Goal: Information Seeking & Learning: Learn about a topic

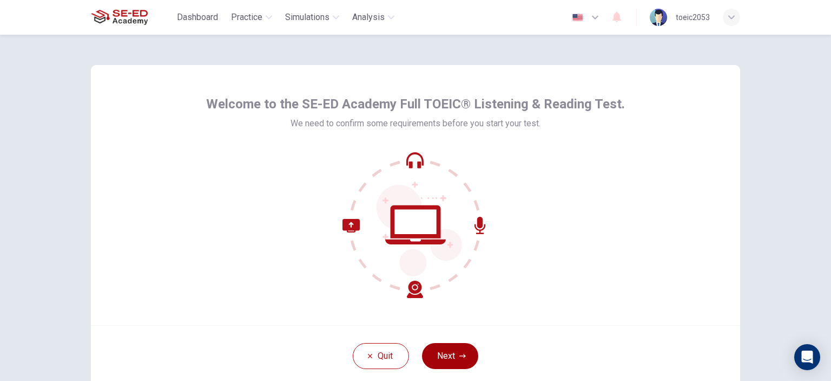
click at [460, 357] on icon "button" at bounding box center [463, 355] width 6 height 6
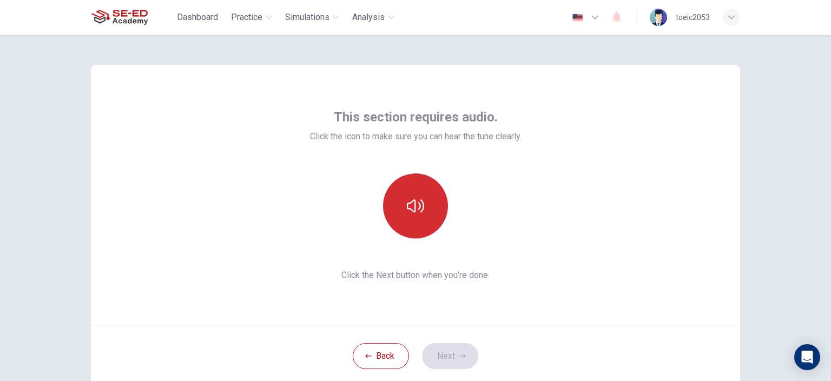
click at [425, 209] on button "button" at bounding box center [415, 205] width 65 height 65
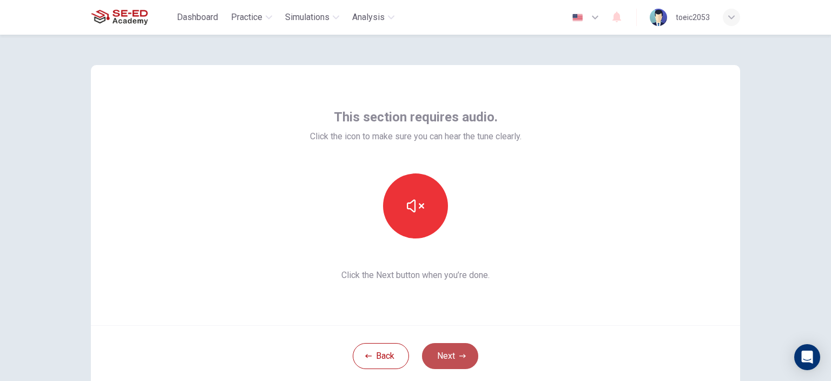
click at [454, 356] on button "Next" at bounding box center [450, 356] width 56 height 26
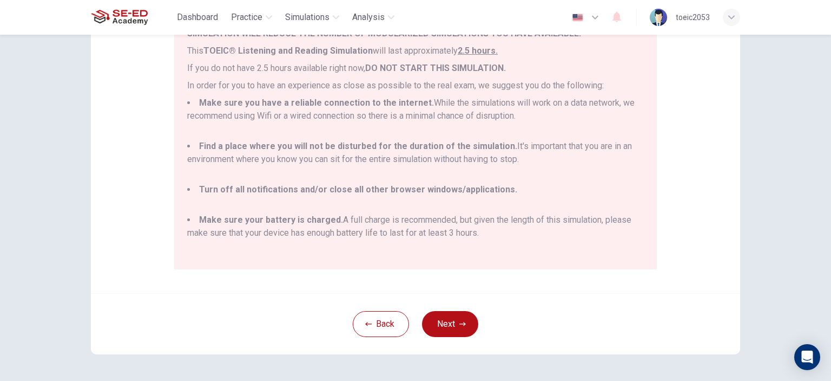
scroll to position [196, 0]
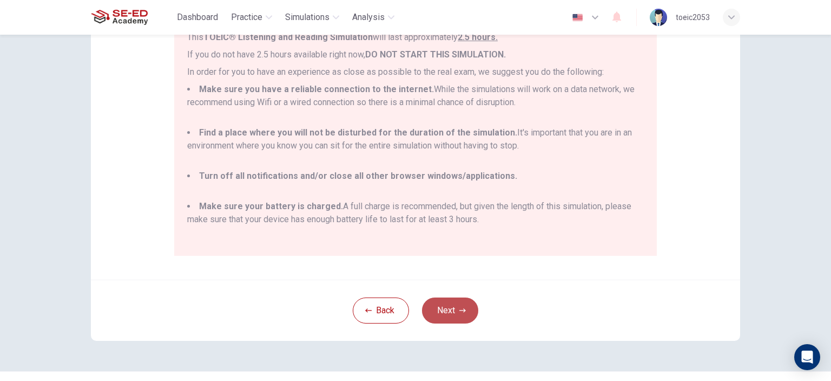
click at [454, 312] on button "Next" at bounding box center [450, 310] width 56 height 26
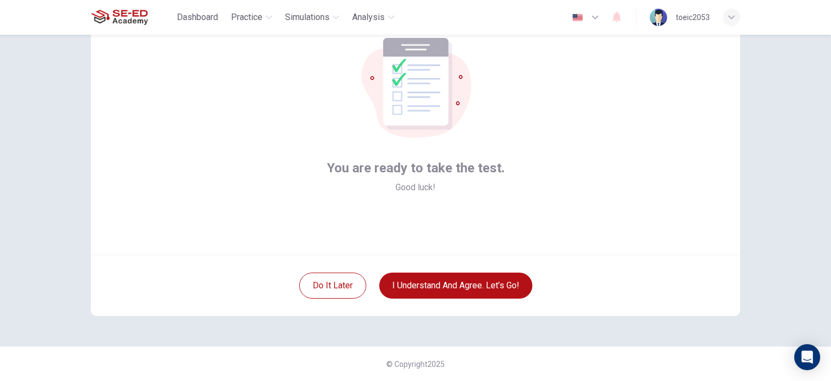
scroll to position [70, 0]
click at [463, 285] on button "I understand and agree. Let’s go!" at bounding box center [455, 286] width 153 height 26
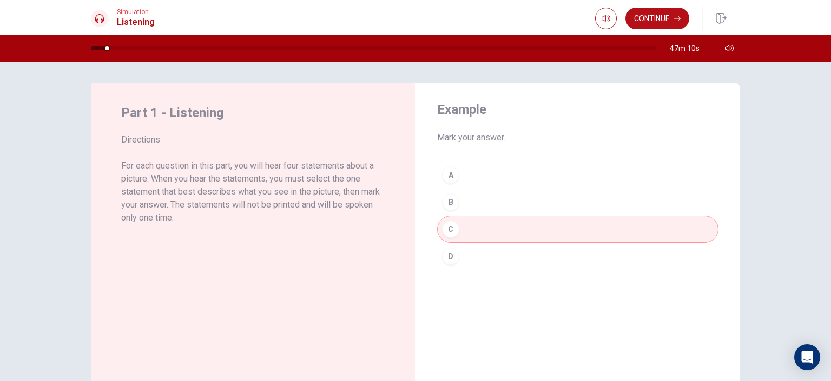
click at [628, 292] on div "Example Mark your answer. A B C D" at bounding box center [578, 271] width 325 height 376
click at [661, 17] on button "Continue" at bounding box center [658, 19] width 64 height 22
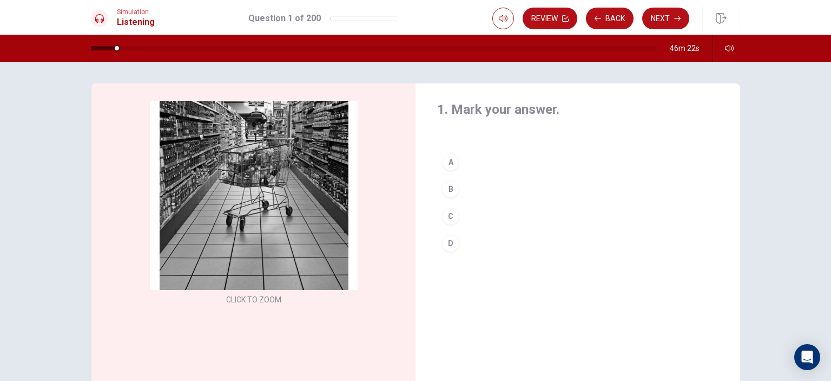
click at [449, 191] on div "B" at bounding box center [450, 188] width 17 height 17
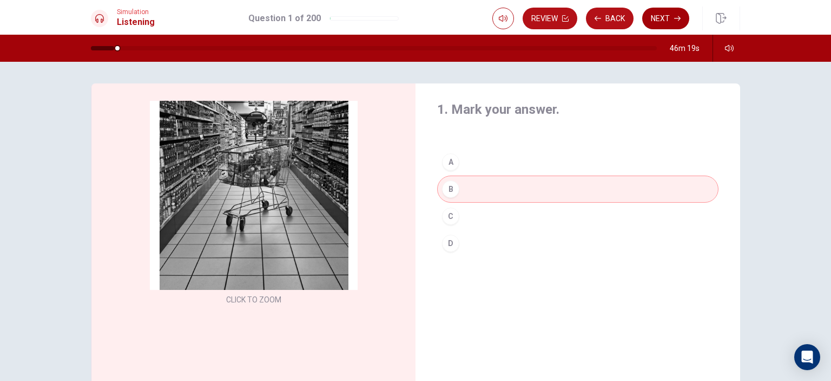
click at [671, 17] on button "Next" at bounding box center [666, 19] width 47 height 22
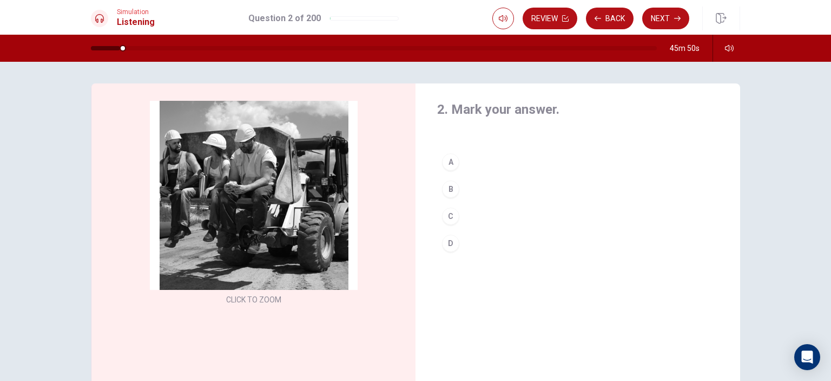
click at [450, 239] on div "D" at bounding box center [450, 242] width 17 height 17
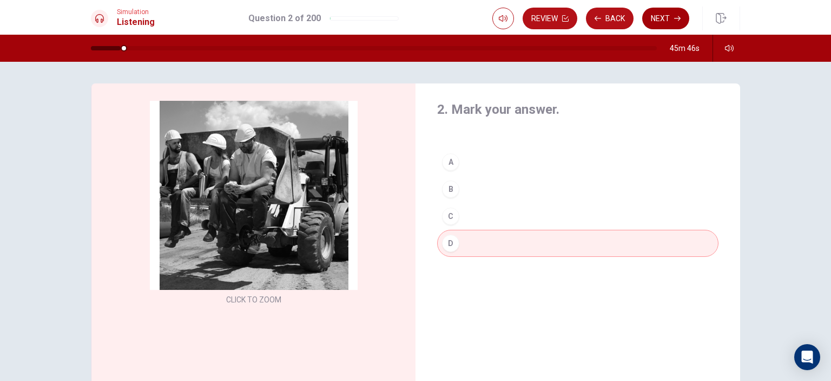
click at [672, 17] on button "Next" at bounding box center [666, 19] width 47 height 22
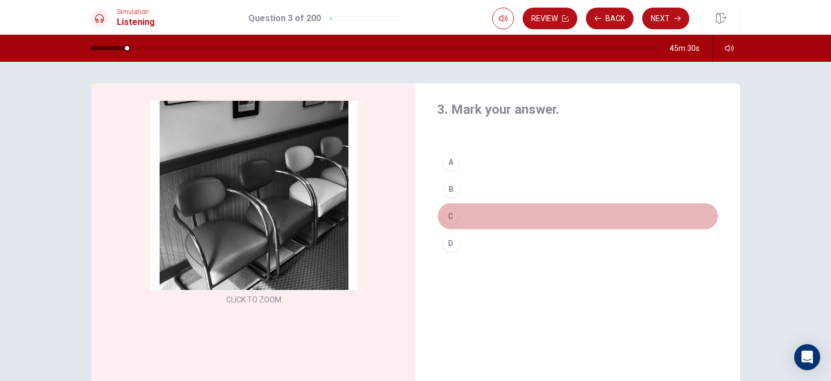
click at [453, 214] on div "C" at bounding box center [450, 215] width 17 height 17
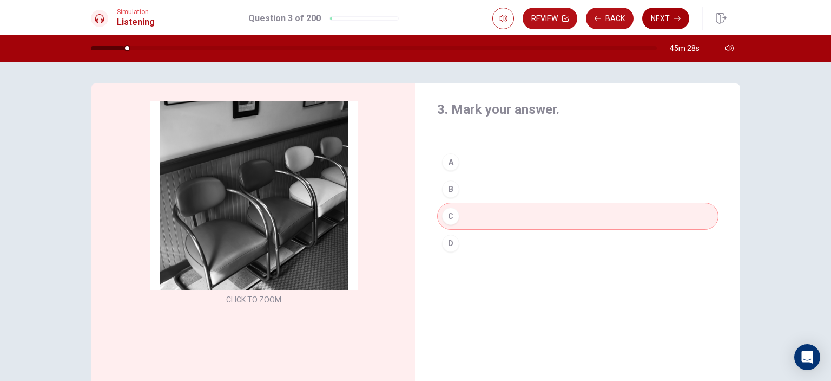
click at [672, 15] on button "Next" at bounding box center [666, 19] width 47 height 22
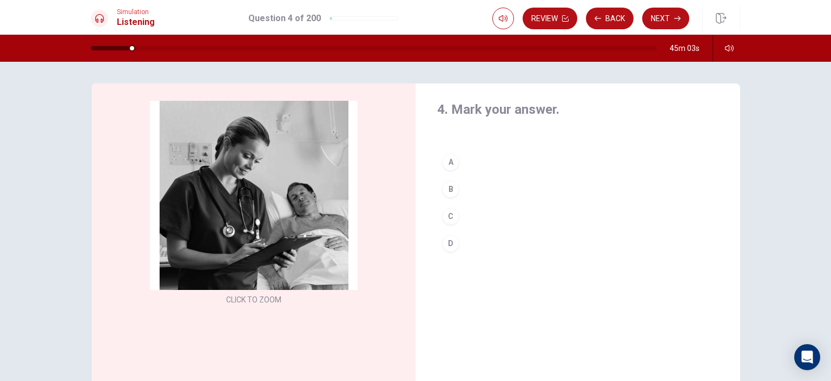
click at [454, 215] on div "C" at bounding box center [450, 215] width 17 height 17
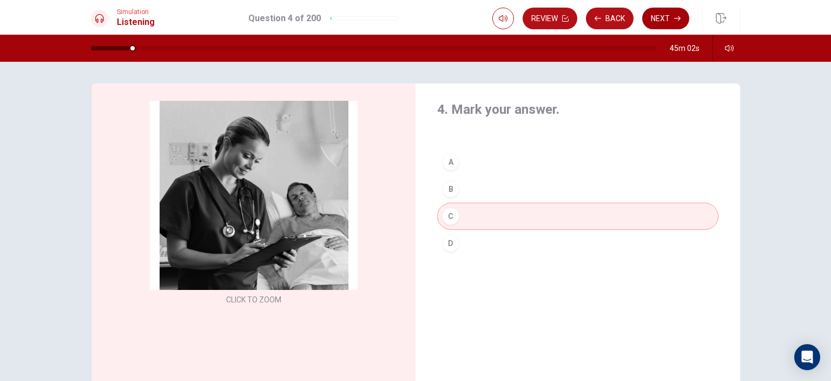
click at [670, 18] on button "Next" at bounding box center [666, 19] width 47 height 22
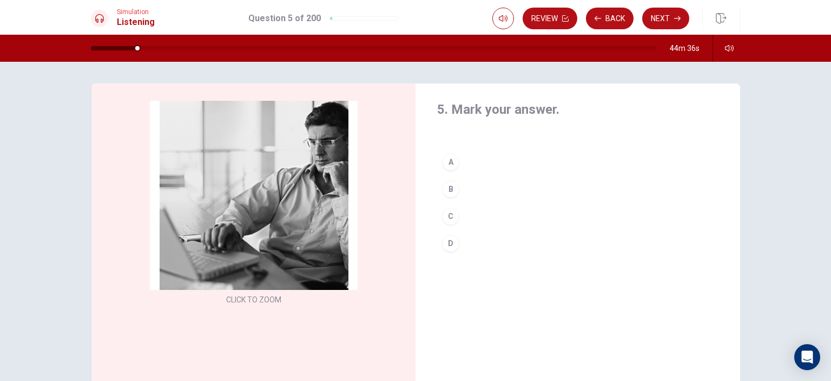
click at [456, 187] on div "B" at bounding box center [450, 188] width 17 height 17
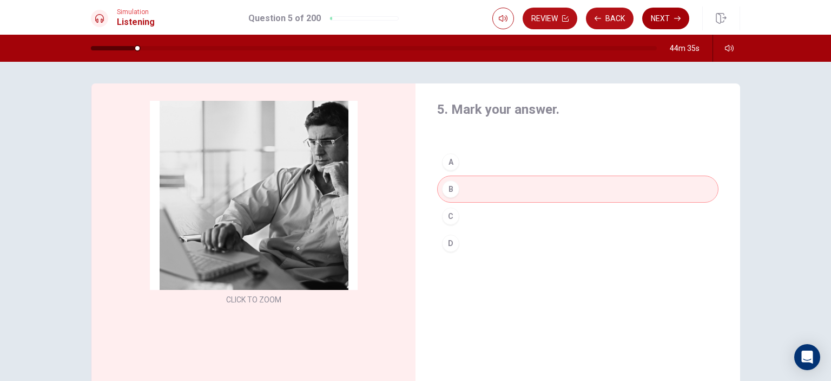
click at [660, 16] on button "Next" at bounding box center [666, 19] width 47 height 22
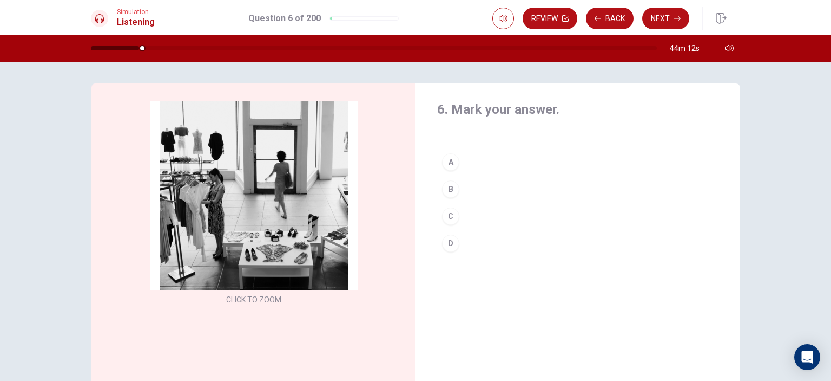
click at [451, 213] on div "C" at bounding box center [450, 215] width 17 height 17
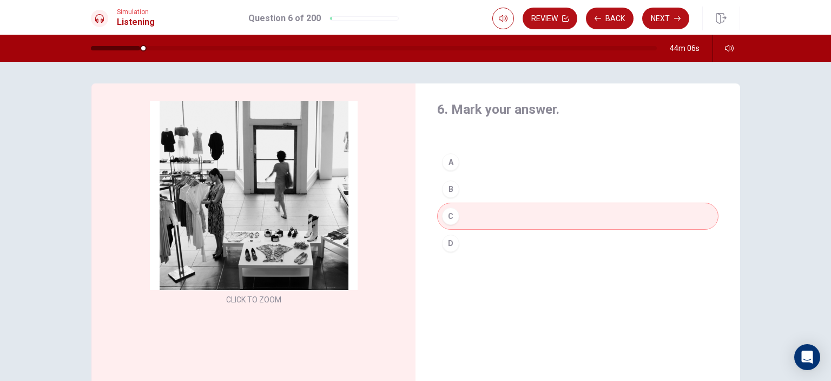
drag, startPoint x: 663, startPoint y: 17, endPoint x: 724, endPoint y: 59, distance: 74.8
click at [663, 17] on button "Next" at bounding box center [666, 19] width 47 height 22
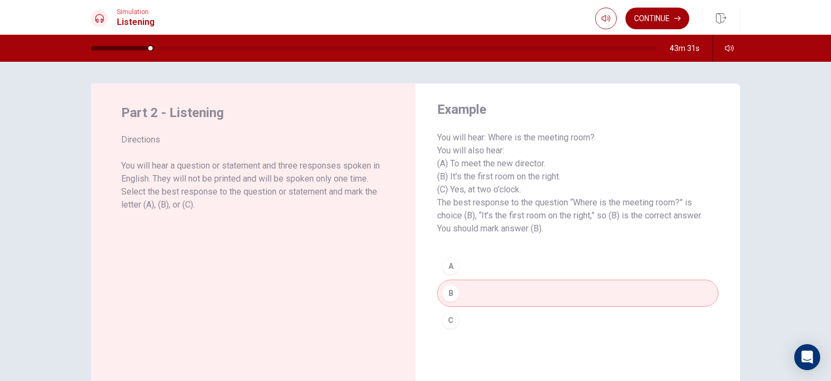
click at [664, 15] on button "Continue" at bounding box center [658, 19] width 64 height 22
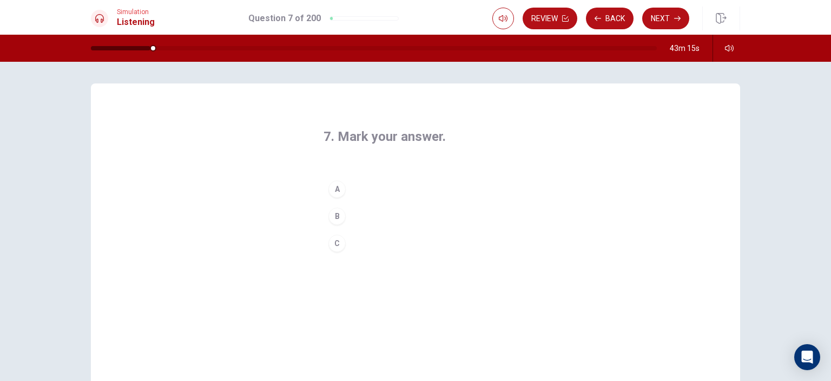
click at [340, 214] on div "B" at bounding box center [337, 215] width 17 height 17
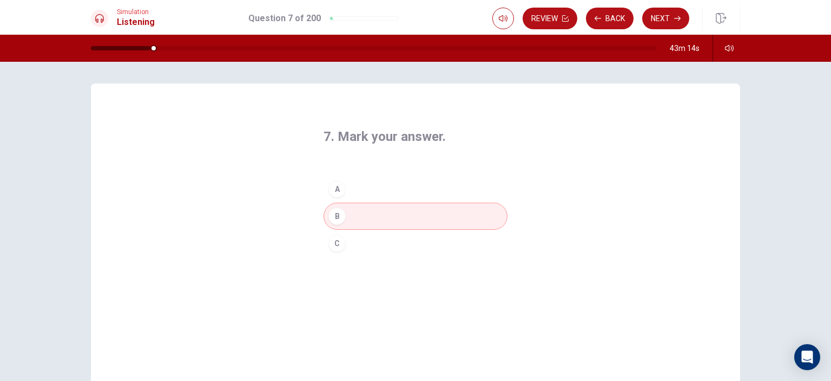
click at [672, 19] on button "Next" at bounding box center [666, 19] width 47 height 22
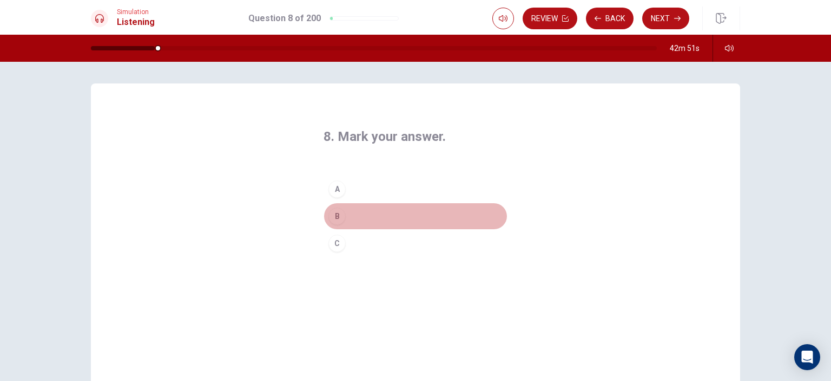
click at [342, 216] on div "B" at bounding box center [337, 215] width 17 height 17
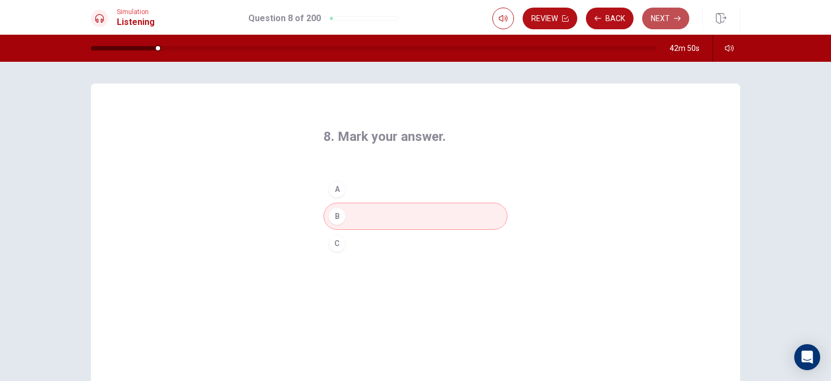
click at [672, 14] on button "Next" at bounding box center [666, 19] width 47 height 22
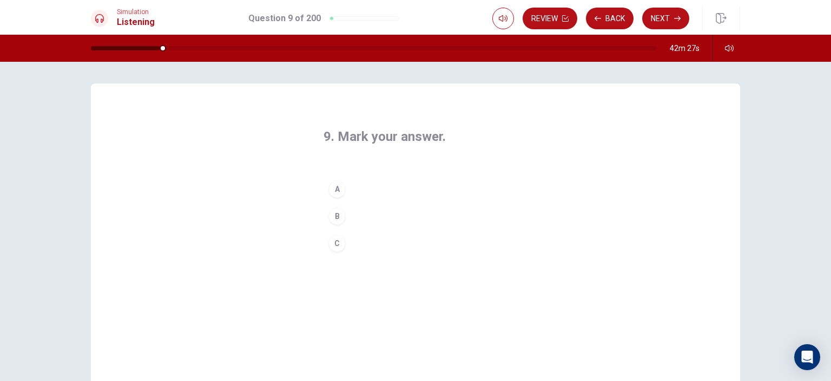
click at [358, 186] on button "A" at bounding box center [416, 188] width 184 height 27
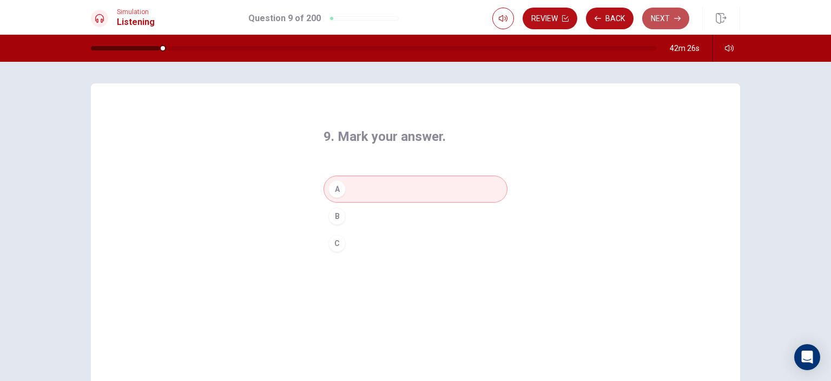
click at [667, 19] on button "Next" at bounding box center [666, 19] width 47 height 22
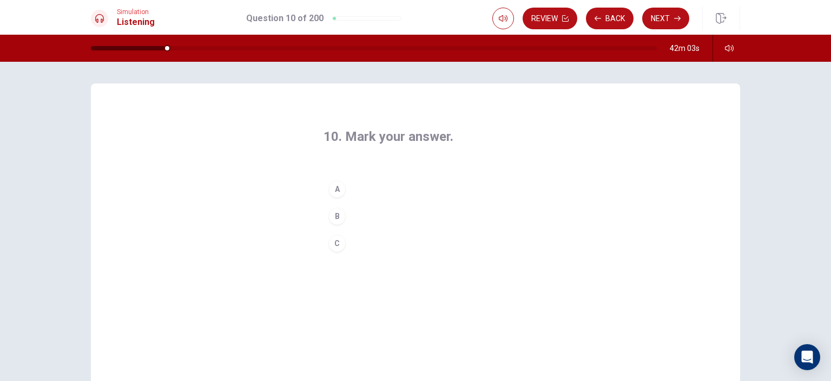
click at [356, 243] on button "C" at bounding box center [416, 243] width 184 height 27
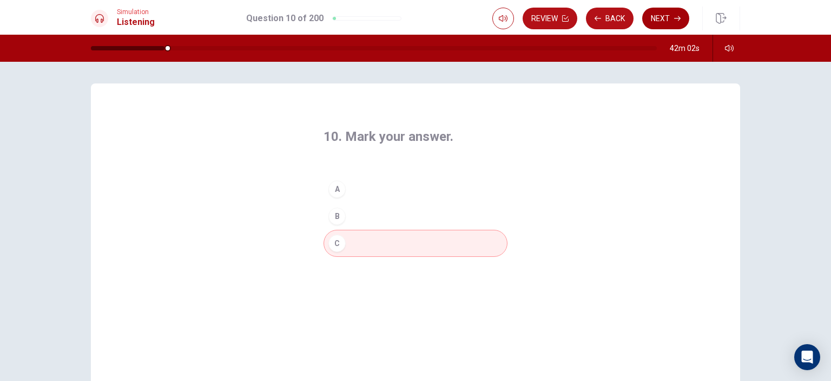
click at [672, 17] on button "Next" at bounding box center [666, 19] width 47 height 22
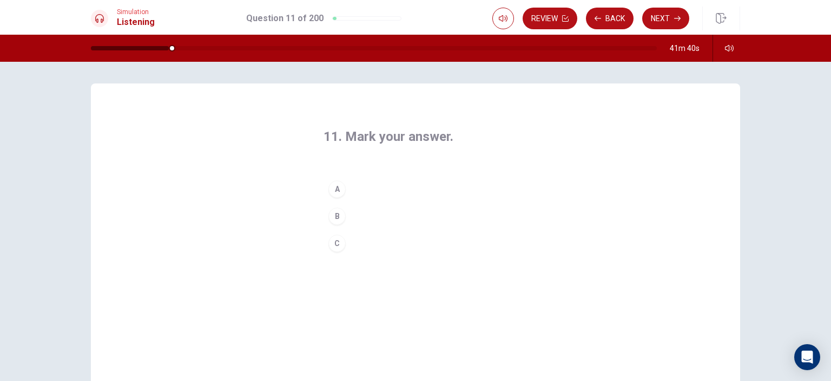
click at [364, 187] on button "A" at bounding box center [416, 188] width 184 height 27
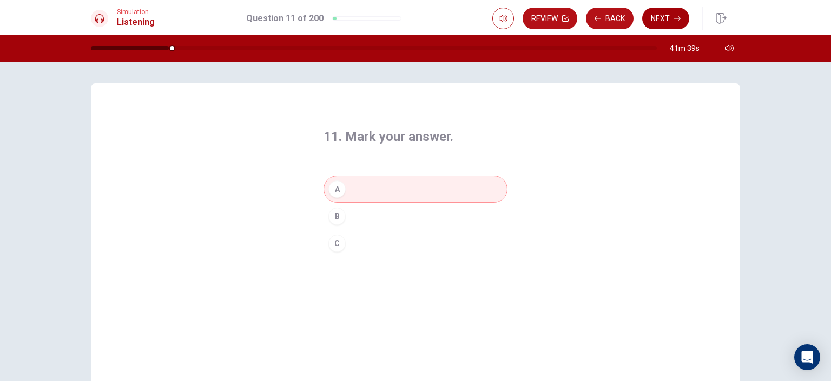
click at [659, 15] on button "Next" at bounding box center [666, 19] width 47 height 22
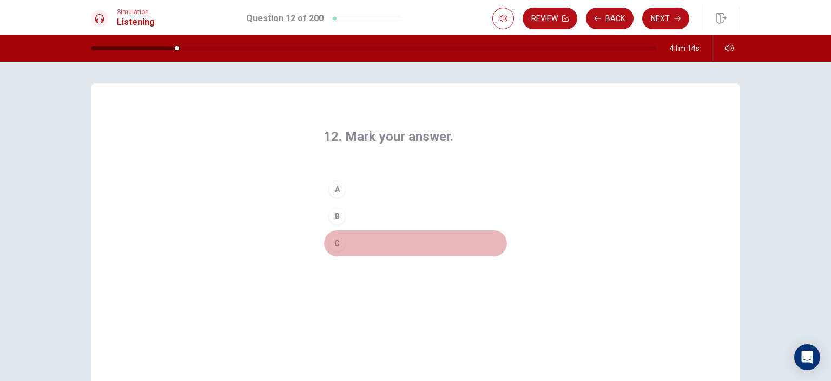
click at [350, 239] on button "C" at bounding box center [416, 243] width 184 height 27
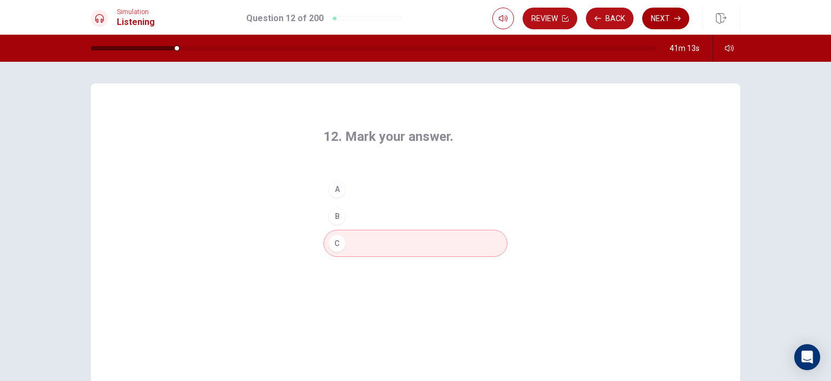
click at [659, 9] on button "Next" at bounding box center [666, 19] width 47 height 22
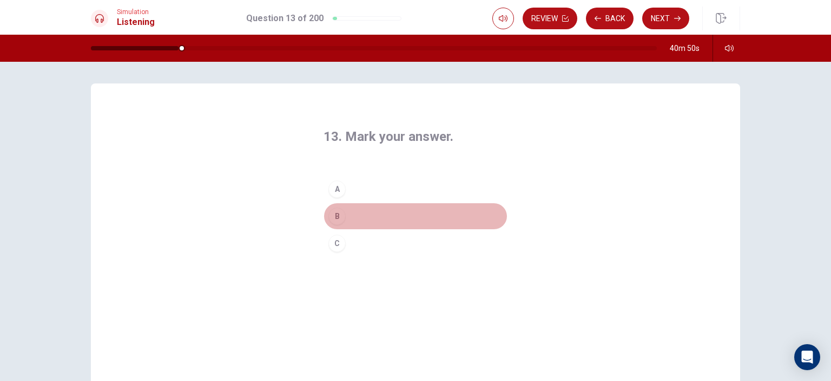
click at [348, 215] on button "B" at bounding box center [416, 215] width 184 height 27
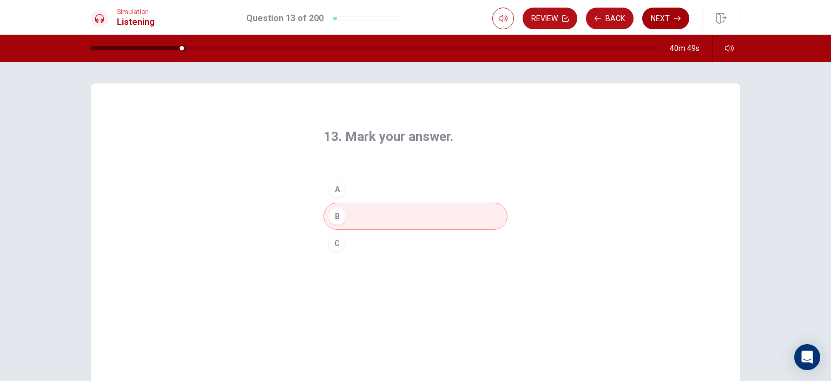
click at [663, 11] on button "Next" at bounding box center [666, 19] width 47 height 22
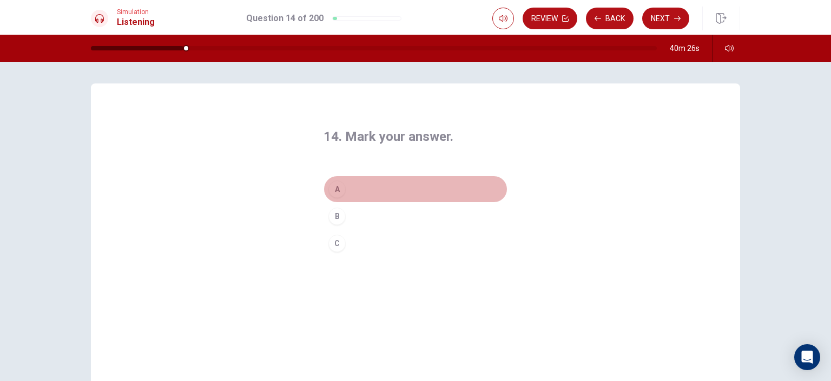
click at [351, 188] on button "A" at bounding box center [416, 188] width 184 height 27
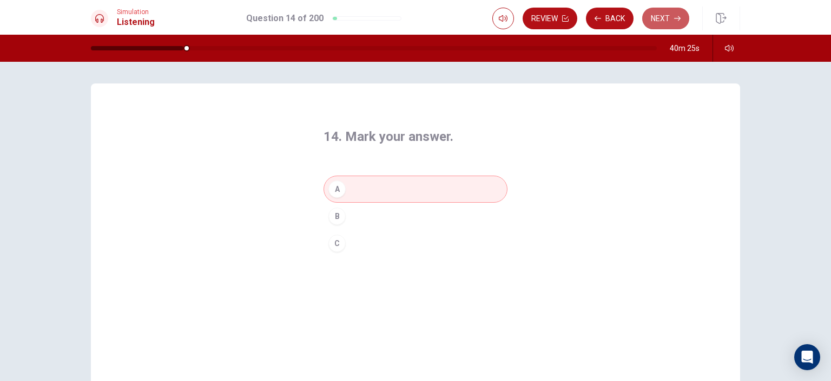
drag, startPoint x: 665, startPoint y: 19, endPoint x: 671, endPoint y: 40, distance: 21.3
click at [666, 19] on button "Next" at bounding box center [666, 19] width 47 height 22
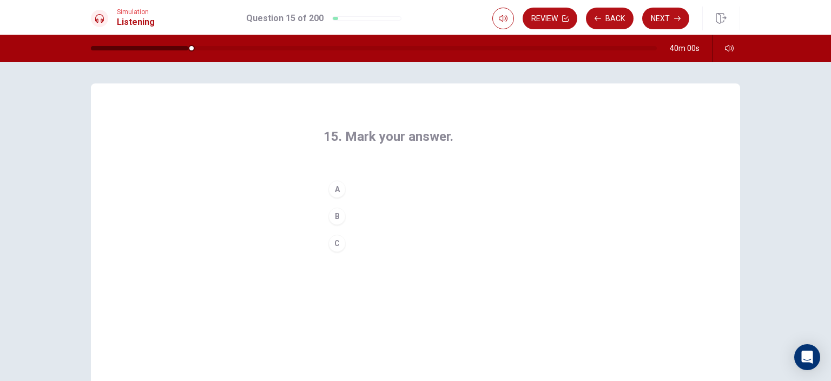
click at [366, 186] on button "A" at bounding box center [416, 188] width 184 height 27
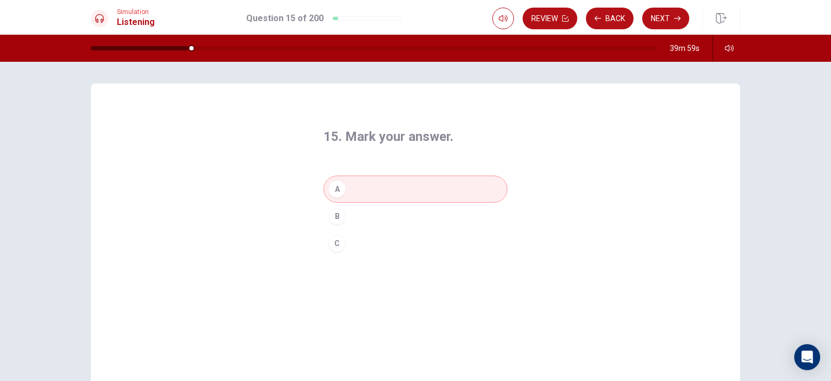
drag, startPoint x: 673, startPoint y: 15, endPoint x: 677, endPoint y: 19, distance: 6.2
click at [673, 14] on button "Next" at bounding box center [666, 19] width 47 height 22
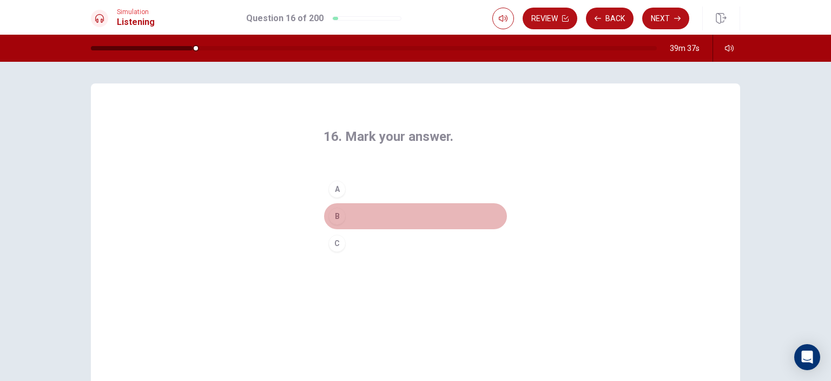
click at [353, 215] on button "B" at bounding box center [416, 215] width 184 height 27
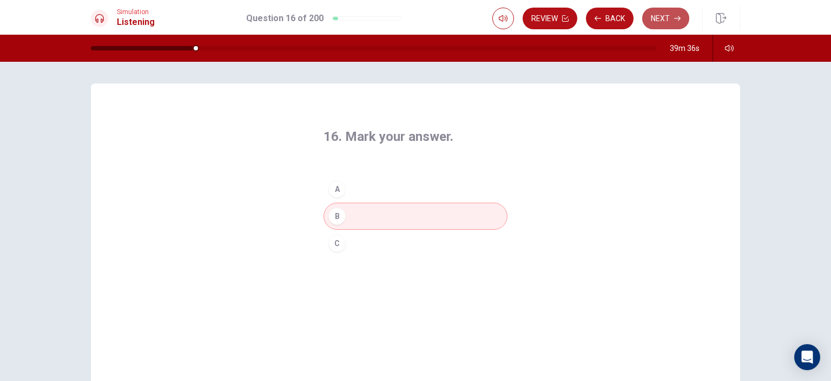
click at [674, 18] on icon "button" at bounding box center [677, 18] width 6 height 6
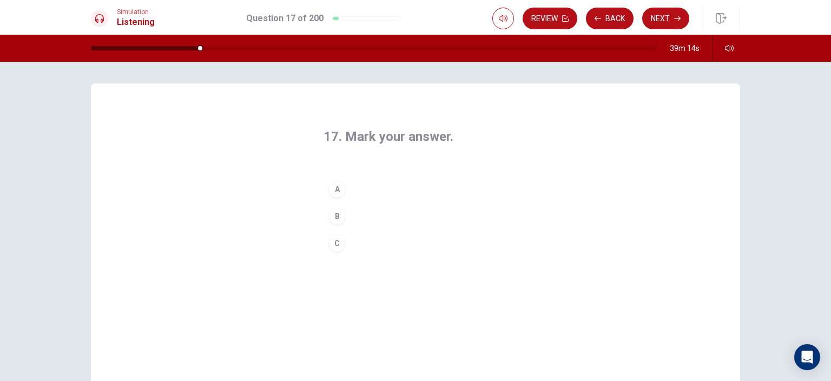
click at [348, 243] on button "C" at bounding box center [416, 243] width 184 height 27
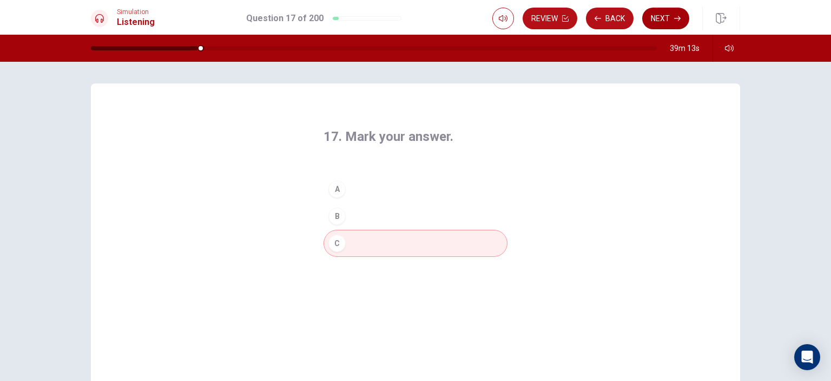
click at [663, 21] on button "Next" at bounding box center [666, 19] width 47 height 22
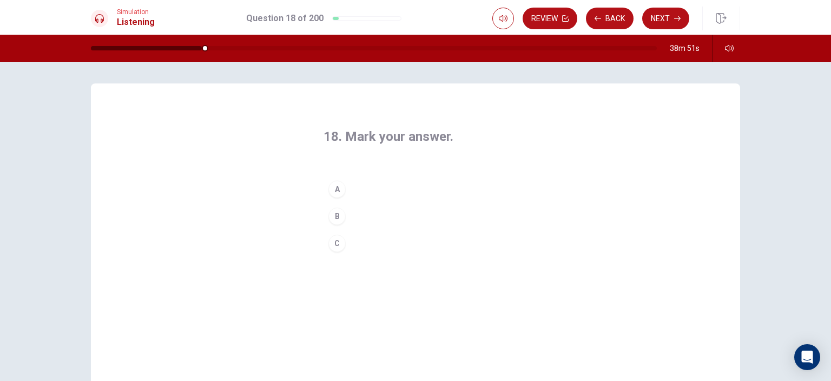
click at [354, 244] on button "C" at bounding box center [416, 243] width 184 height 27
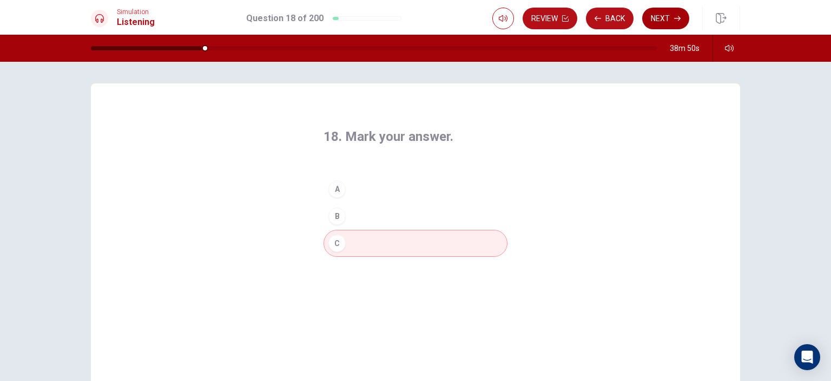
click at [671, 19] on button "Next" at bounding box center [666, 19] width 47 height 22
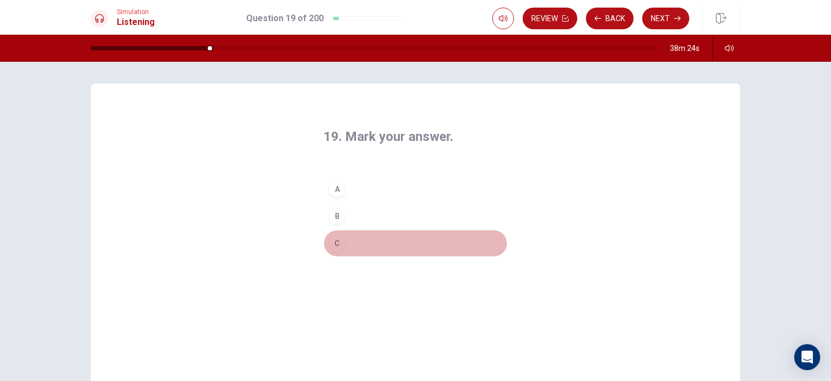
drag, startPoint x: 353, startPoint y: 246, endPoint x: 366, endPoint y: 246, distance: 12.5
click at [357, 245] on button "C" at bounding box center [416, 243] width 184 height 27
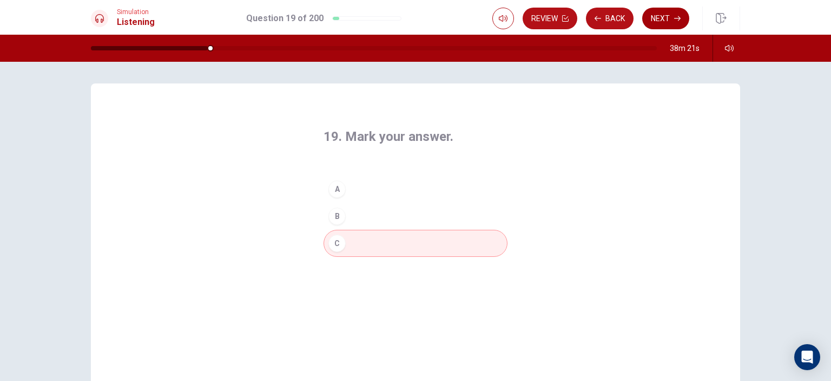
click at [666, 22] on button "Next" at bounding box center [666, 19] width 47 height 22
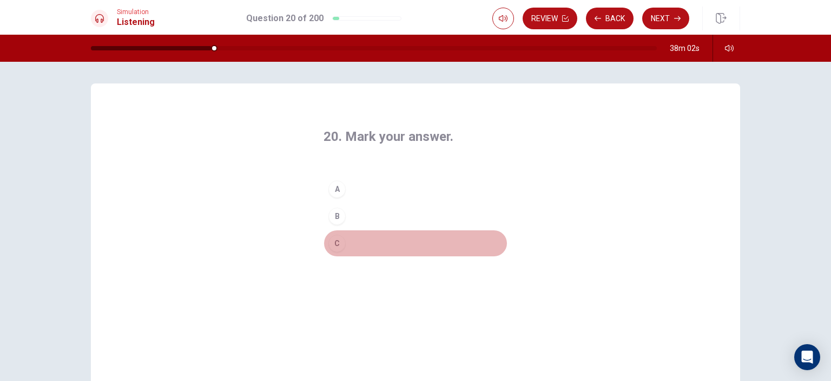
click at [353, 243] on button "C" at bounding box center [416, 243] width 184 height 27
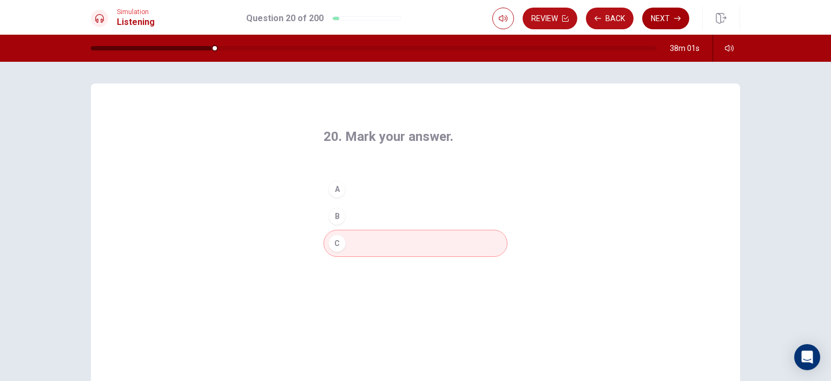
click at [666, 16] on button "Next" at bounding box center [666, 19] width 47 height 22
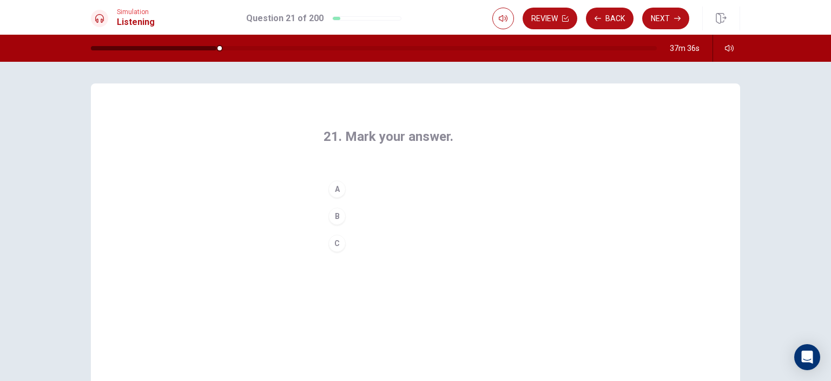
click at [346, 186] on button "A" at bounding box center [416, 188] width 184 height 27
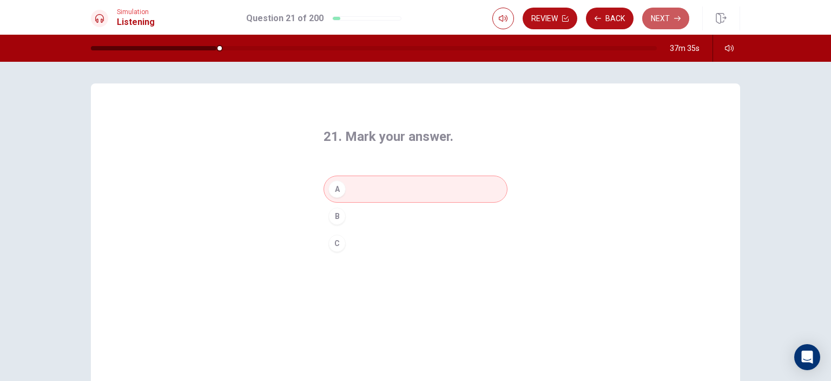
drag, startPoint x: 666, startPoint y: 15, endPoint x: 673, endPoint y: 58, distance: 44.5
click at [666, 16] on button "Next" at bounding box center [666, 19] width 47 height 22
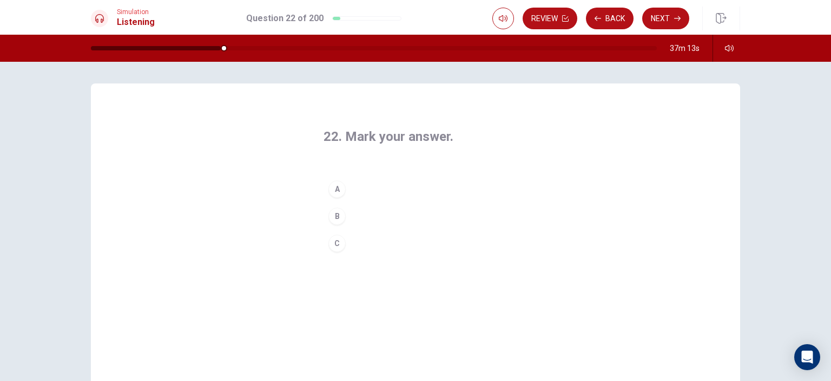
click at [344, 217] on button "B" at bounding box center [416, 215] width 184 height 27
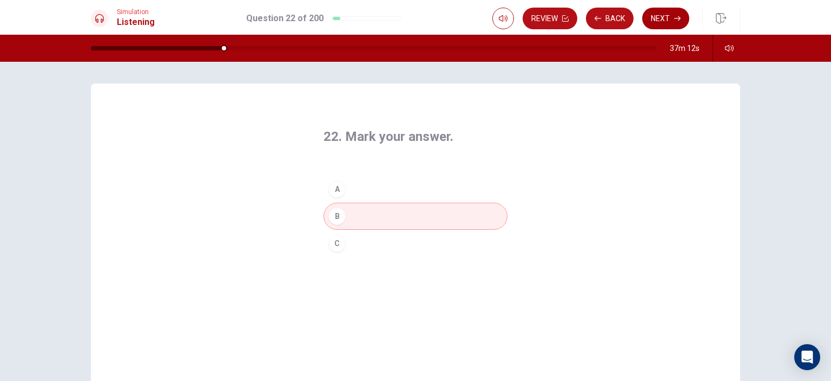
click at [676, 18] on icon "button" at bounding box center [677, 18] width 6 height 5
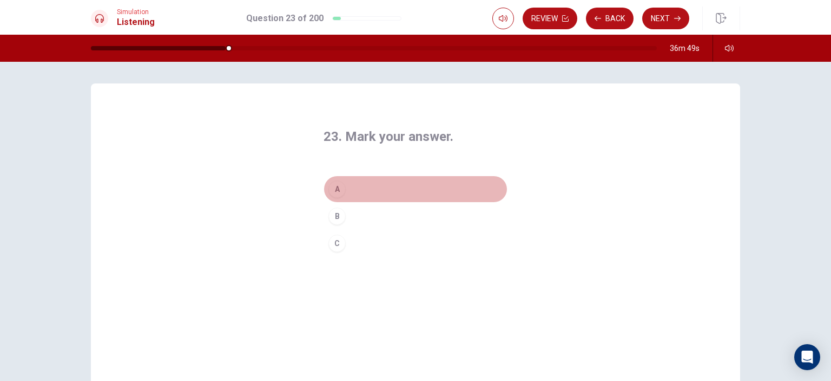
click at [350, 189] on button "A" at bounding box center [416, 188] width 184 height 27
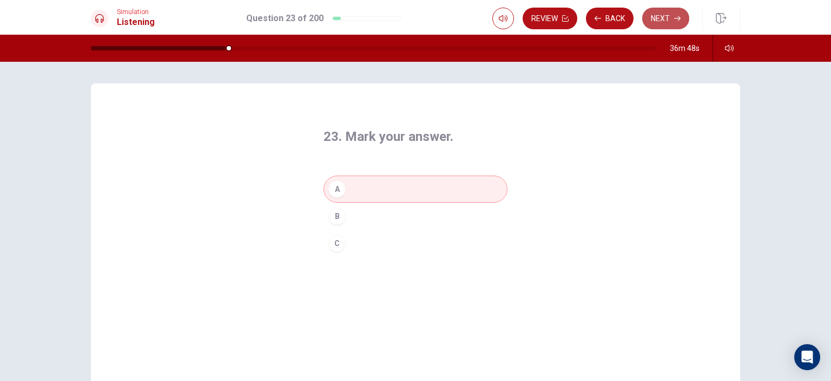
click at [663, 17] on button "Next" at bounding box center [666, 19] width 47 height 22
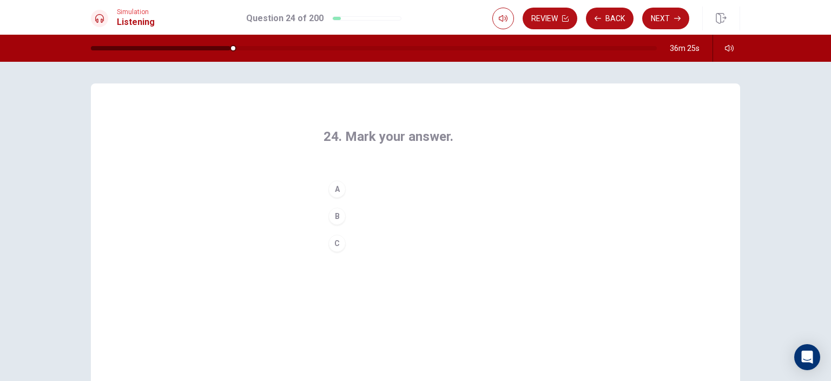
click at [350, 238] on button "C" at bounding box center [416, 243] width 184 height 27
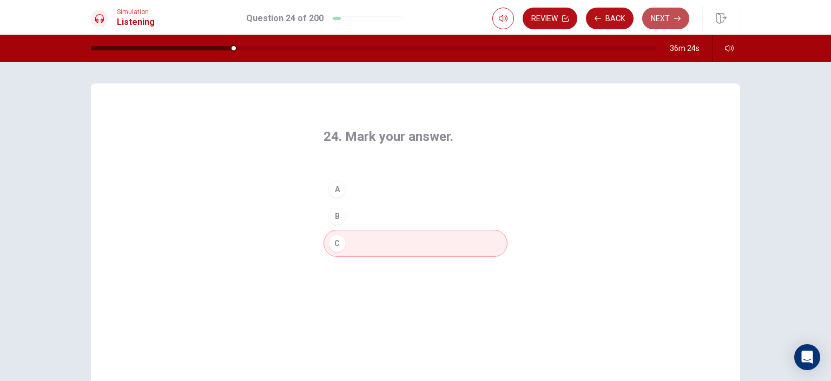
click at [682, 18] on button "Next" at bounding box center [666, 19] width 47 height 22
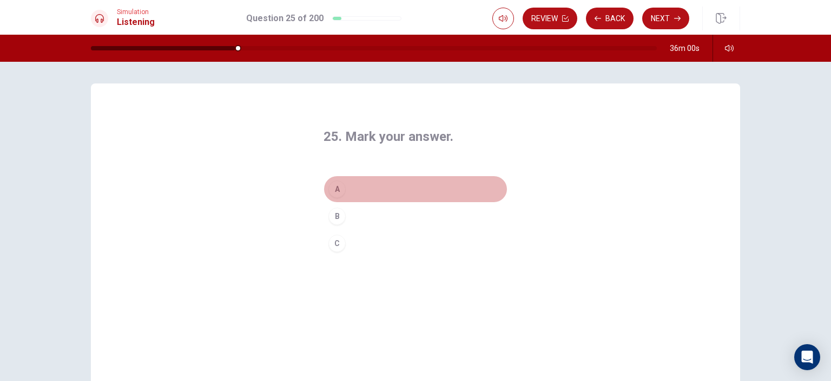
click at [353, 187] on button "A" at bounding box center [416, 188] width 184 height 27
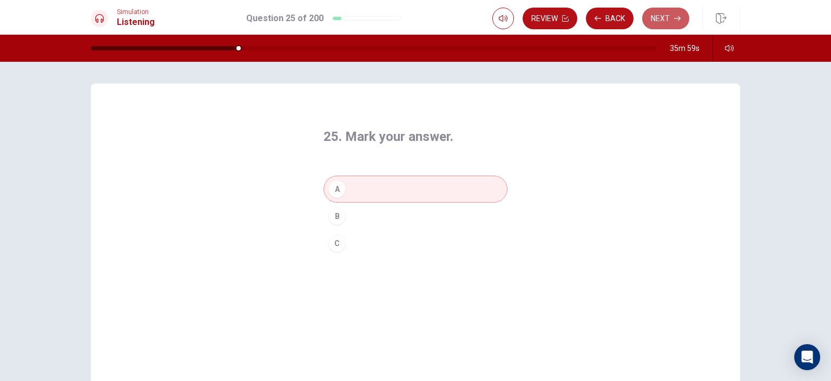
drag, startPoint x: 669, startPoint y: 20, endPoint x: 674, endPoint y: 21, distance: 5.4
click at [669, 21] on button "Next" at bounding box center [666, 19] width 47 height 22
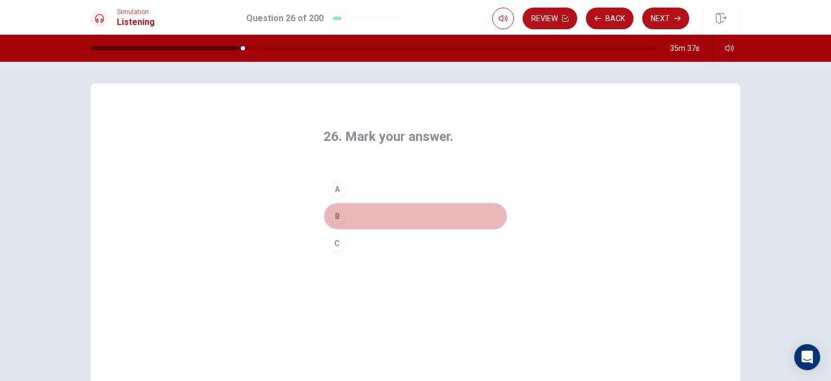
click at [352, 214] on button "B" at bounding box center [416, 215] width 184 height 27
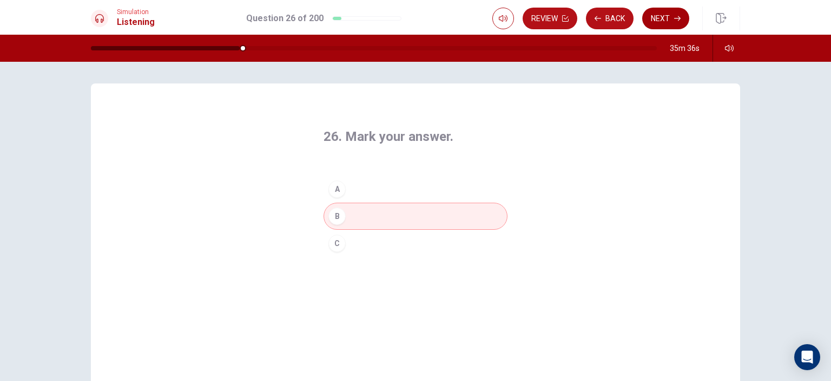
click at [669, 18] on button "Next" at bounding box center [666, 19] width 47 height 22
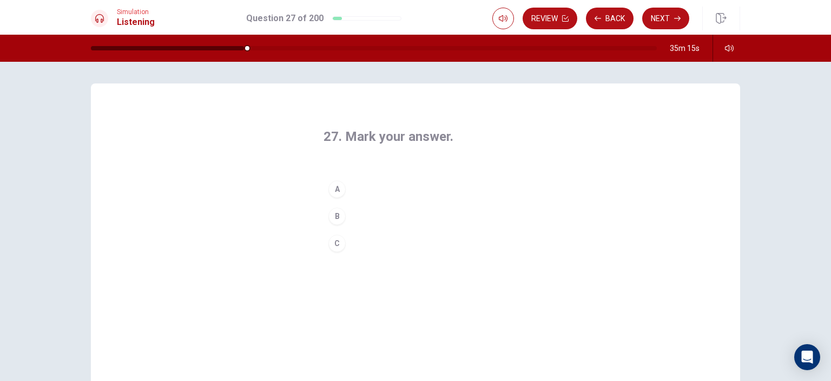
click at [353, 214] on button "B" at bounding box center [416, 215] width 184 height 27
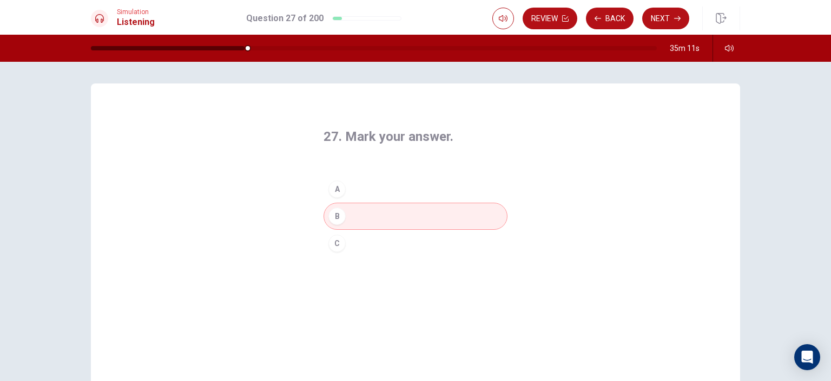
click at [669, 22] on button "Next" at bounding box center [666, 19] width 47 height 22
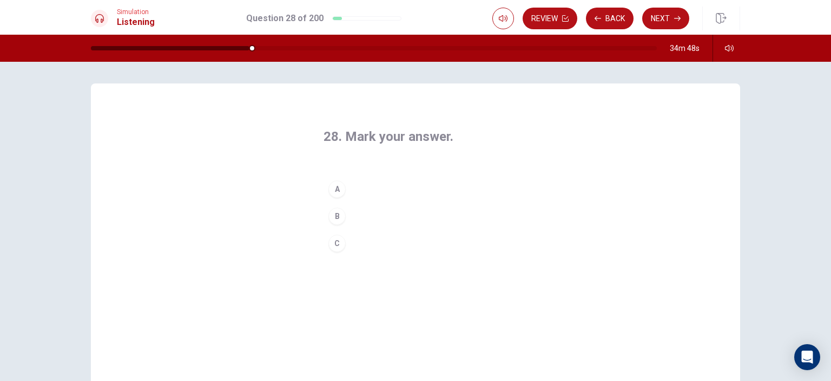
click at [349, 213] on button "B" at bounding box center [416, 215] width 184 height 27
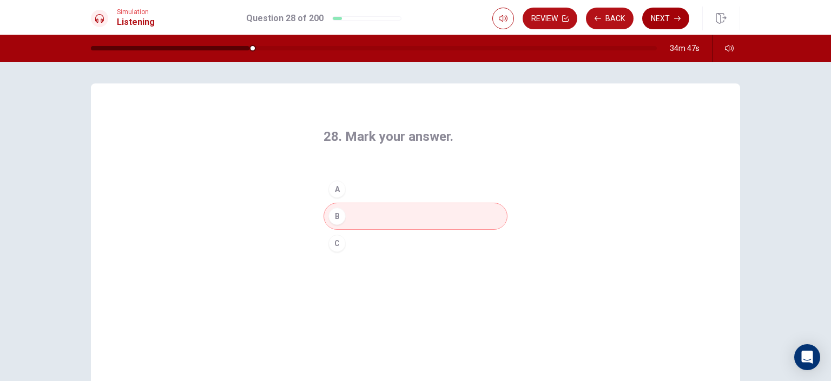
click at [667, 16] on button "Next" at bounding box center [666, 19] width 47 height 22
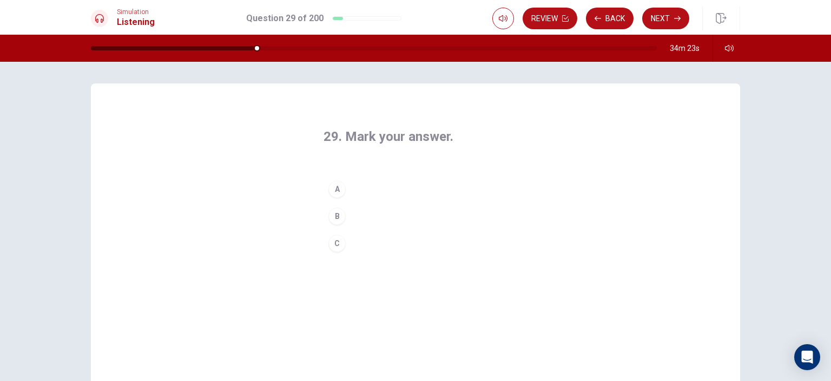
click at [355, 186] on button "A" at bounding box center [416, 188] width 184 height 27
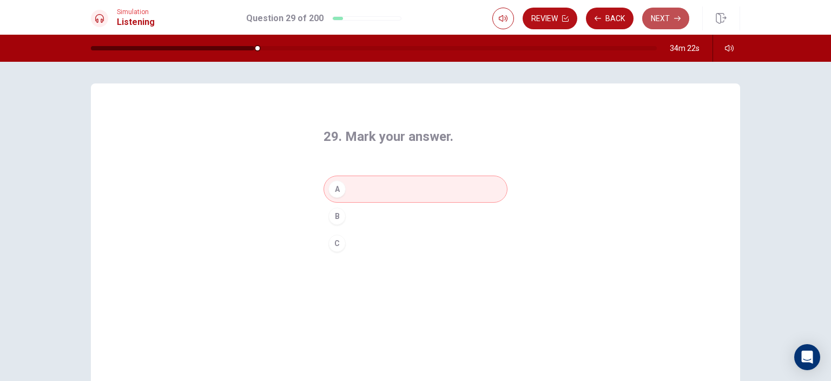
click at [661, 21] on button "Next" at bounding box center [666, 19] width 47 height 22
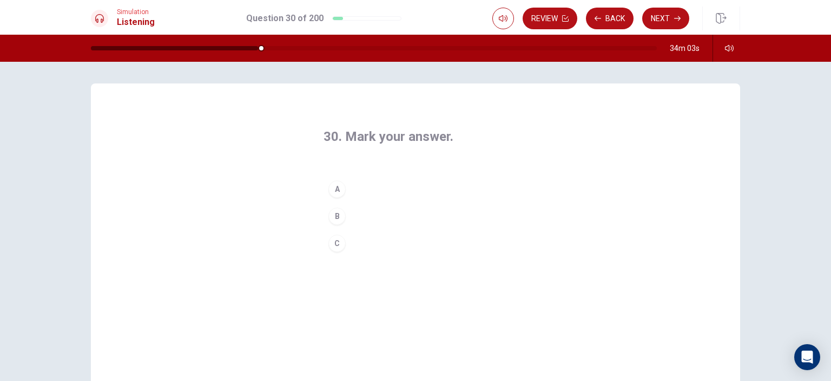
click at [354, 216] on button "B" at bounding box center [416, 215] width 184 height 27
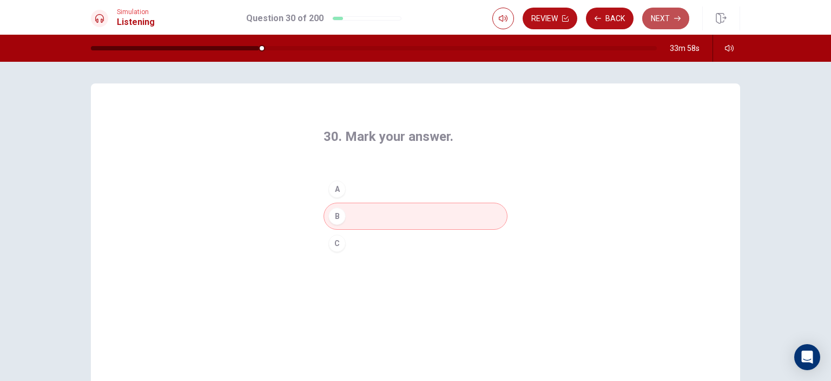
click at [673, 21] on button "Next" at bounding box center [666, 19] width 47 height 22
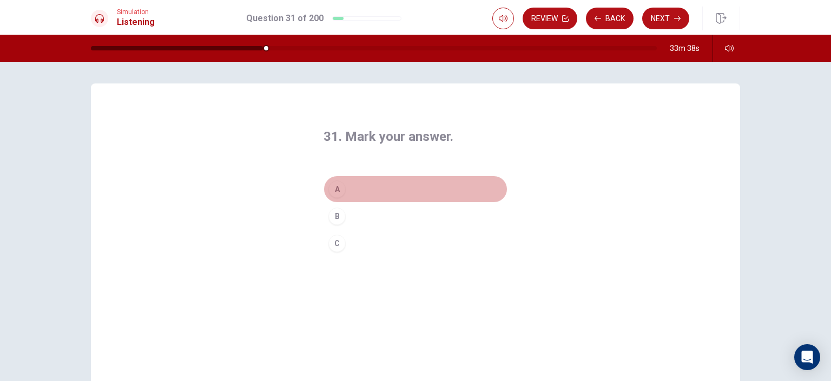
click at [358, 185] on button "A" at bounding box center [416, 188] width 184 height 27
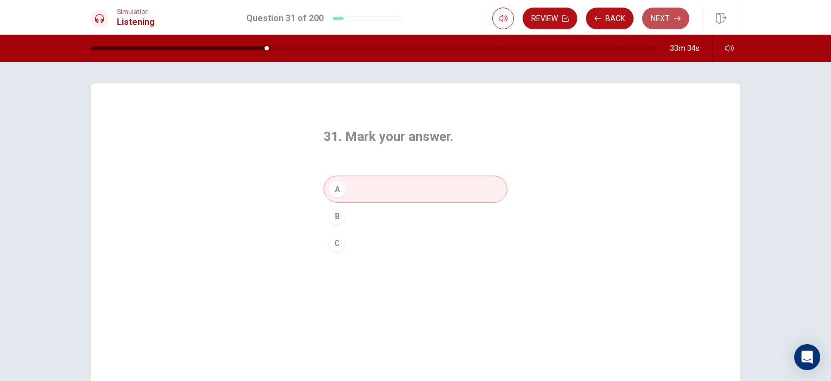
click at [665, 17] on button "Next" at bounding box center [666, 19] width 47 height 22
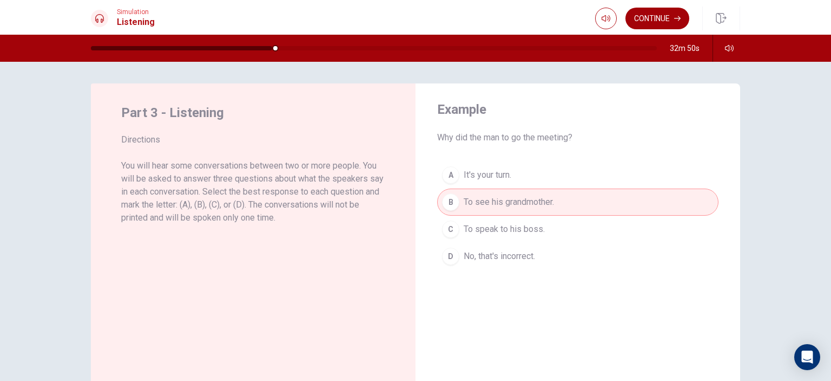
click at [664, 17] on button "Continue" at bounding box center [658, 19] width 64 height 22
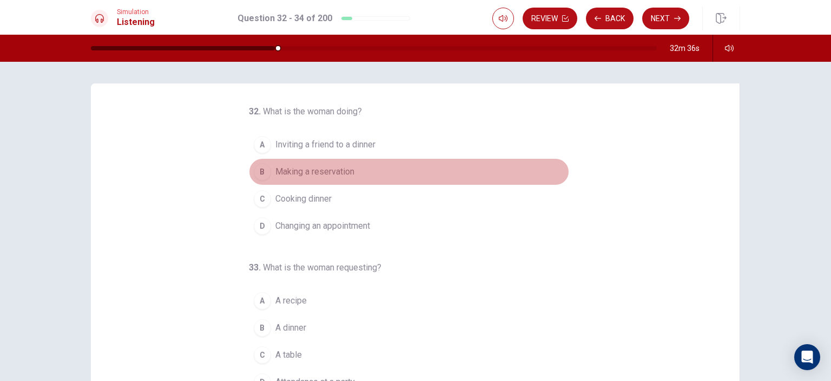
click at [325, 170] on span "Making a reservation" at bounding box center [315, 171] width 79 height 13
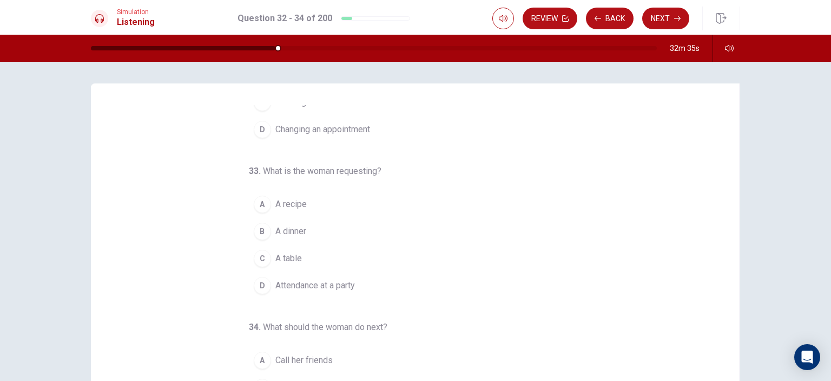
scroll to position [108, 0]
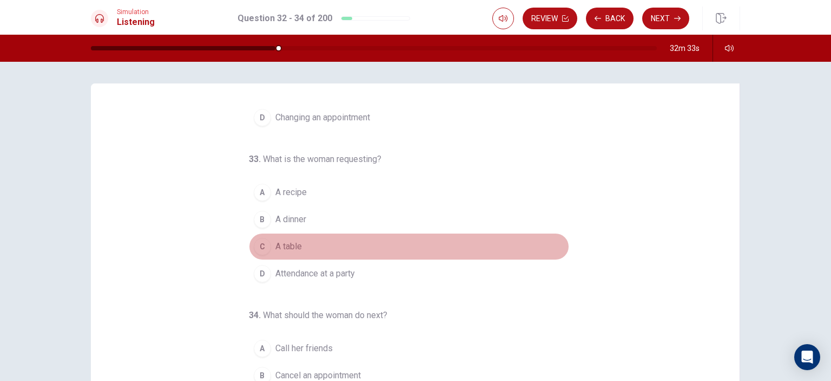
click at [285, 244] on span "A table" at bounding box center [289, 246] width 27 height 13
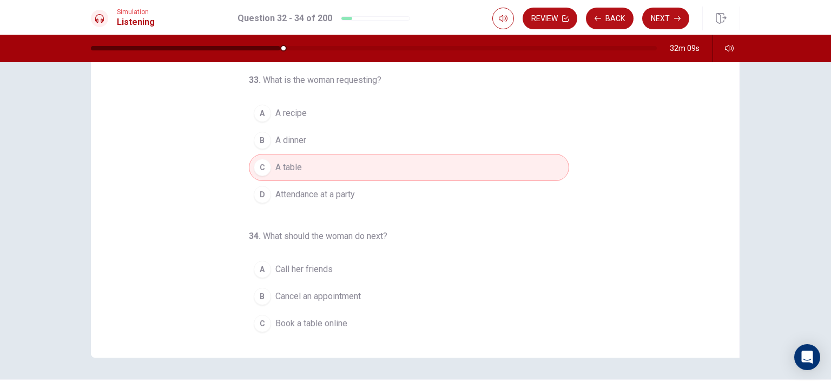
scroll to position [110, 0]
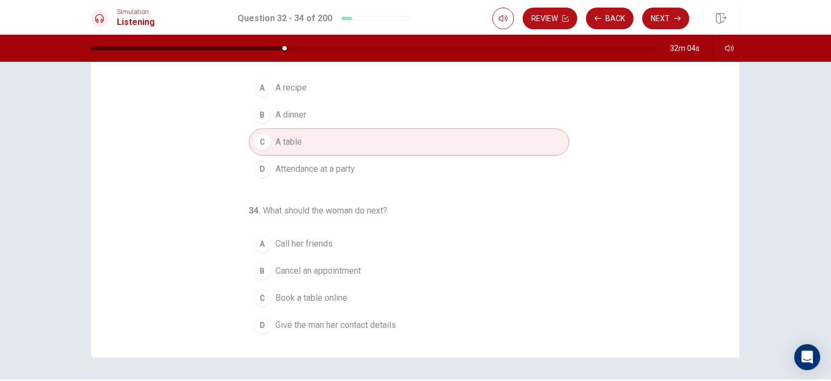
click at [355, 319] on span "Give the man her contact details" at bounding box center [336, 324] width 121 height 13
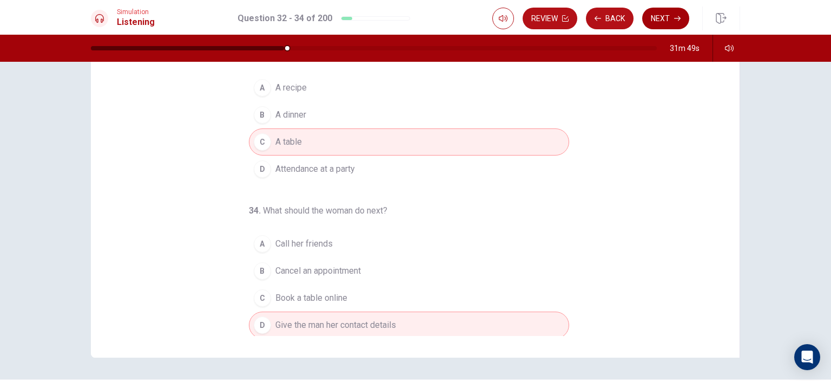
click at [674, 18] on icon "button" at bounding box center [677, 18] width 6 height 6
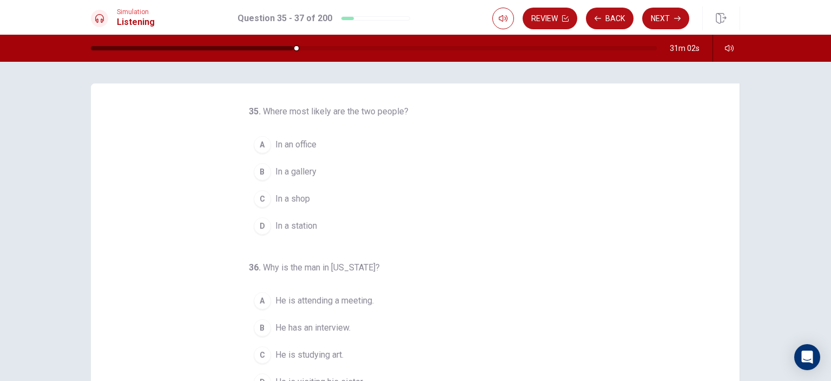
scroll to position [54, 0]
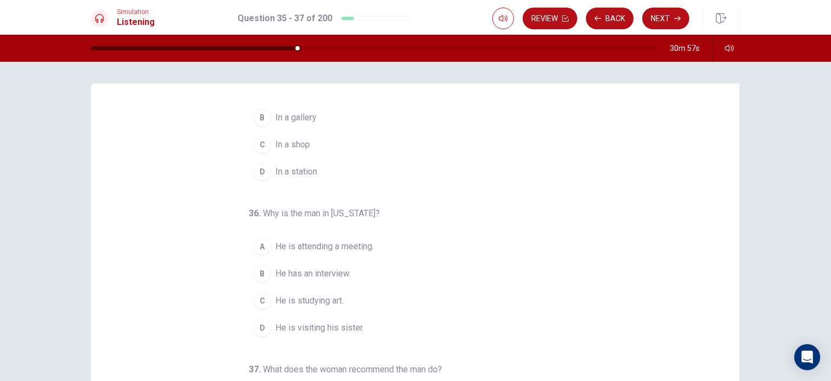
drag, startPoint x: 327, startPoint y: 324, endPoint x: 358, endPoint y: 318, distance: 30.9
click at [327, 324] on span "He is visiting his sister." at bounding box center [320, 327] width 89 height 13
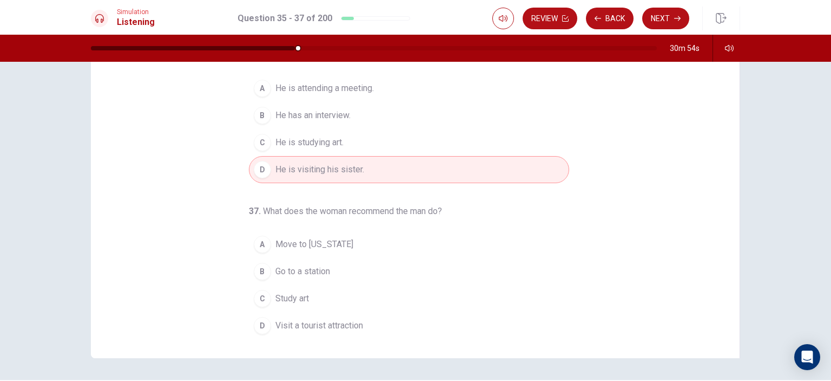
scroll to position [103, 0]
drag, startPoint x: 266, startPoint y: 322, endPoint x: 322, endPoint y: 311, distance: 56.9
click at [266, 322] on button "D Visit a tourist attraction" at bounding box center [409, 324] width 320 height 27
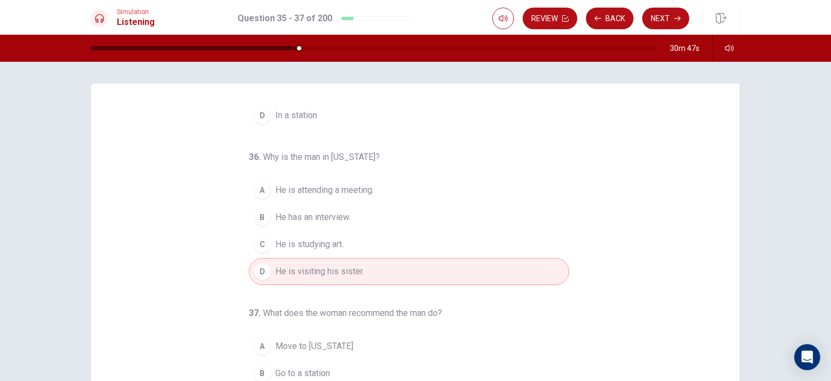
scroll to position [0, 0]
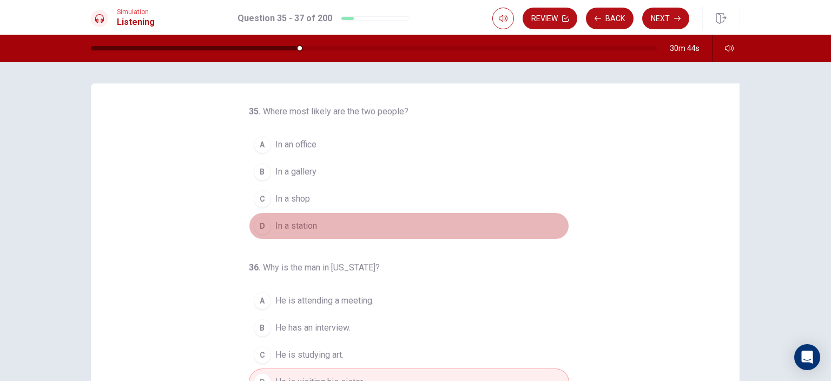
click at [287, 224] on span "In a station" at bounding box center [297, 225] width 42 height 13
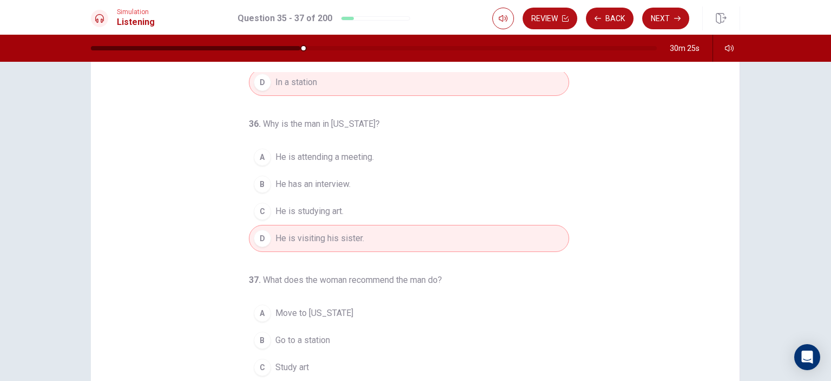
scroll to position [30, 0]
click at [667, 17] on button "Next" at bounding box center [666, 19] width 47 height 22
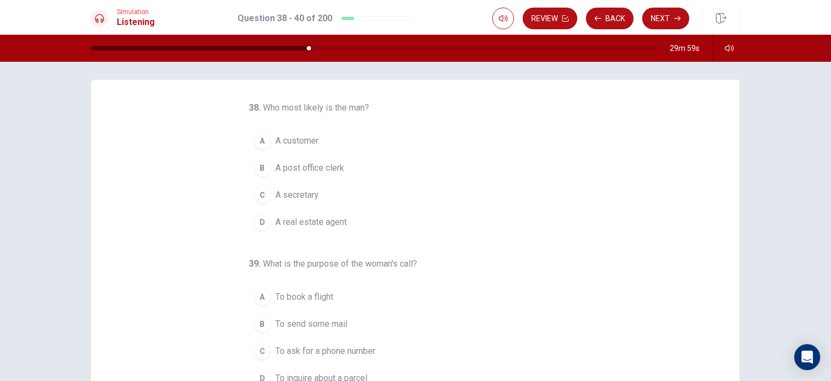
scroll to position [3, 0]
drag, startPoint x: 325, startPoint y: 171, endPoint x: 355, endPoint y: 169, distance: 30.3
click at [325, 171] on span "A post office clerk" at bounding box center [310, 168] width 69 height 13
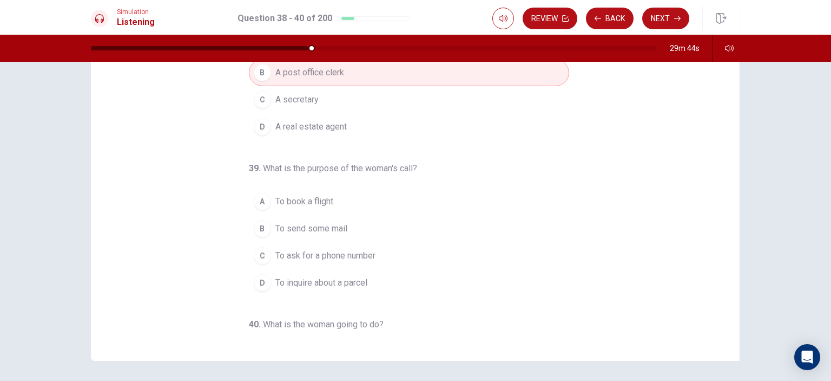
scroll to position [130, 0]
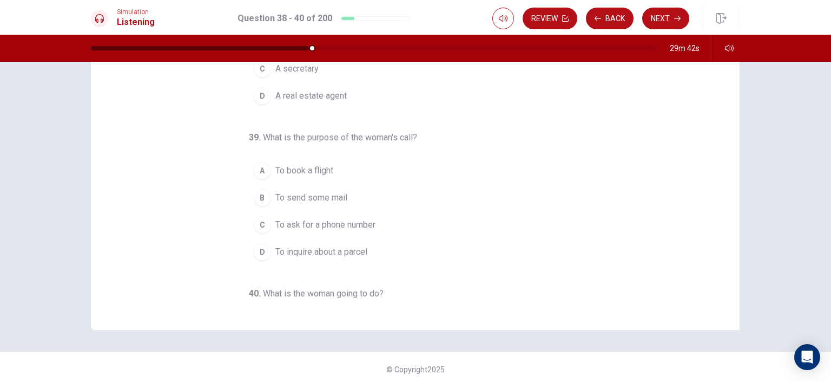
click at [342, 246] on span "To inquire about a parcel" at bounding box center [322, 251] width 92 height 13
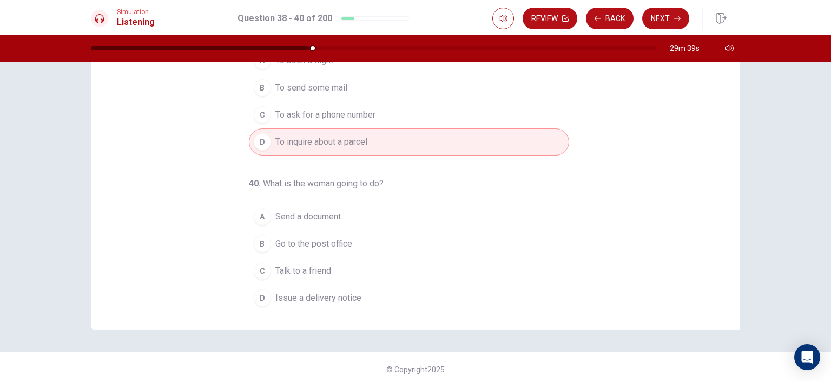
scroll to position [110, 0]
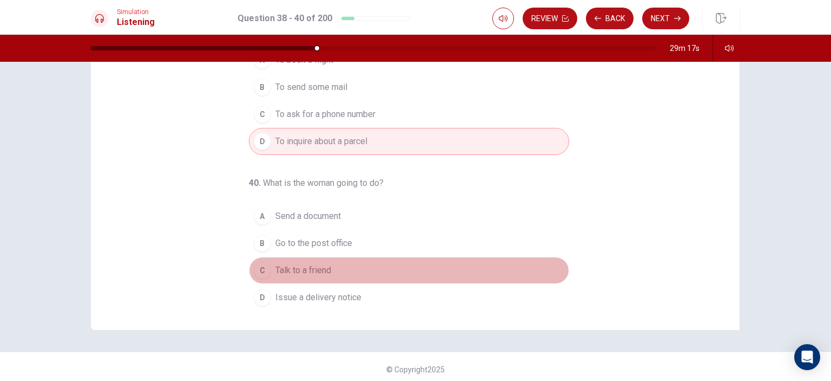
click at [294, 264] on span "Talk to a friend" at bounding box center [304, 270] width 56 height 13
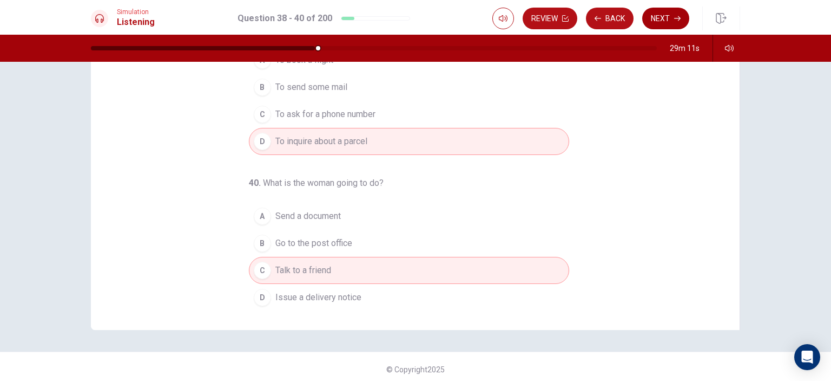
click at [665, 18] on button "Next" at bounding box center [666, 19] width 47 height 22
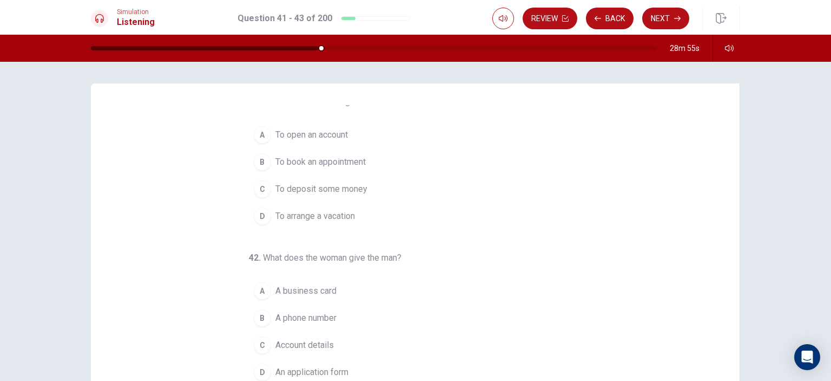
scroll to position [0, 0]
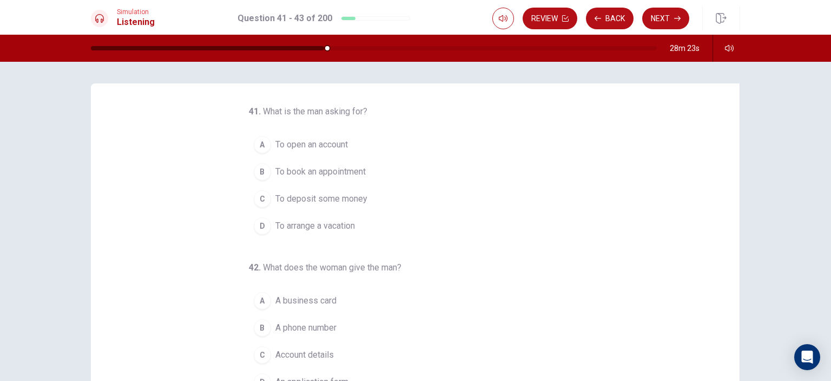
click at [324, 147] on span "To open an account" at bounding box center [312, 144] width 73 height 13
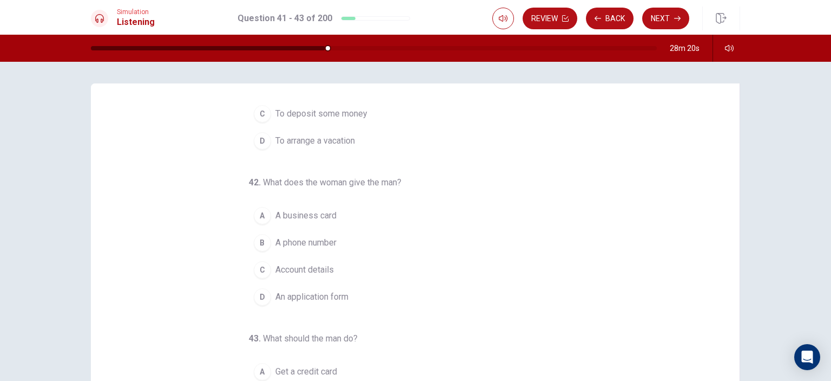
scroll to position [102, 0]
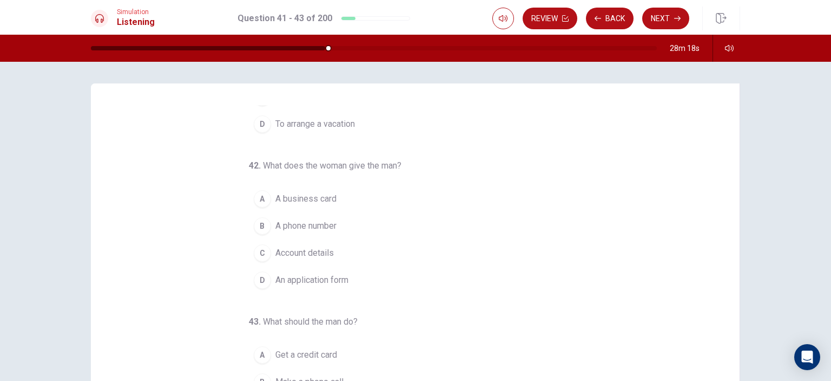
click at [326, 276] on span "An application form" at bounding box center [312, 279] width 73 height 13
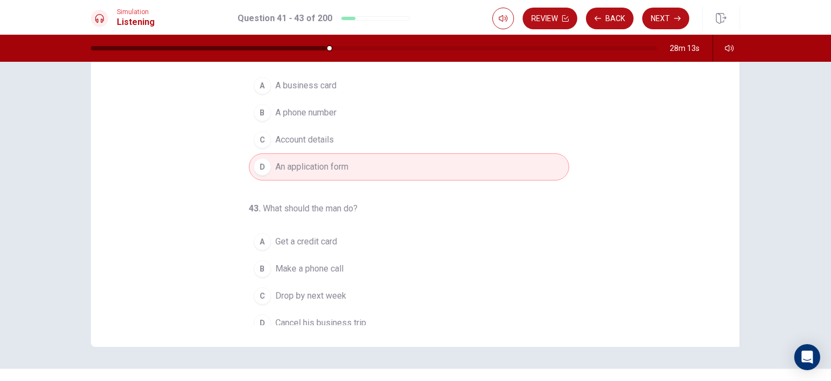
scroll to position [110, 0]
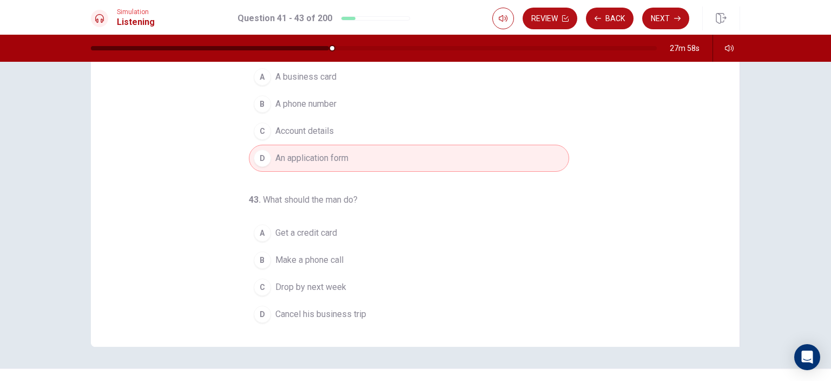
drag, startPoint x: 316, startPoint y: 283, endPoint x: 367, endPoint y: 279, distance: 51.0
click at [317, 283] on span "Drop by next week" at bounding box center [311, 286] width 71 height 13
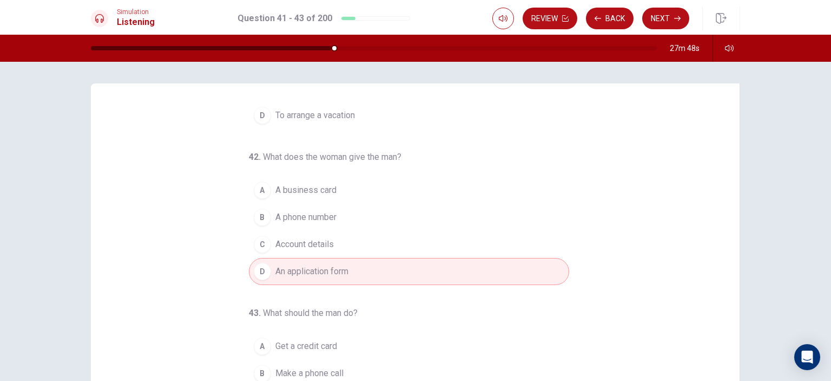
drag, startPoint x: 666, startPoint y: 15, endPoint x: 675, endPoint y: 16, distance: 8.7
click at [669, 15] on button "Next" at bounding box center [666, 19] width 47 height 22
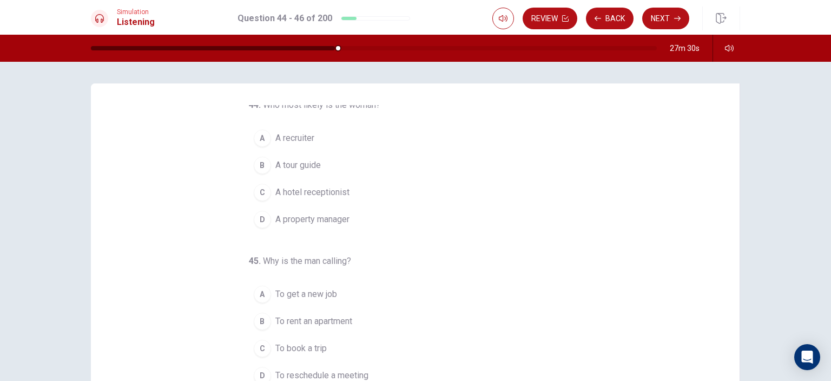
scroll to position [2, 0]
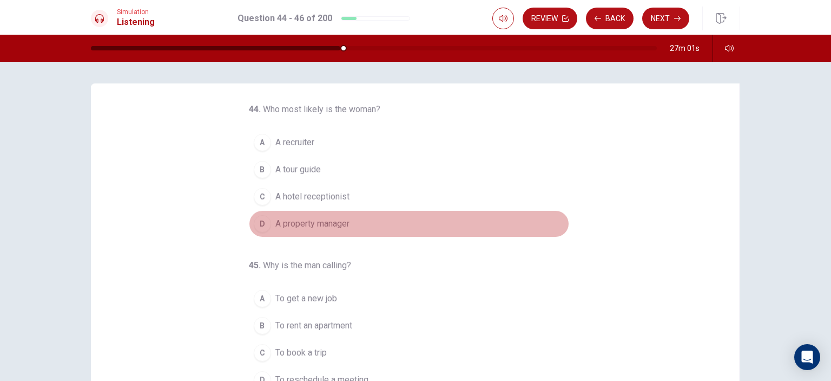
drag, startPoint x: 315, startPoint y: 219, endPoint x: 379, endPoint y: 219, distance: 64.4
click at [314, 219] on span "A property manager" at bounding box center [313, 223] width 74 height 13
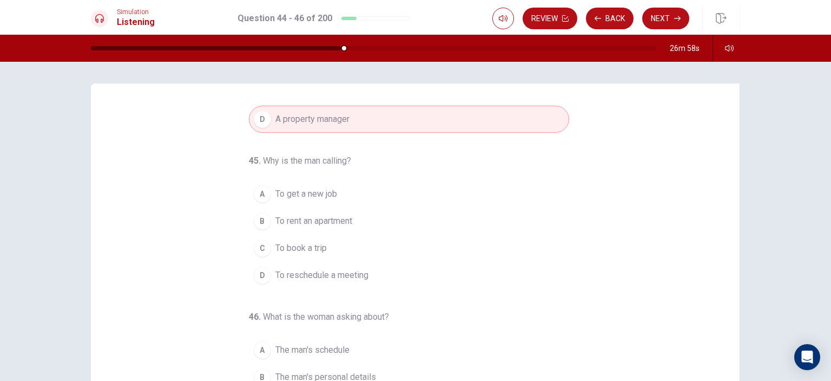
scroll to position [110, 0]
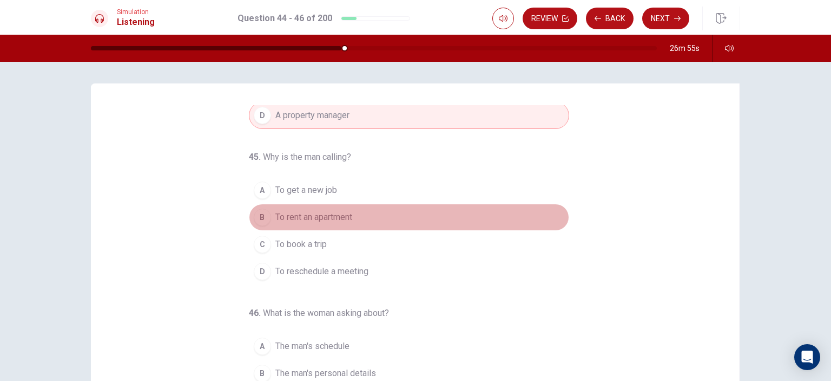
click at [300, 212] on span "To rent an apartment" at bounding box center [314, 217] width 77 height 13
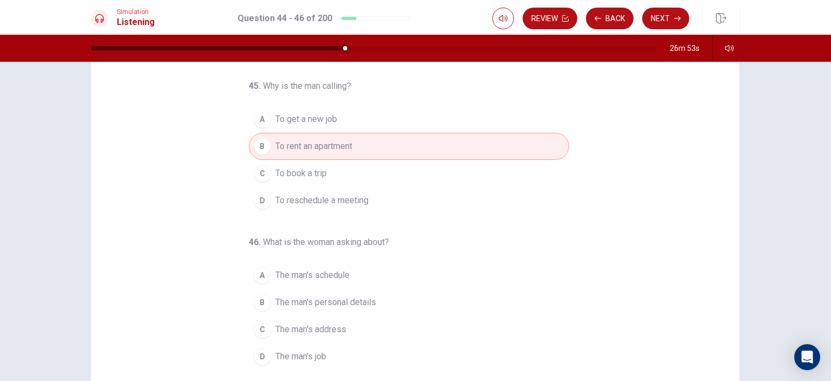
scroll to position [74, 0]
click at [305, 268] on span "The man's schedule" at bounding box center [313, 272] width 74 height 13
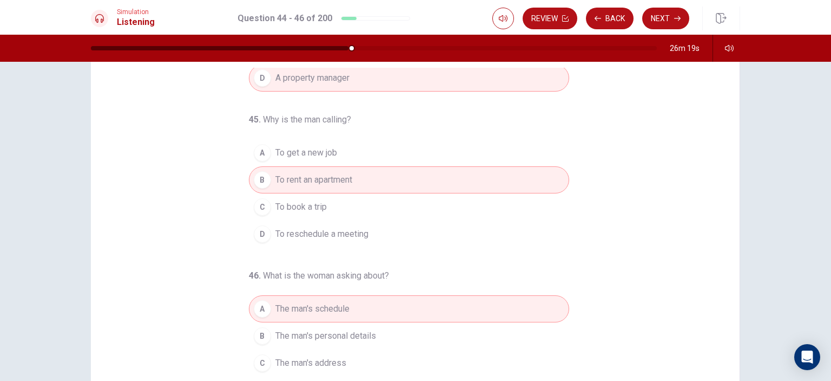
scroll to position [0, 0]
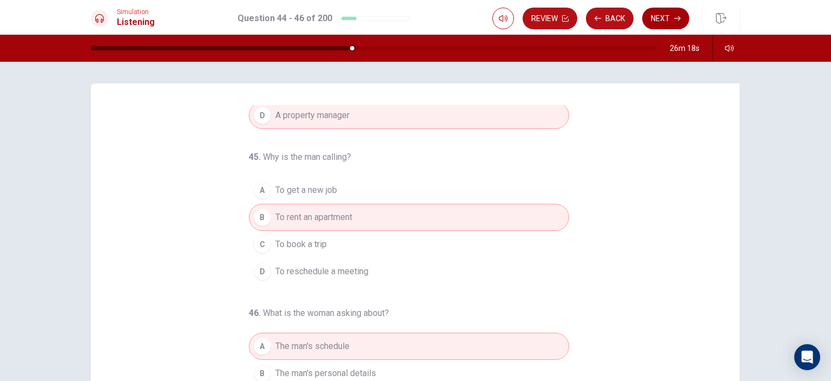
click at [665, 15] on button "Next" at bounding box center [666, 19] width 47 height 22
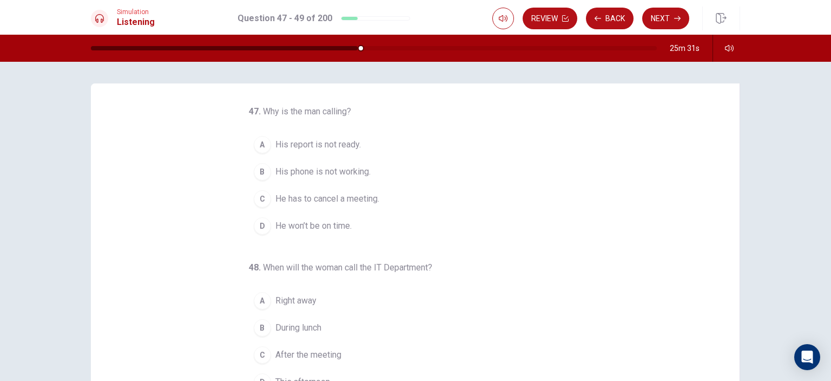
click at [342, 168] on span "His phone is not working." at bounding box center [323, 171] width 95 height 13
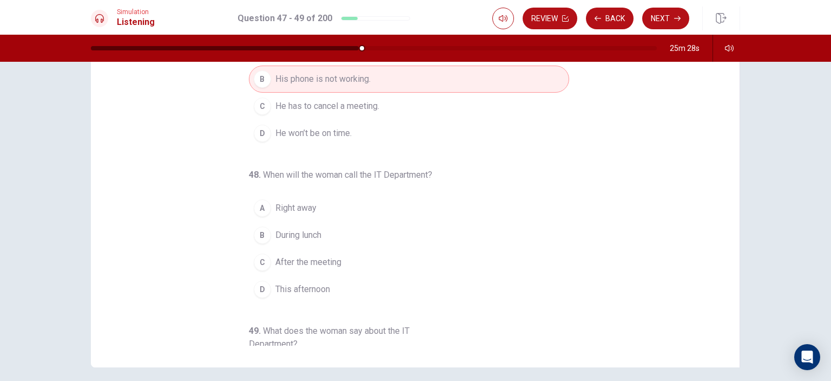
scroll to position [94, 0]
click at [293, 205] on span "Right away" at bounding box center [296, 206] width 41 height 13
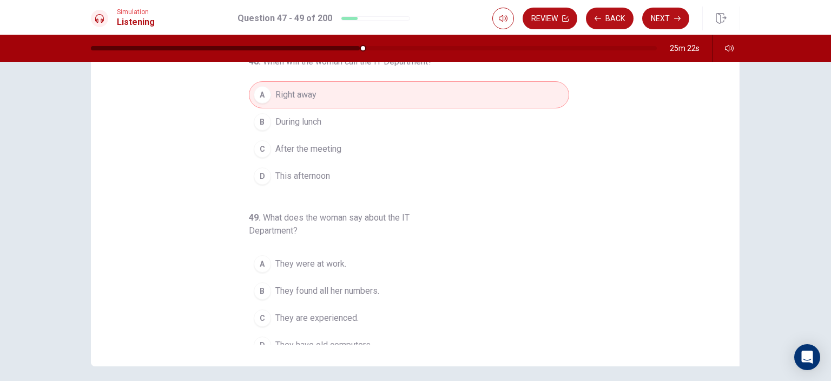
scroll to position [123, 0]
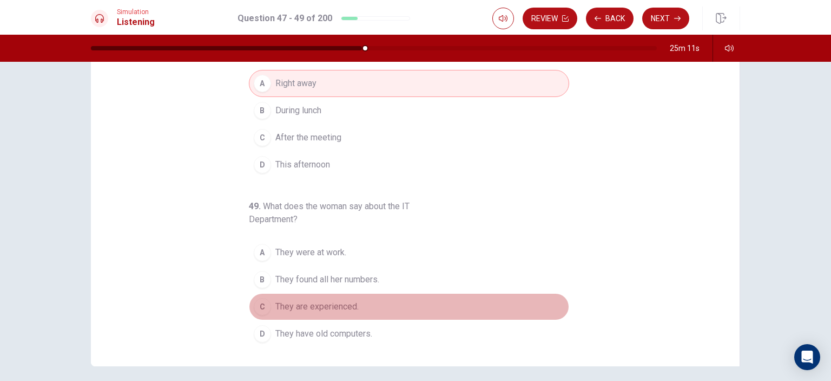
click at [333, 304] on span "They are experienced." at bounding box center [317, 306] width 83 height 13
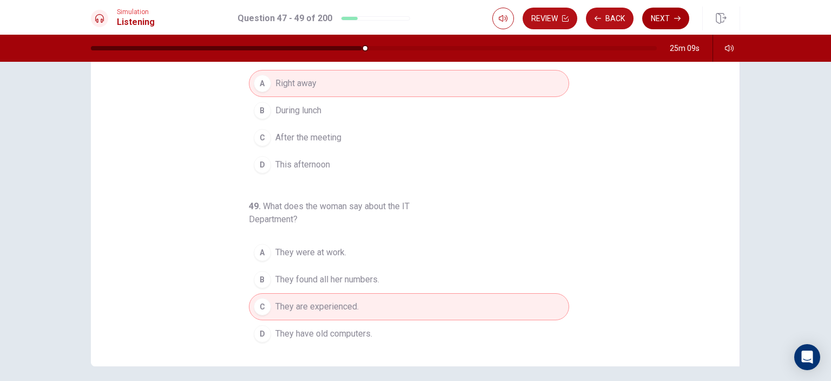
click at [667, 22] on button "Next" at bounding box center [666, 19] width 47 height 22
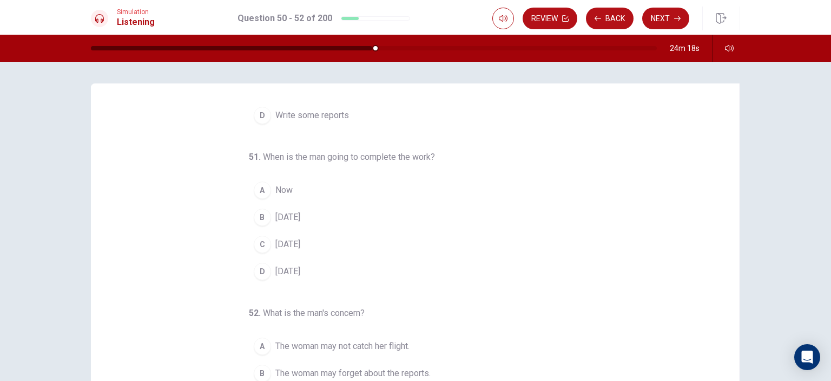
scroll to position [0, 0]
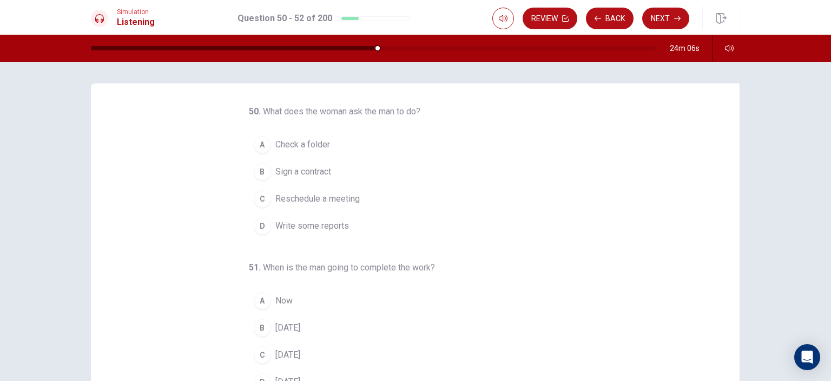
click at [319, 224] on span "Write some reports" at bounding box center [313, 225] width 74 height 13
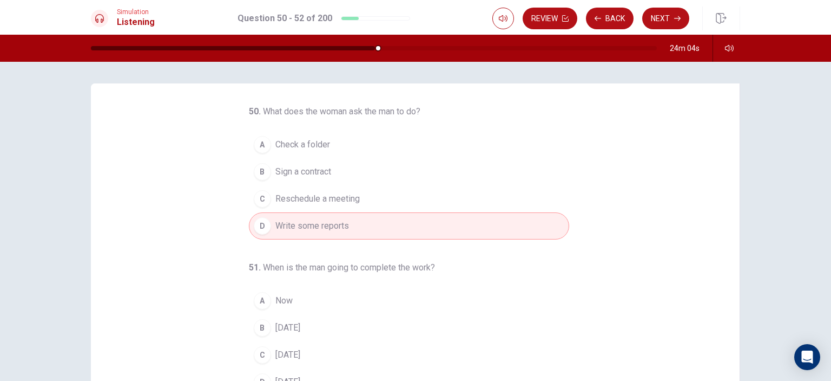
scroll to position [108, 0]
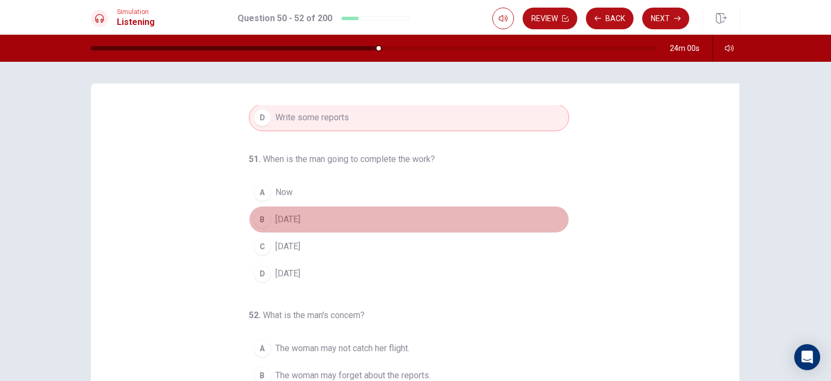
click at [287, 219] on span "[DATE]" at bounding box center [288, 219] width 25 height 13
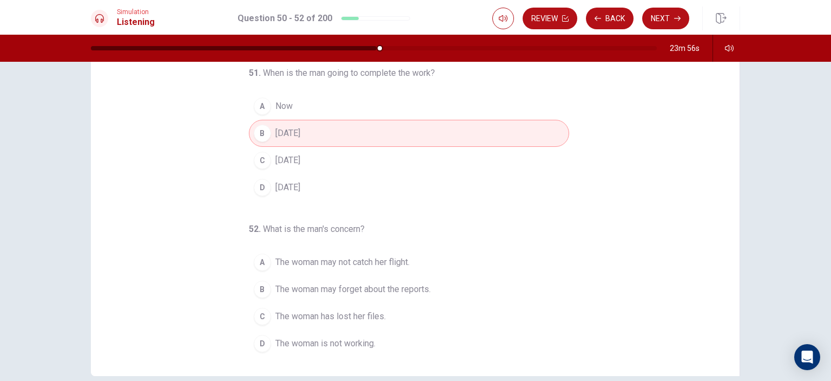
scroll to position [84, 0]
click at [359, 257] on span "The woman may not catch her flight." at bounding box center [343, 261] width 134 height 13
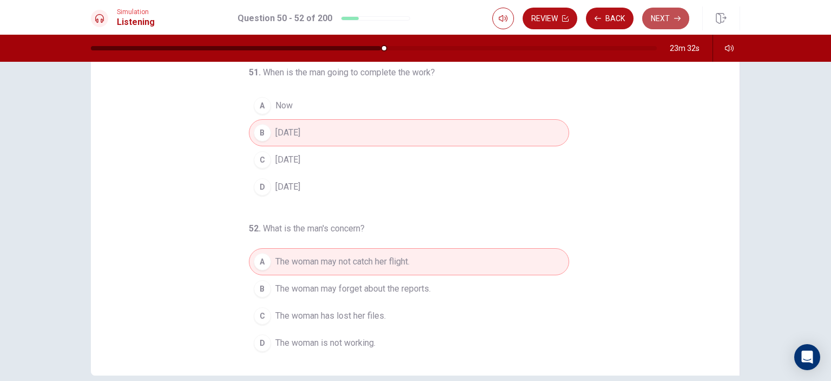
click at [672, 17] on button "Next" at bounding box center [666, 19] width 47 height 22
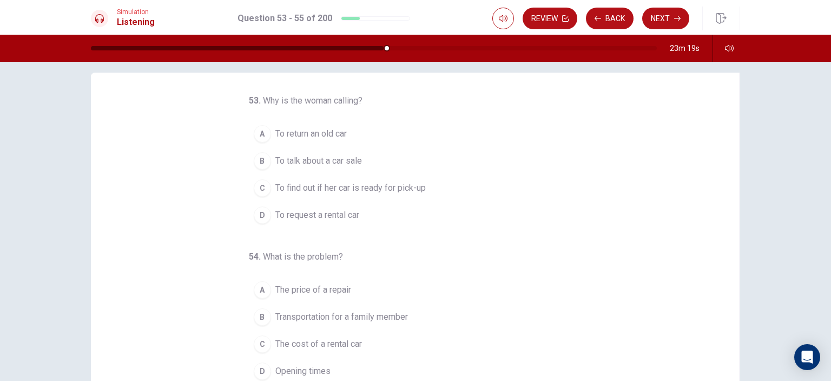
scroll to position [0, 0]
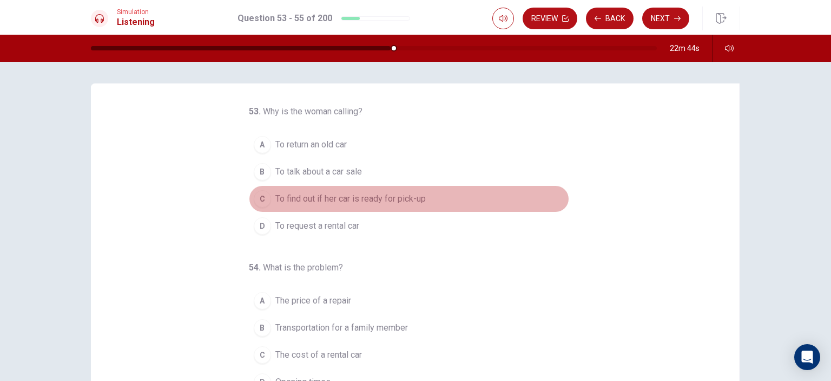
click at [391, 199] on span "To find out if her car is ready for pick-up" at bounding box center [351, 198] width 150 height 13
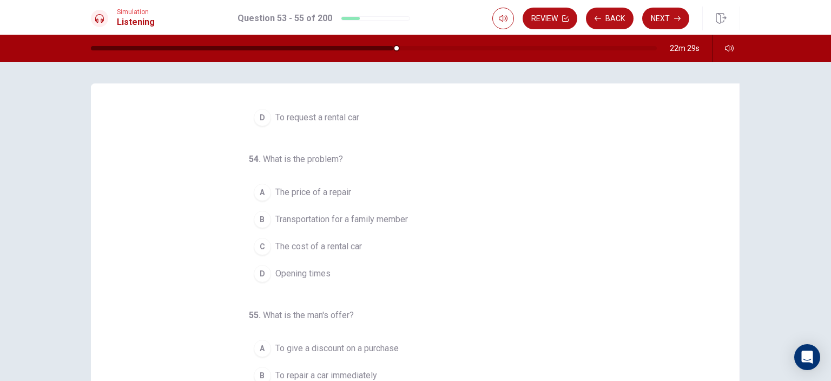
scroll to position [110, 0]
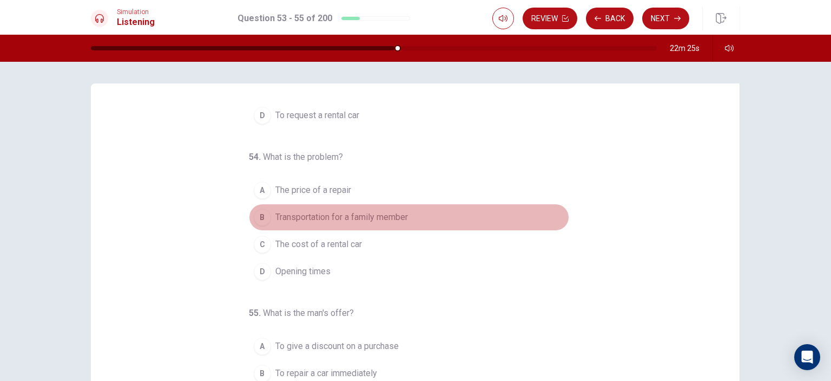
drag, startPoint x: 315, startPoint y: 211, endPoint x: 458, endPoint y: 211, distance: 143.4
click at [316, 211] on span "Transportation for a family member" at bounding box center [342, 217] width 133 height 13
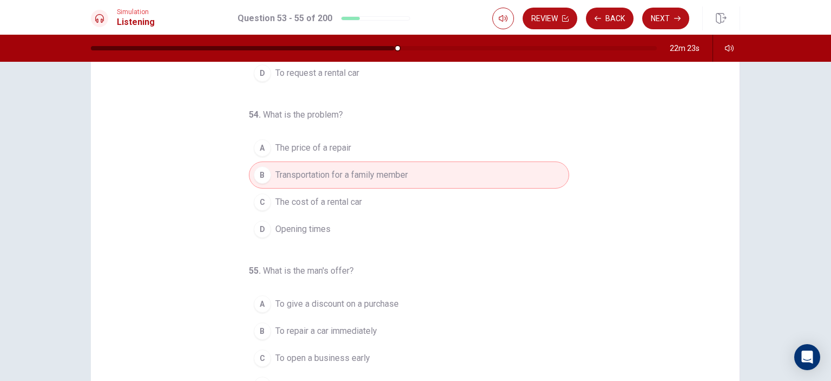
scroll to position [84, 0]
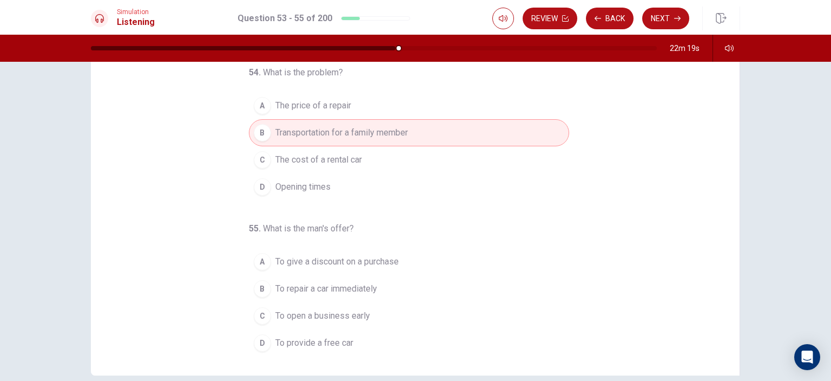
click at [305, 337] on span "To provide a free car" at bounding box center [315, 342] width 78 height 13
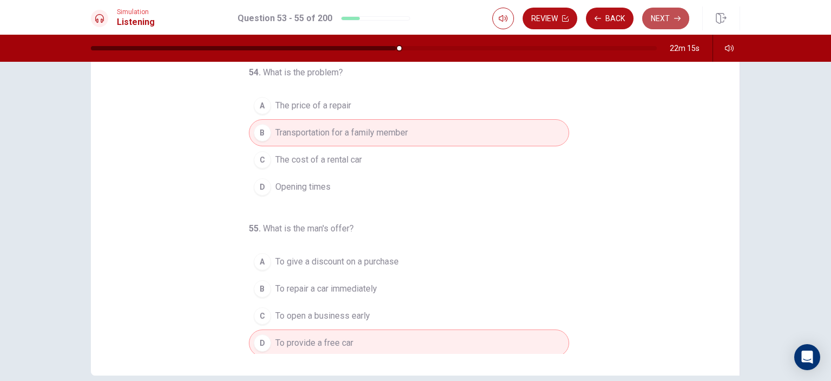
drag, startPoint x: 670, startPoint y: 12, endPoint x: 701, endPoint y: 41, distance: 42.5
click at [670, 12] on button "Next" at bounding box center [666, 19] width 47 height 22
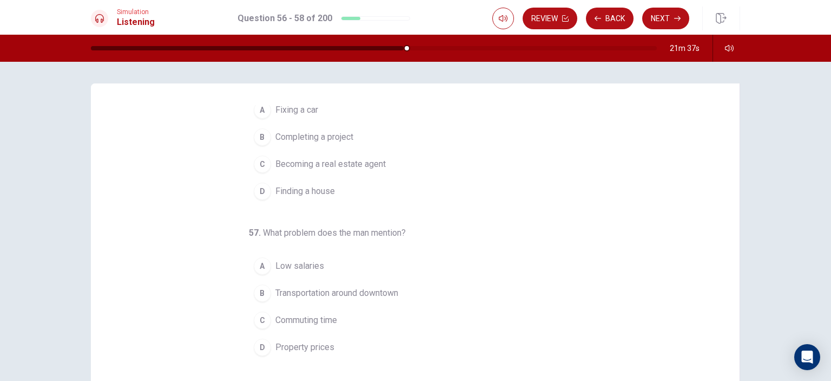
scroll to position [0, 0]
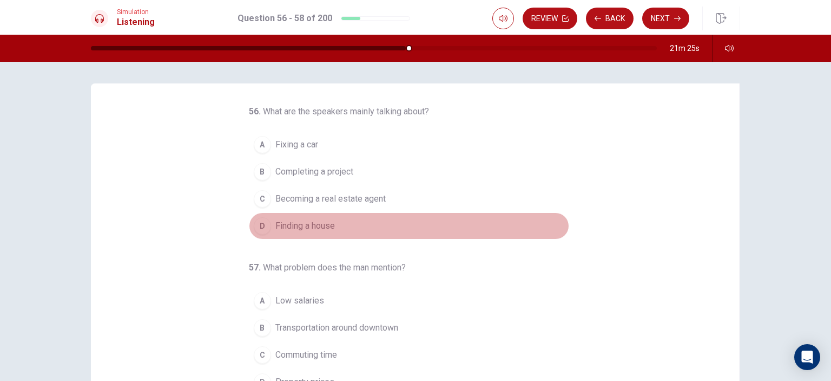
click at [316, 222] on span "Finding a house" at bounding box center [306, 225] width 60 height 13
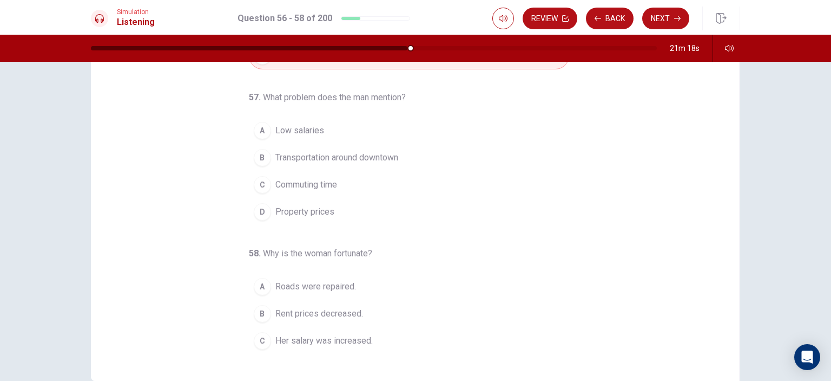
scroll to position [92, 0]
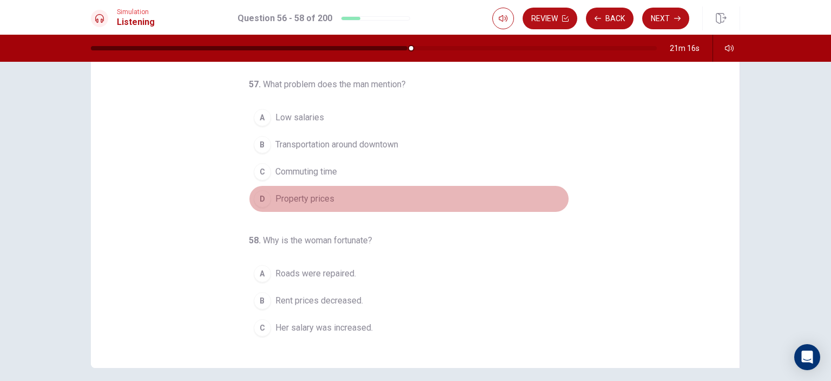
click at [309, 195] on span "Property prices" at bounding box center [305, 198] width 59 height 13
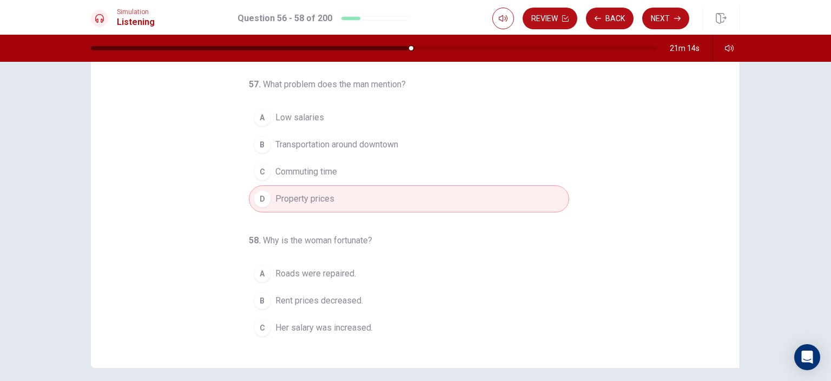
click at [327, 325] on span "Her salary was increased." at bounding box center [324, 327] width 97 height 13
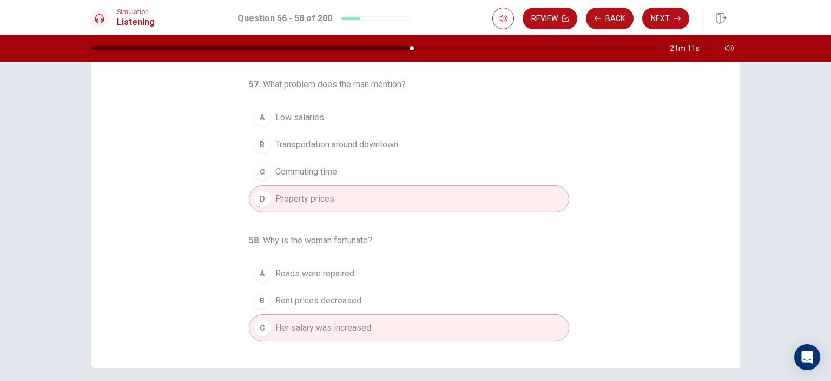
scroll to position [110, 0]
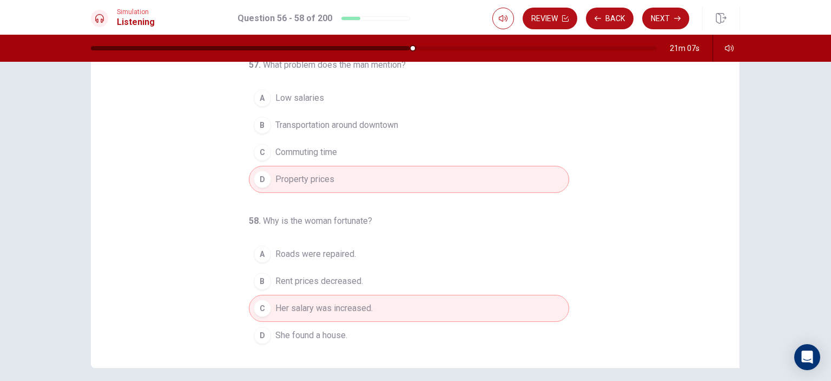
drag, startPoint x: 667, startPoint y: 15, endPoint x: 678, endPoint y: 21, distance: 12.2
click at [667, 15] on button "Next" at bounding box center [666, 19] width 47 height 22
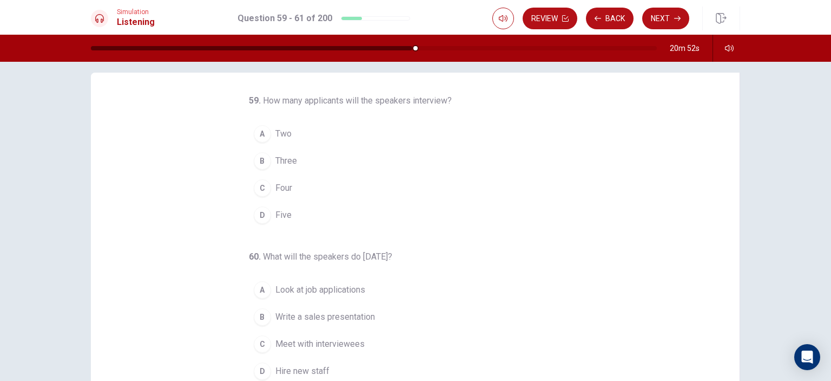
scroll to position [0, 0]
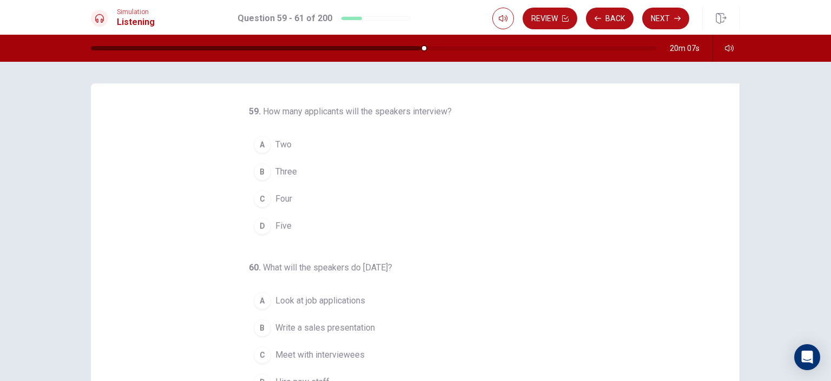
drag, startPoint x: 285, startPoint y: 222, endPoint x: 365, endPoint y: 217, distance: 79.8
click at [285, 222] on button "D Five" at bounding box center [409, 225] width 320 height 27
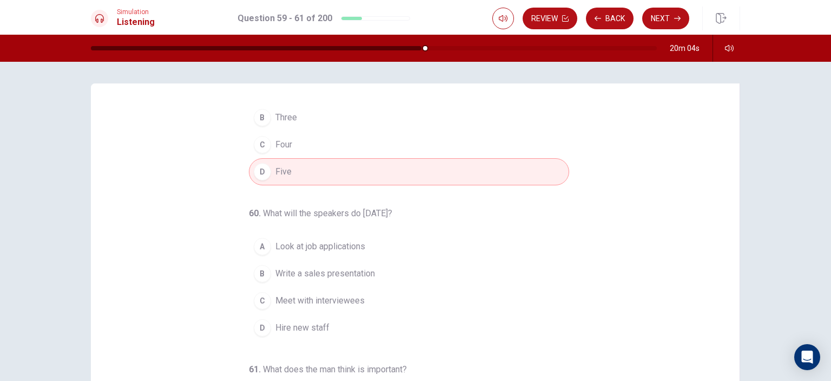
scroll to position [108, 0]
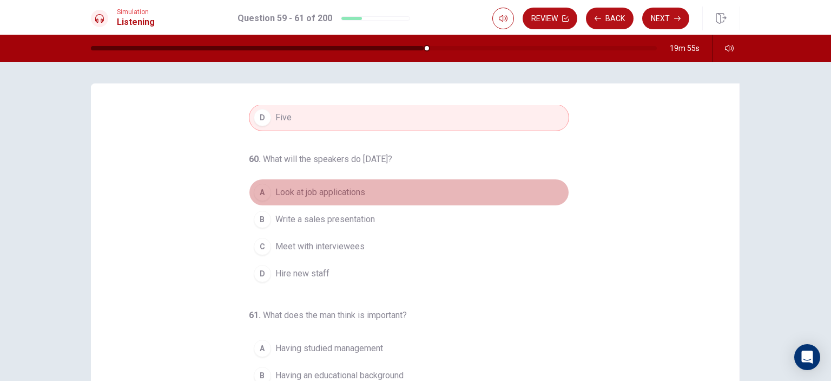
click at [319, 192] on span "Look at job applications" at bounding box center [321, 192] width 90 height 13
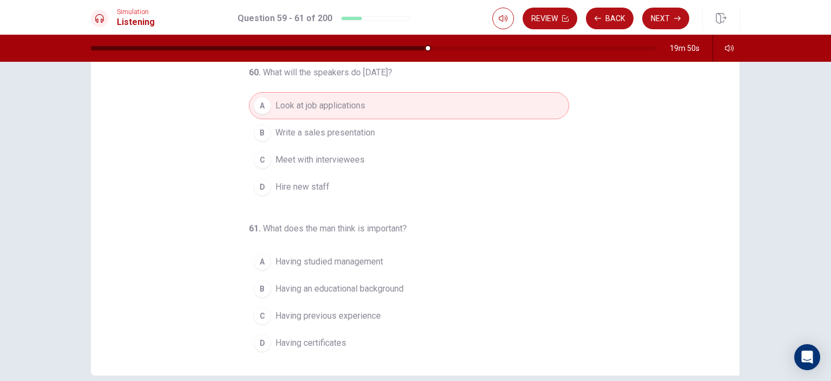
scroll to position [84, 0]
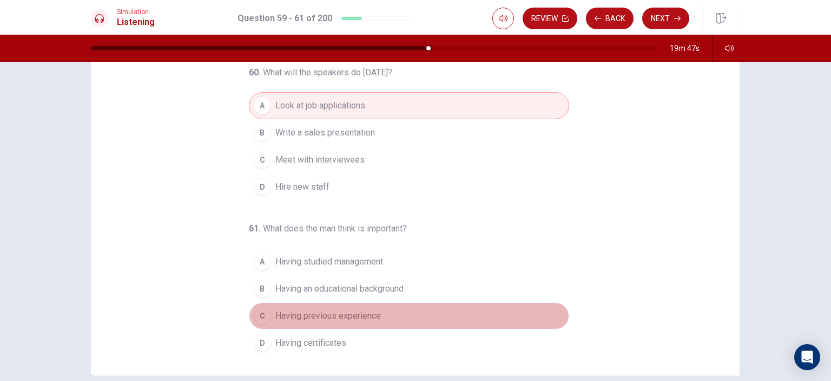
click at [338, 310] on span "Having previous experience" at bounding box center [329, 315] width 106 height 13
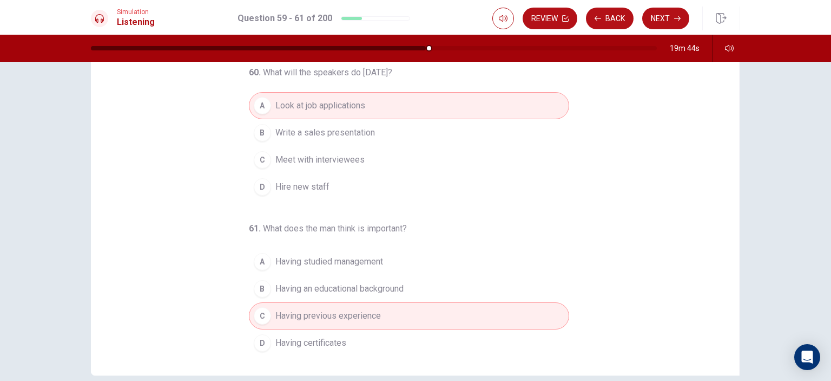
click at [665, 16] on button "Next" at bounding box center [666, 19] width 47 height 22
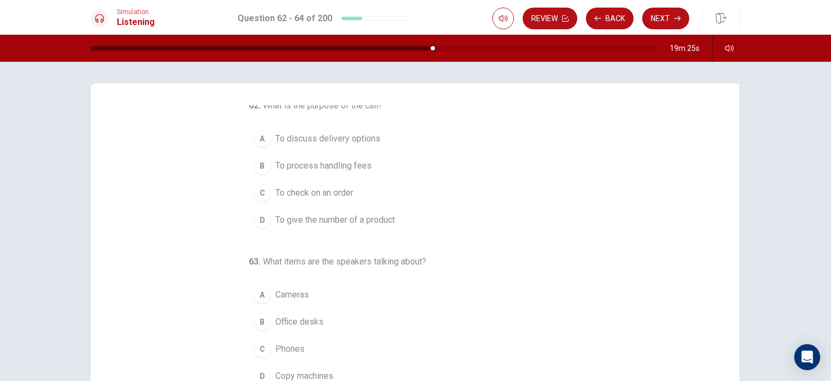
scroll to position [0, 0]
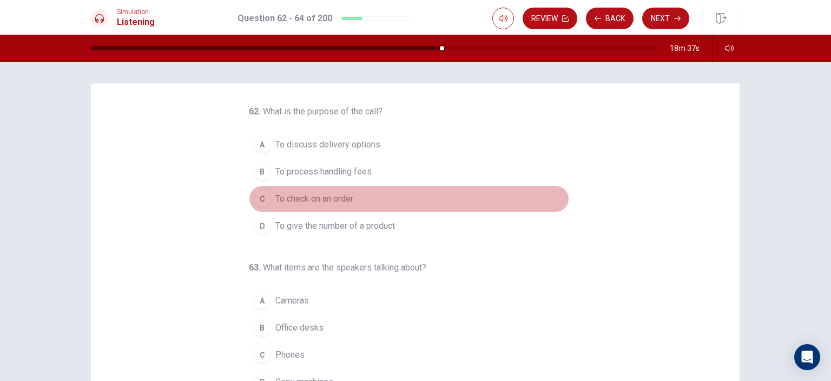
drag, startPoint x: 330, startPoint y: 199, endPoint x: 494, endPoint y: 212, distance: 164.5
click at [330, 199] on span "To check on an order" at bounding box center [315, 198] width 78 height 13
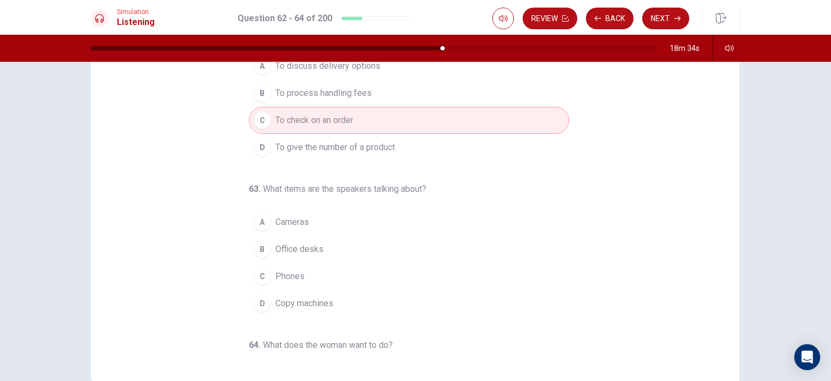
scroll to position [83, 0]
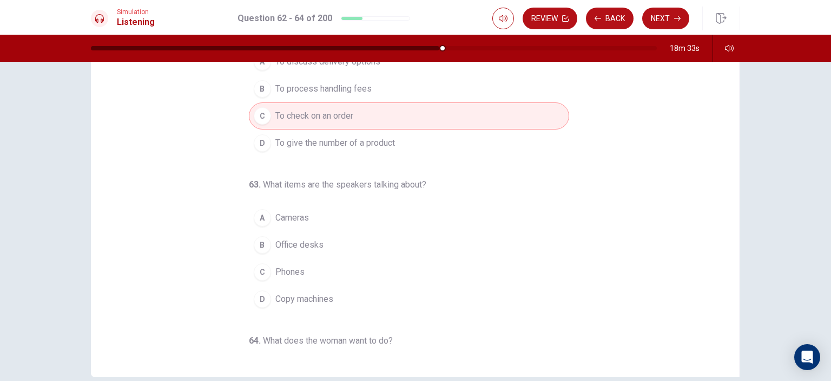
drag, startPoint x: 313, startPoint y: 302, endPoint x: 327, endPoint y: 298, distance: 14.6
click at [315, 300] on span "Copy machines" at bounding box center [305, 298] width 58 height 13
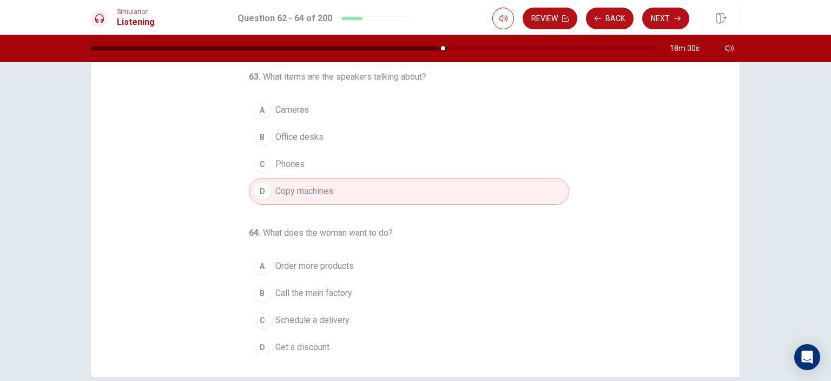
scroll to position [110, 0]
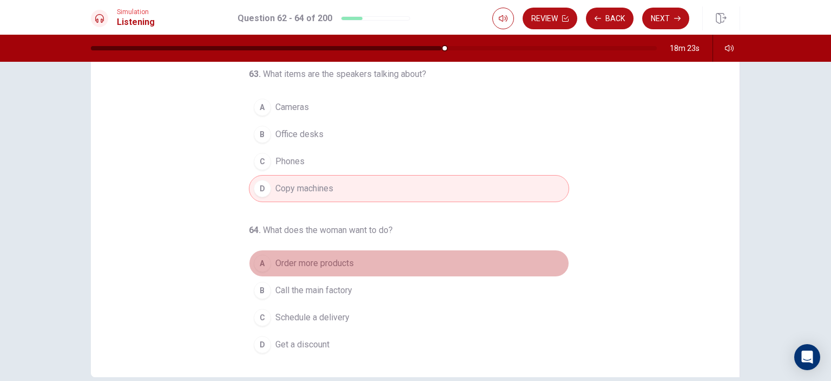
click at [315, 259] on span "Order more products" at bounding box center [315, 263] width 78 height 13
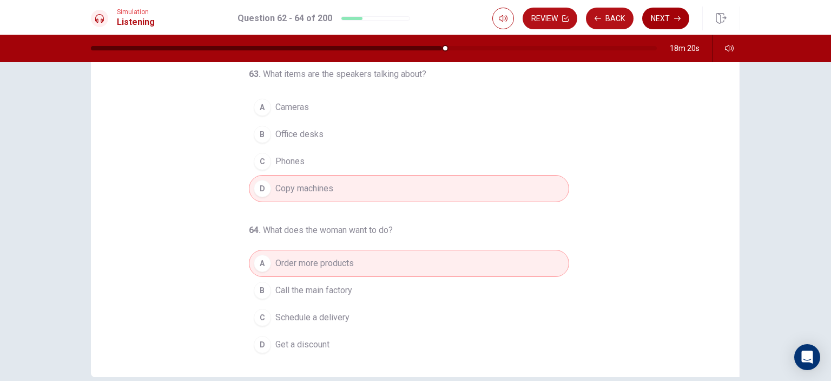
click at [666, 19] on button "Next" at bounding box center [666, 19] width 47 height 22
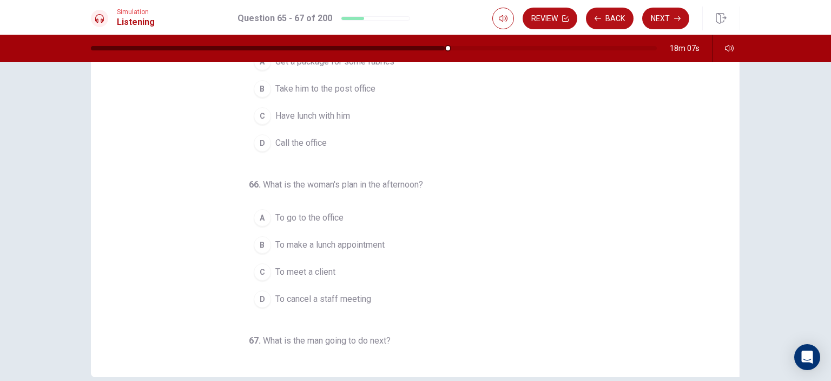
scroll to position [0, 0]
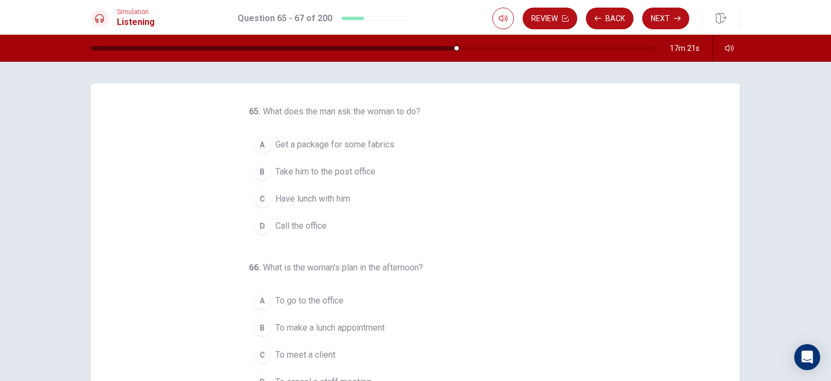
click at [299, 168] on span "Take him to the post office" at bounding box center [326, 171] width 100 height 13
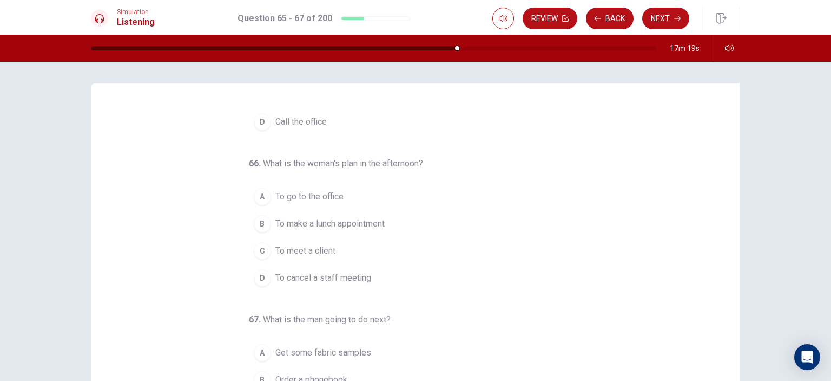
scroll to position [108, 0]
click at [360, 220] on span "To make a lunch appointment" at bounding box center [330, 219] width 109 height 13
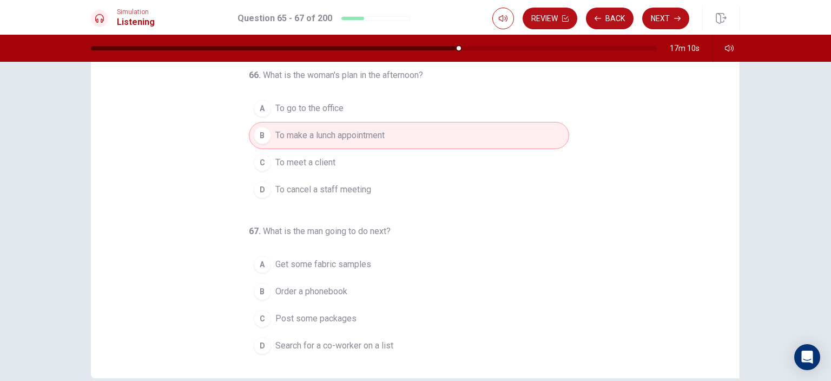
scroll to position [87, 0]
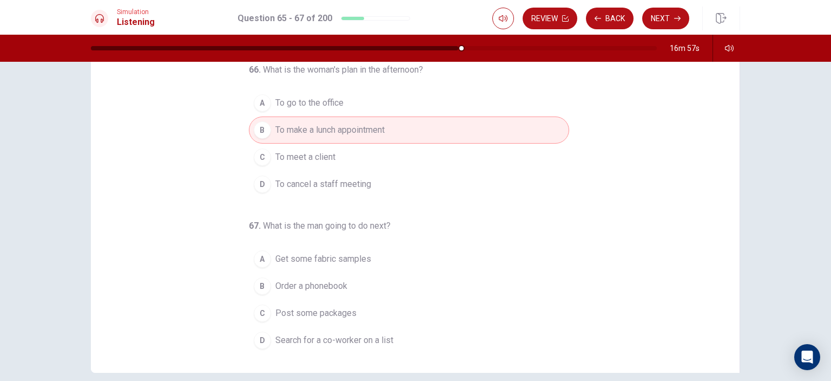
drag, startPoint x: 351, startPoint y: 335, endPoint x: 364, endPoint y: 331, distance: 13.0
click at [351, 335] on span "Search for a co-worker on a list" at bounding box center [335, 339] width 118 height 13
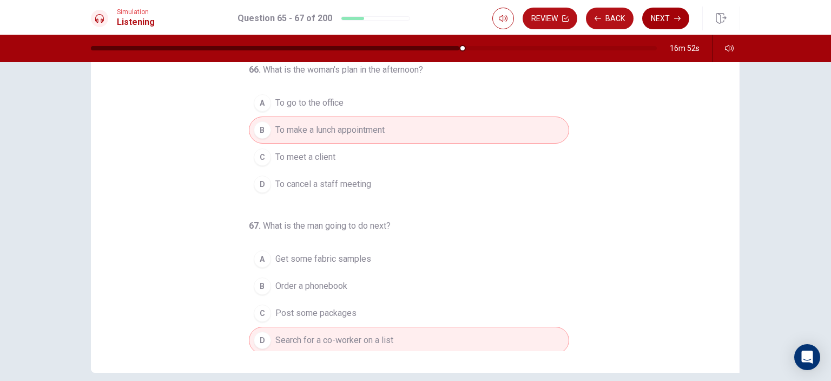
click at [664, 16] on button "Next" at bounding box center [666, 19] width 47 height 22
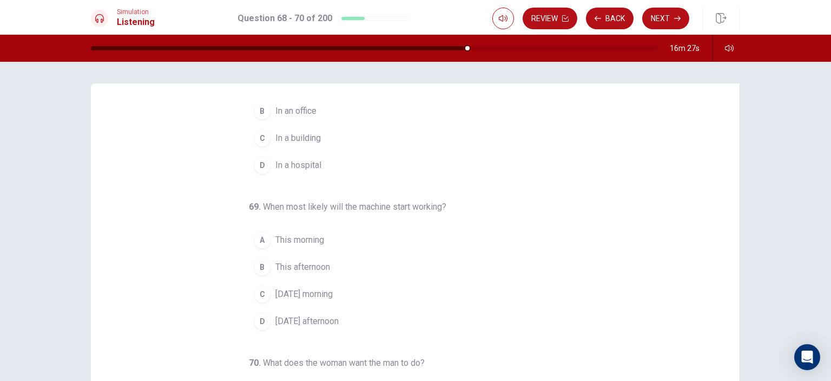
scroll to position [0, 0]
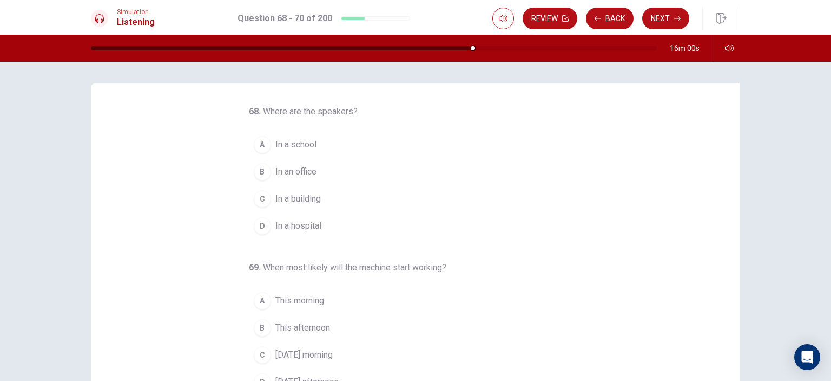
click at [288, 168] on span "In an office" at bounding box center [296, 171] width 41 height 13
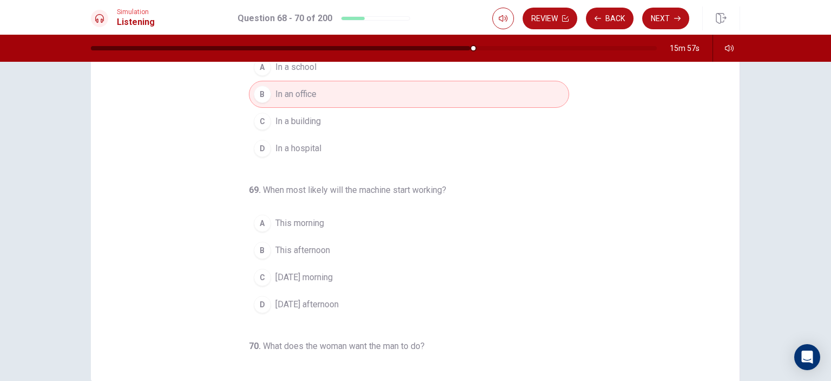
scroll to position [79, 0]
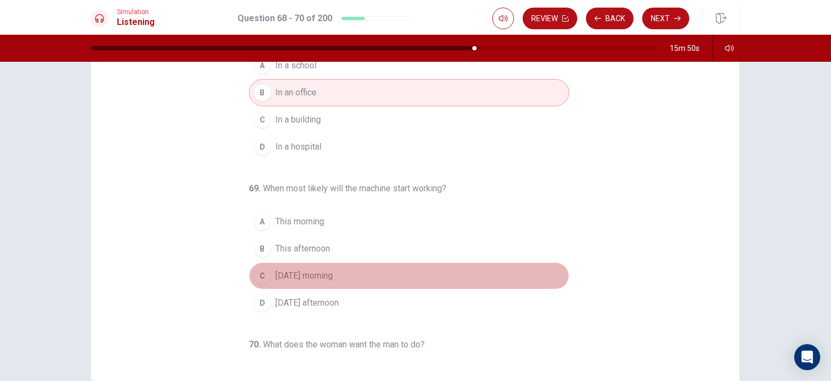
click at [316, 272] on span "[DATE] morning" at bounding box center [304, 275] width 57 height 13
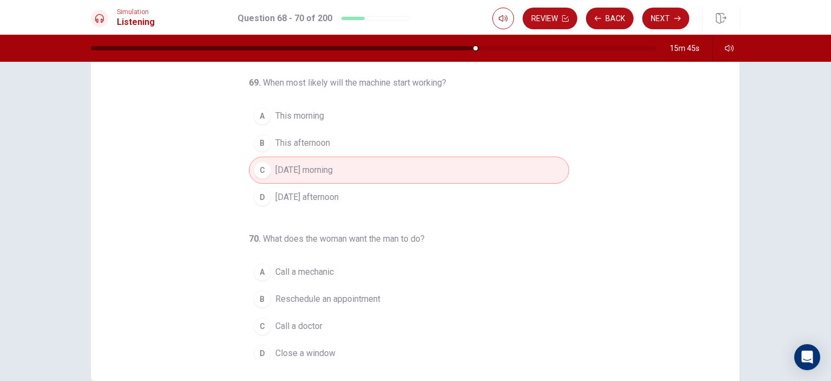
scroll to position [110, 0]
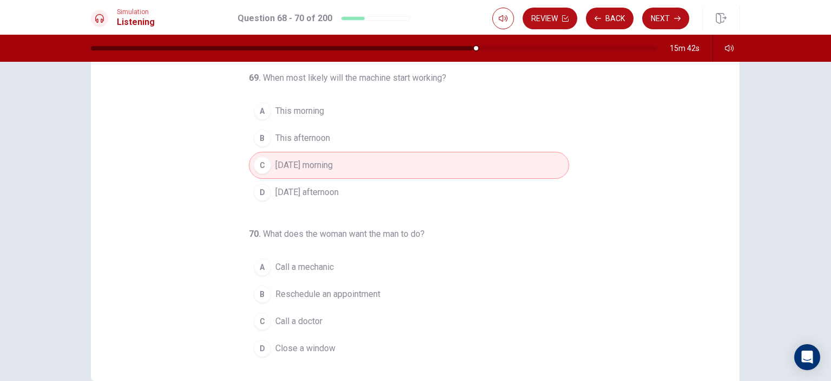
drag, startPoint x: 307, startPoint y: 343, endPoint x: 316, endPoint y: 338, distance: 9.7
click at [307, 342] on span "Close a window" at bounding box center [306, 348] width 60 height 13
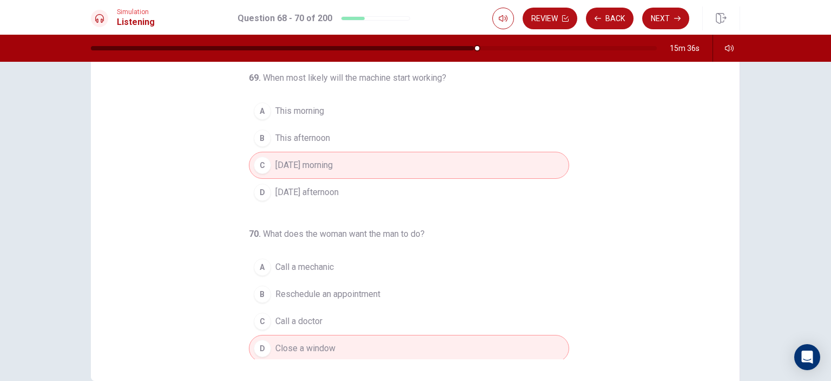
click at [663, 15] on button "Next" at bounding box center [666, 19] width 47 height 22
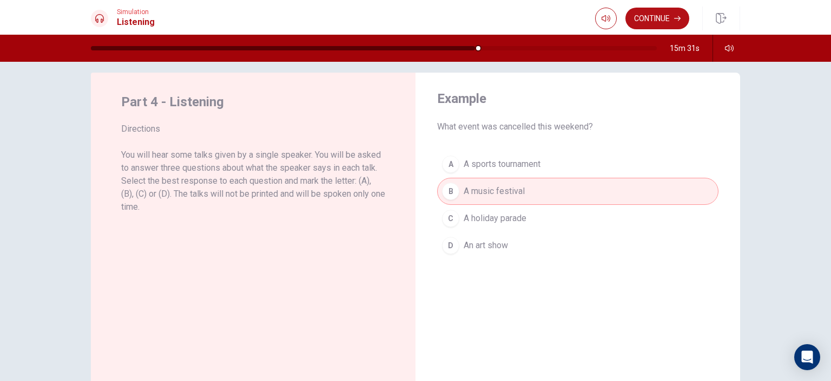
scroll to position [0, 0]
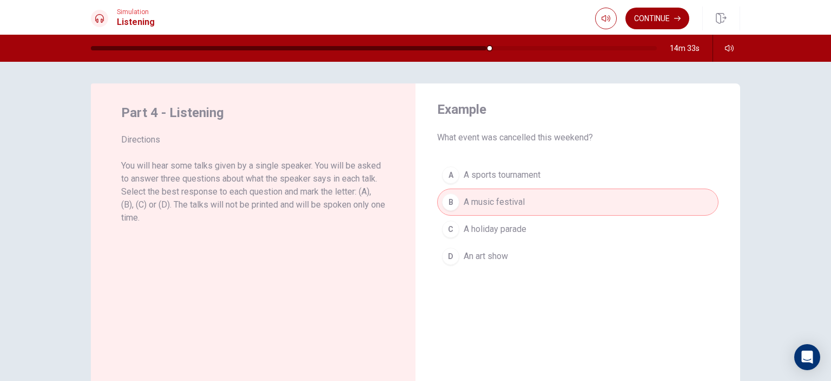
click at [659, 17] on button "Continue" at bounding box center [658, 19] width 64 height 22
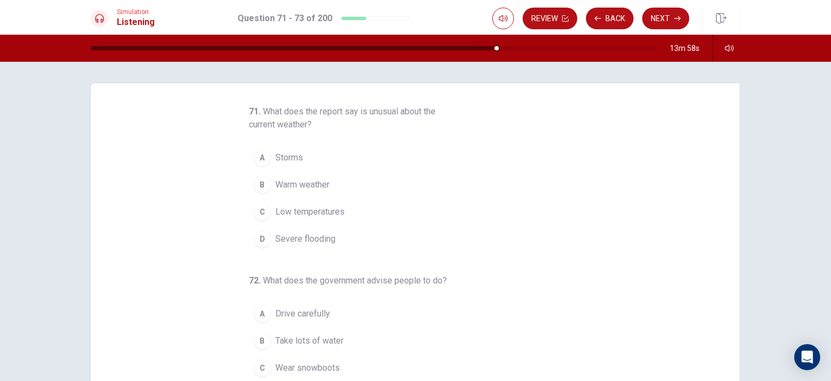
click at [299, 207] on span "Low temperatures" at bounding box center [310, 211] width 69 height 13
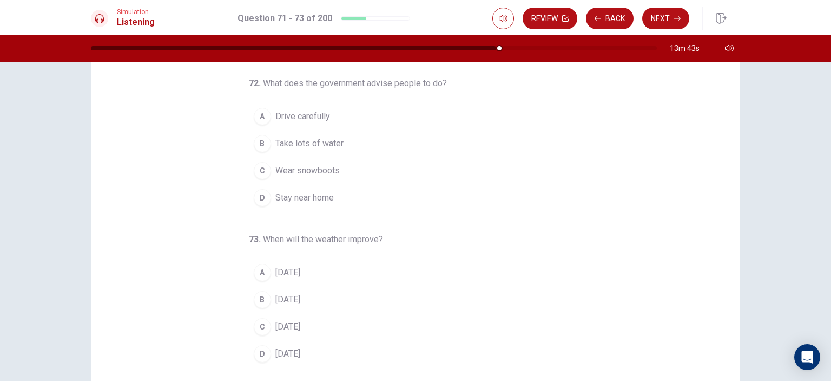
scroll to position [84, 0]
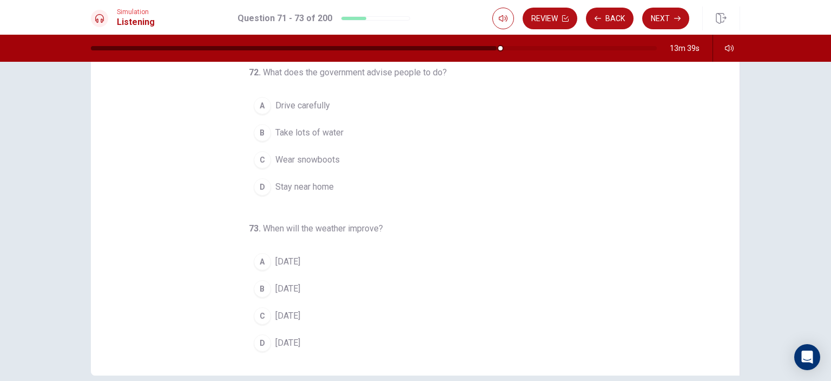
drag, startPoint x: 286, startPoint y: 312, endPoint x: 339, endPoint y: 310, distance: 53.7
click at [289, 311] on span "[DATE]" at bounding box center [288, 315] width 25 height 13
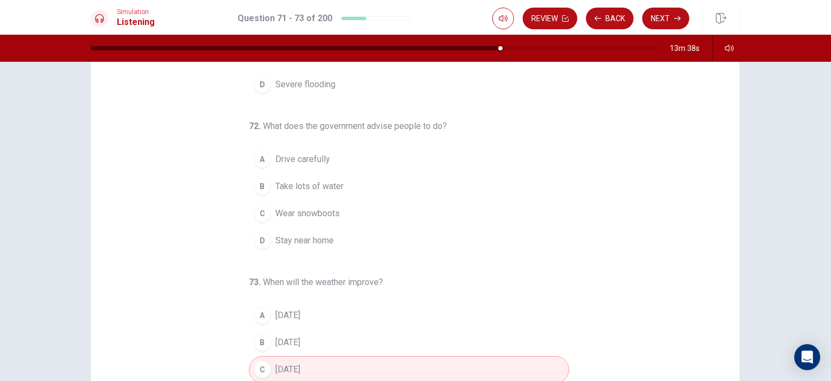
scroll to position [29, 0]
click at [299, 240] on span "Stay near home" at bounding box center [305, 241] width 58 height 13
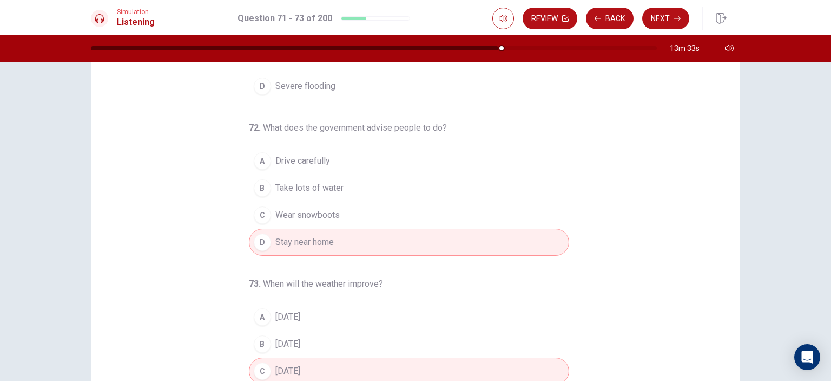
drag, startPoint x: 674, startPoint y: 15, endPoint x: 669, endPoint y: 85, distance: 70.5
click at [673, 15] on button "Next" at bounding box center [666, 19] width 47 height 22
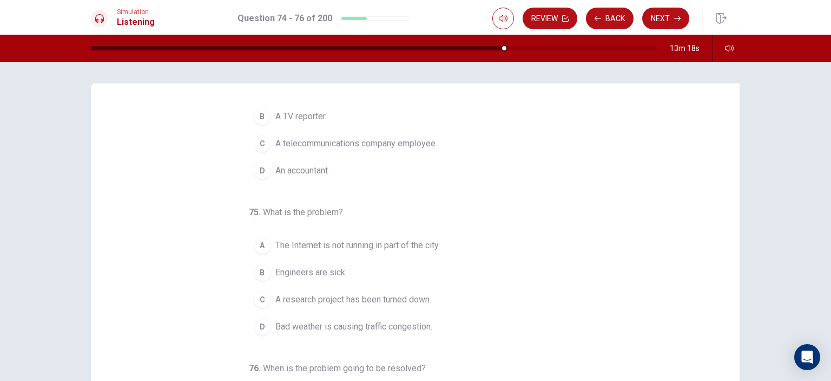
scroll to position [0, 0]
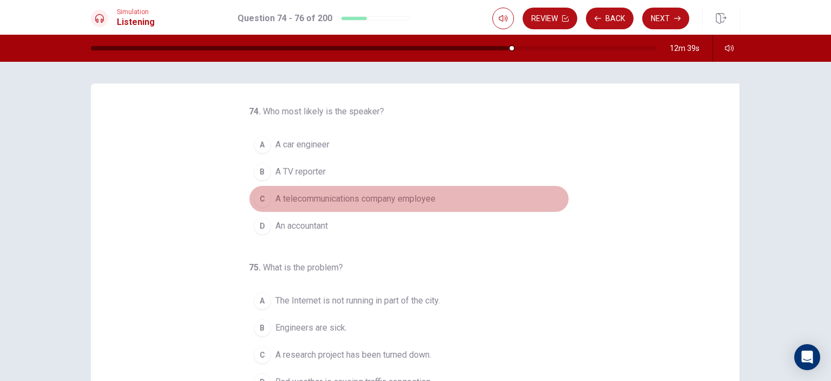
click at [392, 201] on span "A telecommunications company employee" at bounding box center [356, 198] width 160 height 13
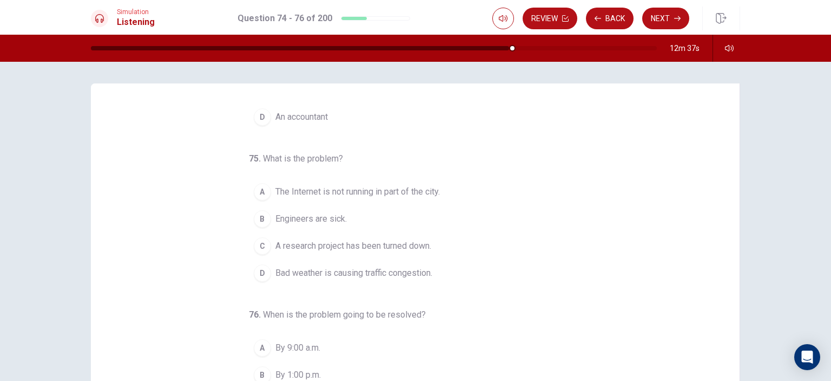
scroll to position [110, 0]
click at [398, 188] on span "The Internet is not running in part of the city." at bounding box center [358, 190] width 165 height 13
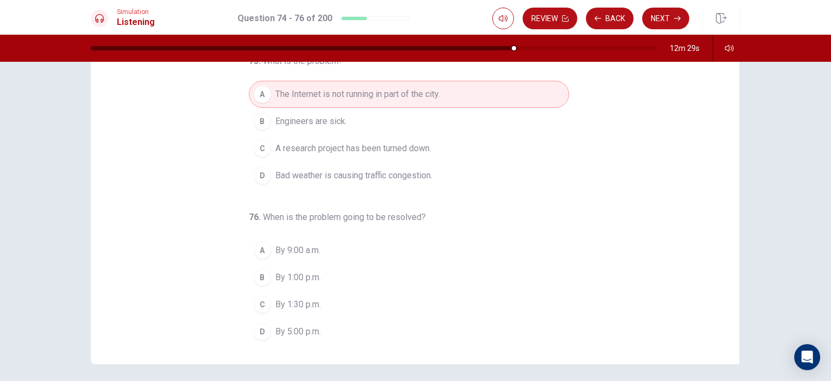
scroll to position [96, 0]
click at [285, 270] on span "By 1:00 p.m." at bounding box center [298, 276] width 45 height 13
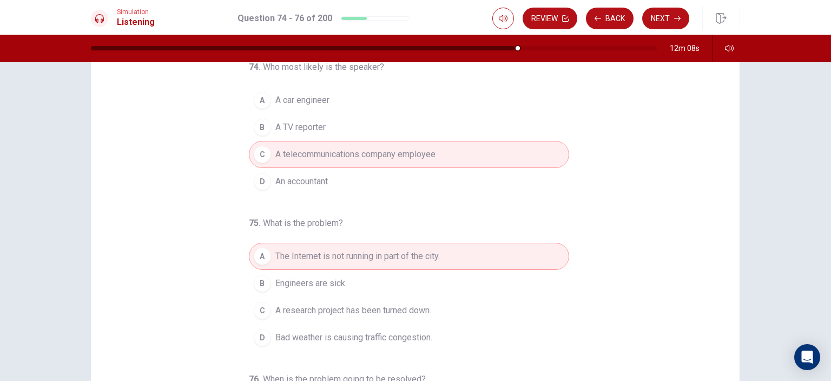
scroll to position [135, 0]
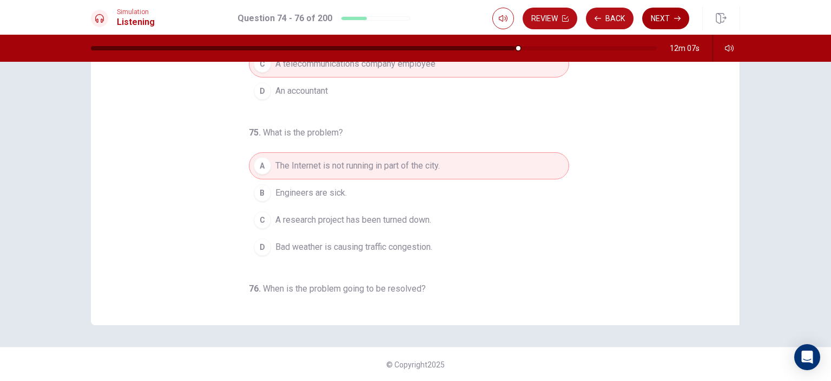
click at [660, 21] on button "Next" at bounding box center [666, 19] width 47 height 22
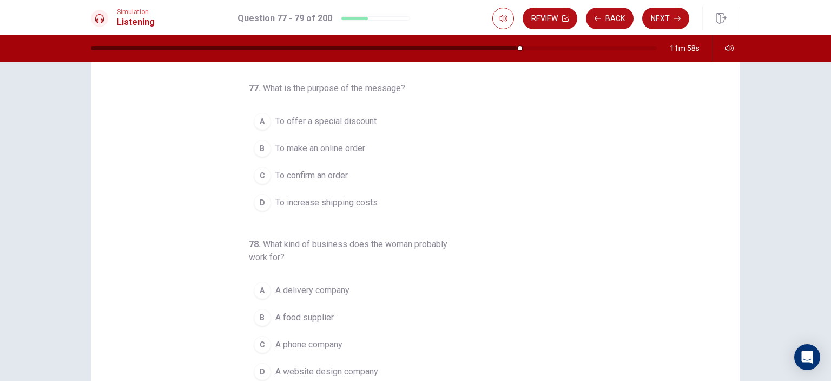
scroll to position [0, 0]
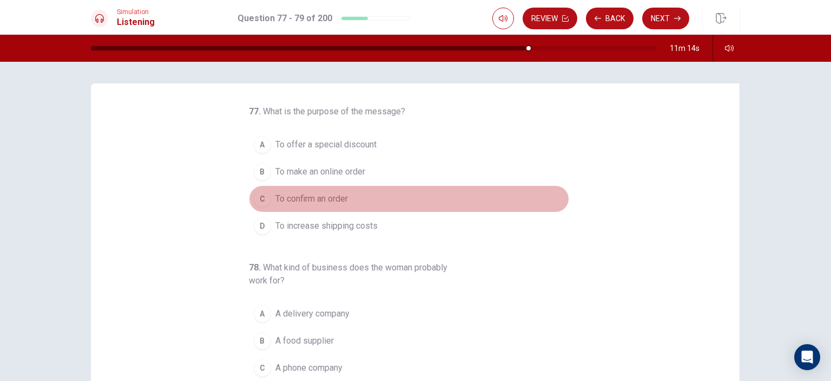
click at [326, 199] on span "To confirm an order" at bounding box center [312, 198] width 73 height 13
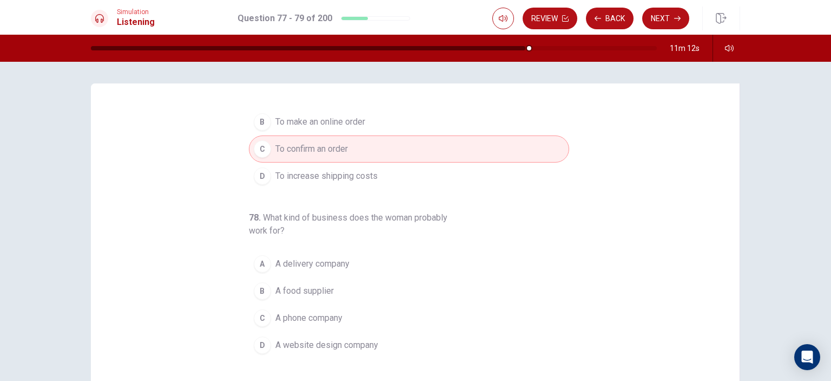
scroll to position [108, 0]
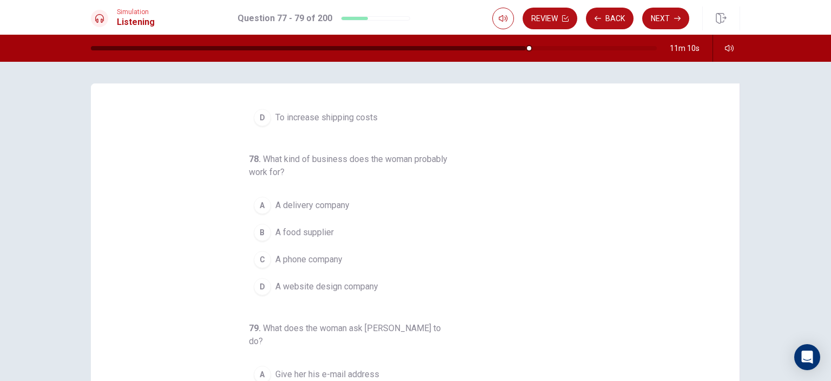
click at [310, 229] on span "A food supplier" at bounding box center [305, 232] width 58 height 13
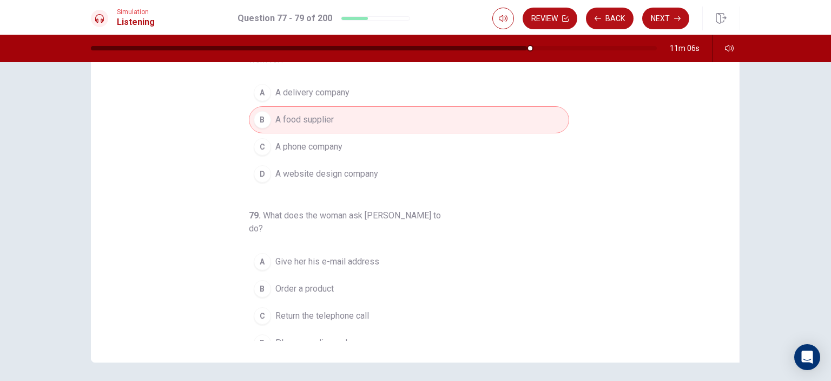
scroll to position [100, 0]
click at [345, 307] on span "Return the telephone call" at bounding box center [323, 313] width 94 height 13
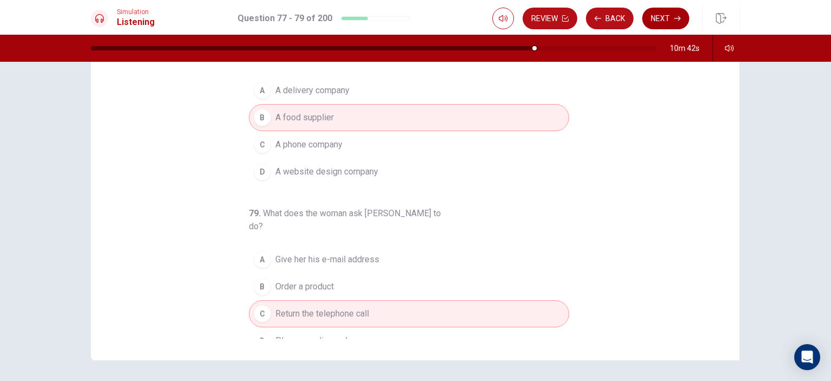
click at [671, 17] on button "Next" at bounding box center [666, 19] width 47 height 22
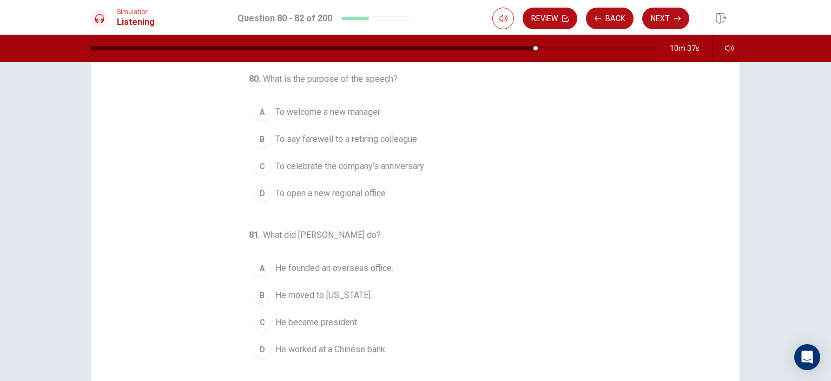
scroll to position [0, 0]
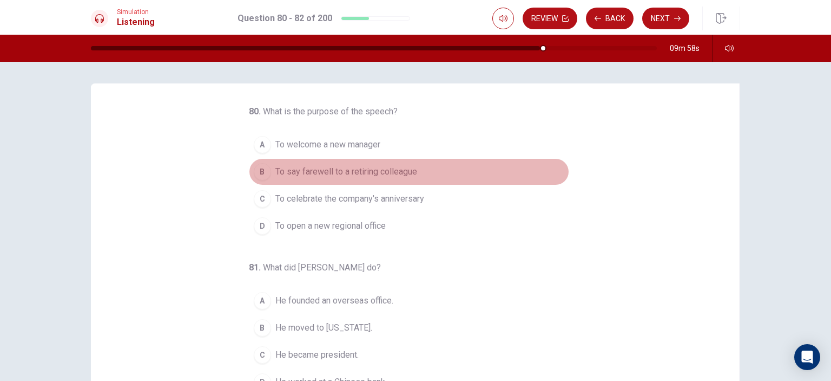
click at [389, 167] on span "To say farewell to a retiring colleague" at bounding box center [347, 171] width 142 height 13
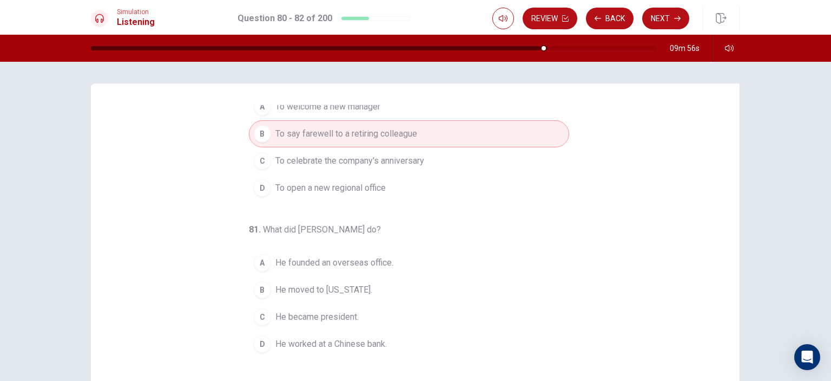
scroll to position [108, 0]
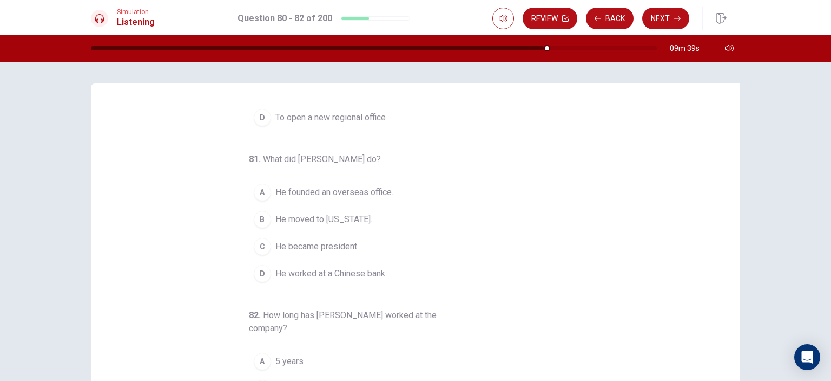
click at [358, 192] on span "He founded an overseas office." at bounding box center [335, 192] width 118 height 13
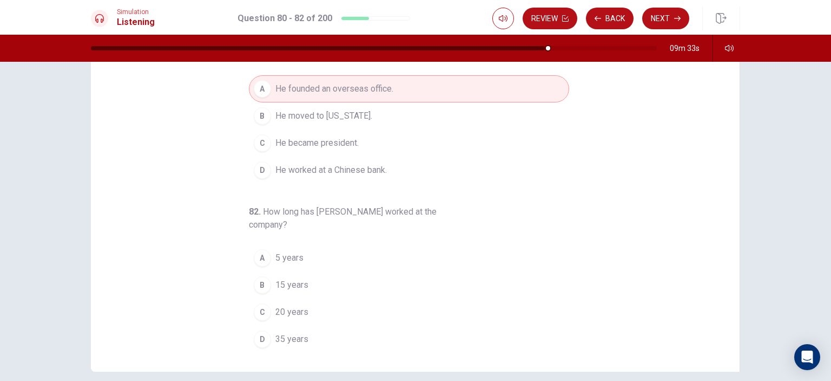
scroll to position [102, 0]
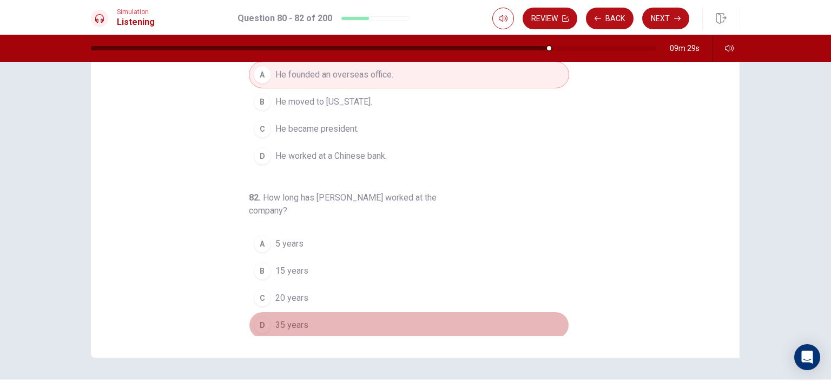
click at [287, 320] on span "35 years" at bounding box center [292, 324] width 33 height 13
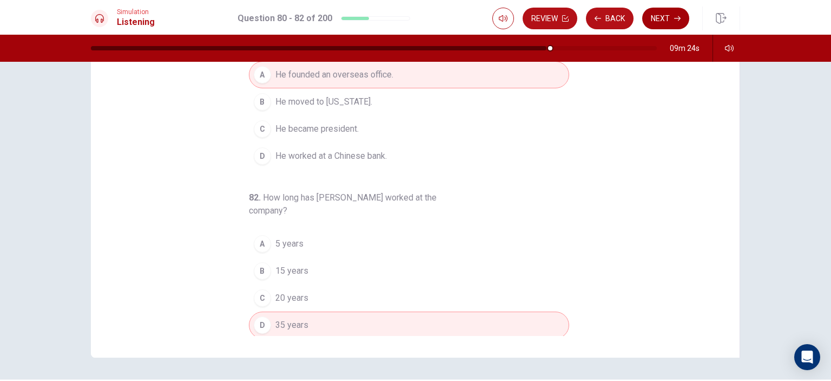
click at [664, 17] on button "Next" at bounding box center [666, 19] width 47 height 22
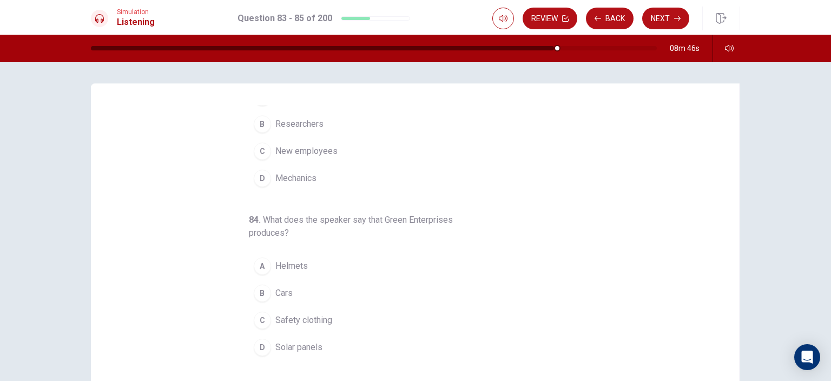
scroll to position [0, 0]
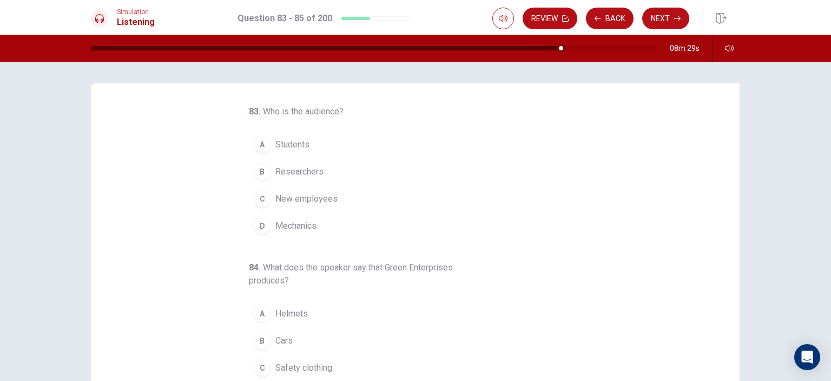
drag, startPoint x: 311, startPoint y: 198, endPoint x: 330, endPoint y: 196, distance: 18.4
click at [312, 198] on span "New employees" at bounding box center [307, 198] width 62 height 13
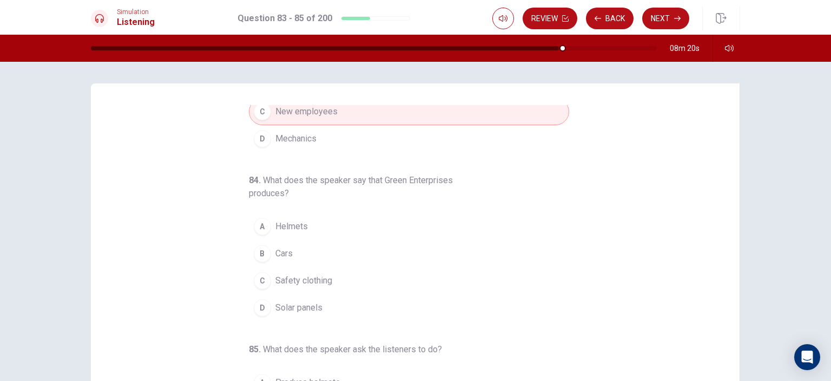
scroll to position [123, 0]
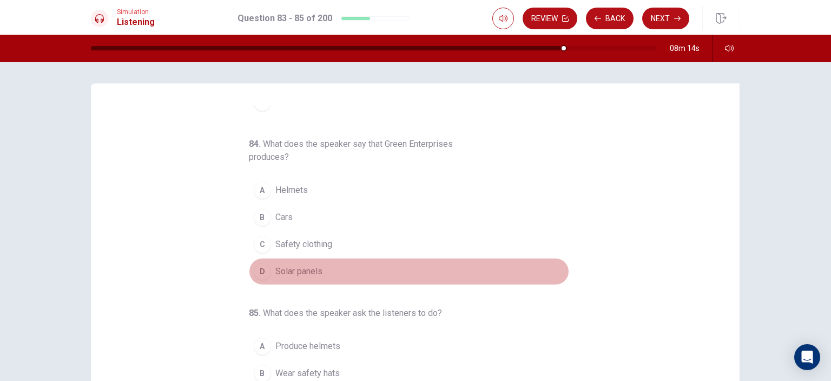
click at [300, 270] on span "Solar panels" at bounding box center [299, 271] width 47 height 13
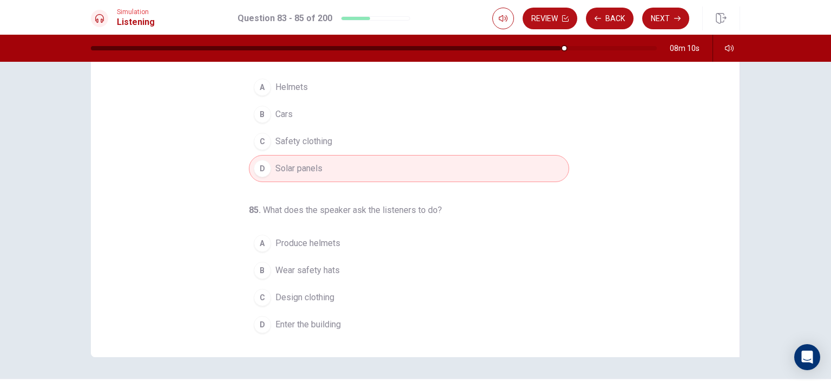
scroll to position [105, 0]
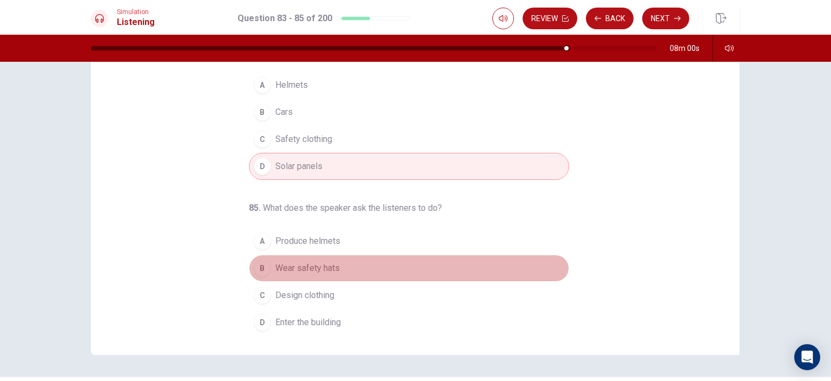
click at [311, 265] on span "Wear safety hats" at bounding box center [308, 267] width 64 height 13
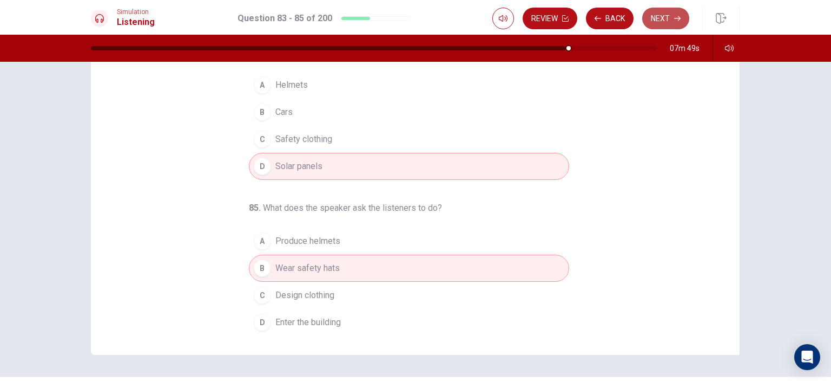
click at [665, 18] on button "Next" at bounding box center [666, 19] width 47 height 22
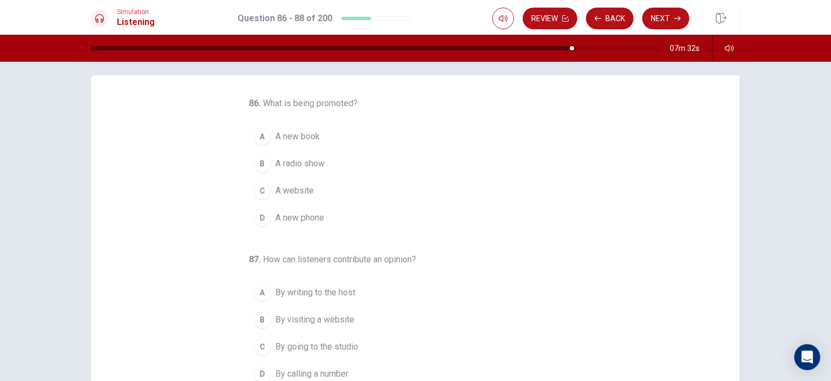
scroll to position [0, 0]
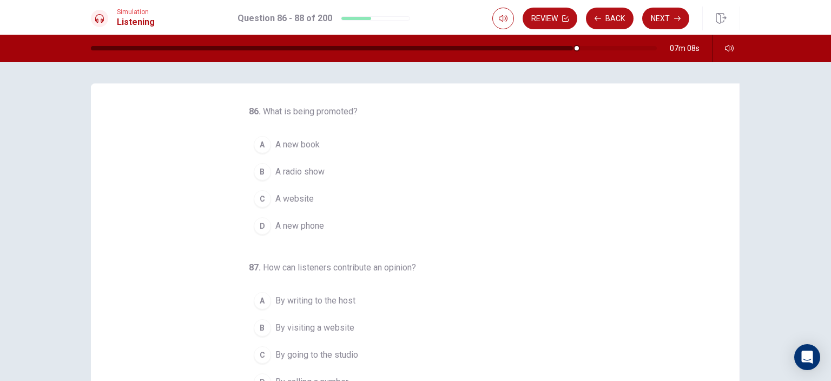
click at [295, 171] on span "A radio show" at bounding box center [300, 171] width 49 height 13
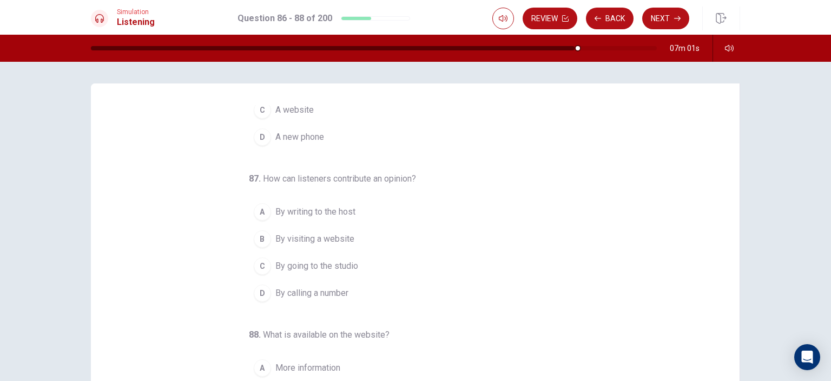
scroll to position [110, 0]
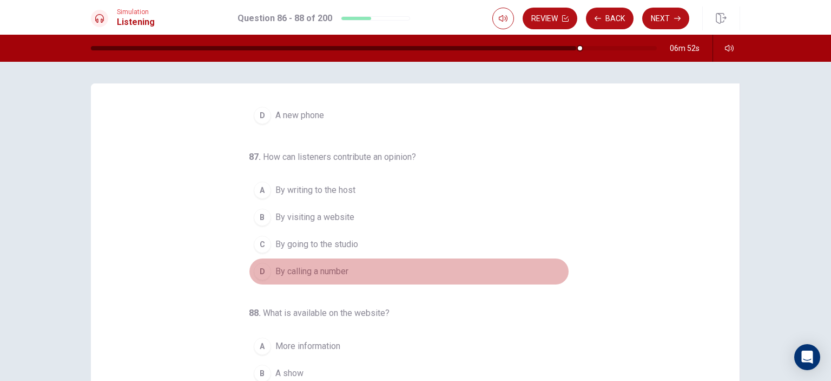
click at [331, 271] on span "By calling a number" at bounding box center [312, 271] width 73 height 13
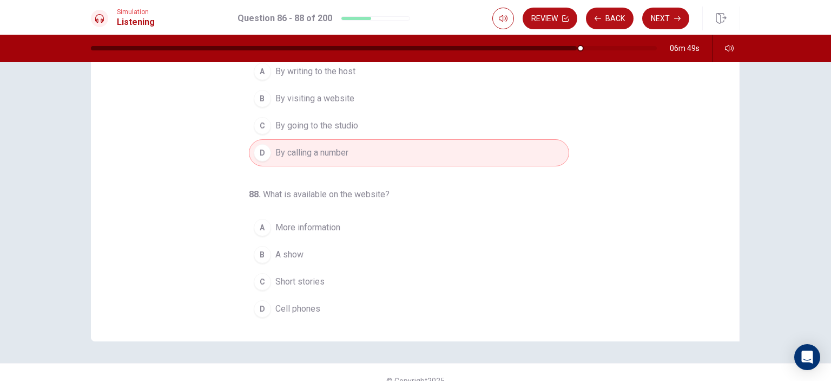
scroll to position [119, 0]
click at [285, 250] on span "A show" at bounding box center [290, 253] width 28 height 13
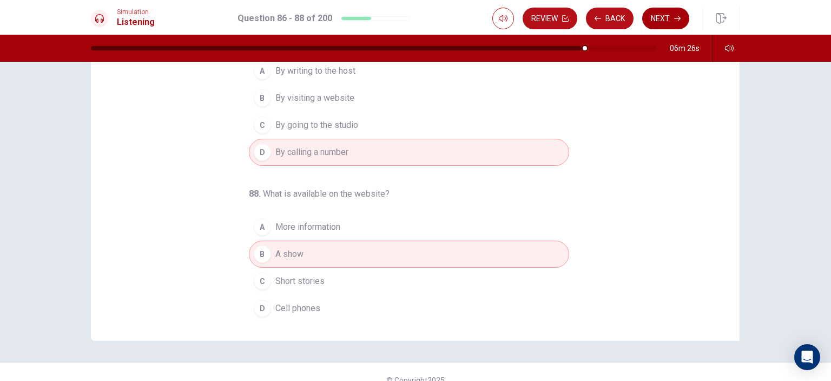
click at [665, 15] on button "Next" at bounding box center [666, 19] width 47 height 22
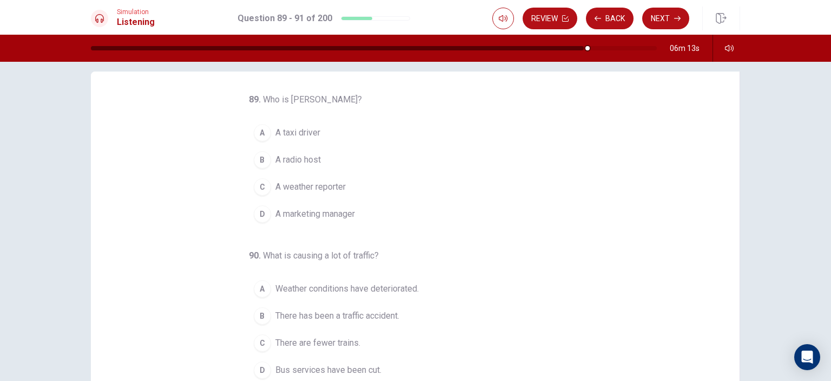
scroll to position [0, 0]
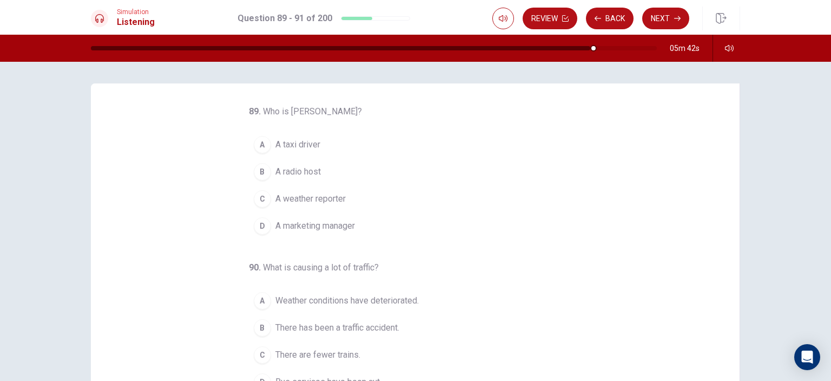
click at [276, 168] on span "A radio host" at bounding box center [298, 171] width 45 height 13
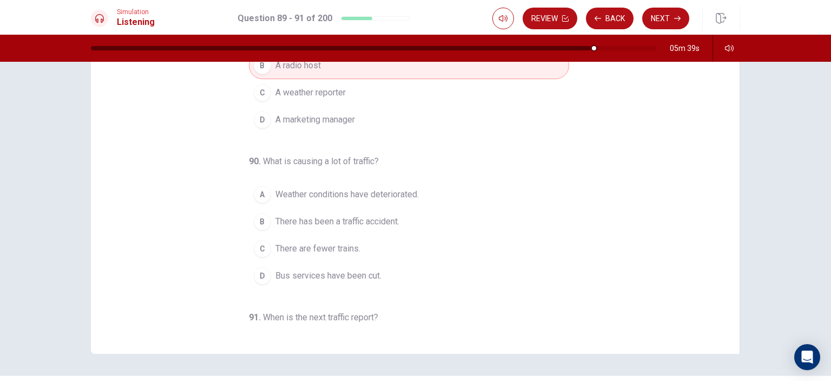
scroll to position [107, 0]
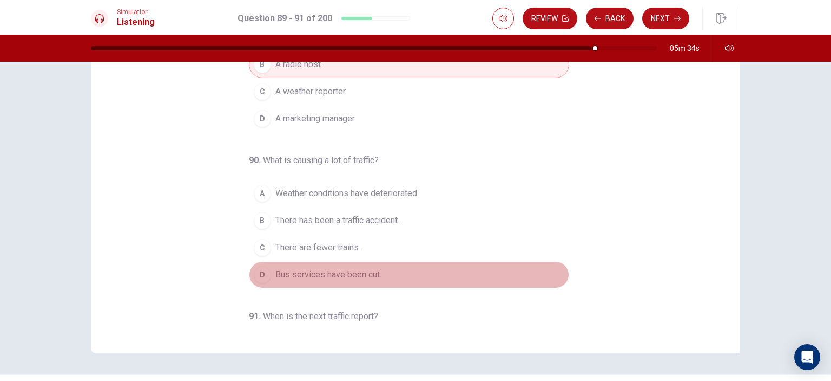
drag, startPoint x: 350, startPoint y: 270, endPoint x: 462, endPoint y: 258, distance: 112.7
click at [351, 270] on span "Bus services have been cut." at bounding box center [329, 274] width 106 height 13
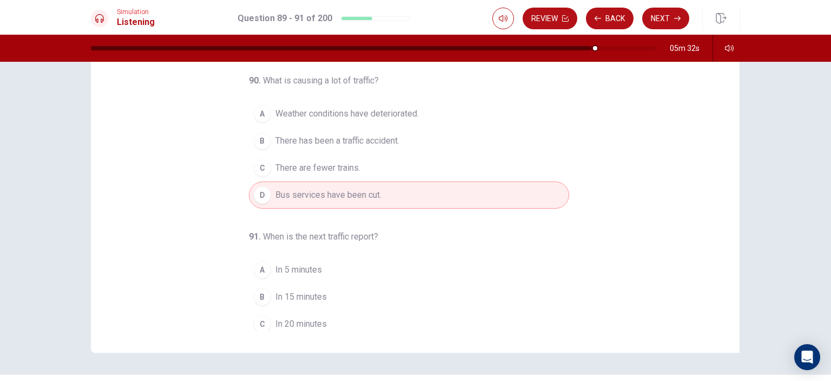
scroll to position [110, 0]
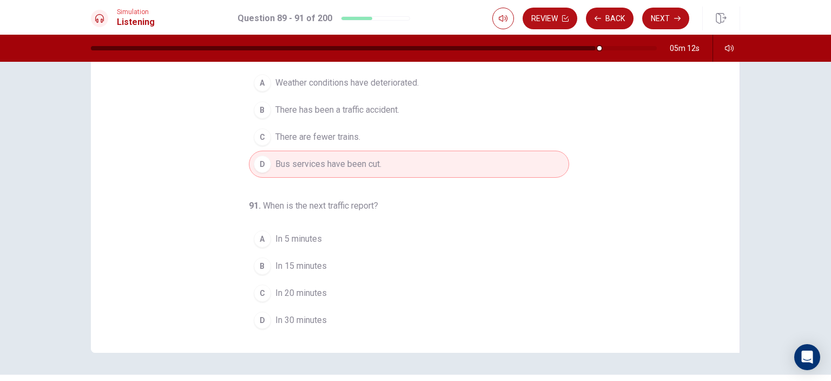
click at [303, 262] on span "In 15 minutes" at bounding box center [301, 265] width 51 height 13
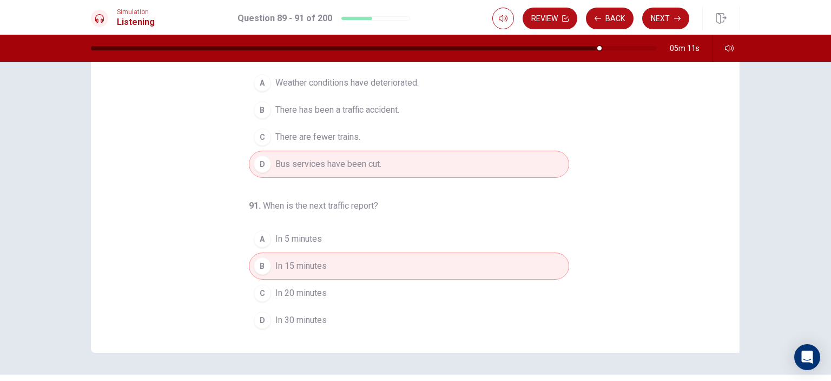
click at [667, 15] on button "Next" at bounding box center [666, 19] width 47 height 22
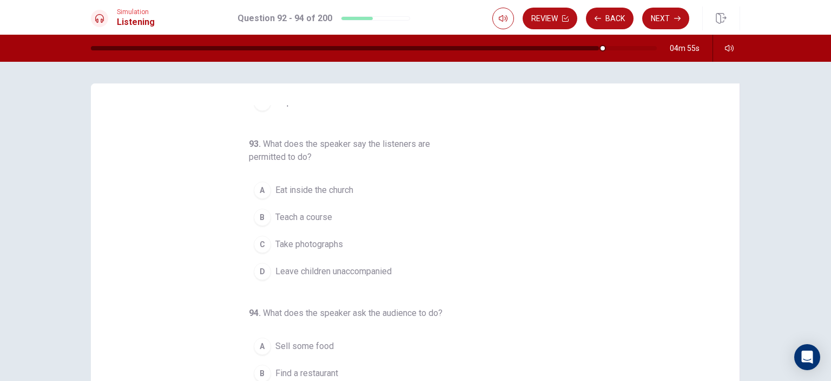
scroll to position [0, 0]
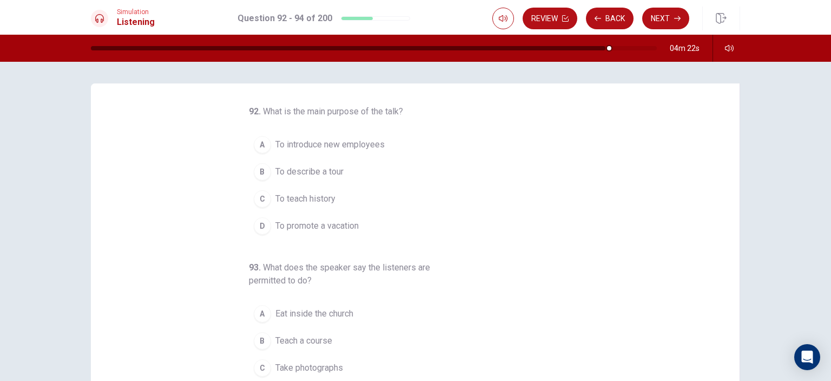
click at [326, 170] on span "To describe a tour" at bounding box center [310, 171] width 68 height 13
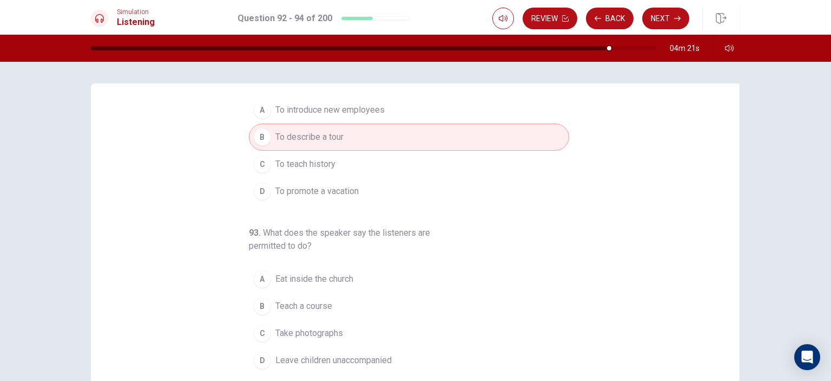
scroll to position [123, 0]
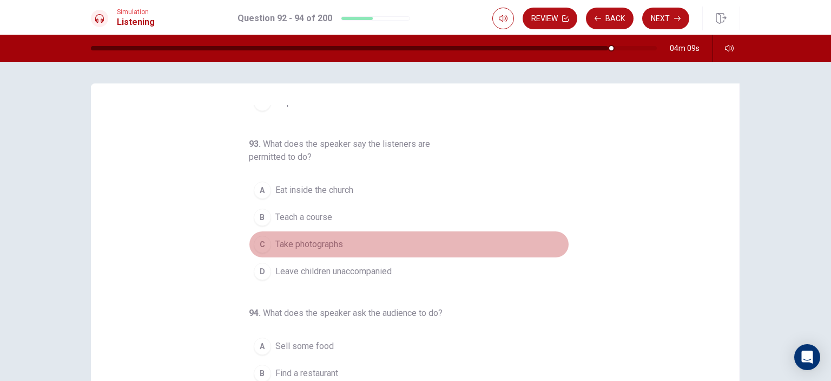
drag, startPoint x: 307, startPoint y: 244, endPoint x: 428, endPoint y: 244, distance: 120.7
click at [308, 244] on span "Take photographs" at bounding box center [310, 244] width 68 height 13
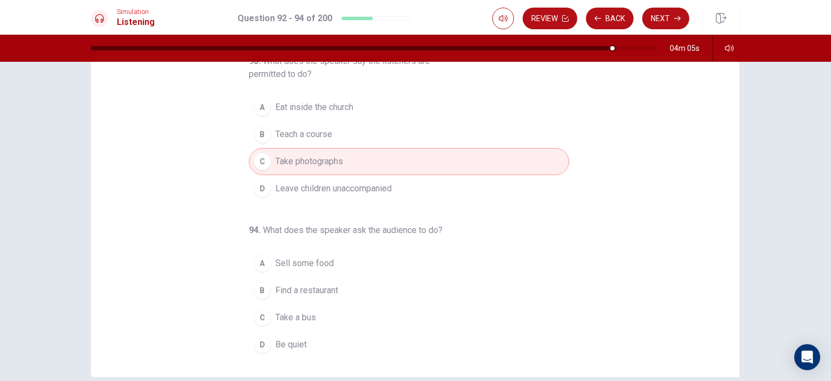
scroll to position [86, 0]
click at [281, 339] on span "Be quiet" at bounding box center [291, 341] width 31 height 13
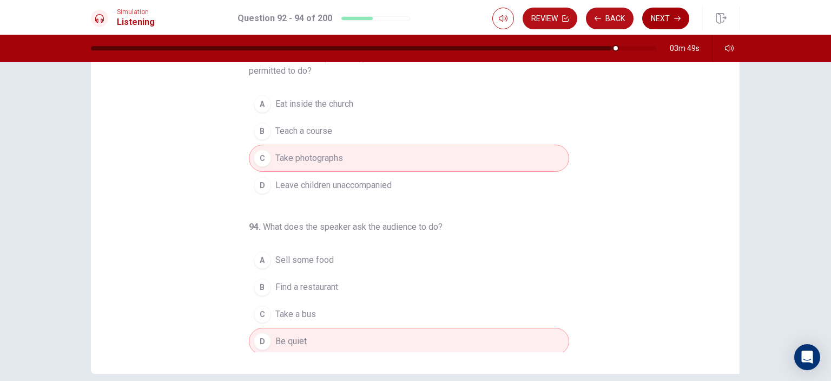
click at [671, 15] on button "Next" at bounding box center [666, 19] width 47 height 22
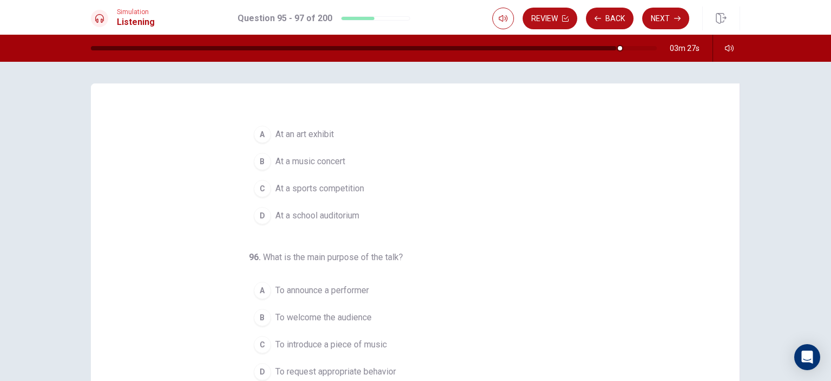
scroll to position [0, 0]
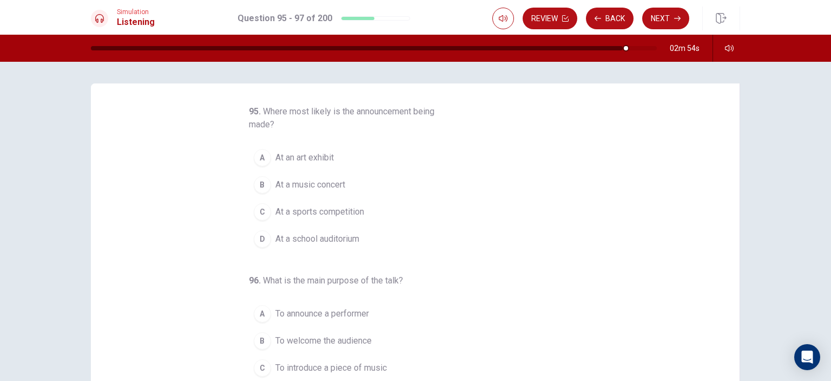
click at [311, 185] on span "At a music concert" at bounding box center [311, 184] width 70 height 13
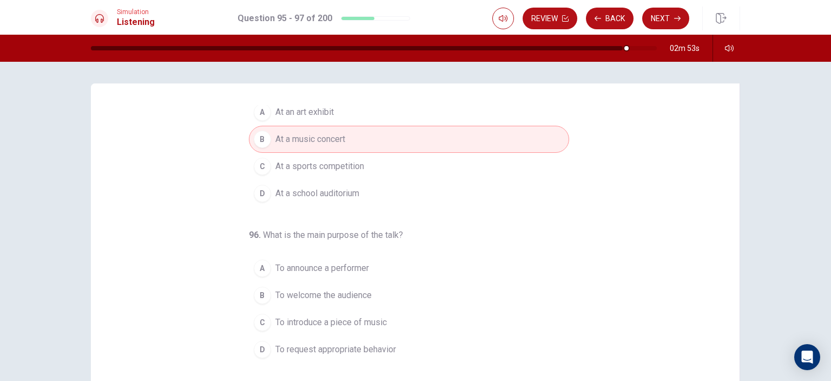
scroll to position [108, 0]
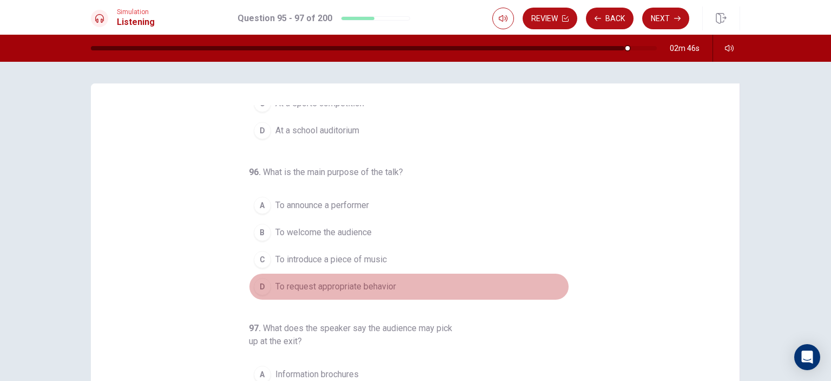
click at [368, 280] on span "To request appropriate behavior" at bounding box center [336, 286] width 121 height 13
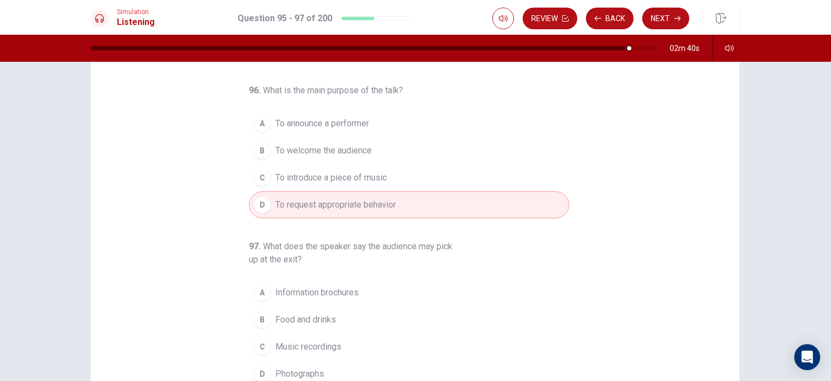
scroll to position [78, 0]
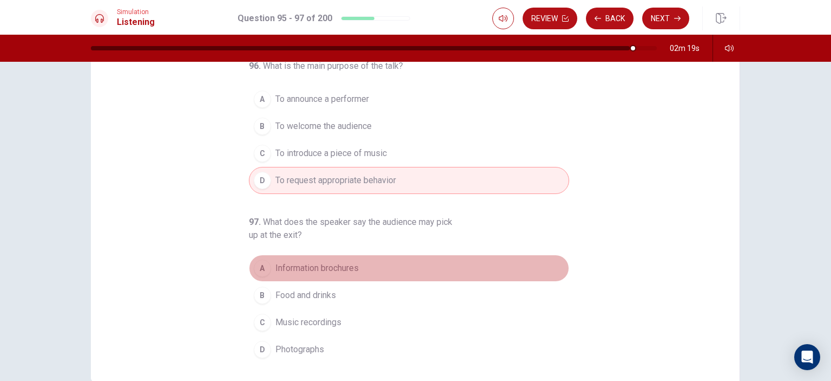
click at [314, 264] on span "Information brochures" at bounding box center [317, 267] width 83 height 13
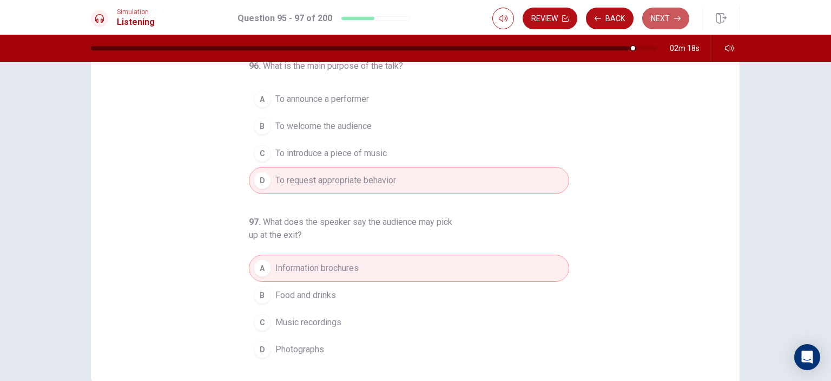
click at [664, 18] on button "Next" at bounding box center [666, 19] width 47 height 22
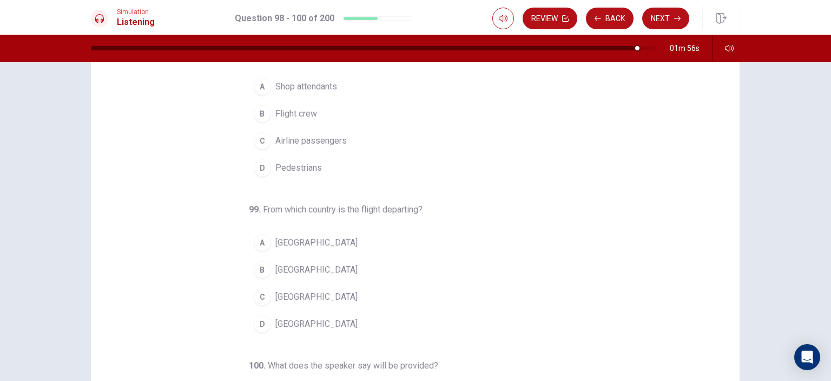
scroll to position [0, 0]
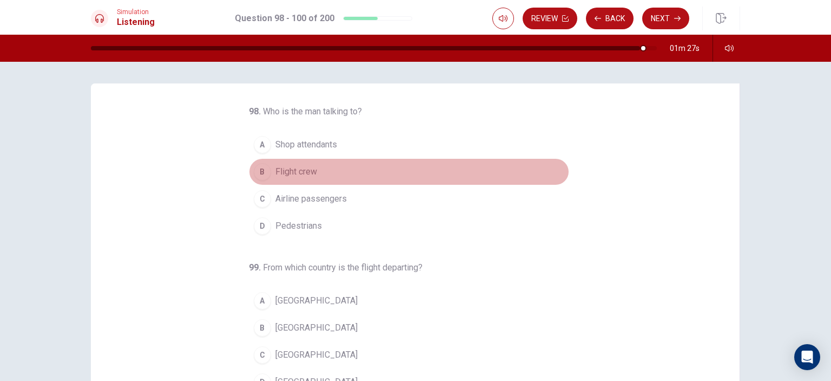
click at [295, 174] on span "Flight crew" at bounding box center [297, 171] width 42 height 13
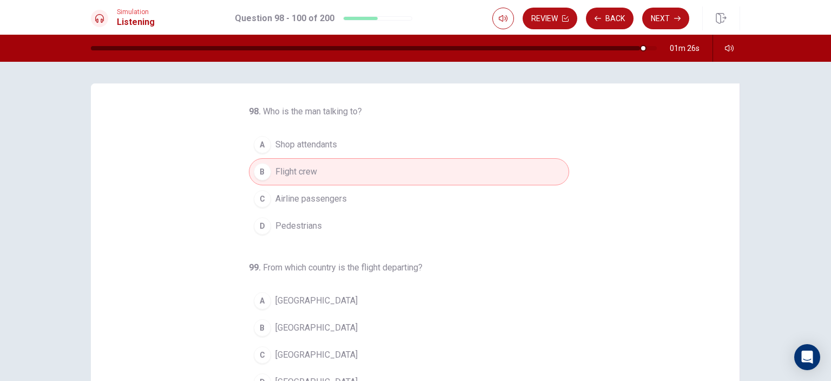
scroll to position [108, 0]
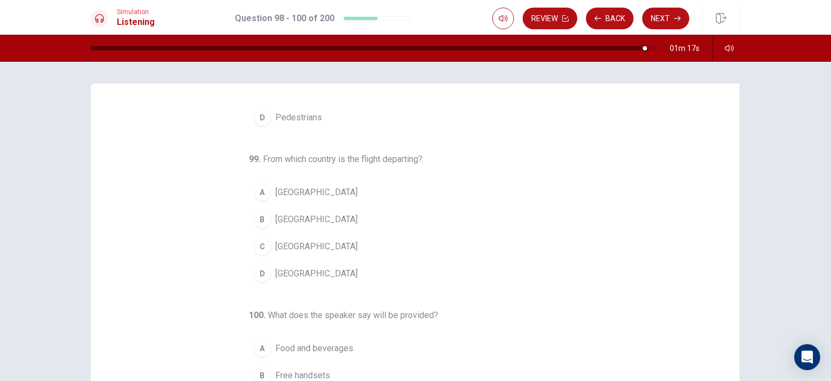
drag, startPoint x: 286, startPoint y: 271, endPoint x: 335, endPoint y: 268, distance: 48.2
click at [287, 270] on span "[GEOGRAPHIC_DATA]" at bounding box center [317, 273] width 82 height 13
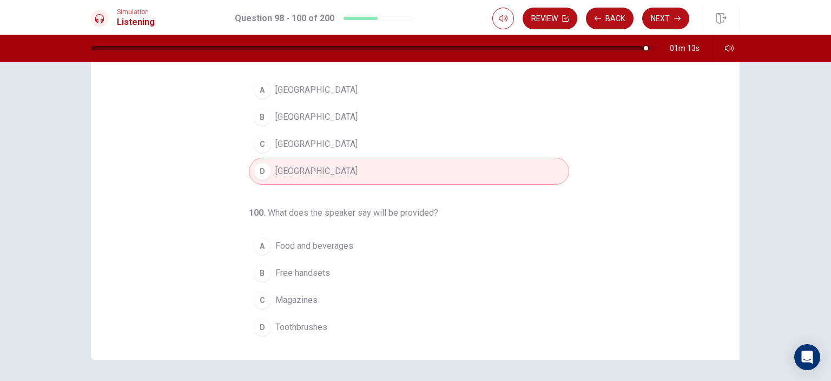
scroll to position [123, 0]
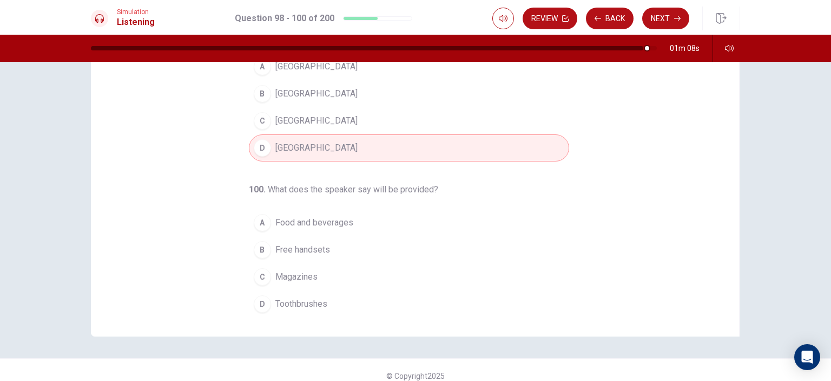
click at [293, 220] on span "Food and beverages" at bounding box center [315, 222] width 78 height 13
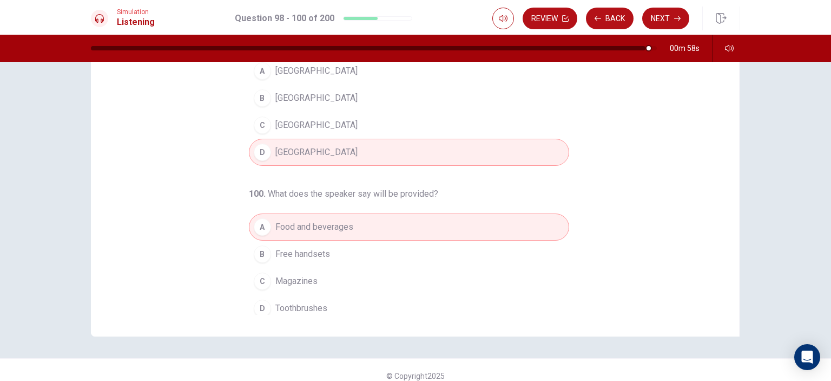
scroll to position [110, 0]
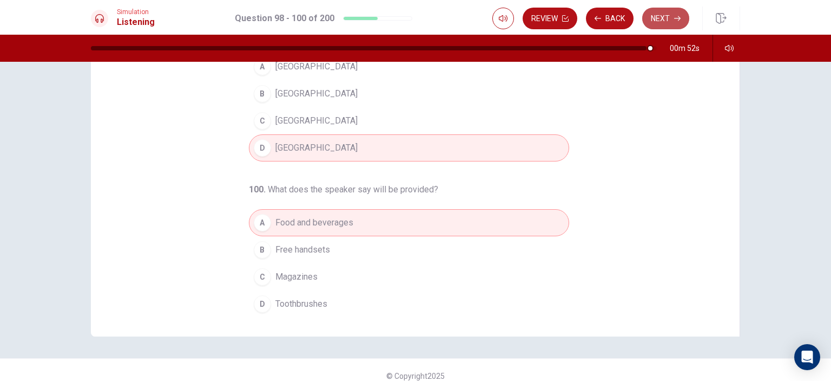
click at [663, 17] on button "Next" at bounding box center [666, 19] width 47 height 22
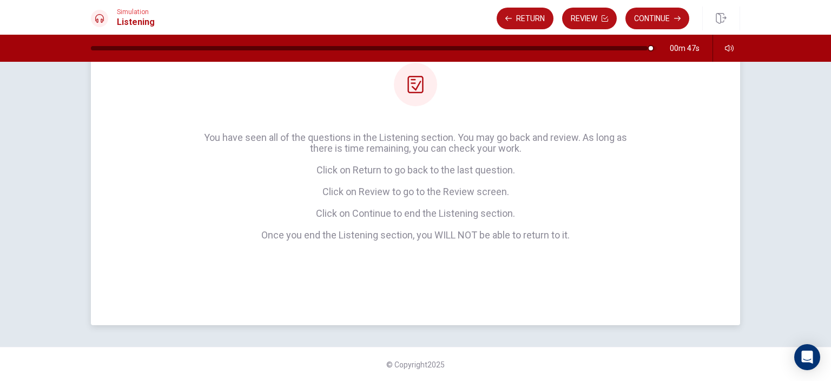
scroll to position [51, 0]
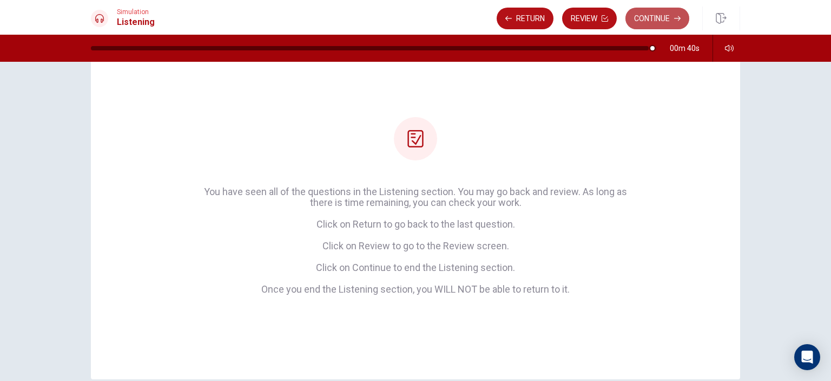
click at [662, 17] on button "Continue" at bounding box center [658, 19] width 64 height 22
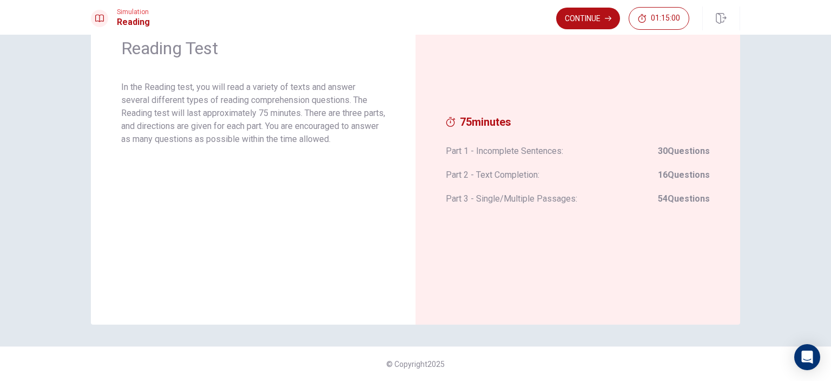
scroll to position [49, 0]
click at [597, 16] on button "Continue" at bounding box center [588, 19] width 64 height 22
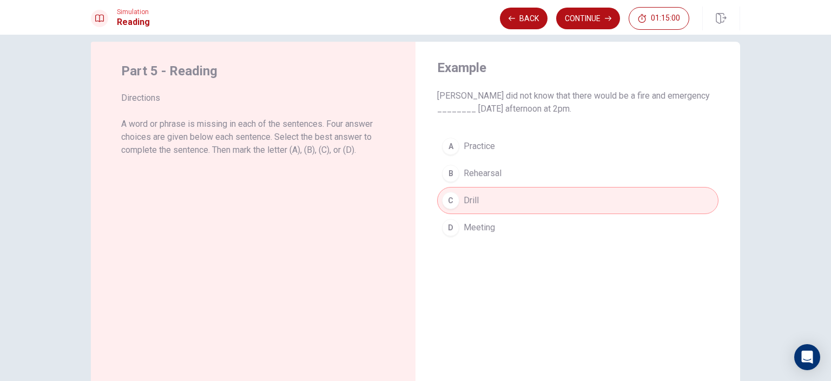
scroll to position [0, 0]
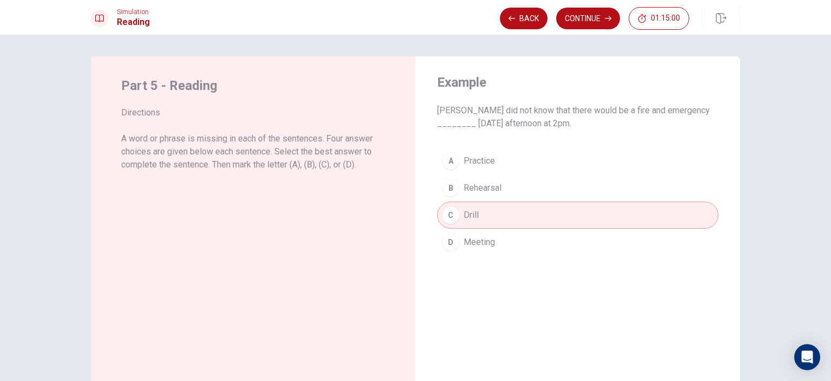
drag, startPoint x: 595, startPoint y: 17, endPoint x: 603, endPoint y: 33, distance: 17.9
click at [595, 17] on button "Continue" at bounding box center [588, 19] width 64 height 22
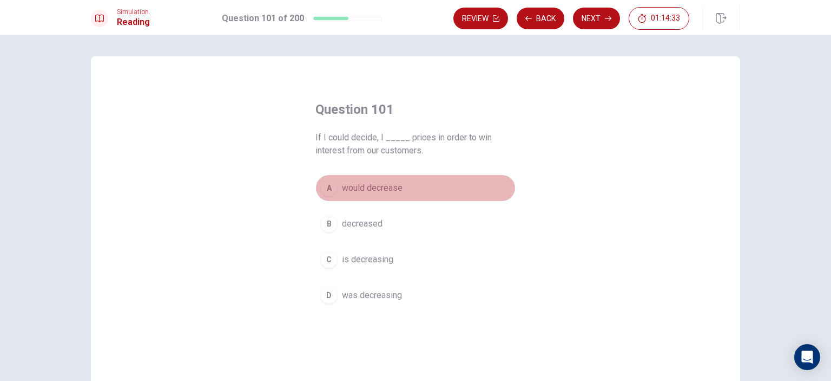
click at [372, 188] on span "would decrease" at bounding box center [372, 187] width 61 height 13
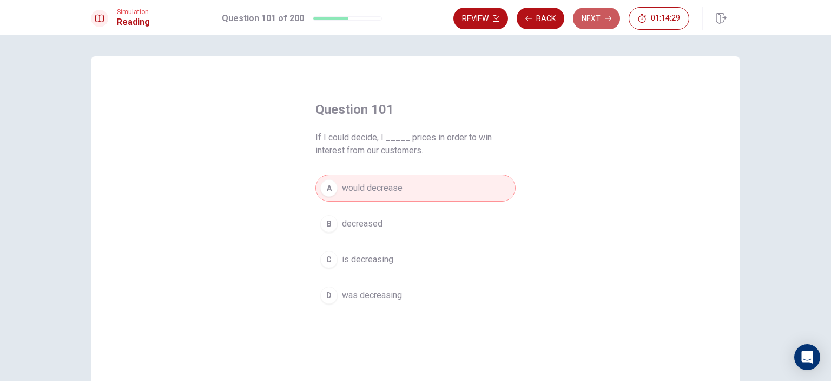
click at [592, 17] on button "Next" at bounding box center [596, 19] width 47 height 22
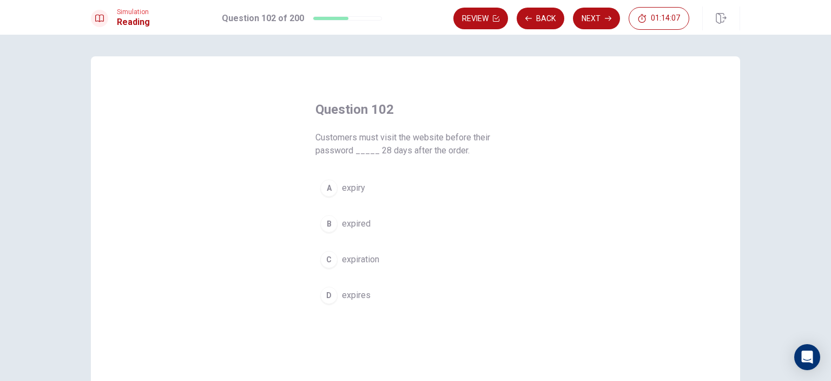
click at [355, 292] on span "expires" at bounding box center [356, 295] width 29 height 13
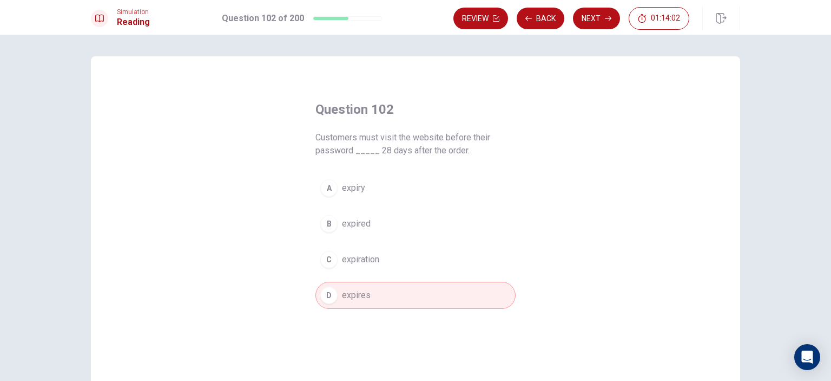
drag, startPoint x: 594, startPoint y: 12, endPoint x: 606, endPoint y: 16, distance: 12.0
click at [595, 12] on button "Next" at bounding box center [596, 19] width 47 height 22
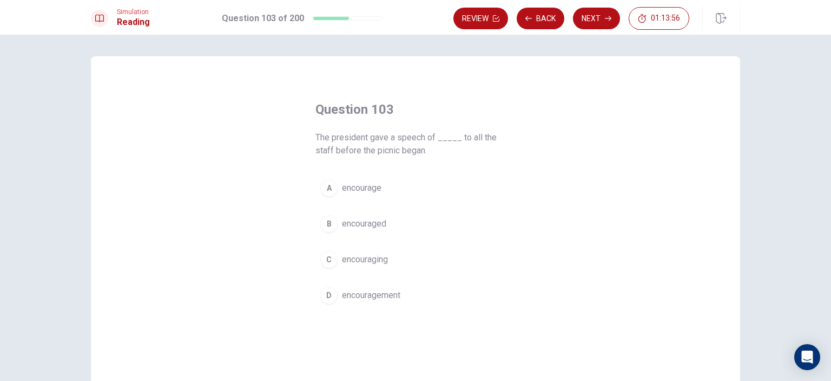
drag, startPoint x: 368, startPoint y: 295, endPoint x: 375, endPoint y: 290, distance: 8.6
click at [368, 294] on span "encouragement" at bounding box center [371, 295] width 58 height 13
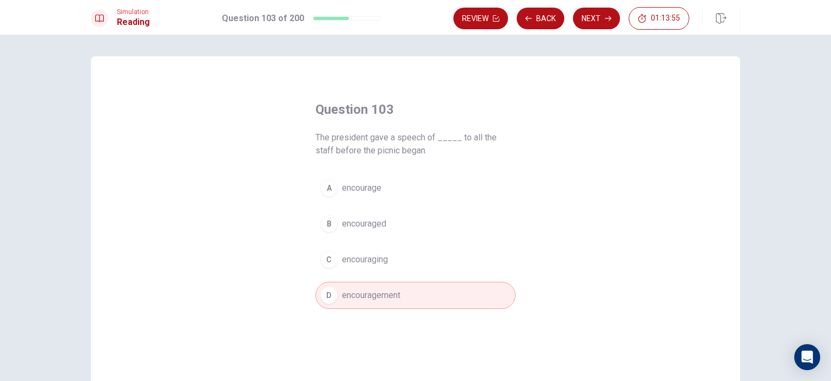
drag, startPoint x: 597, startPoint y: 15, endPoint x: 613, endPoint y: 42, distance: 31.8
click at [597, 16] on button "Next" at bounding box center [596, 19] width 47 height 22
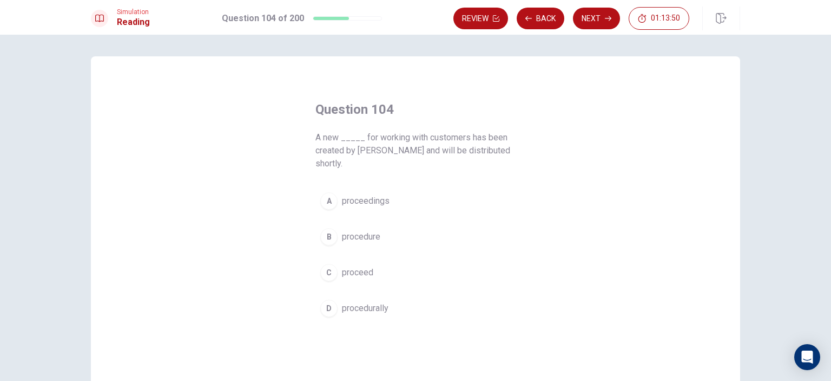
click at [357, 230] on span "procedure" at bounding box center [361, 236] width 38 height 13
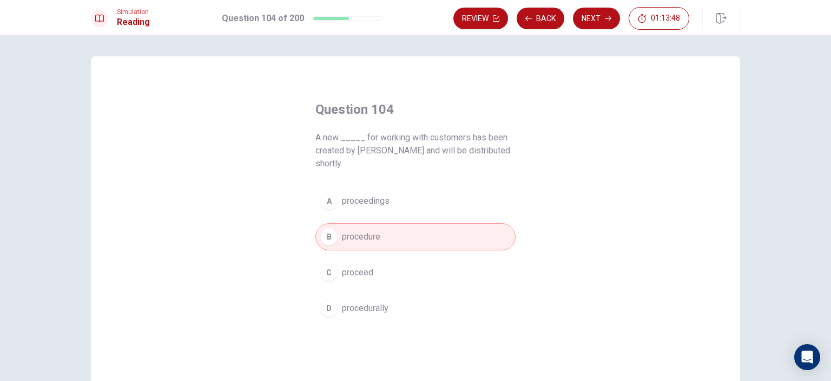
click at [591, 17] on button "Next" at bounding box center [596, 19] width 47 height 22
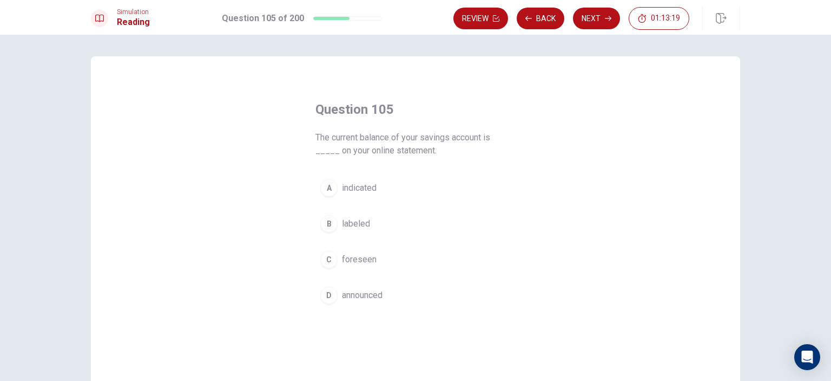
click at [368, 296] on span "announced" at bounding box center [362, 295] width 41 height 13
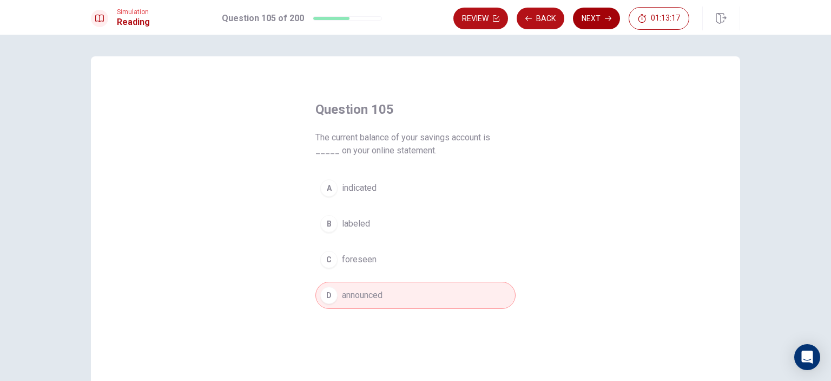
click at [593, 12] on button "Next" at bounding box center [596, 19] width 47 height 22
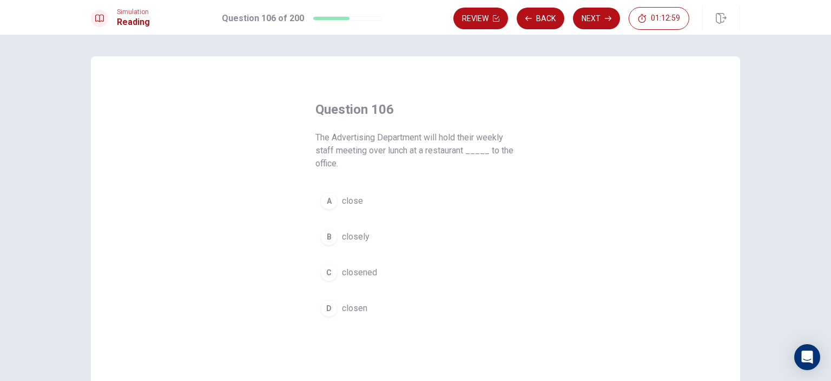
click at [349, 197] on span "close" at bounding box center [352, 200] width 21 height 13
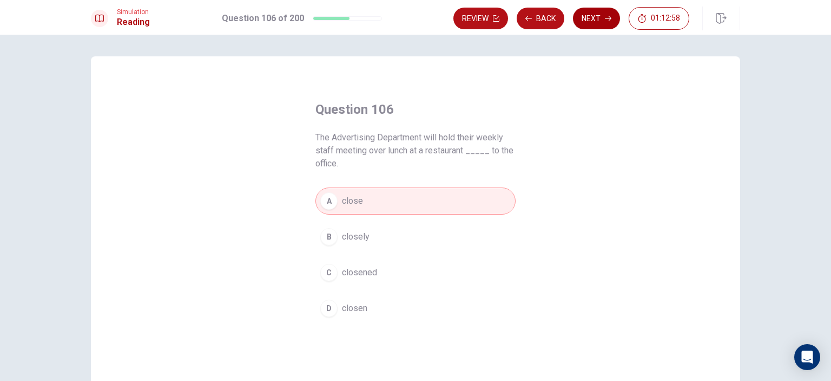
click at [595, 18] on button "Next" at bounding box center [596, 19] width 47 height 22
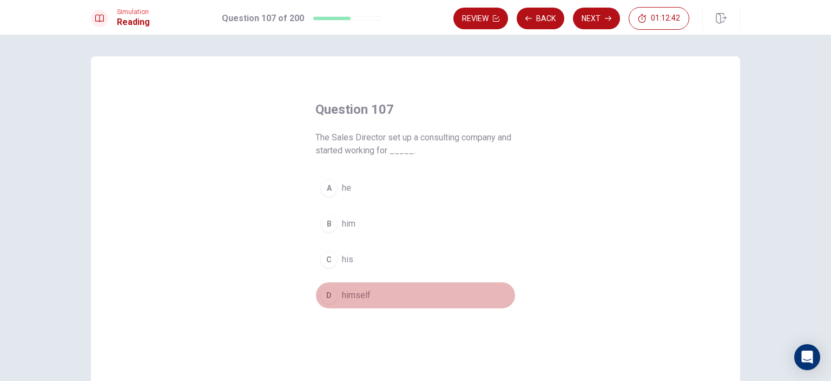
drag, startPoint x: 351, startPoint y: 292, endPoint x: 371, endPoint y: 288, distance: 19.9
click at [352, 291] on span "himself" at bounding box center [356, 295] width 29 height 13
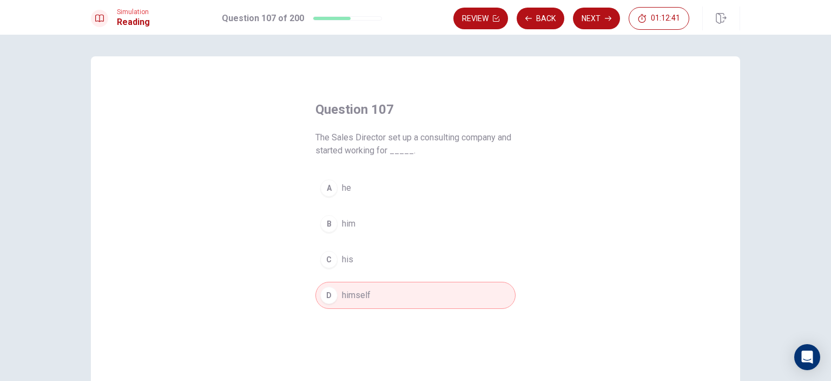
drag, startPoint x: 595, startPoint y: 17, endPoint x: 630, endPoint y: 32, distance: 37.5
click at [595, 17] on button "Next" at bounding box center [596, 19] width 47 height 22
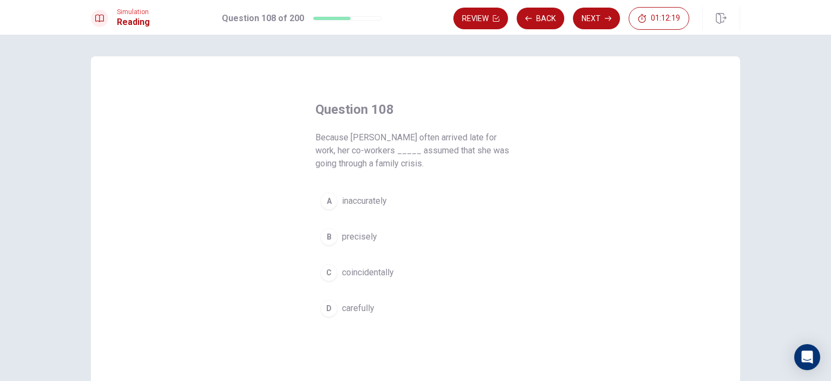
click at [356, 235] on span "precisely" at bounding box center [359, 236] width 35 height 13
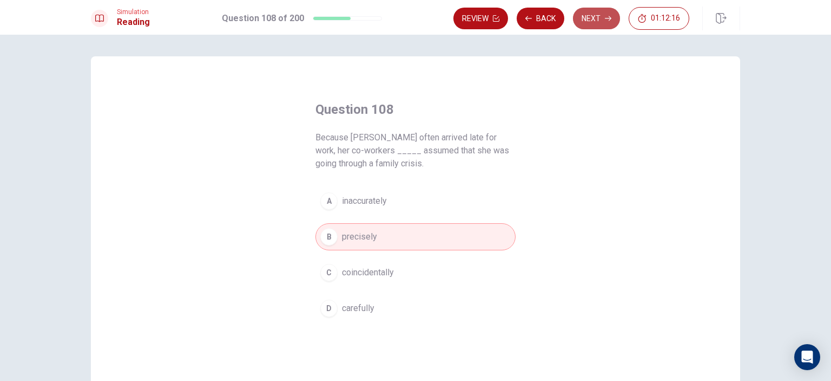
drag, startPoint x: 593, startPoint y: 16, endPoint x: 589, endPoint y: 75, distance: 58.6
click at [593, 16] on button "Next" at bounding box center [596, 19] width 47 height 22
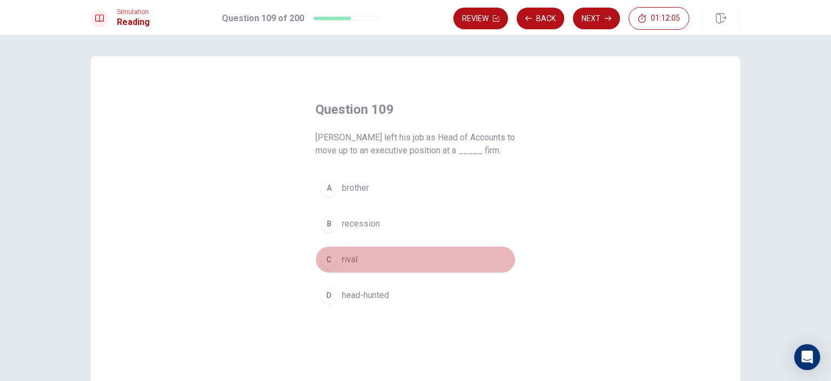
click at [347, 258] on span "rival" at bounding box center [350, 259] width 16 height 13
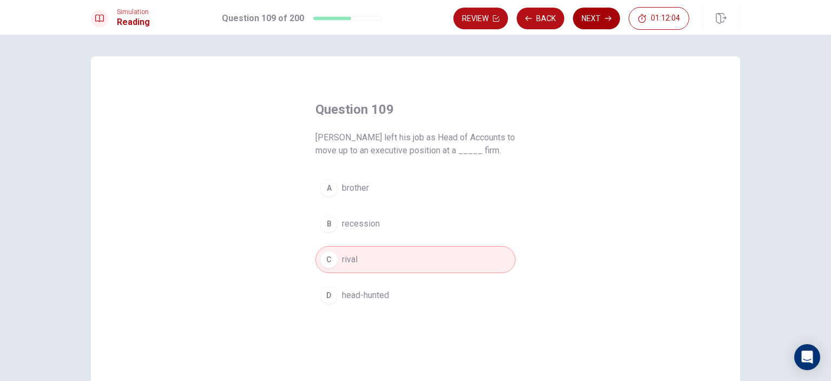
click at [595, 19] on button "Next" at bounding box center [596, 19] width 47 height 22
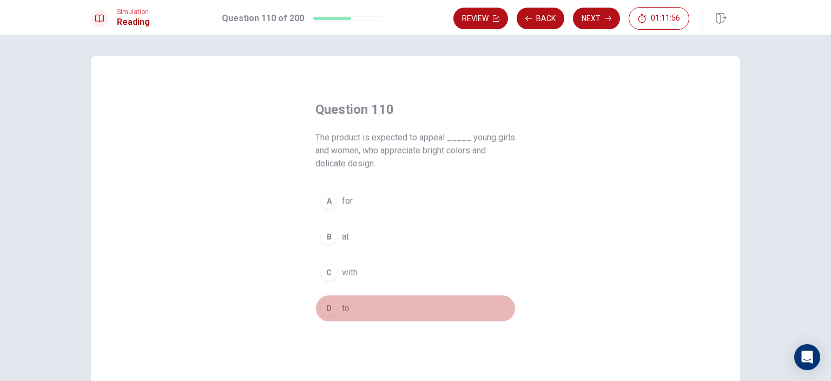
click at [332, 307] on div "D" at bounding box center [328, 307] width 17 height 17
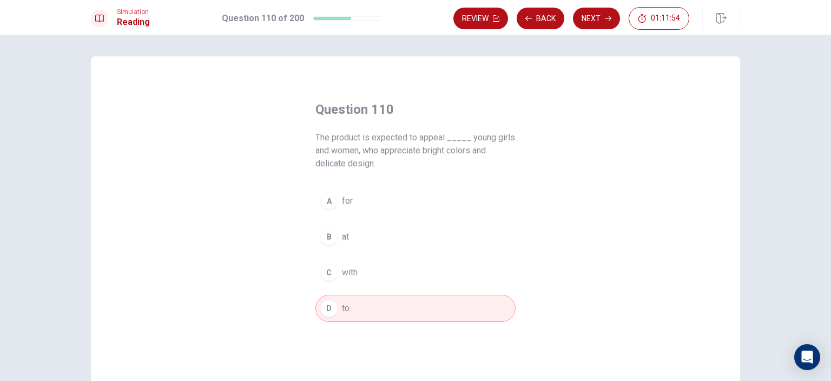
drag, startPoint x: 593, startPoint y: 14, endPoint x: 594, endPoint y: 20, distance: 6.1
click at [594, 14] on button "Next" at bounding box center [596, 19] width 47 height 22
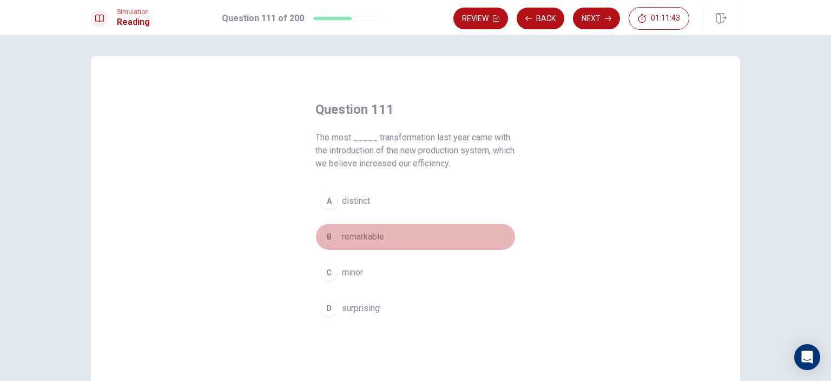
click at [359, 234] on span "remarkable" at bounding box center [363, 236] width 42 height 13
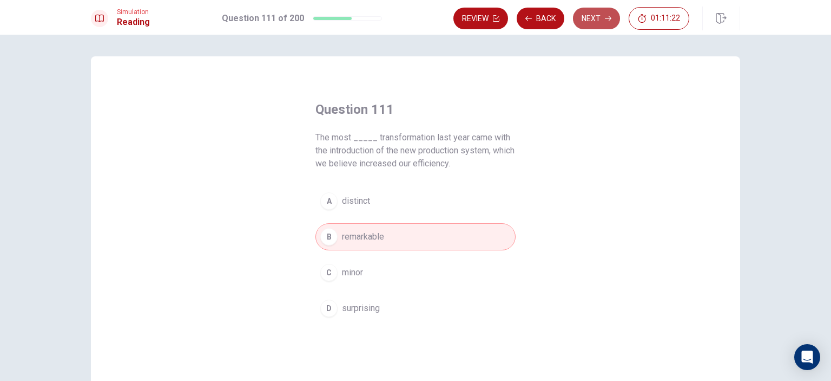
click at [590, 15] on button "Next" at bounding box center [596, 19] width 47 height 22
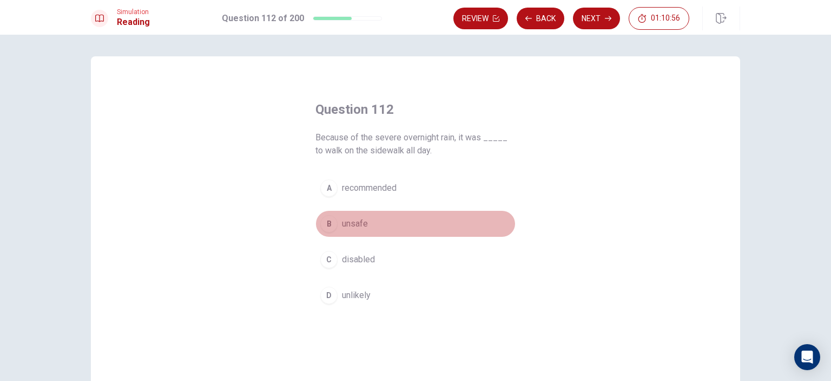
click at [353, 221] on span "unsafe" at bounding box center [355, 223] width 26 height 13
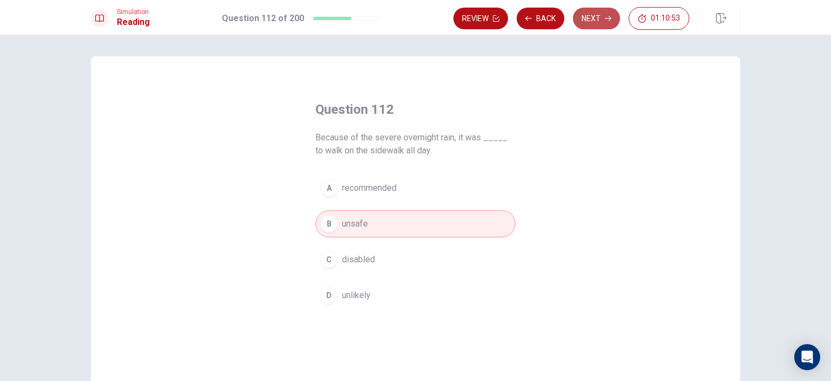
click at [589, 20] on button "Next" at bounding box center [596, 19] width 47 height 22
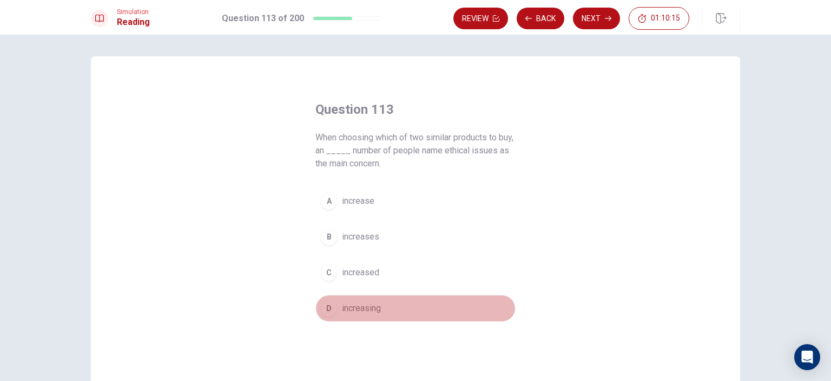
click at [366, 303] on span "increasing" at bounding box center [361, 308] width 39 height 13
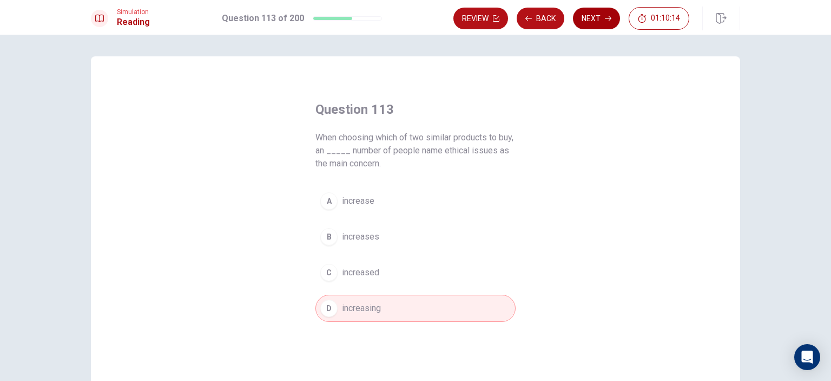
drag, startPoint x: 602, startPoint y: 17, endPoint x: 598, endPoint y: 34, distance: 18.0
click at [602, 17] on button "Next" at bounding box center [596, 19] width 47 height 22
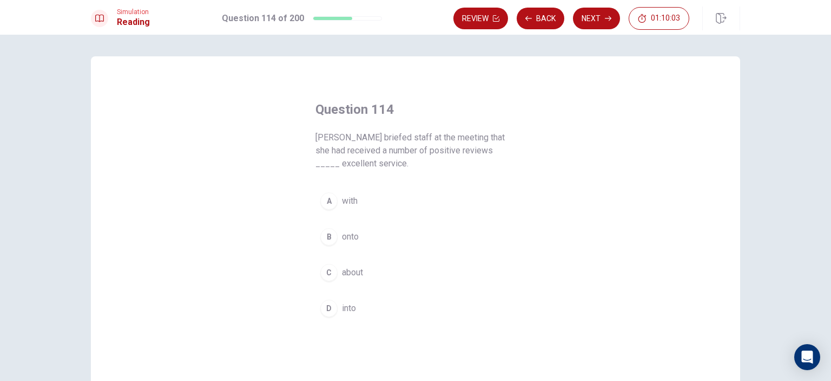
click at [348, 270] on span "about" at bounding box center [352, 272] width 21 height 13
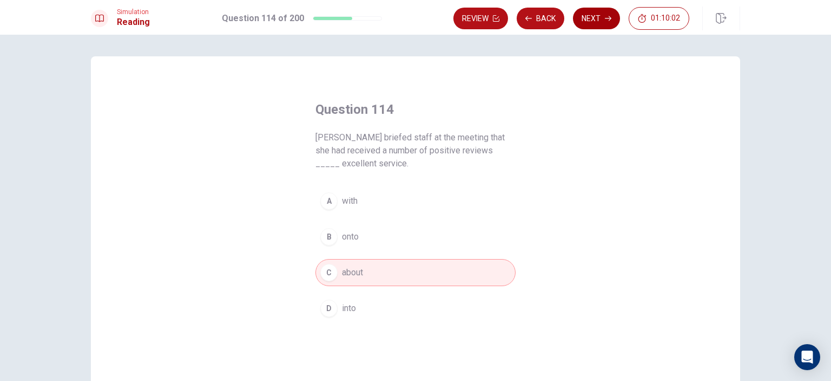
click at [593, 18] on button "Next" at bounding box center [596, 19] width 47 height 22
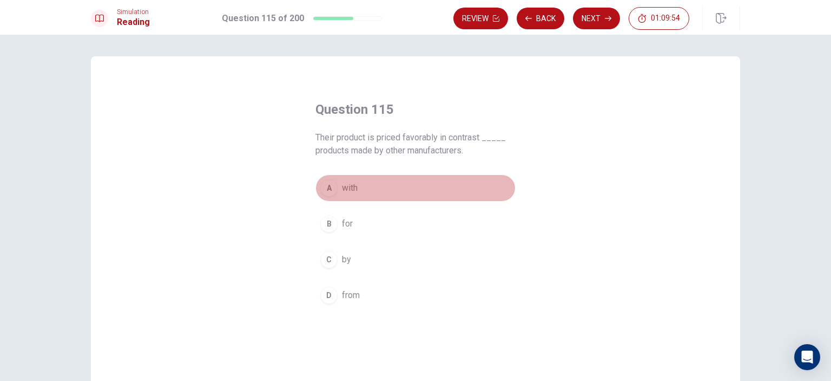
click at [345, 186] on span "with" at bounding box center [350, 187] width 16 height 13
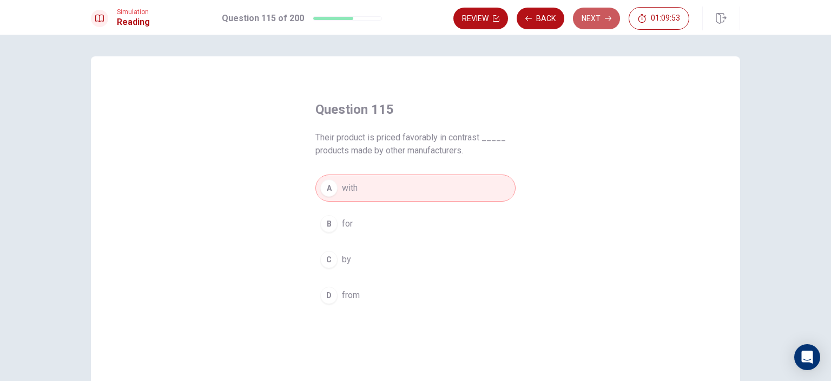
drag, startPoint x: 595, startPoint y: 11, endPoint x: 613, endPoint y: 38, distance: 32.4
click at [595, 12] on button "Next" at bounding box center [596, 19] width 47 height 22
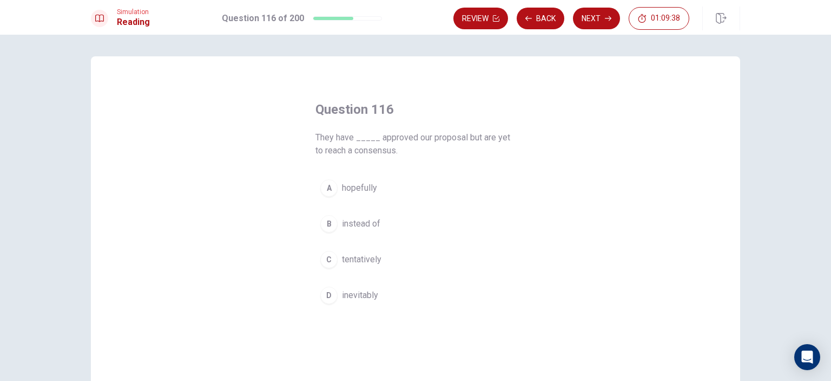
click at [355, 292] on span "inevitably" at bounding box center [360, 295] width 36 height 13
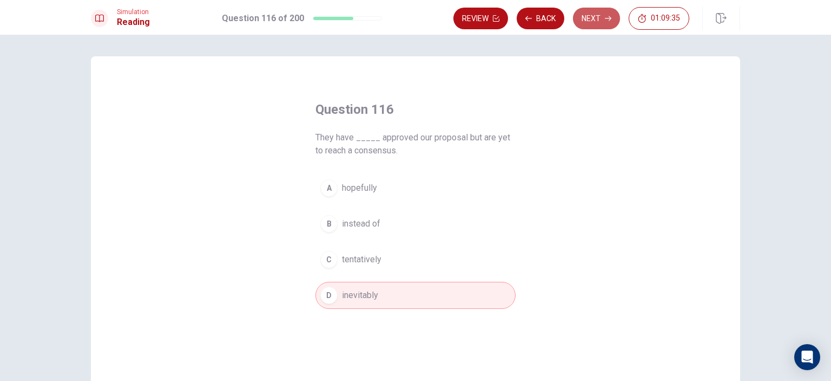
drag, startPoint x: 599, startPoint y: 17, endPoint x: 600, endPoint y: 103, distance: 86.6
click at [598, 19] on button "Next" at bounding box center [596, 19] width 47 height 22
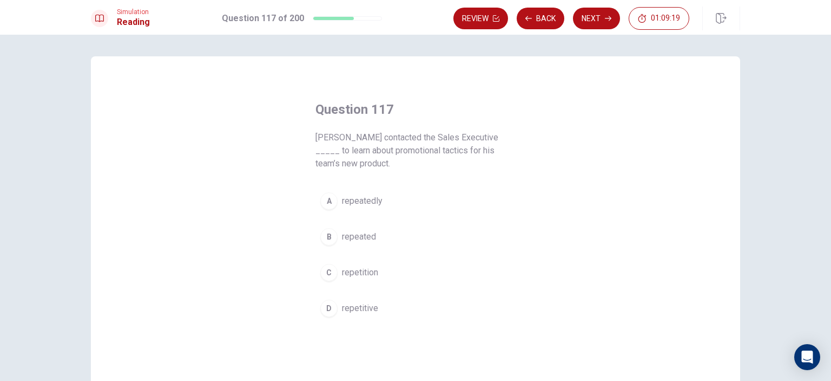
click at [362, 199] on span "repeatedly" at bounding box center [362, 200] width 41 height 13
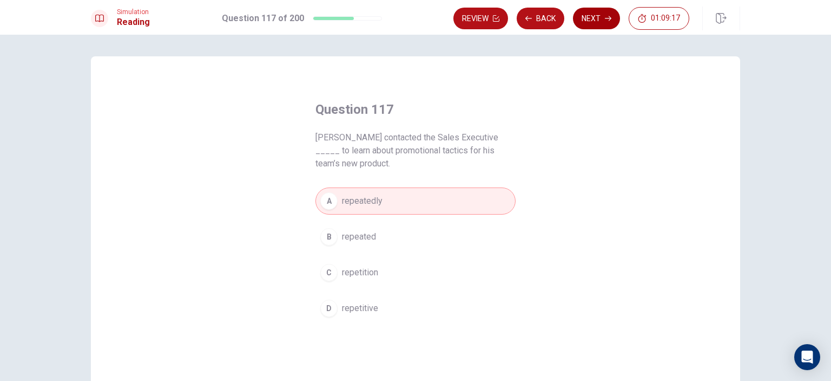
click at [604, 16] on button "Next" at bounding box center [596, 19] width 47 height 22
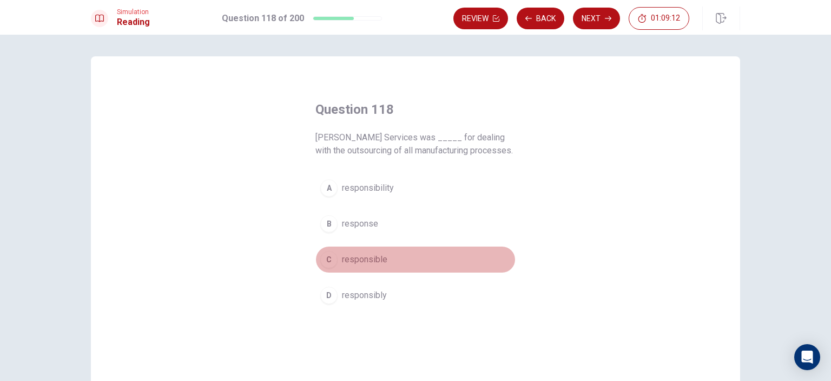
drag, startPoint x: 369, startPoint y: 258, endPoint x: 414, endPoint y: 256, distance: 45.0
click at [369, 258] on span "responsible" at bounding box center [364, 259] width 45 height 13
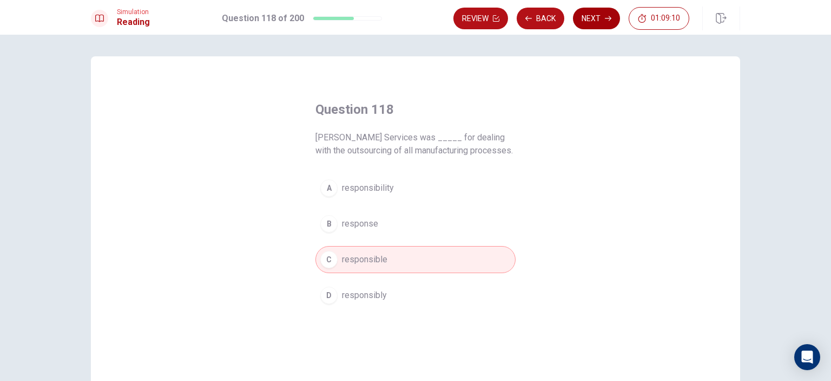
drag, startPoint x: 593, startPoint y: 20, endPoint x: 609, endPoint y: 47, distance: 31.6
click at [593, 21] on button "Next" at bounding box center [596, 19] width 47 height 22
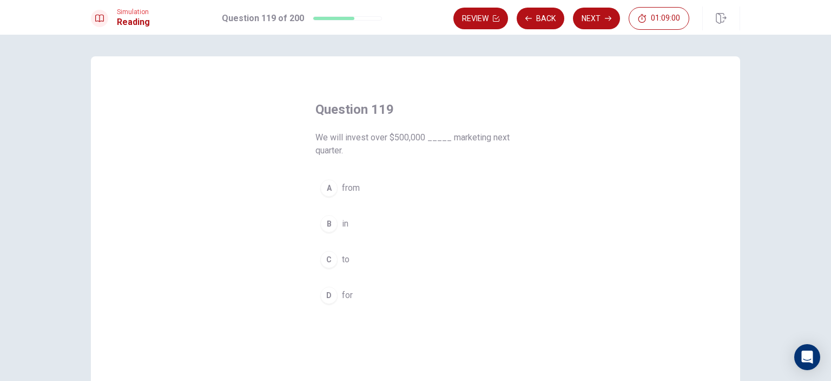
drag, startPoint x: 337, startPoint y: 220, endPoint x: 377, endPoint y: 220, distance: 40.1
click at [337, 220] on button "B in" at bounding box center [416, 223] width 200 height 27
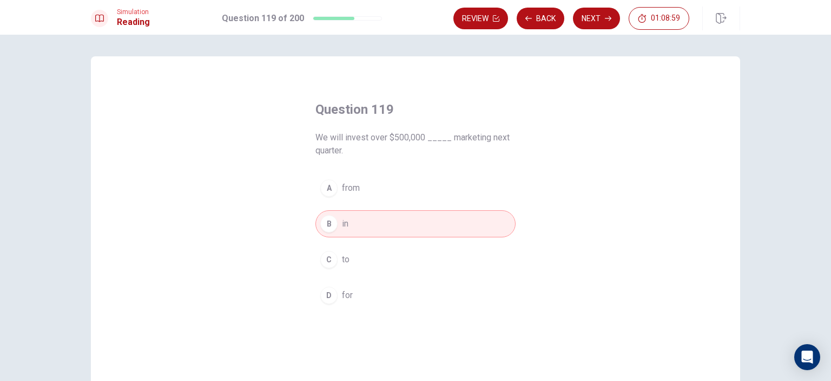
drag, startPoint x: 592, startPoint y: 18, endPoint x: 594, endPoint y: 24, distance: 6.8
click at [592, 19] on button "Next" at bounding box center [596, 19] width 47 height 22
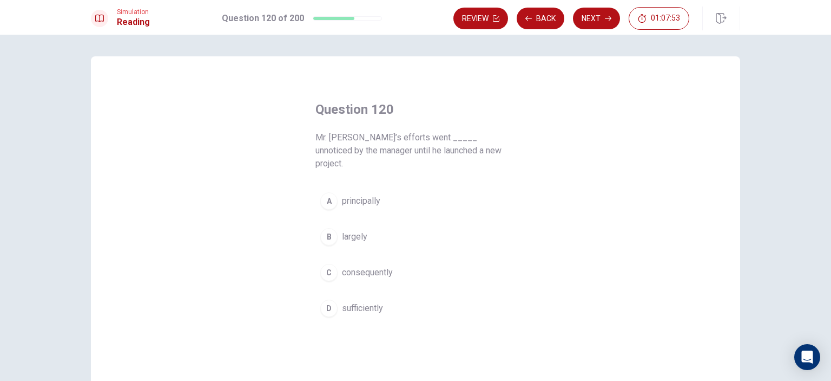
click at [361, 266] on span "consequently" at bounding box center [367, 272] width 51 height 13
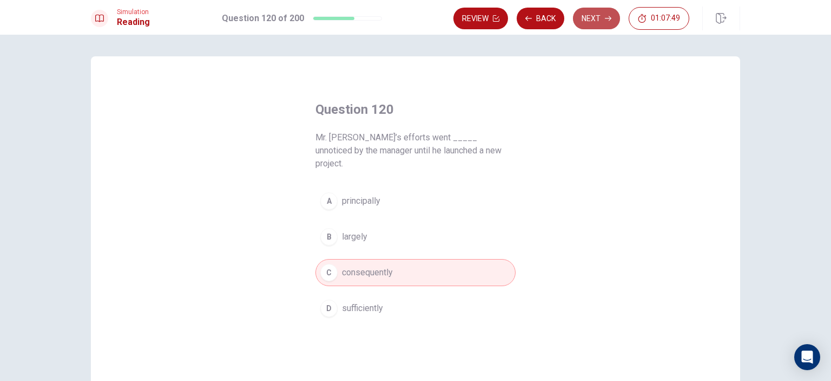
click at [601, 19] on button "Next" at bounding box center [596, 19] width 47 height 22
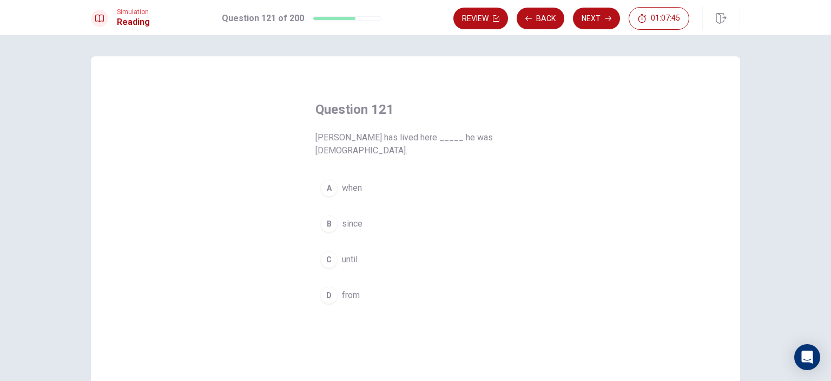
drag, startPoint x: 339, startPoint y: 214, endPoint x: 345, endPoint y: 213, distance: 6.0
click at [342, 217] on span "since" at bounding box center [352, 223] width 21 height 13
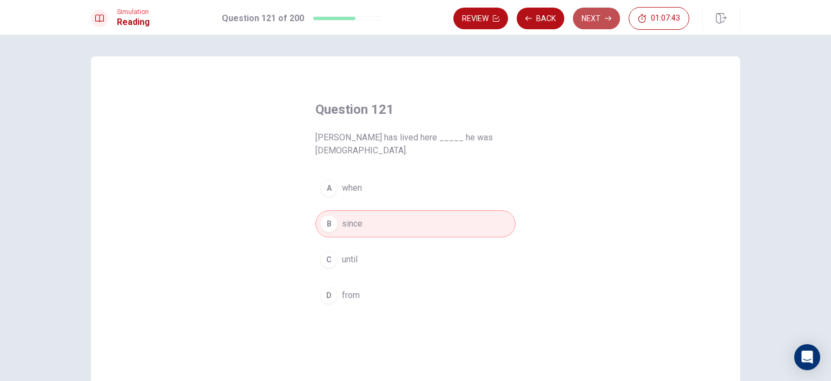
click at [595, 17] on button "Next" at bounding box center [596, 19] width 47 height 22
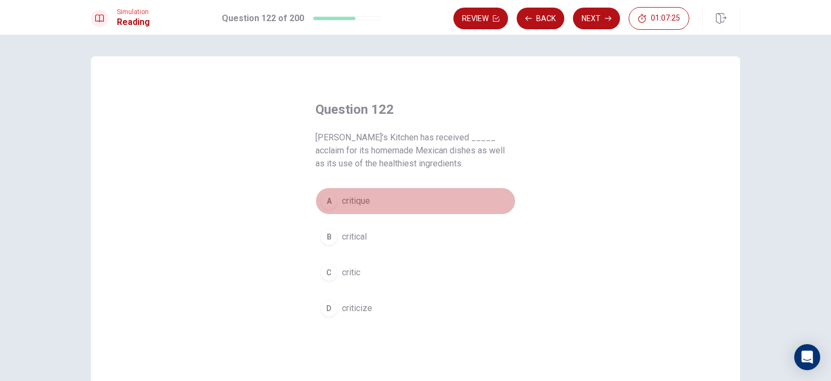
click at [351, 203] on span "critique" at bounding box center [356, 200] width 28 height 13
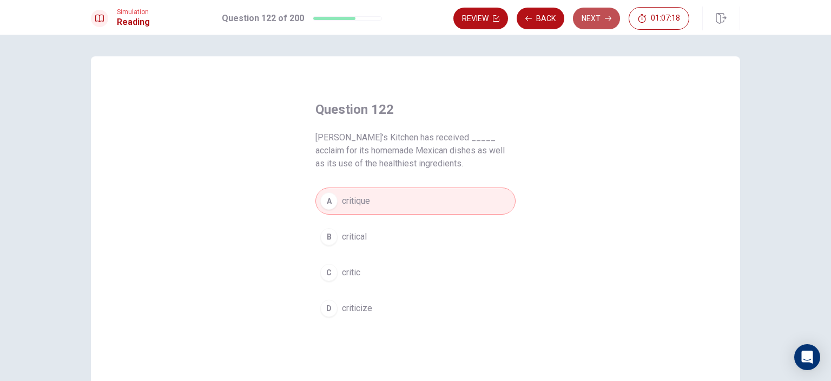
click at [598, 16] on button "Next" at bounding box center [596, 19] width 47 height 22
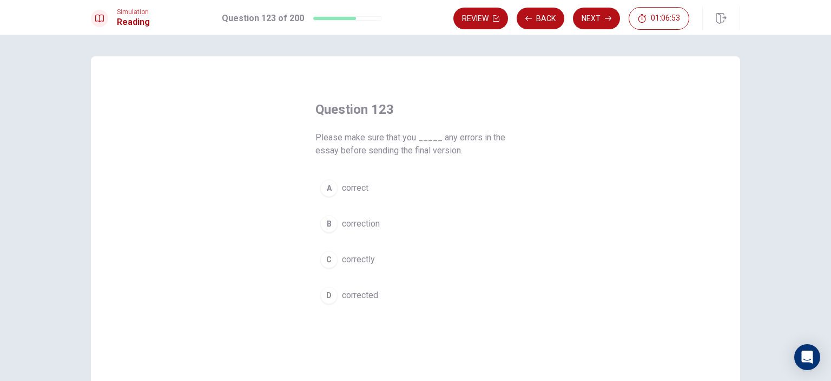
drag, startPoint x: 355, startPoint y: 186, endPoint x: 377, endPoint y: 193, distance: 23.3
click at [355, 187] on span "correct" at bounding box center [355, 187] width 27 height 13
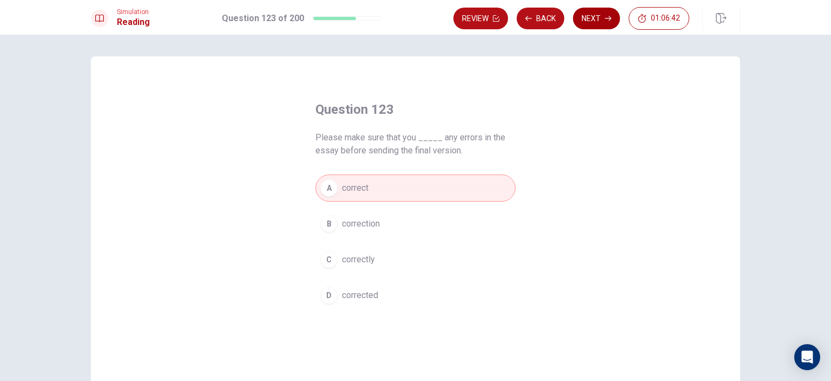
click at [593, 19] on button "Next" at bounding box center [596, 19] width 47 height 22
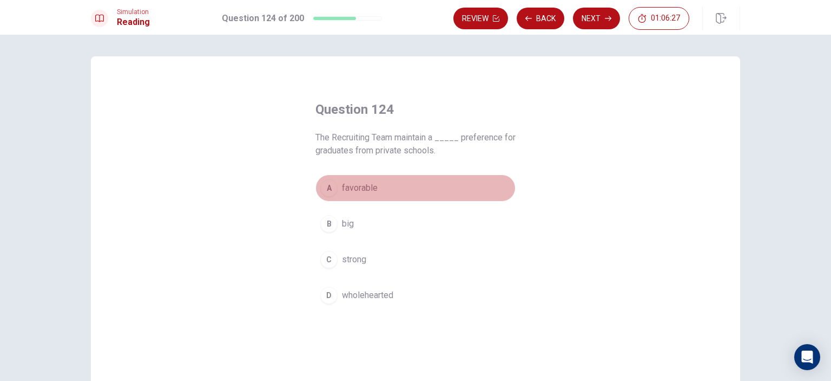
click at [364, 192] on span "favorable" at bounding box center [360, 187] width 36 height 13
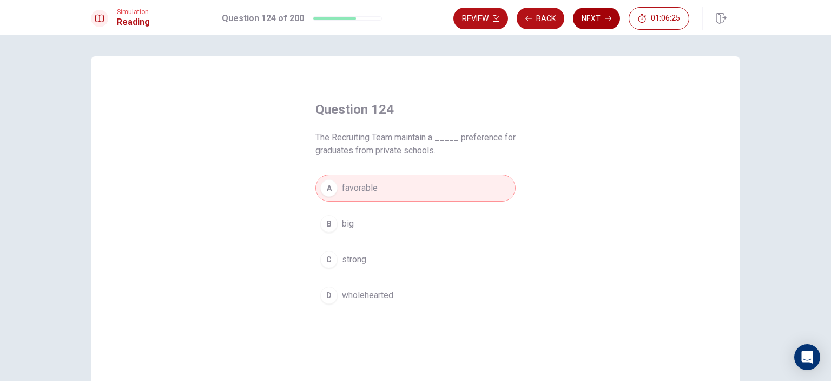
click at [593, 19] on button "Next" at bounding box center [596, 19] width 47 height 22
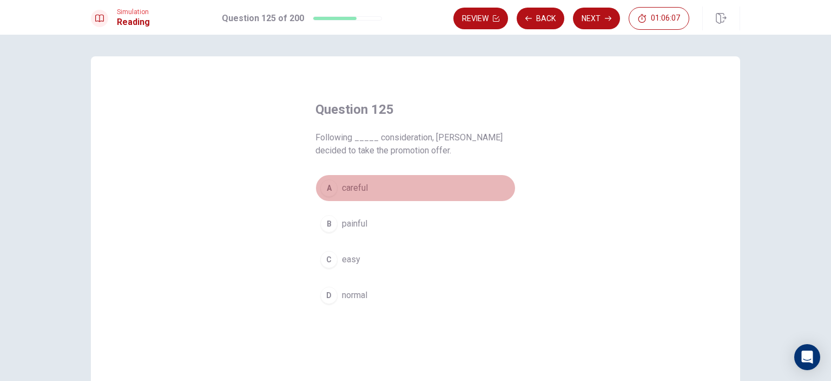
click at [350, 187] on span "careful" at bounding box center [355, 187] width 26 height 13
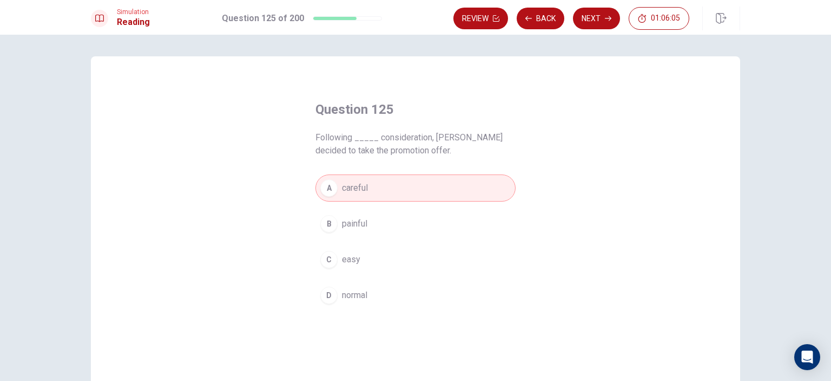
click at [595, 15] on button "Next" at bounding box center [596, 19] width 47 height 22
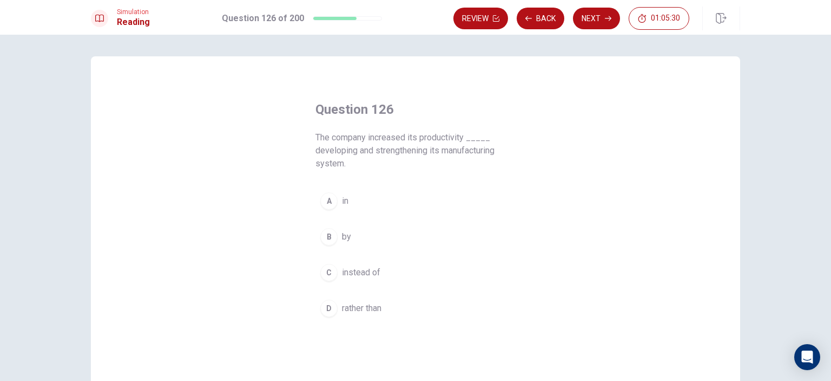
click at [343, 234] on span "by" at bounding box center [346, 236] width 9 height 13
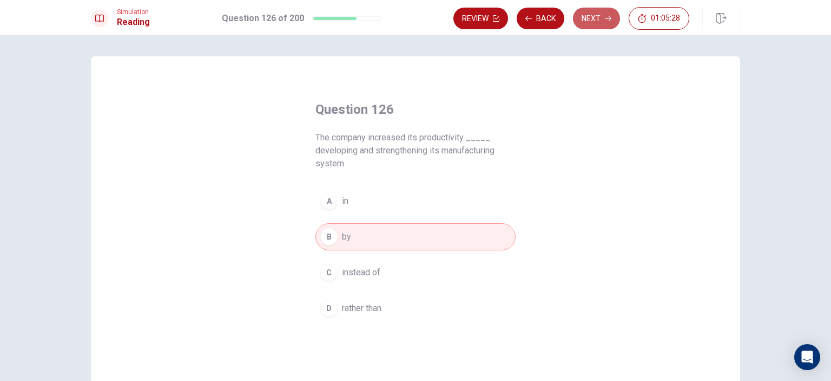
drag, startPoint x: 604, startPoint y: 19, endPoint x: 656, endPoint y: 34, distance: 53.6
click at [604, 19] on button "Next" at bounding box center [596, 19] width 47 height 22
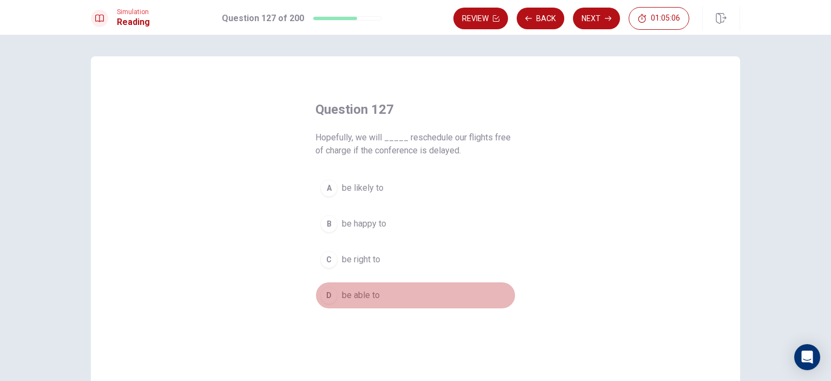
click at [359, 291] on span "be able to" at bounding box center [361, 295] width 38 height 13
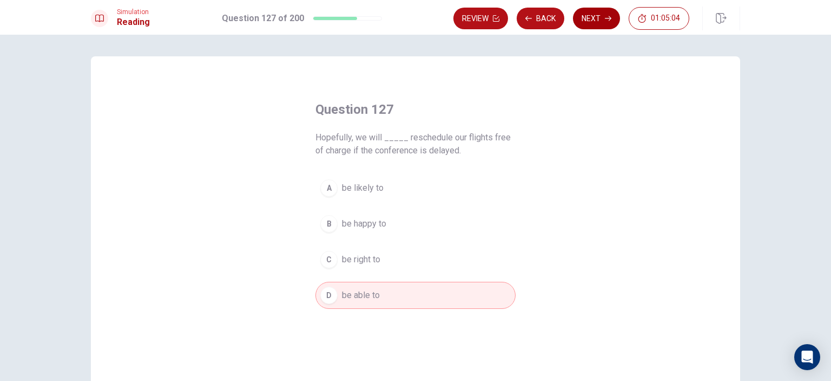
click at [602, 21] on button "Next" at bounding box center [596, 19] width 47 height 22
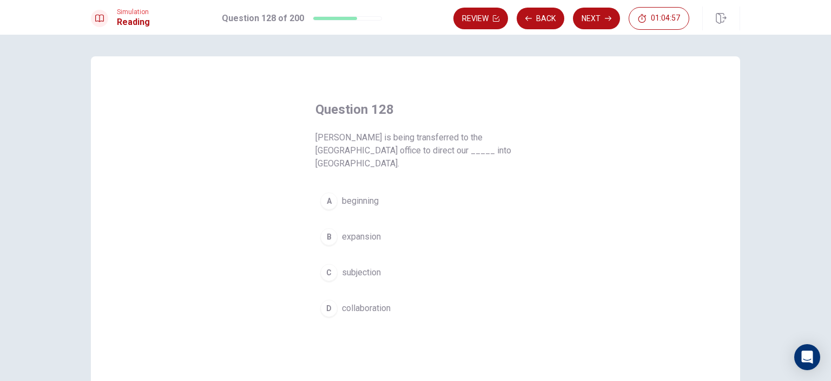
click at [369, 230] on span "expansion" at bounding box center [361, 236] width 39 height 13
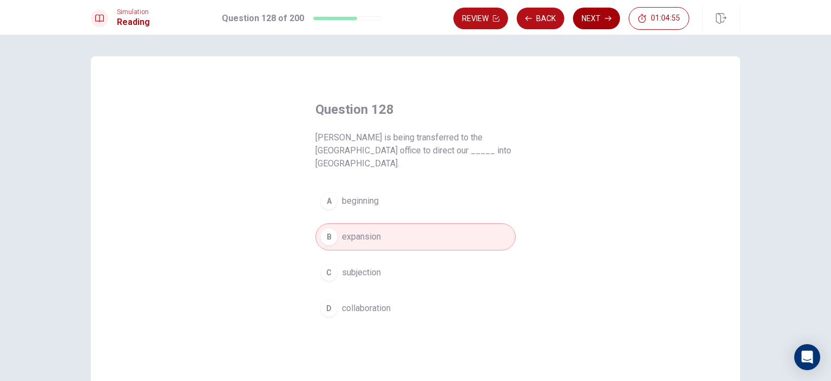
click at [593, 13] on button "Next" at bounding box center [596, 19] width 47 height 22
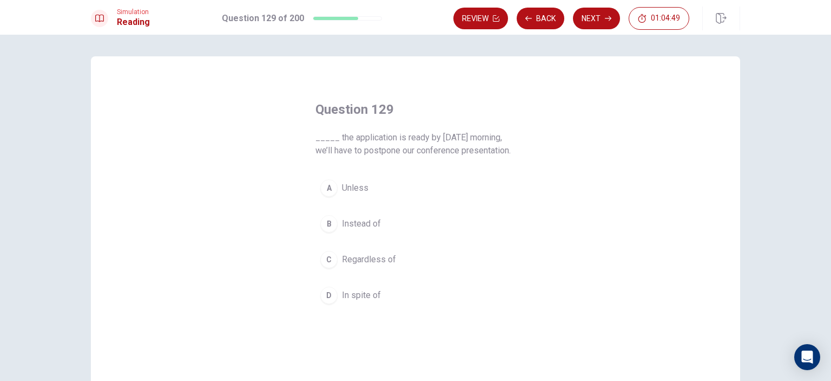
click at [346, 188] on span "Unless" at bounding box center [355, 187] width 27 height 13
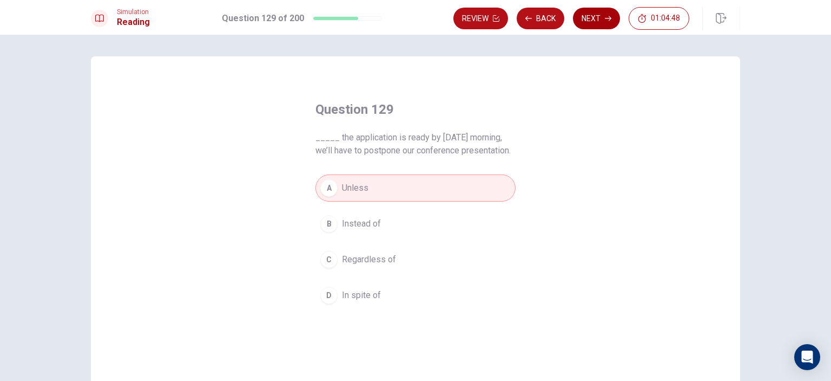
click at [592, 17] on button "Next" at bounding box center [596, 19] width 47 height 22
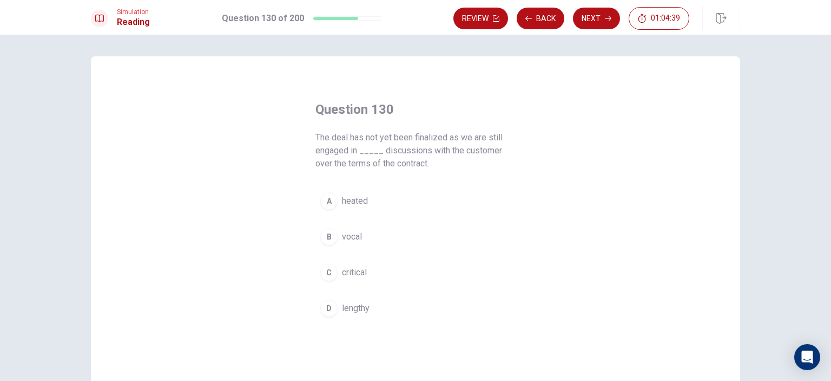
click at [345, 197] on span "heated" at bounding box center [355, 200] width 26 height 13
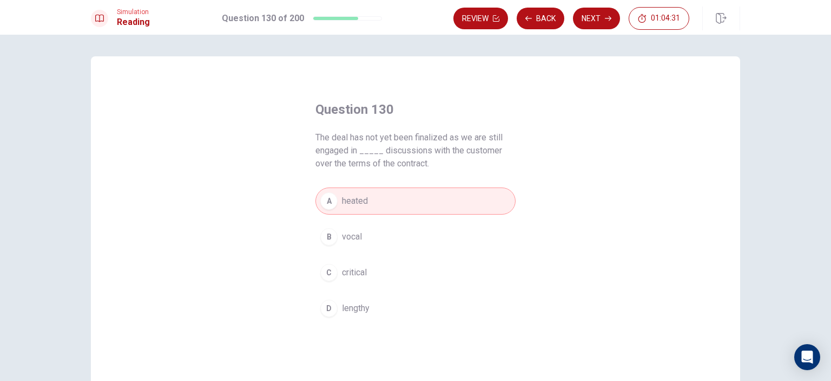
click at [354, 302] on span "lengthy" at bounding box center [356, 308] width 28 height 13
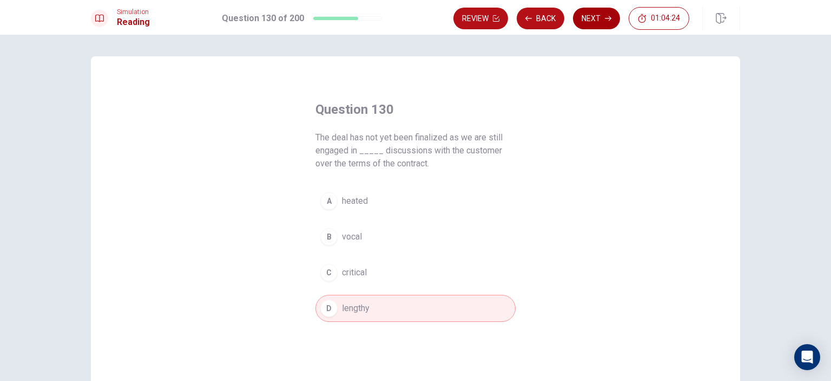
click at [599, 17] on button "Next" at bounding box center [596, 19] width 47 height 22
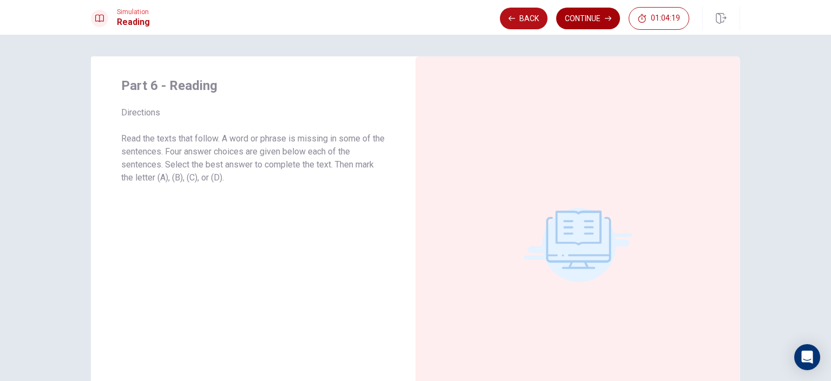
click at [593, 16] on button "Continue" at bounding box center [588, 19] width 64 height 22
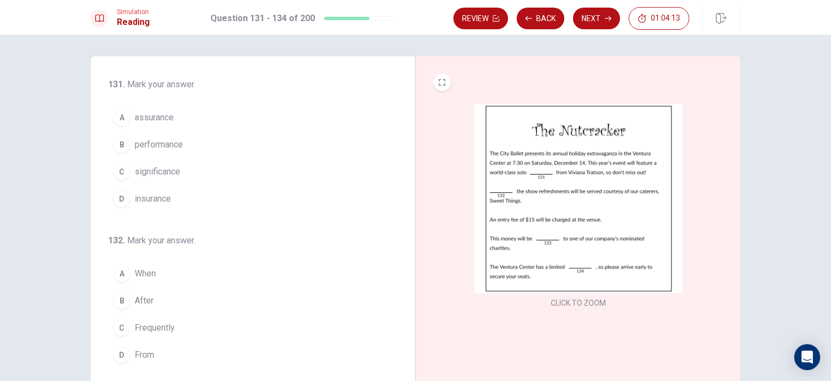
click at [586, 298] on button "CLICK TO ZOOM" at bounding box center [579, 302] width 64 height 15
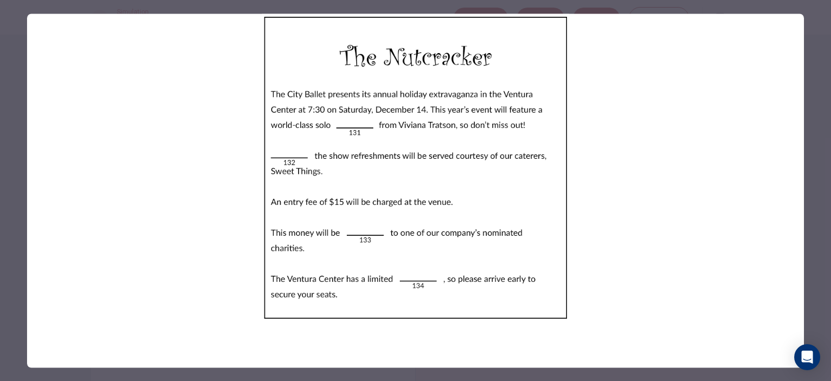
click at [363, 128] on img at bounding box center [415, 167] width 777 height 307
drag, startPoint x: 829, startPoint y: 170, endPoint x: 831, endPoint y: 268, distance: 98.0
click at [831, 268] on div at bounding box center [415, 190] width 831 height 381
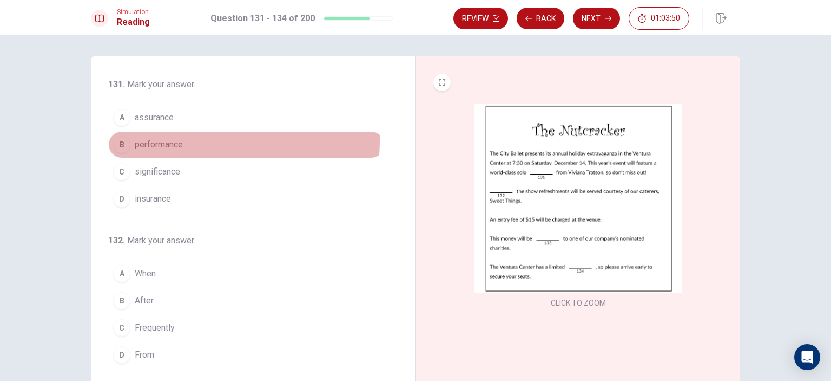
click at [163, 139] on span "performance" at bounding box center [159, 144] width 48 height 13
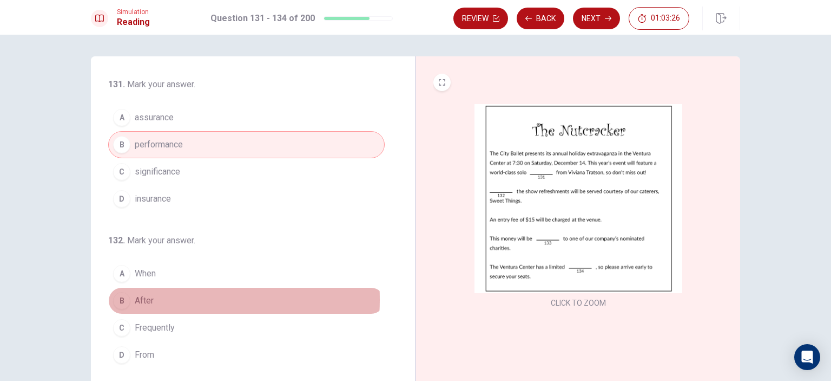
click at [148, 298] on span "After" at bounding box center [144, 300] width 19 height 13
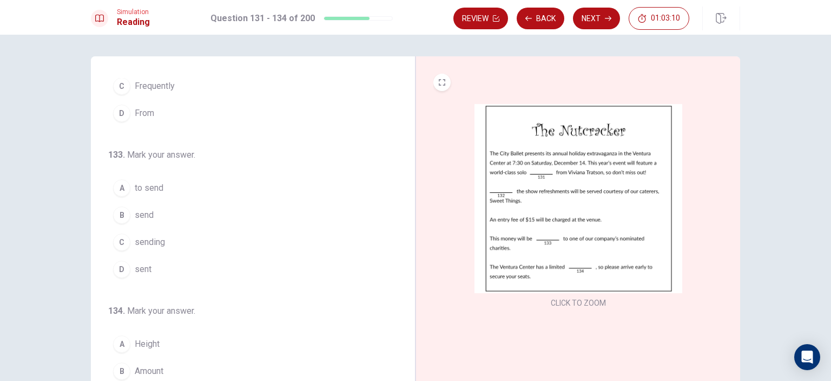
scroll to position [265, 0]
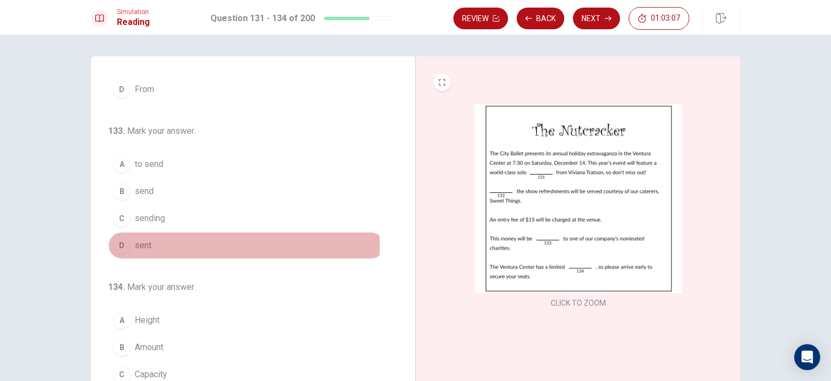
click at [149, 241] on button "D sent" at bounding box center [246, 245] width 277 height 27
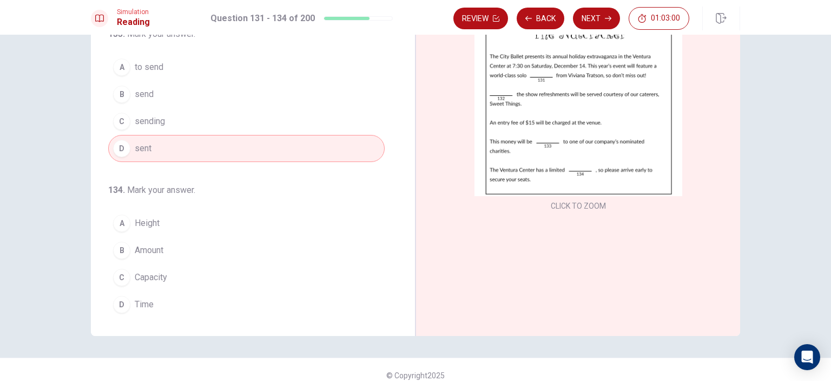
scroll to position [108, 0]
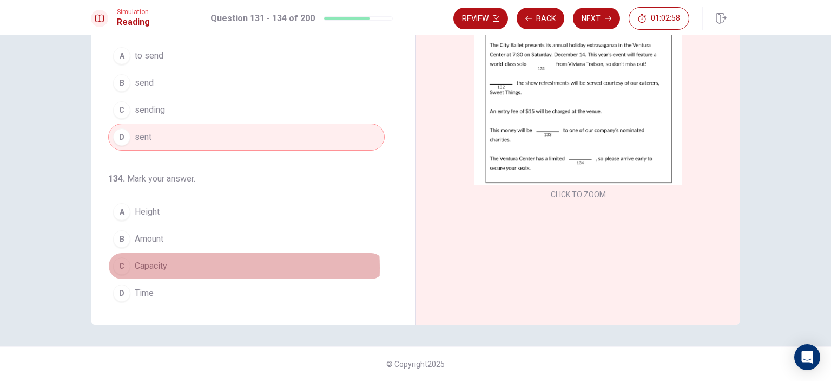
click at [160, 264] on span "Capacity" at bounding box center [151, 265] width 32 height 13
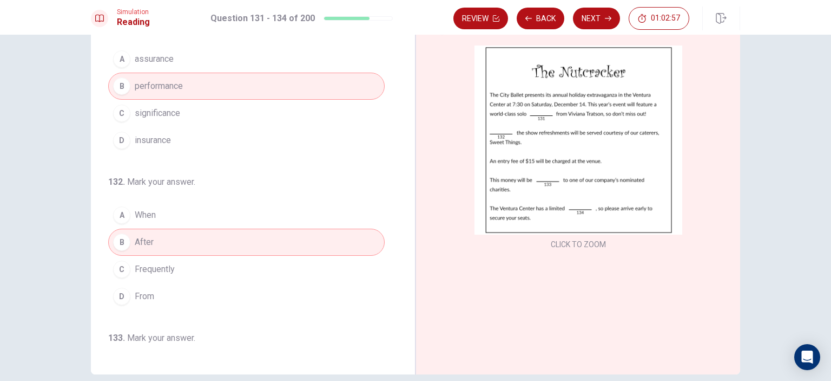
scroll to position [0, 0]
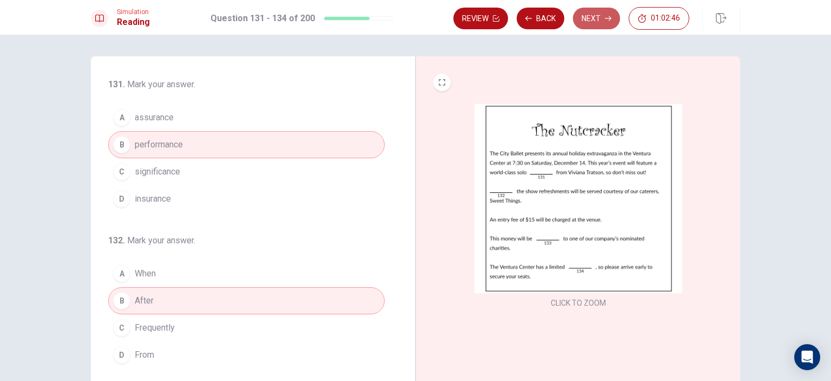
drag, startPoint x: 597, startPoint y: 21, endPoint x: 641, endPoint y: 38, distance: 47.6
click at [597, 21] on button "Next" at bounding box center [596, 19] width 47 height 22
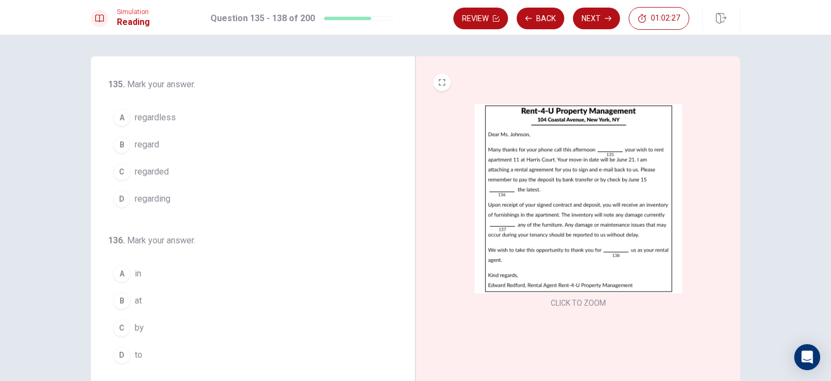
click at [160, 198] on span "regarding" at bounding box center [153, 198] width 36 height 13
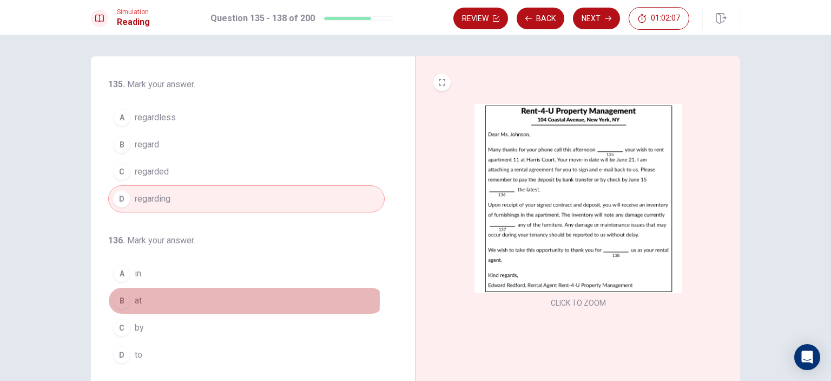
drag, startPoint x: 140, startPoint y: 299, endPoint x: 161, endPoint y: 301, distance: 21.2
click at [140, 298] on button "B at" at bounding box center [246, 300] width 277 height 27
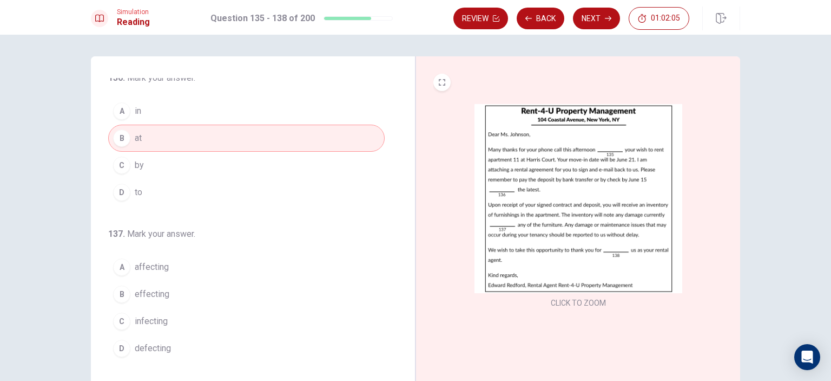
scroll to position [217, 0]
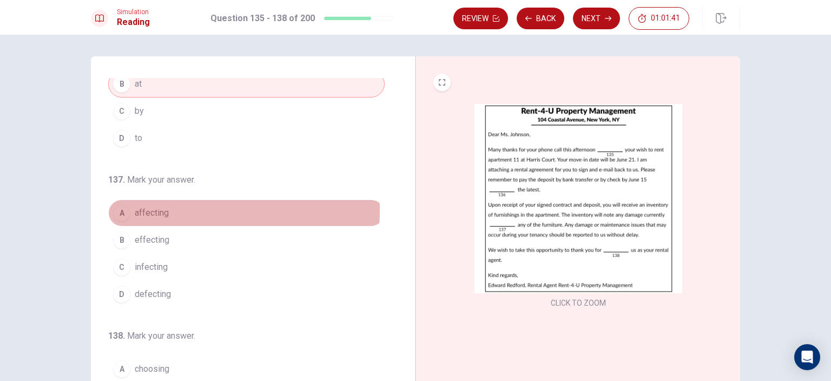
click at [160, 209] on span "affecting" at bounding box center [152, 212] width 34 height 13
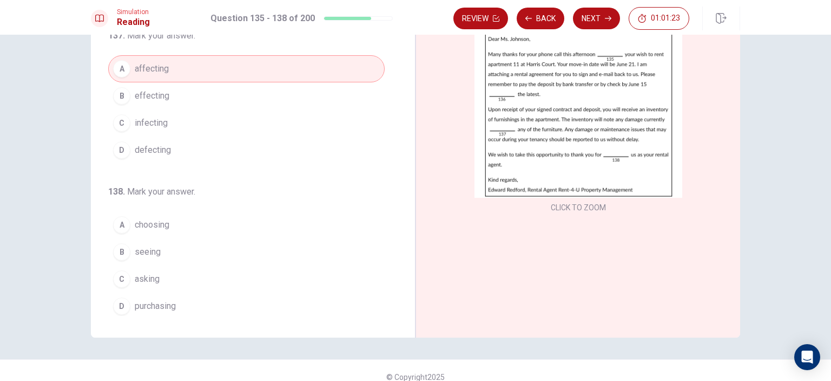
scroll to position [108, 0]
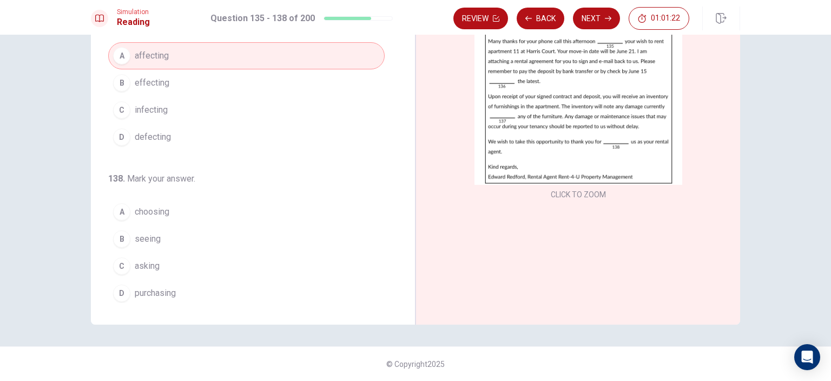
click at [151, 207] on span "choosing" at bounding box center [152, 211] width 35 height 13
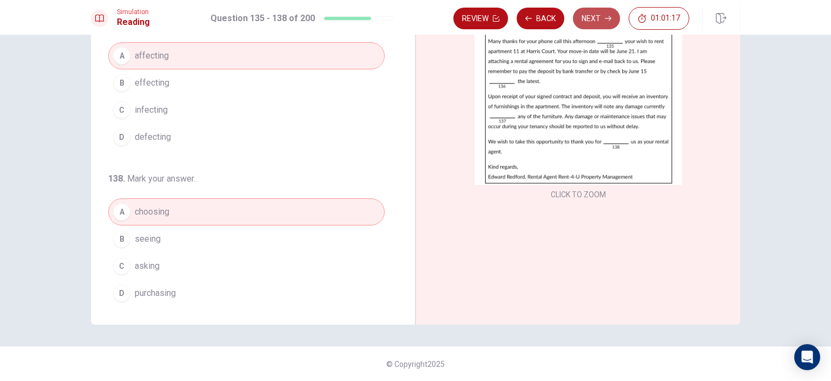
click at [600, 15] on button "Next" at bounding box center [596, 19] width 47 height 22
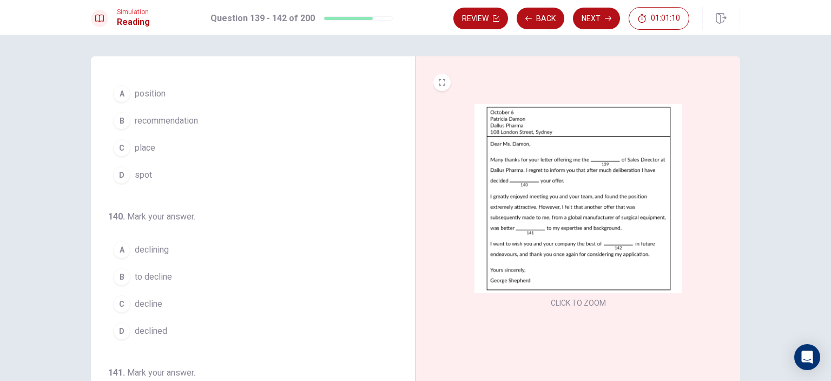
scroll to position [0, 0]
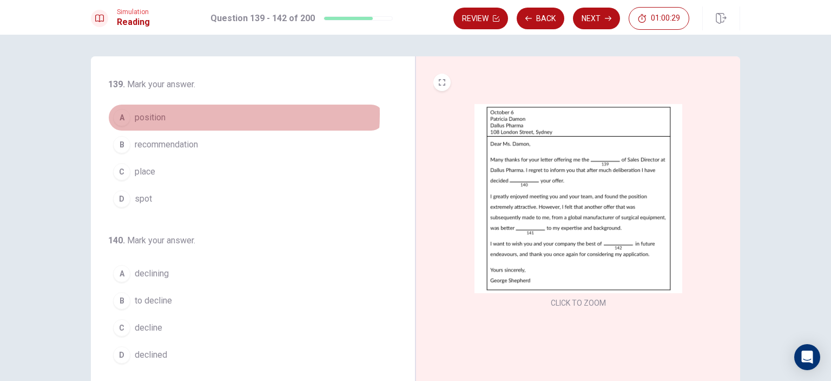
click at [161, 114] on span "position" at bounding box center [150, 117] width 31 height 13
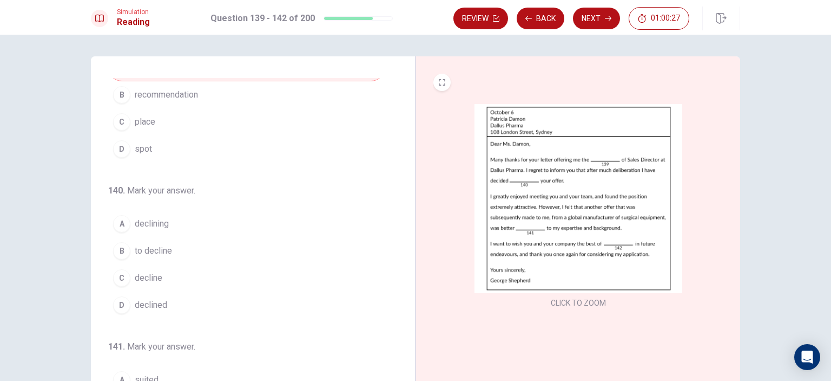
scroll to position [162, 0]
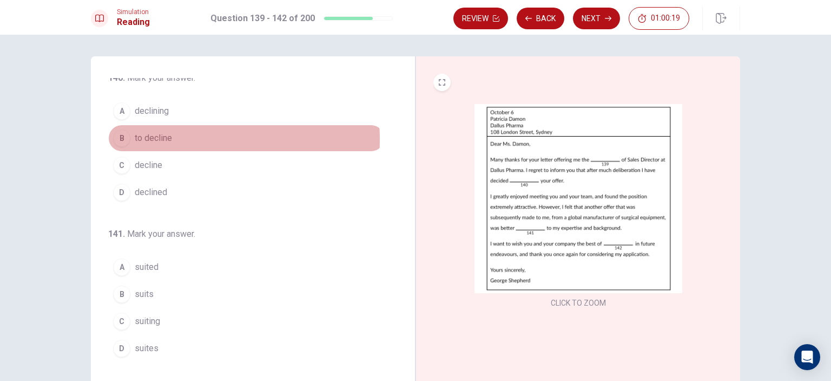
click at [154, 138] on span "to decline" at bounding box center [153, 138] width 37 height 13
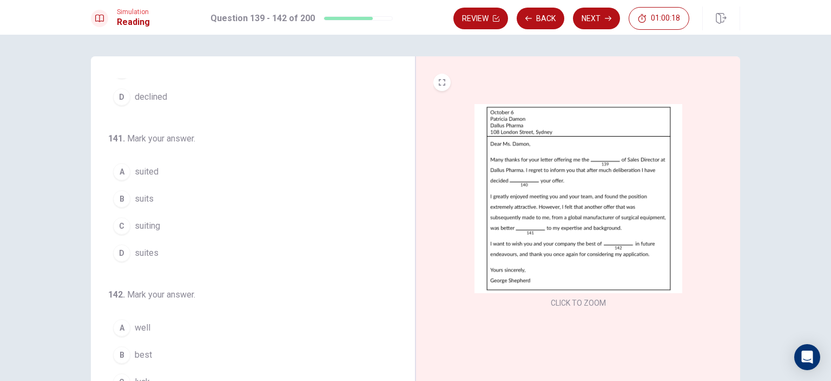
scroll to position [265, 0]
drag, startPoint x: 142, startPoint y: 159, endPoint x: 164, endPoint y: 162, distance: 22.5
click at [142, 159] on span "suited" at bounding box center [147, 164] width 24 height 13
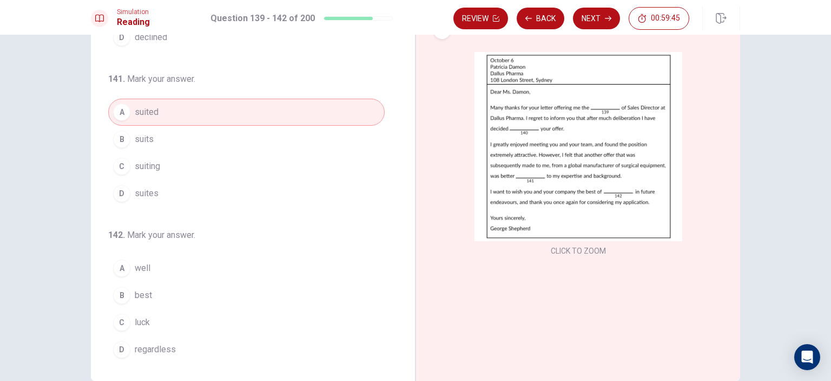
scroll to position [108, 0]
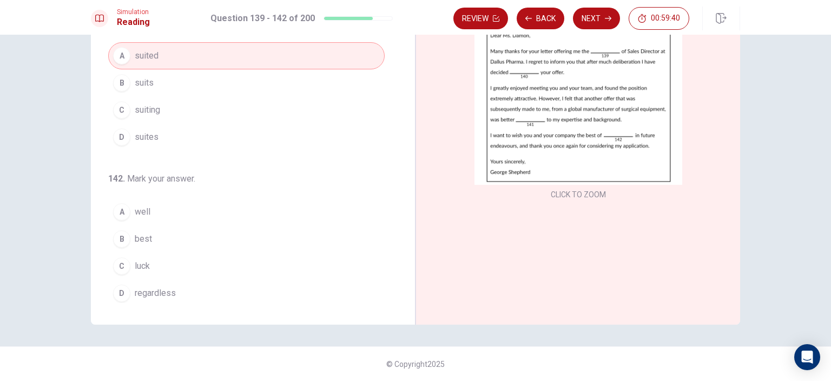
drag, startPoint x: 141, startPoint y: 256, endPoint x: 147, endPoint y: 255, distance: 6.5
click at [141, 259] on span "luck" at bounding box center [142, 265] width 15 height 13
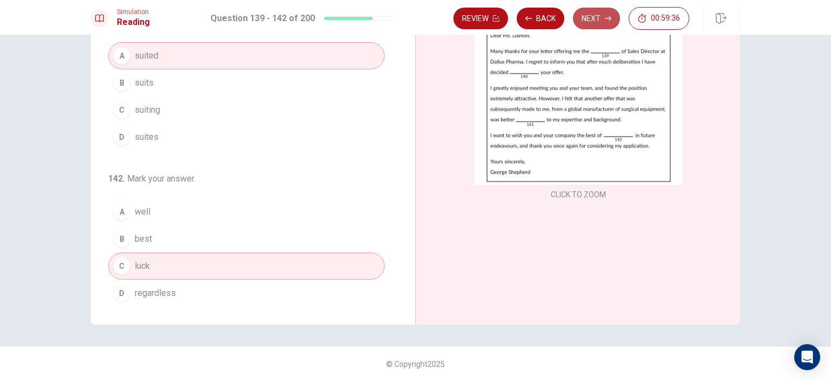
click at [594, 17] on button "Next" at bounding box center [596, 19] width 47 height 22
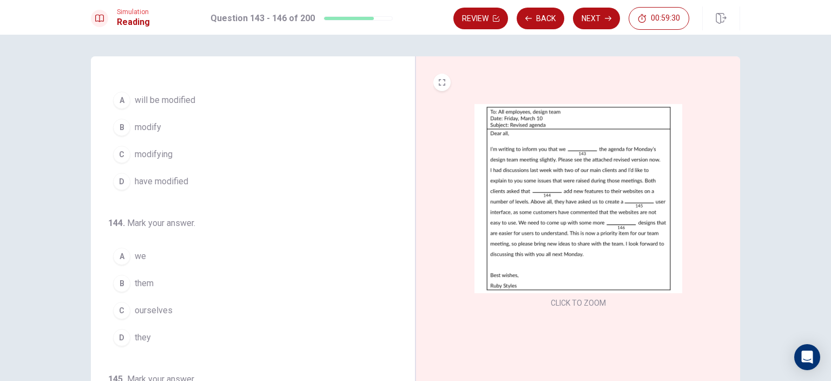
scroll to position [0, 0]
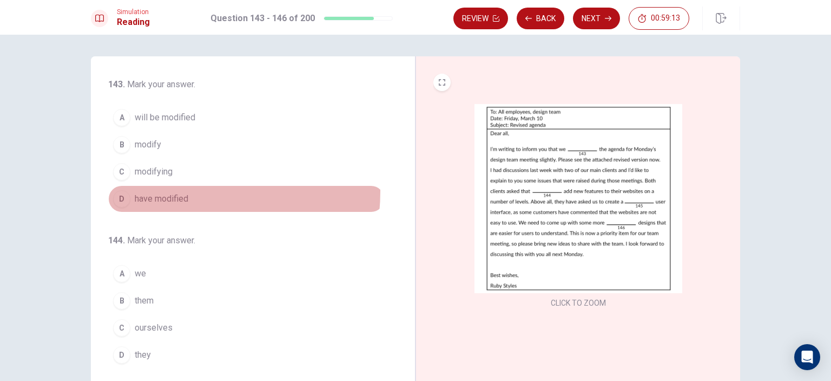
drag, startPoint x: 165, startPoint y: 191, endPoint x: 262, endPoint y: 207, distance: 98.9
click at [165, 190] on button "D have modified" at bounding box center [246, 198] width 277 height 27
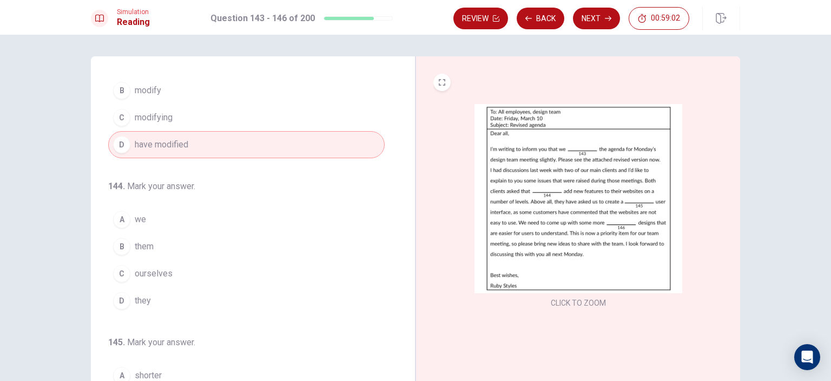
scroll to position [108, 0]
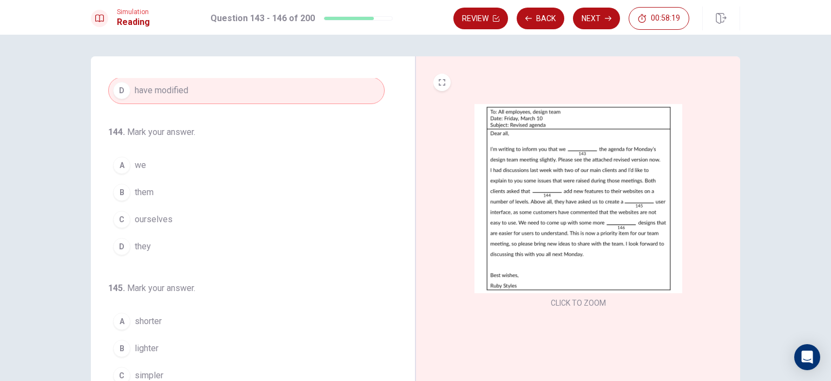
click at [154, 164] on button "A we" at bounding box center [246, 165] width 277 height 27
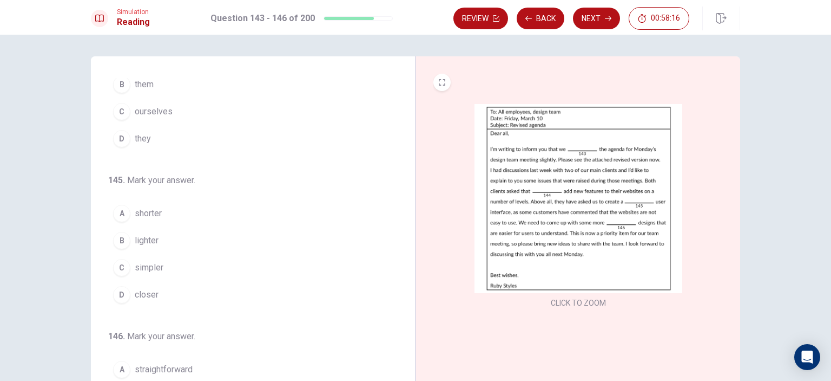
scroll to position [217, 0]
drag, startPoint x: 152, startPoint y: 265, endPoint x: 159, endPoint y: 263, distance: 7.0
click at [152, 265] on span "simpler" at bounding box center [149, 266] width 29 height 13
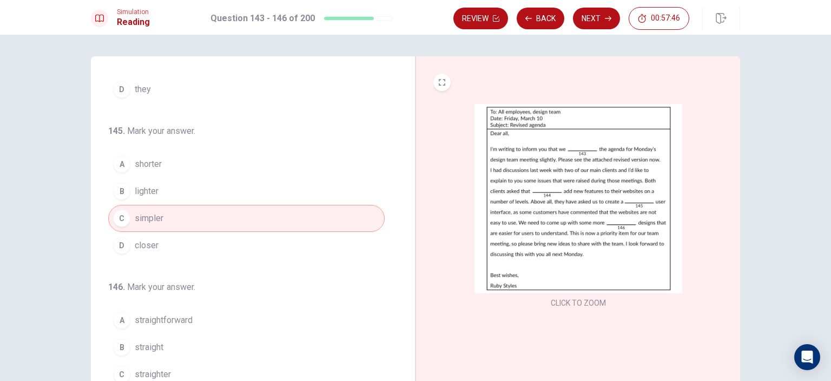
scroll to position [108, 0]
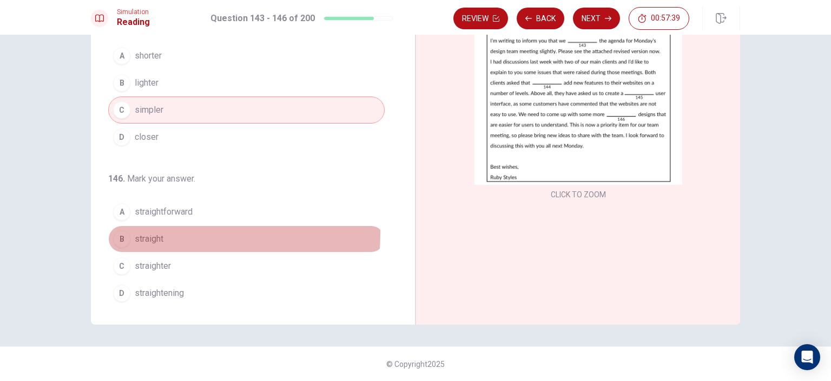
click at [162, 230] on button "B straight" at bounding box center [246, 238] width 277 height 27
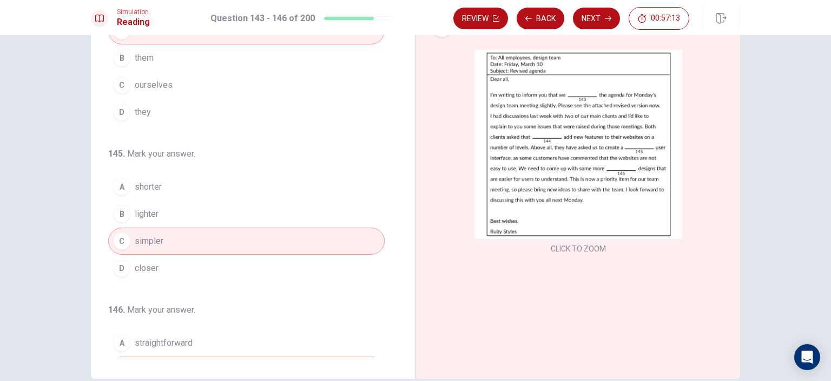
scroll to position [49, 0]
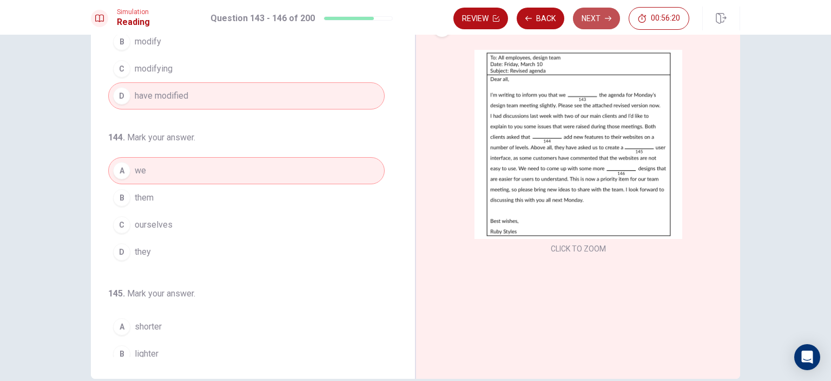
click at [596, 17] on button "Next" at bounding box center [596, 19] width 47 height 22
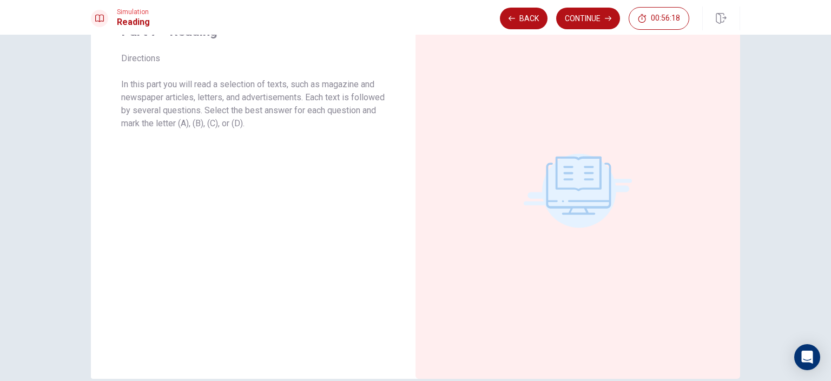
scroll to position [0, 0]
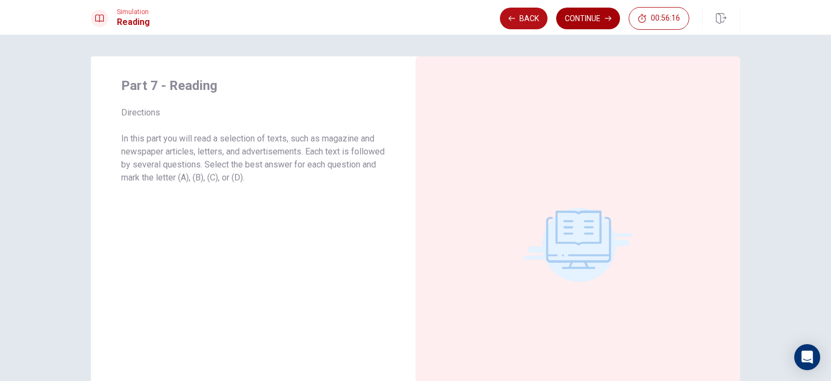
click at [597, 19] on button "Continue" at bounding box center [588, 19] width 64 height 22
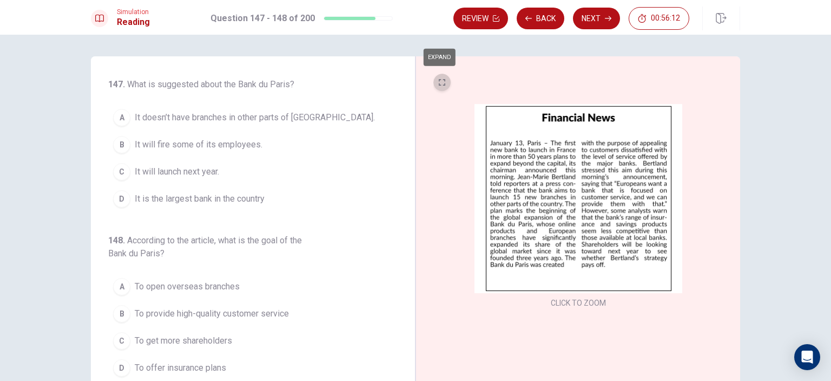
click at [440, 82] on icon "EXPAND" at bounding box center [442, 82] width 6 height 6
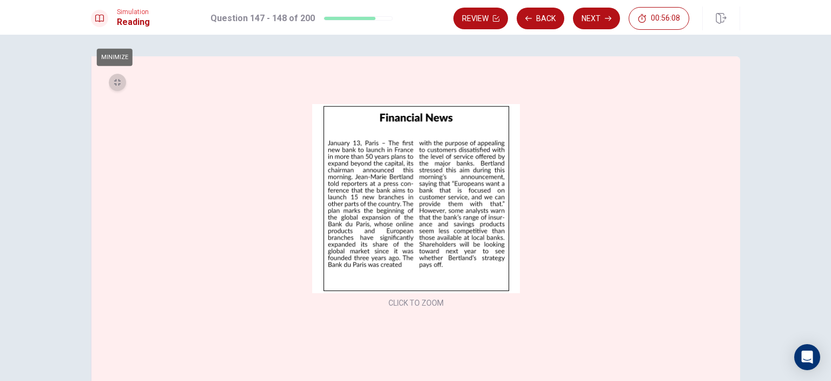
click at [112, 77] on button "MINIMIZE" at bounding box center [117, 82] width 17 height 17
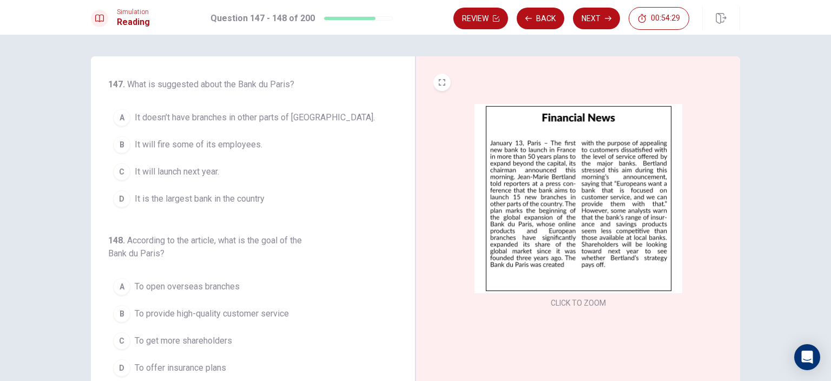
click at [264, 114] on span "It doesn’t have branches in other parts of [GEOGRAPHIC_DATA]." at bounding box center [255, 117] width 240 height 13
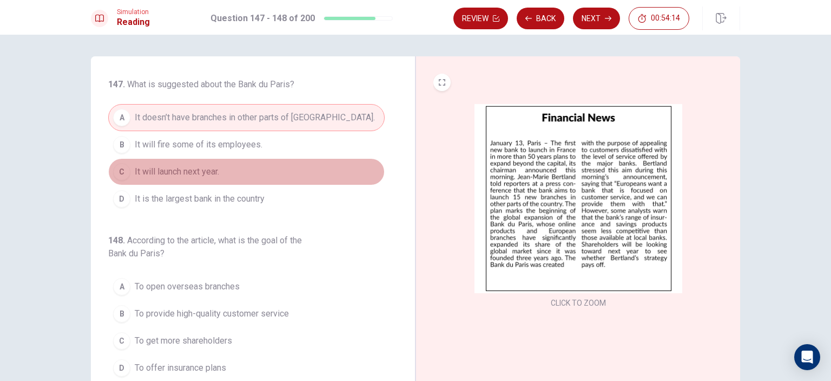
click at [193, 172] on span "It will launch next year." at bounding box center [177, 171] width 84 height 13
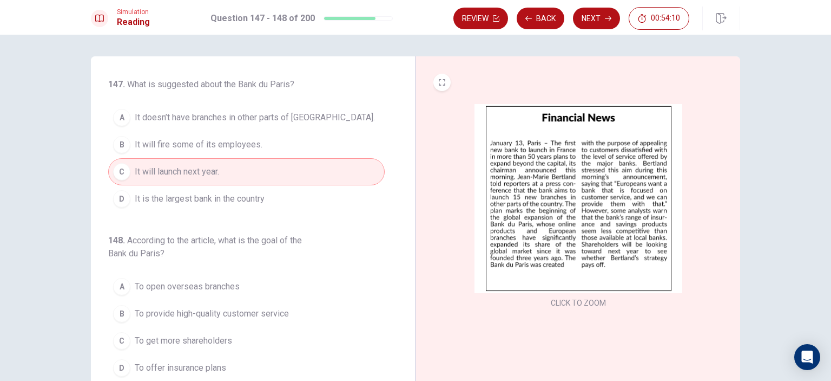
scroll to position [108, 0]
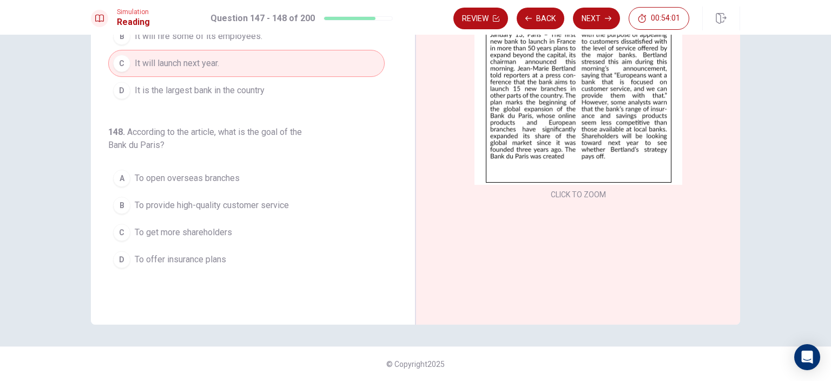
click at [229, 205] on span "To provide high-quality customer service" at bounding box center [212, 205] width 154 height 13
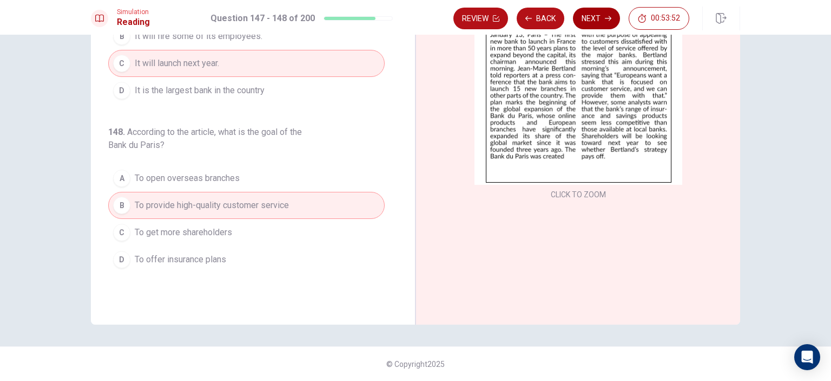
click at [592, 17] on button "Next" at bounding box center [596, 19] width 47 height 22
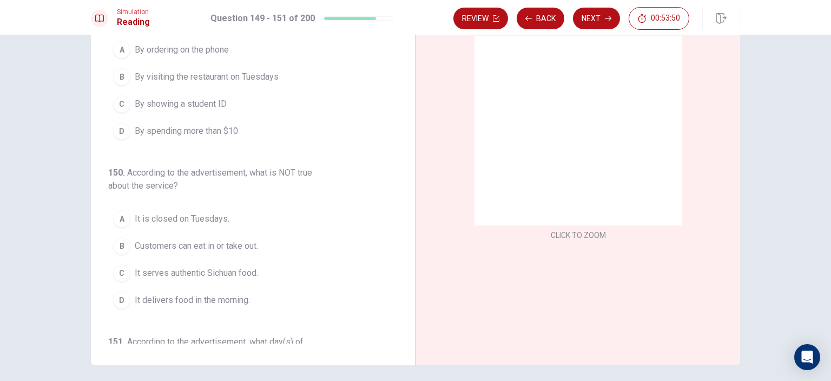
scroll to position [0, 0]
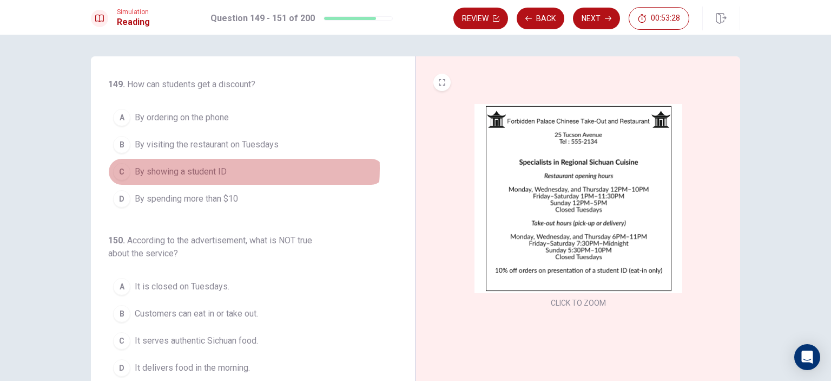
click at [202, 168] on span "By showing a student ID" at bounding box center [181, 171] width 92 height 13
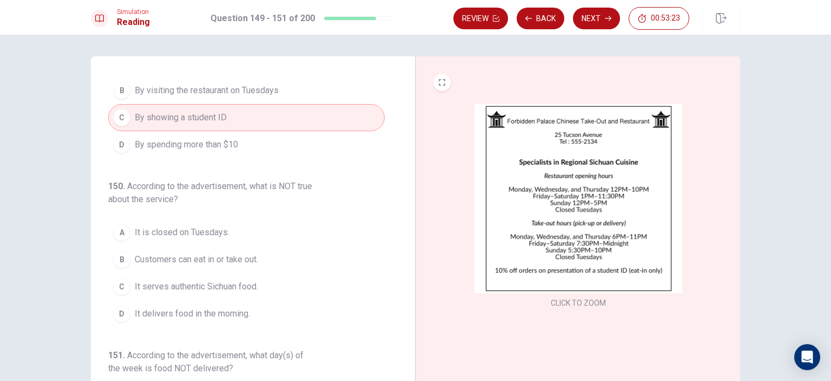
scroll to position [108, 0]
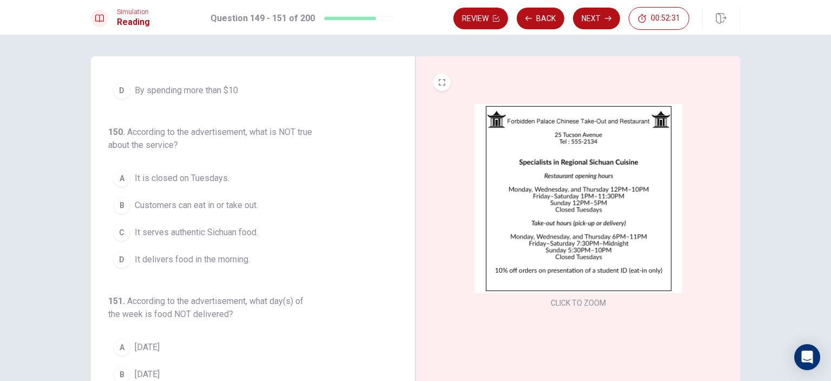
click at [213, 258] on span "It delivers food in the morning." at bounding box center [192, 259] width 115 height 13
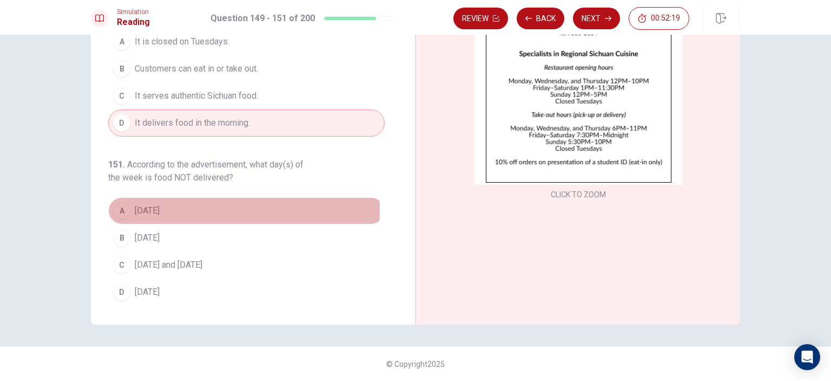
click at [154, 208] on span "[DATE]" at bounding box center [147, 210] width 25 height 13
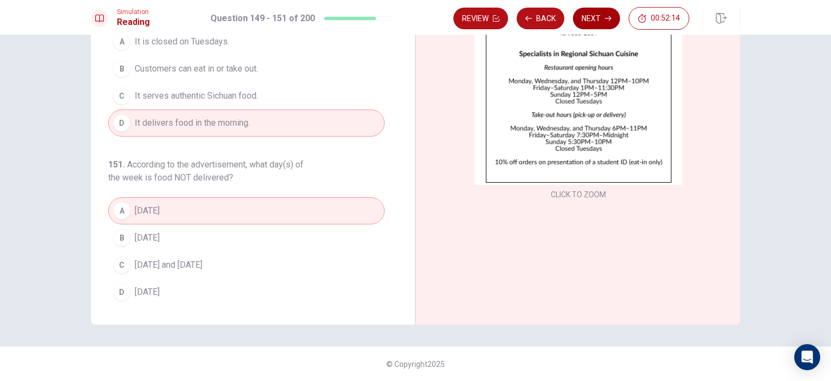
click at [601, 15] on button "Next" at bounding box center [596, 19] width 47 height 22
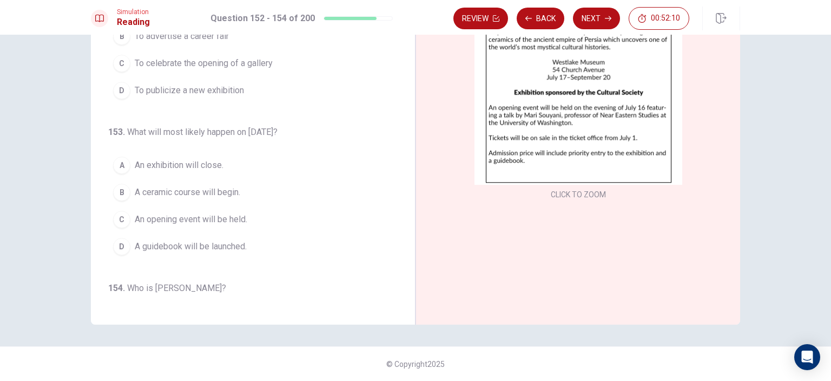
scroll to position [0, 0]
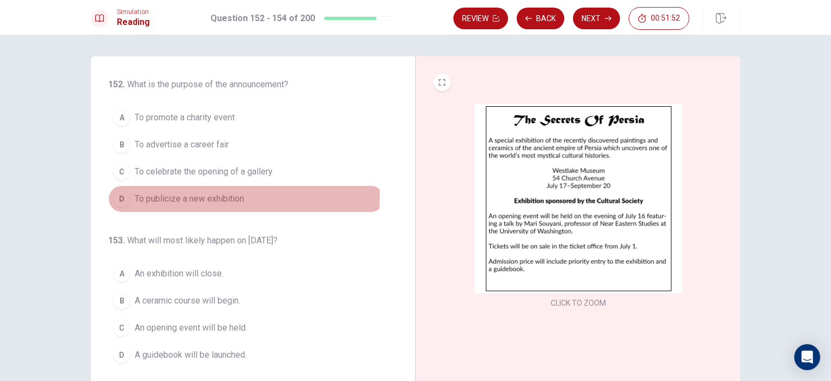
click at [223, 196] on span "To publicize a new exhibition" at bounding box center [189, 198] width 109 height 13
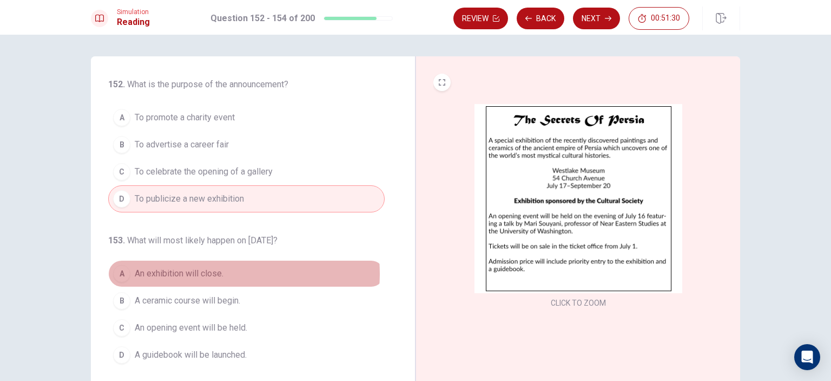
drag, startPoint x: 206, startPoint y: 272, endPoint x: 217, endPoint y: 270, distance: 10.5
click at [206, 272] on span "An exhibition will close." at bounding box center [179, 273] width 89 height 13
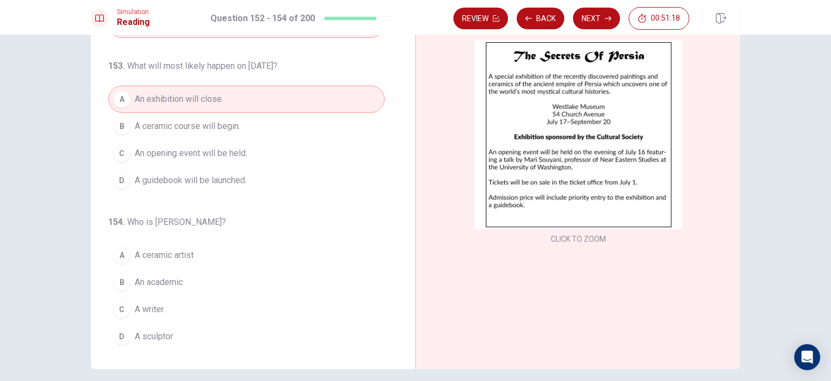
scroll to position [108, 0]
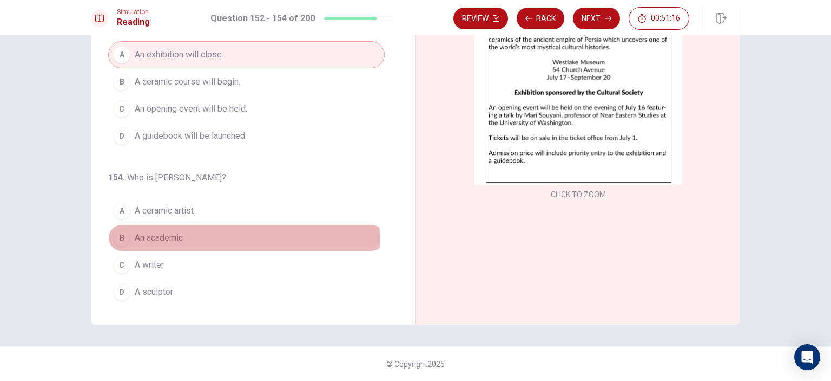
click at [159, 236] on span "An academic" at bounding box center [159, 237] width 48 height 13
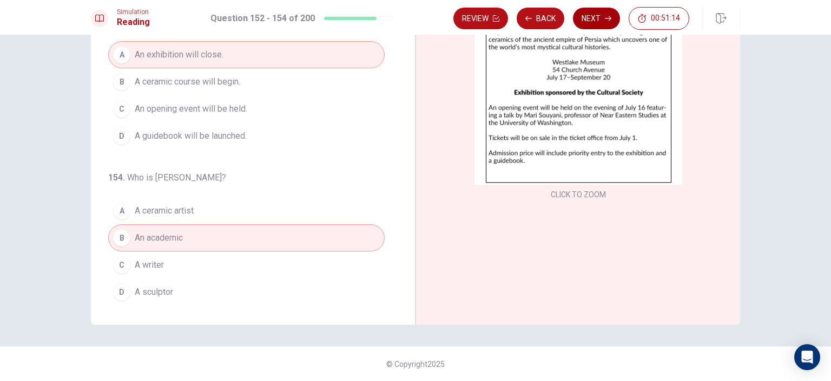
click at [598, 19] on button "Next" at bounding box center [596, 19] width 47 height 22
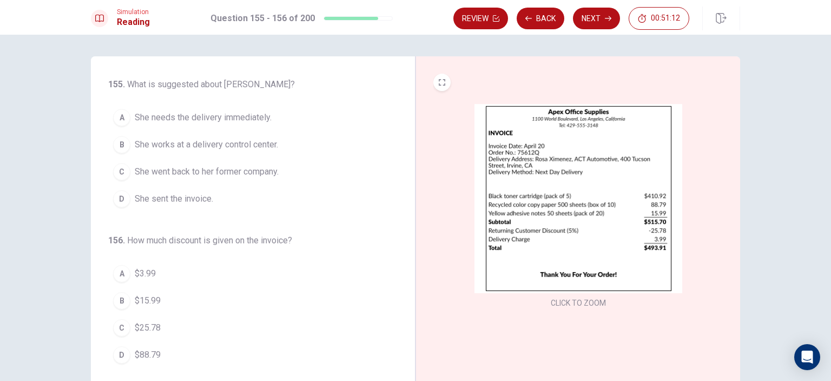
scroll to position [0, 0]
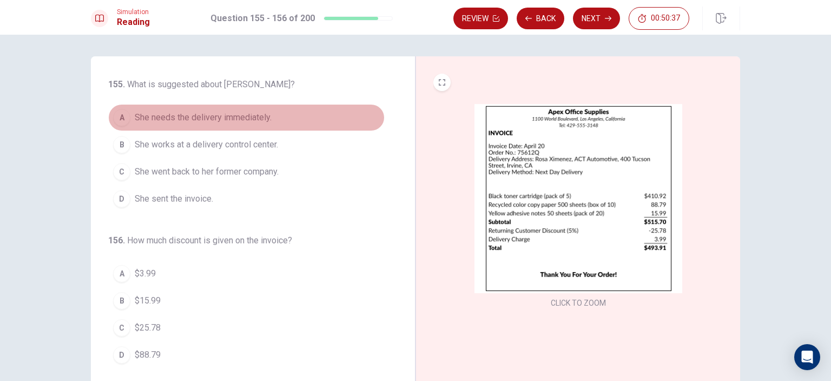
click at [225, 118] on span "She needs the delivery immediately." at bounding box center [203, 117] width 137 height 13
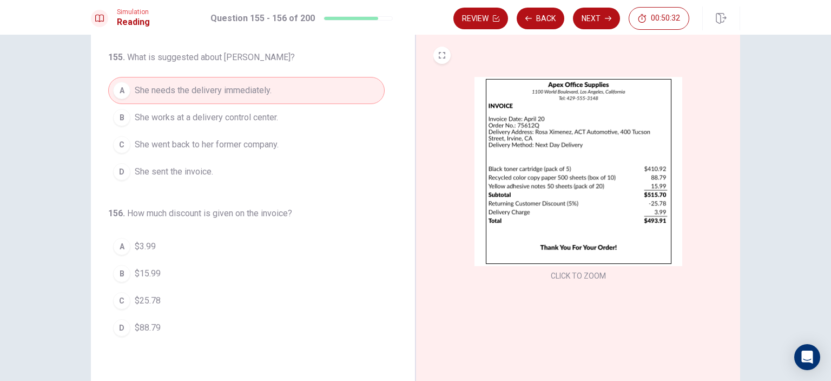
scroll to position [54, 0]
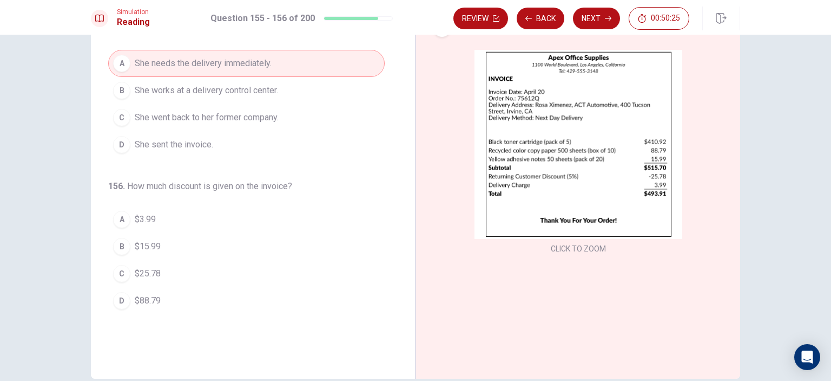
click at [155, 267] on span "$25.78" at bounding box center [148, 273] width 26 height 13
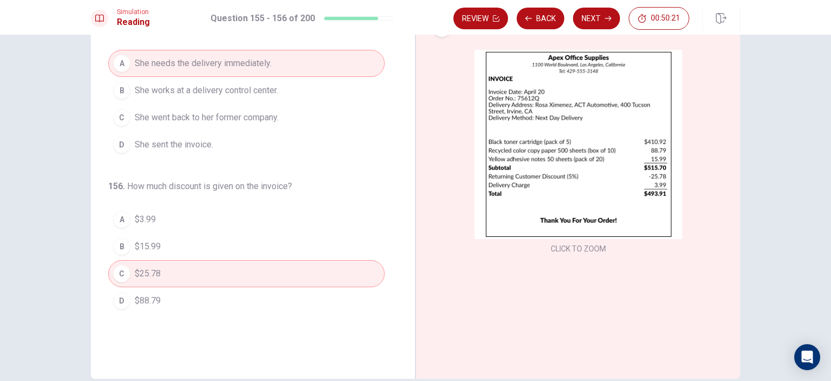
click at [600, 19] on button "Next" at bounding box center [596, 19] width 47 height 22
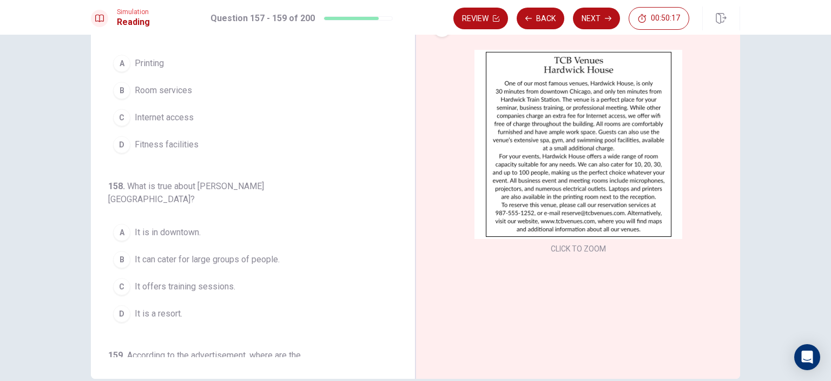
scroll to position [0, 0]
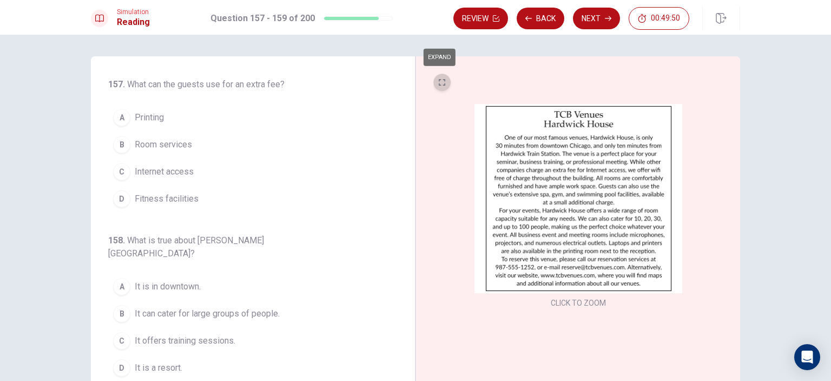
click at [434, 82] on button "EXPAND" at bounding box center [442, 82] width 17 height 17
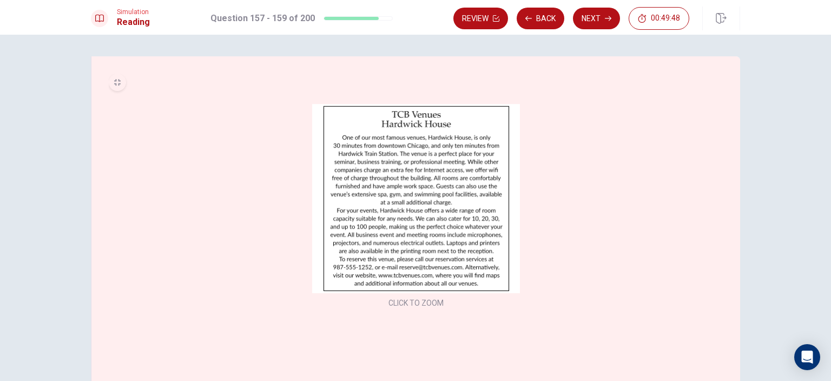
click at [114, 82] on icon "MINIMIZE" at bounding box center [117, 82] width 6 height 6
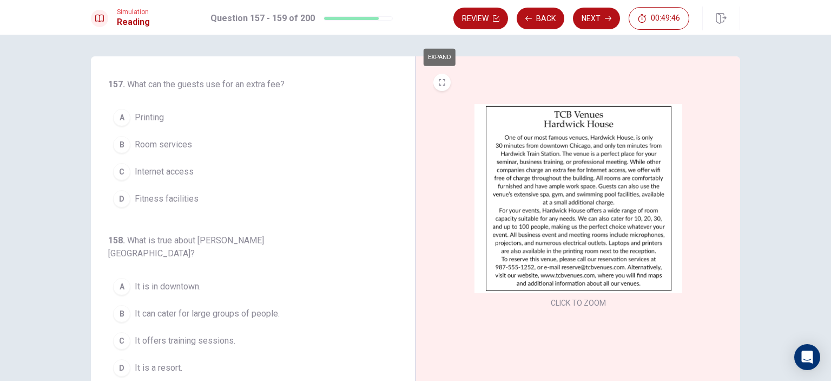
click at [435, 88] on button "EXPAND" at bounding box center [442, 82] width 17 height 17
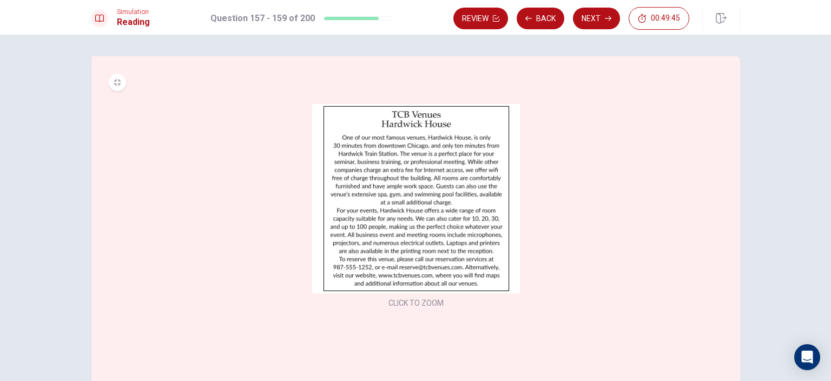
click at [419, 300] on button "CLICK TO ZOOM" at bounding box center [416, 302] width 64 height 15
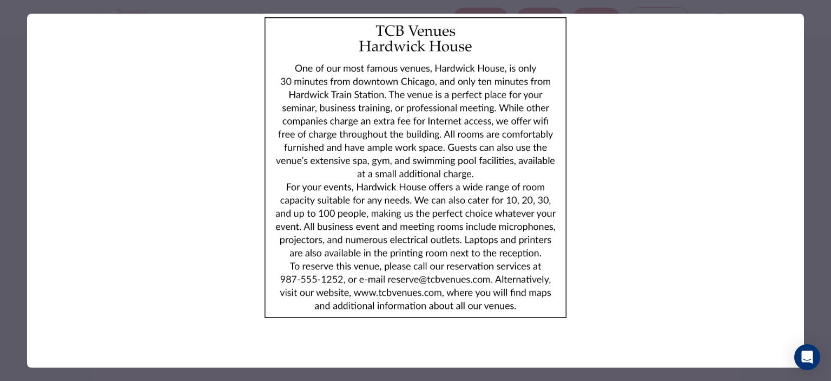
click at [171, 225] on img at bounding box center [415, 167] width 777 height 307
click at [176, 60] on img at bounding box center [415, 167] width 777 height 307
click at [24, 32] on div at bounding box center [415, 190] width 831 height 381
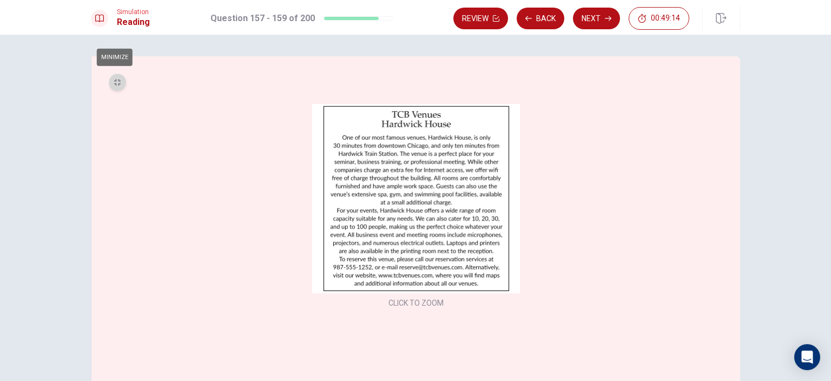
drag, startPoint x: 112, startPoint y: 81, endPoint x: 172, endPoint y: 93, distance: 61.8
click at [114, 81] on icon "MINIMIZE" at bounding box center [117, 82] width 6 height 6
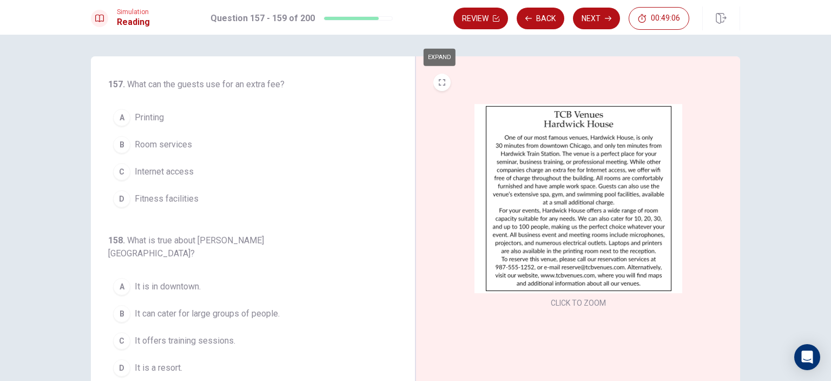
click at [178, 194] on span "Fitness facilities" at bounding box center [167, 198] width 64 height 13
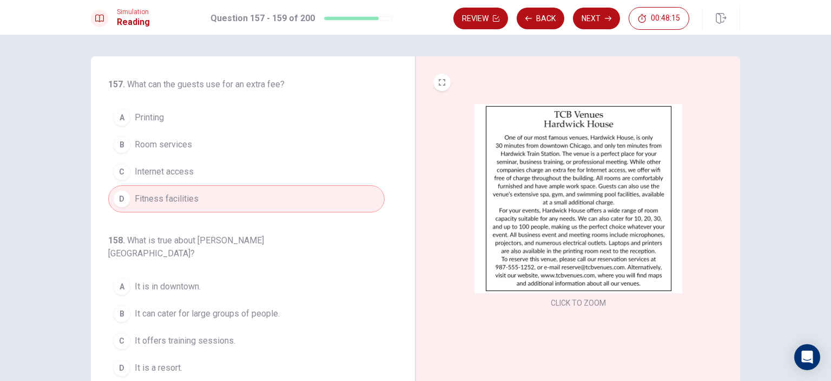
click at [241, 307] on span "It can cater for large groups of people." at bounding box center [207, 313] width 145 height 13
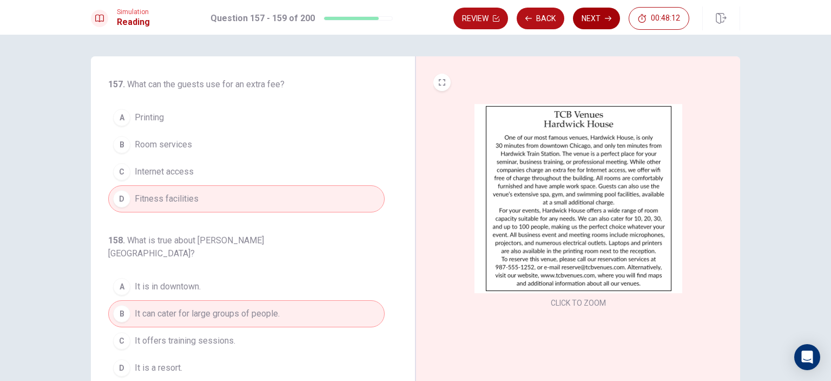
click at [588, 17] on button "Next" at bounding box center [596, 19] width 47 height 22
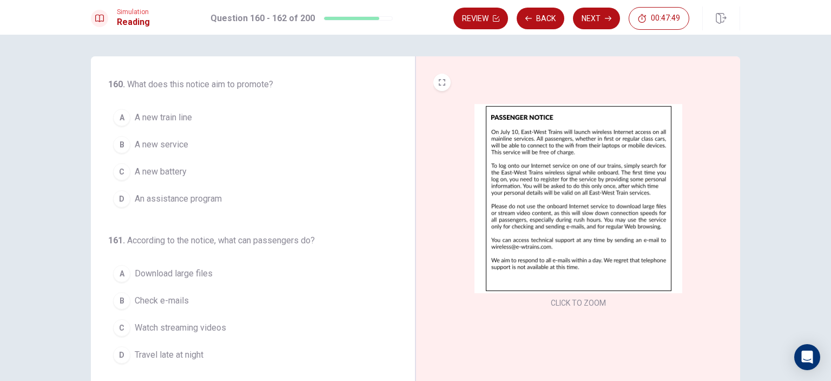
click at [172, 146] on span "A new service" at bounding box center [162, 144] width 54 height 13
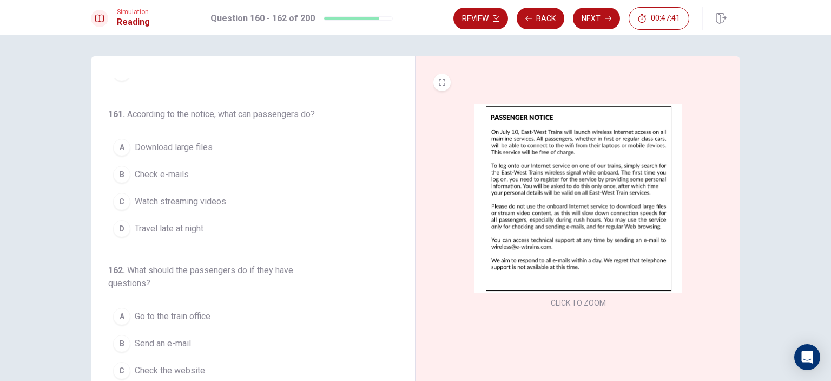
scroll to position [136, 0]
click at [157, 178] on span "Check e-mails" at bounding box center [162, 174] width 54 height 13
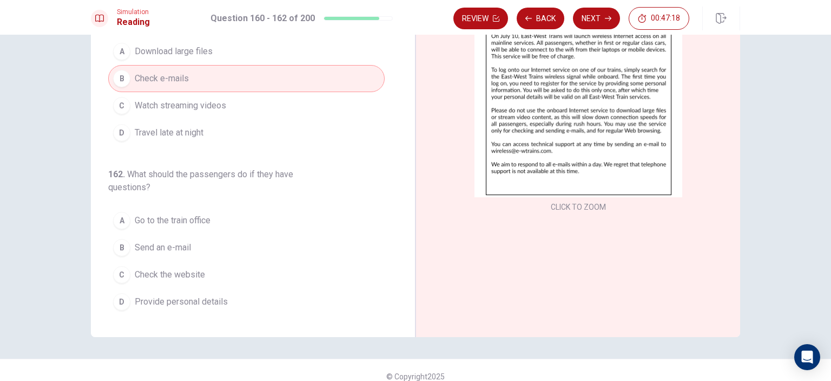
scroll to position [108, 0]
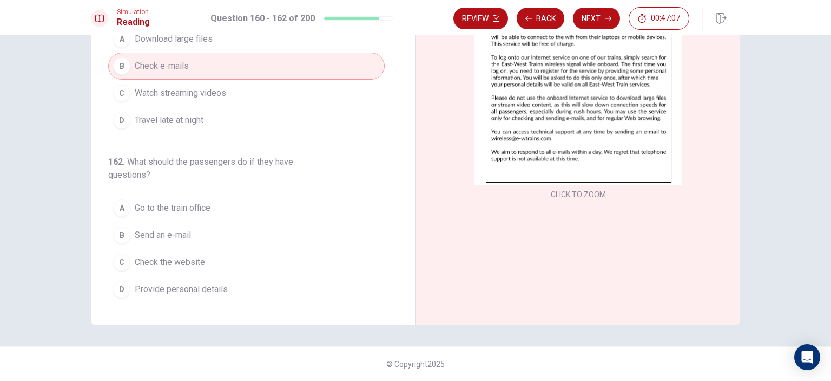
click at [178, 232] on span "Send an e-mail" at bounding box center [163, 234] width 56 height 13
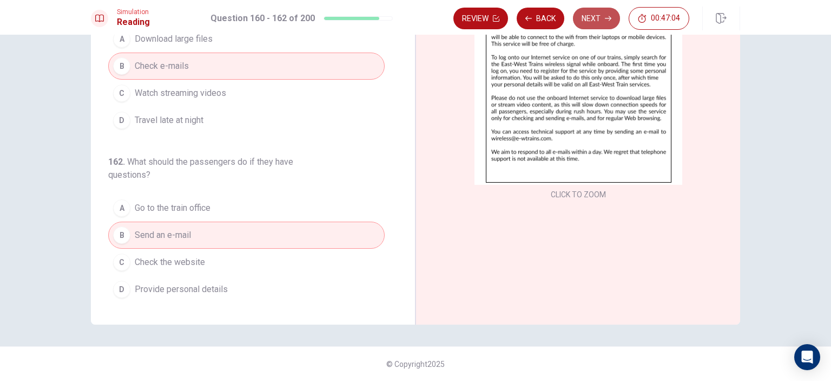
click at [600, 18] on button "Next" at bounding box center [596, 19] width 47 height 22
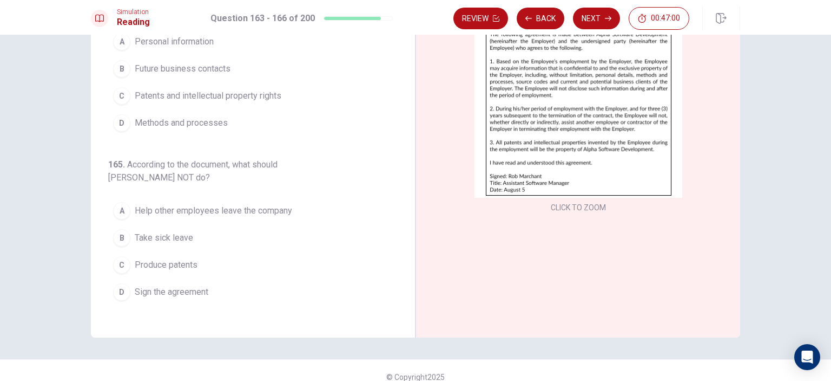
scroll to position [0, 0]
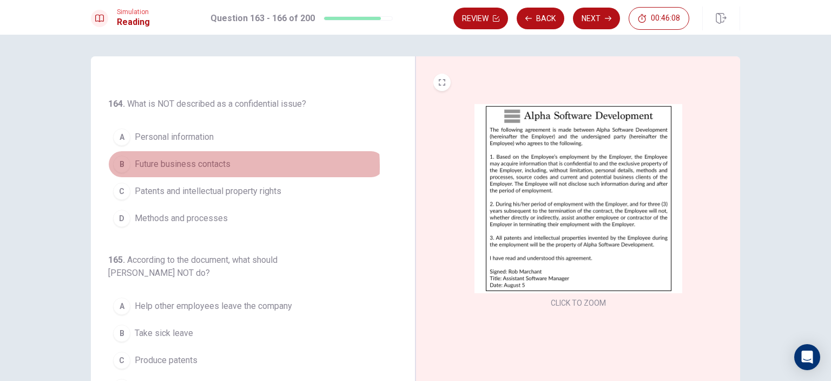
click at [184, 165] on span "Future business contacts" at bounding box center [183, 164] width 96 height 13
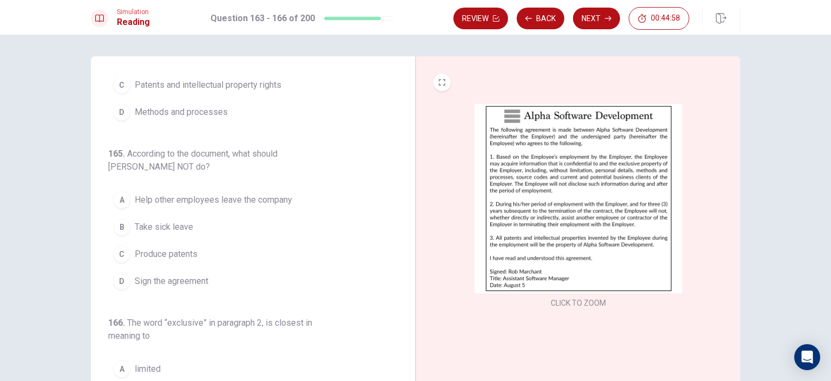
scroll to position [245, 0]
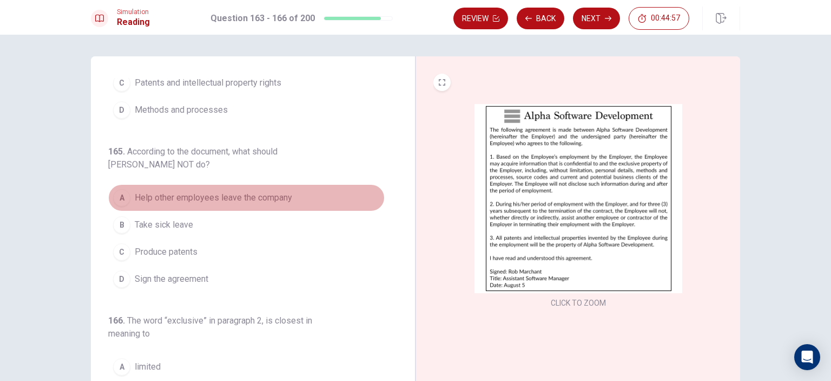
click at [247, 194] on span "Help other employees leave the company" at bounding box center [214, 197] width 158 height 13
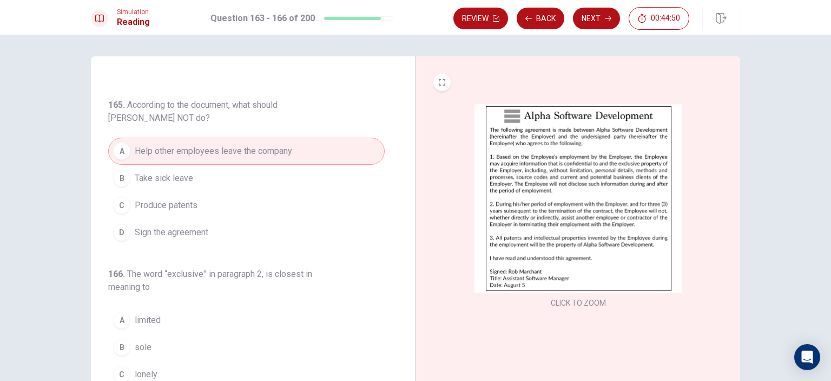
scroll to position [54, 0]
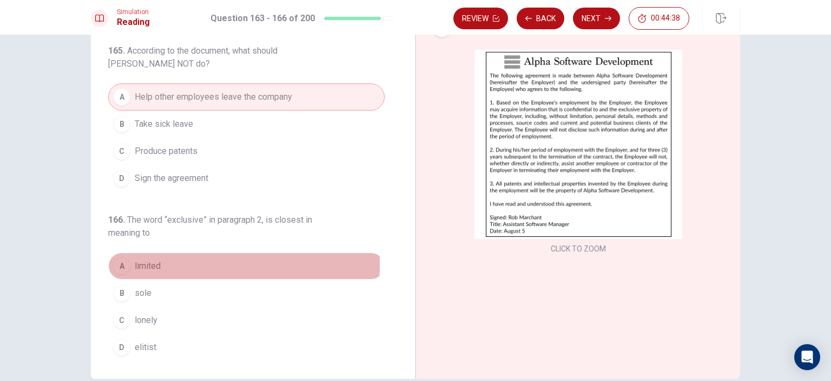
click at [162, 261] on button "A limited" at bounding box center [246, 265] width 277 height 27
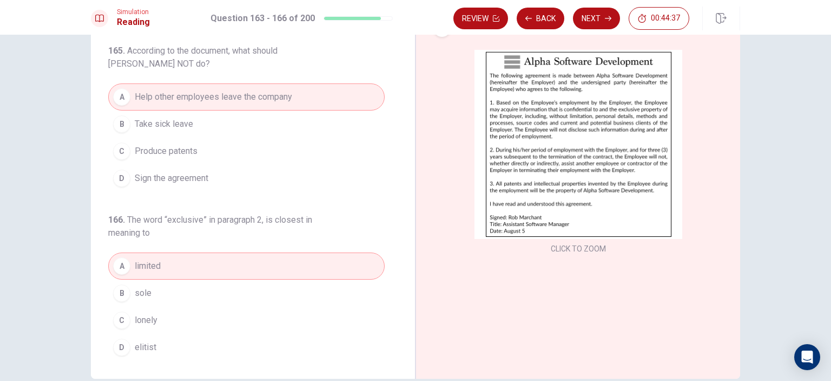
scroll to position [108, 0]
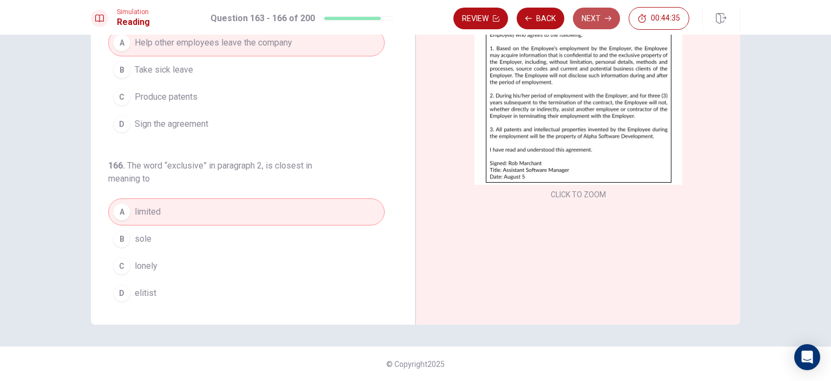
click at [604, 16] on button "Next" at bounding box center [596, 19] width 47 height 22
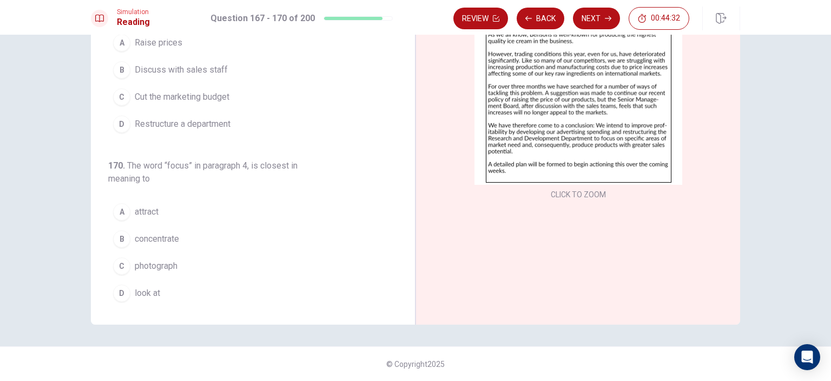
scroll to position [0, 0]
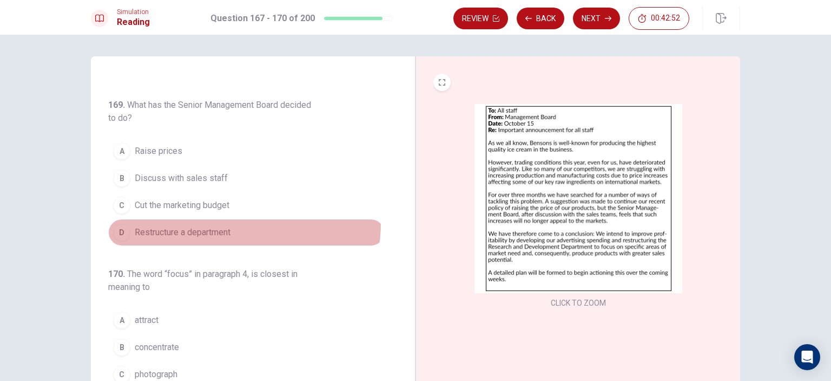
click at [208, 219] on button "D Restructure a department" at bounding box center [246, 232] width 277 height 27
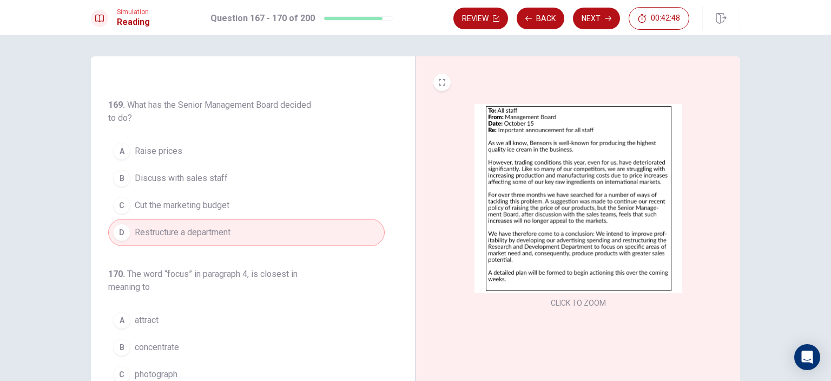
scroll to position [54, 0]
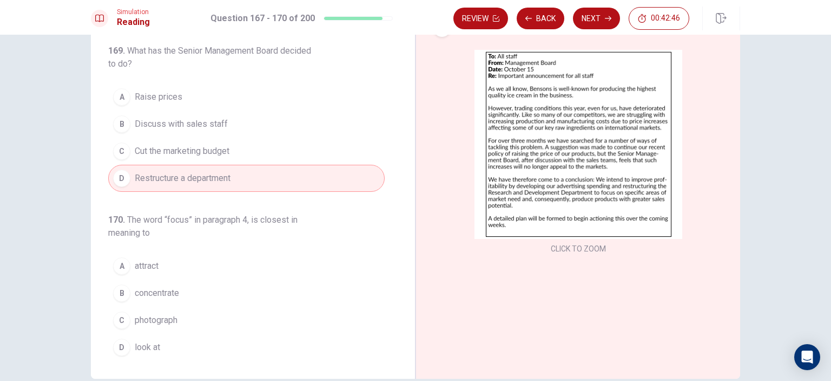
drag, startPoint x: 167, startPoint y: 283, endPoint x: 180, endPoint y: 284, distance: 13.5
click at [169, 286] on span "concentrate" at bounding box center [157, 292] width 44 height 13
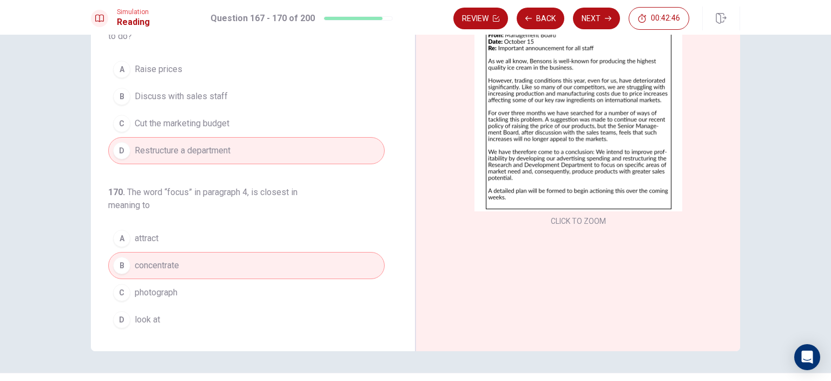
scroll to position [108, 0]
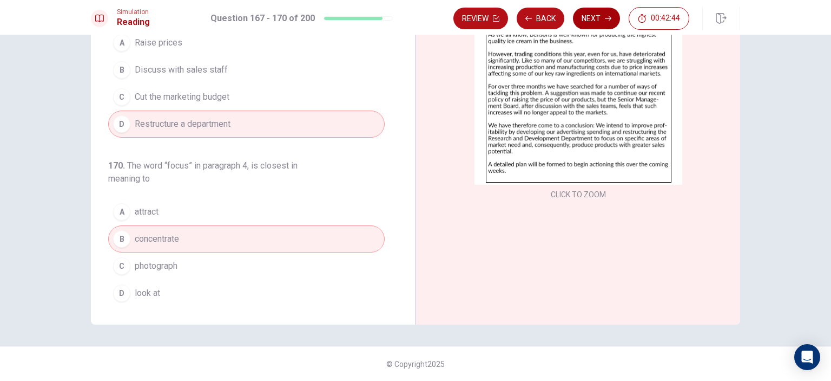
click at [599, 15] on button "Next" at bounding box center [596, 19] width 47 height 22
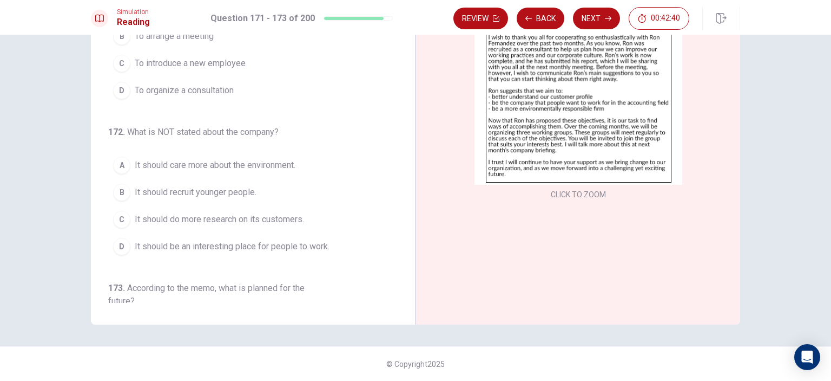
scroll to position [0, 0]
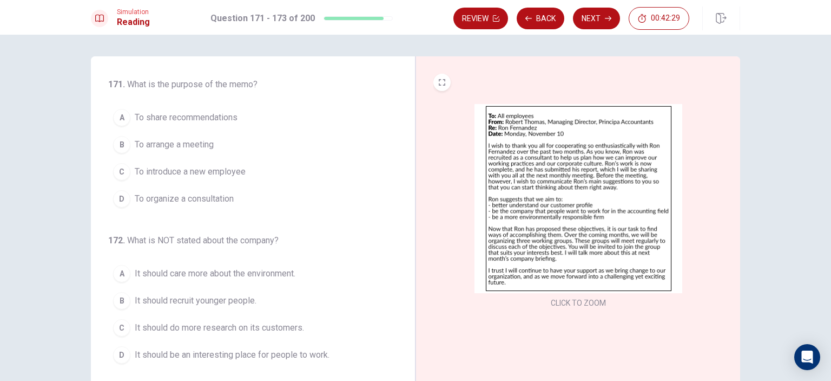
click at [593, 305] on button "CLICK TO ZOOM" at bounding box center [579, 302] width 64 height 15
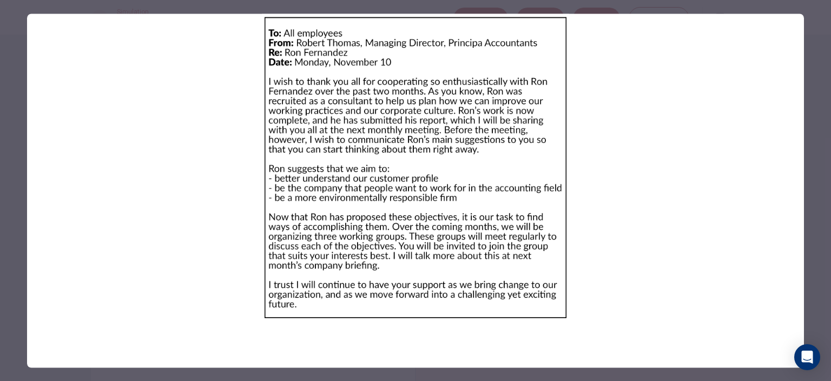
click at [823, 176] on div at bounding box center [415, 190] width 831 height 381
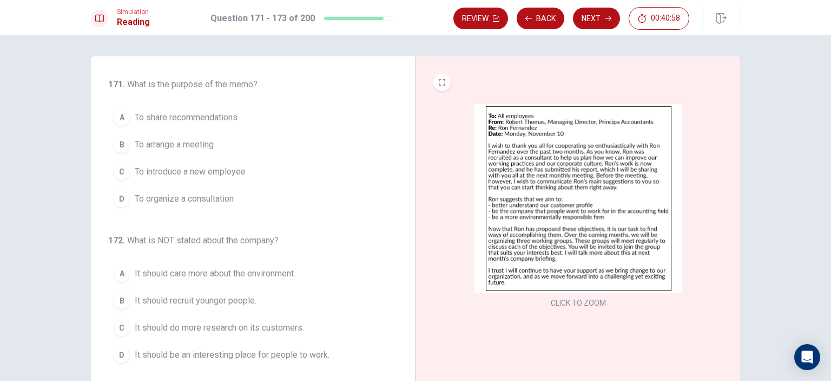
scroll to position [54, 0]
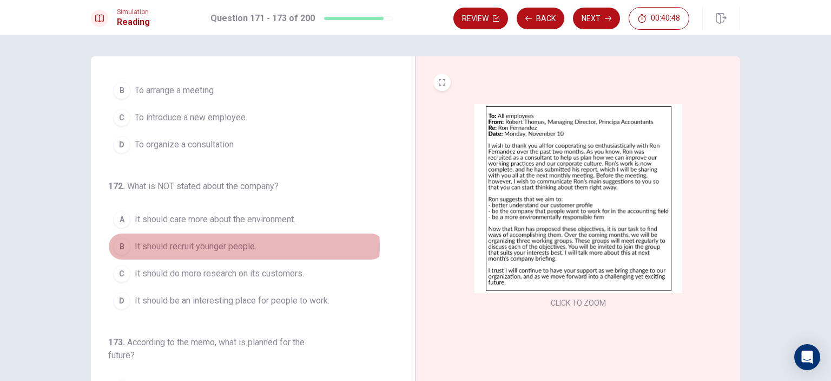
click at [232, 244] on span "It should recruit younger people." at bounding box center [196, 246] width 122 height 13
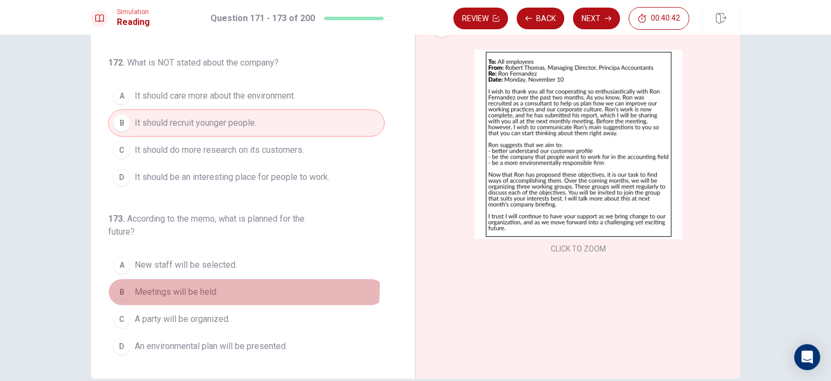
click at [168, 285] on span "Meetings will be held." at bounding box center [176, 291] width 83 height 13
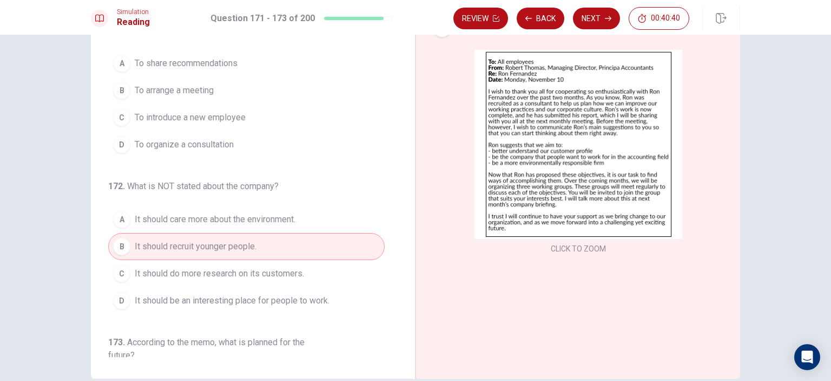
scroll to position [0, 0]
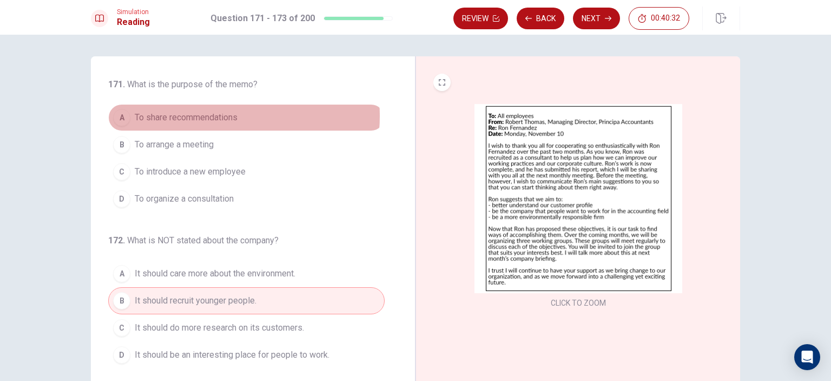
click at [201, 116] on span "To share recommendations" at bounding box center [186, 117] width 103 height 13
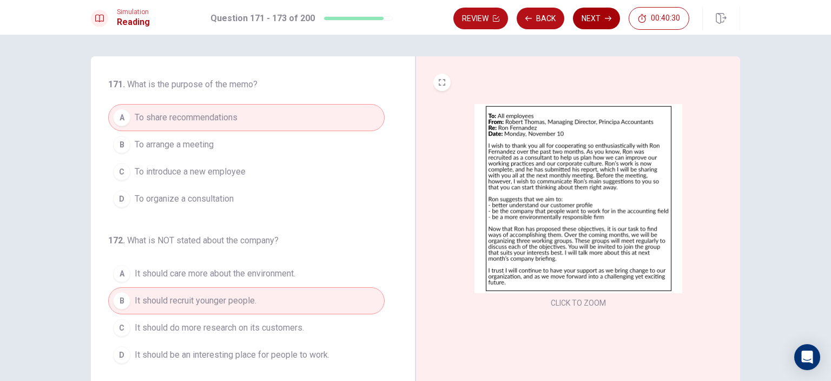
click at [602, 18] on button "Next" at bounding box center [596, 19] width 47 height 22
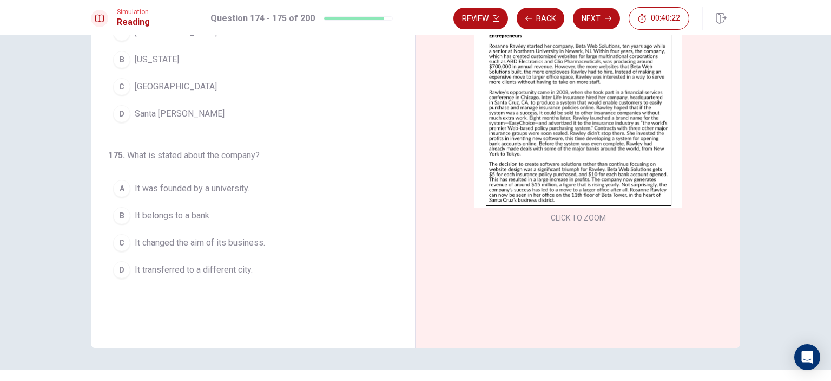
scroll to position [108, 0]
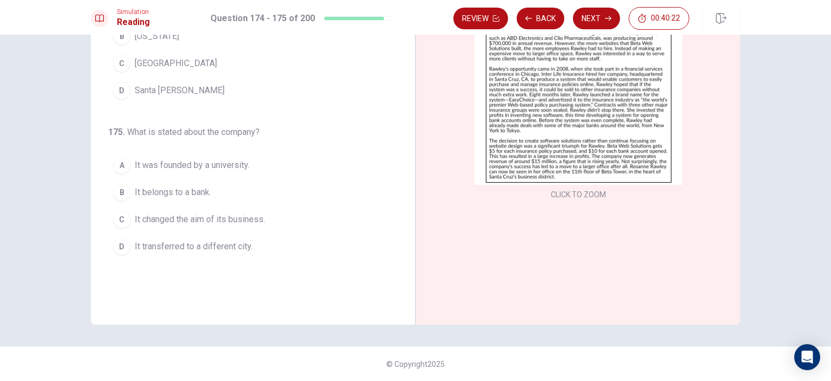
click at [577, 187] on button "CLICK TO ZOOM" at bounding box center [579, 194] width 64 height 15
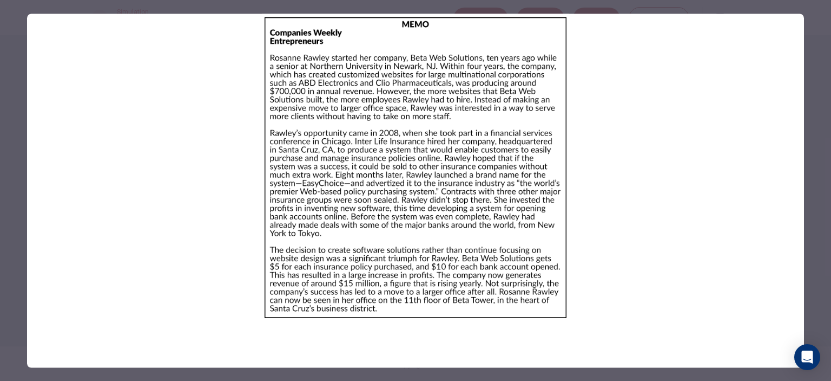
click at [822, 165] on div at bounding box center [415, 190] width 831 height 381
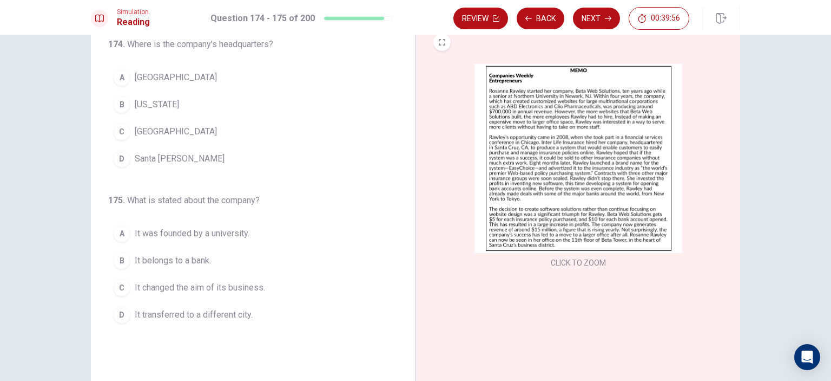
scroll to position [0, 0]
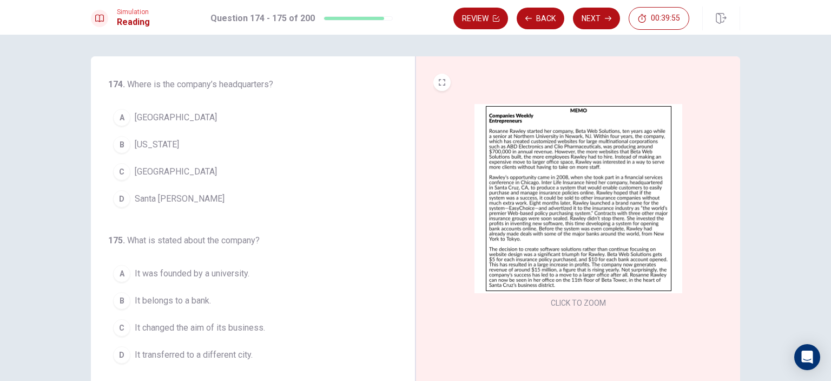
click at [165, 200] on span "Santa [PERSON_NAME]" at bounding box center [180, 198] width 90 height 13
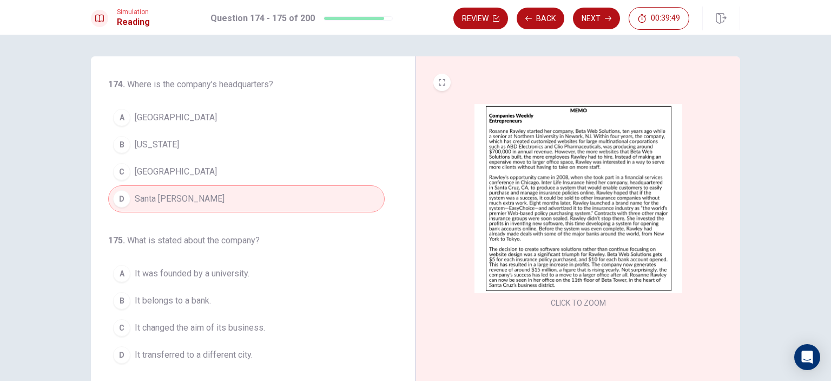
scroll to position [54, 0]
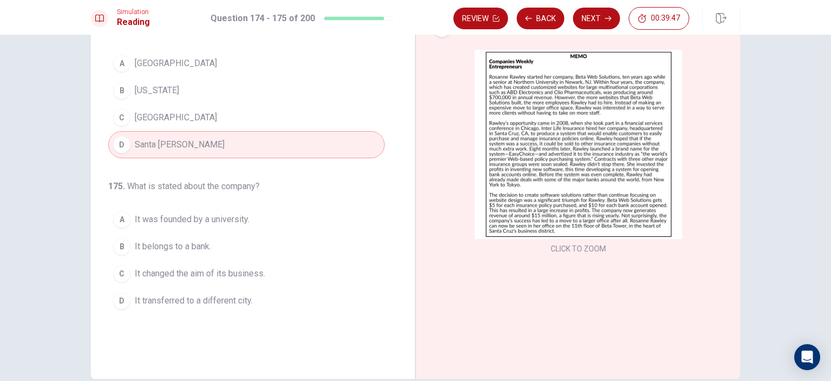
click at [558, 173] on img at bounding box center [579, 144] width 208 height 189
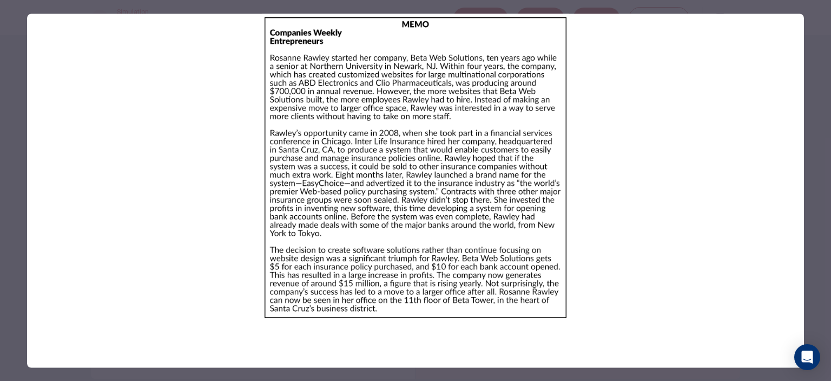
click at [814, 116] on div at bounding box center [415, 190] width 831 height 381
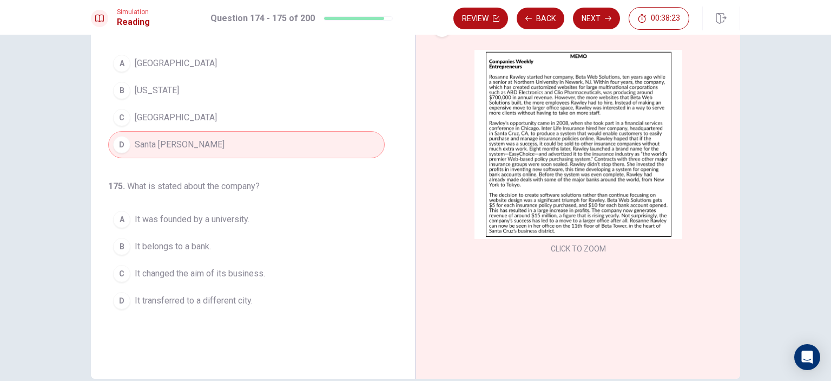
click at [174, 268] on span "It changed the aim of its business." at bounding box center [200, 273] width 130 height 13
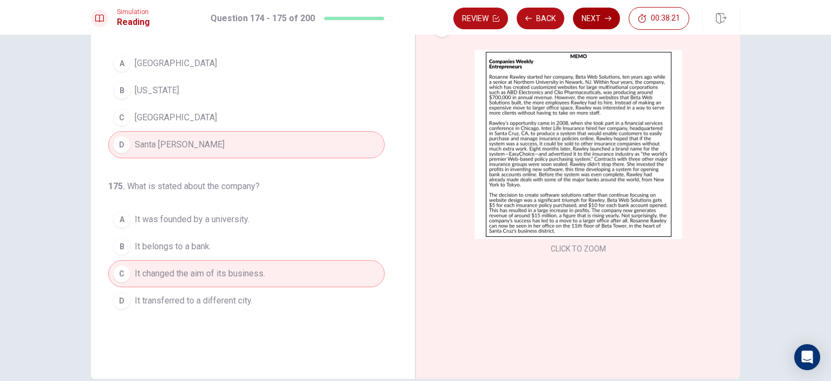
click at [599, 19] on button "Next" at bounding box center [596, 19] width 47 height 22
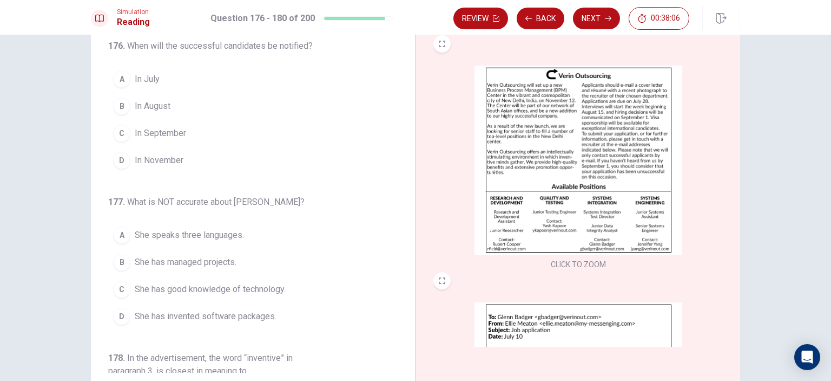
scroll to position [0, 0]
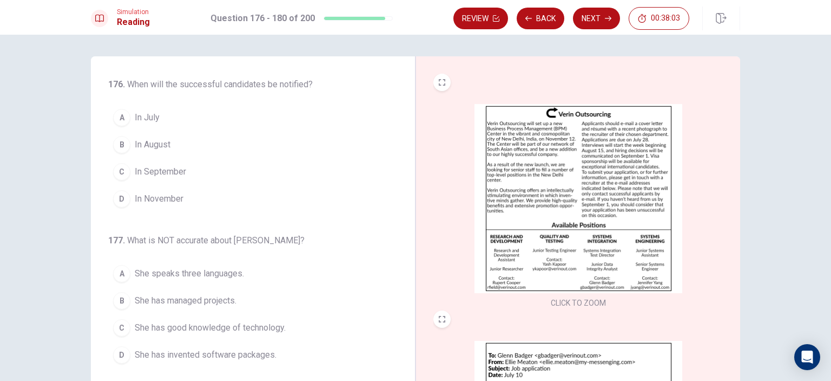
click at [563, 153] on img at bounding box center [579, 198] width 208 height 189
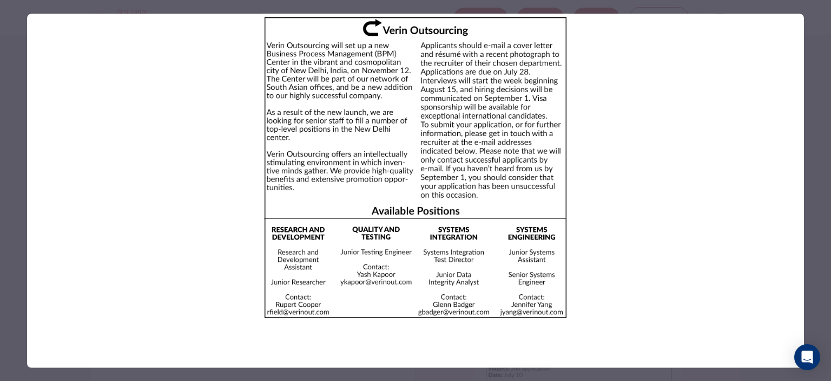
click at [632, 237] on img at bounding box center [415, 167] width 777 height 307
click at [824, 224] on div at bounding box center [415, 190] width 831 height 381
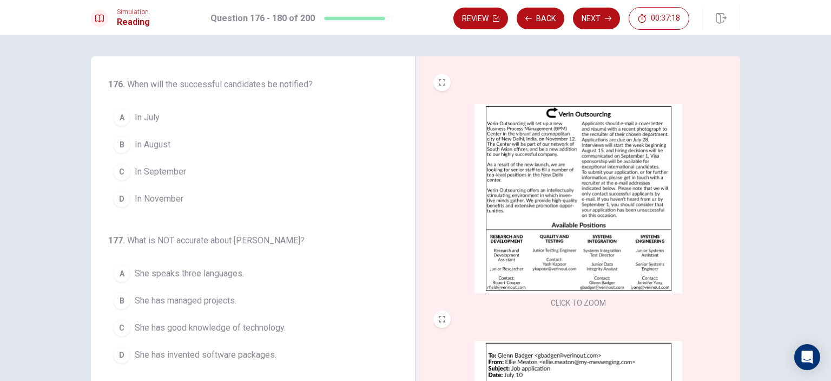
click at [591, 176] on img at bounding box center [579, 198] width 208 height 189
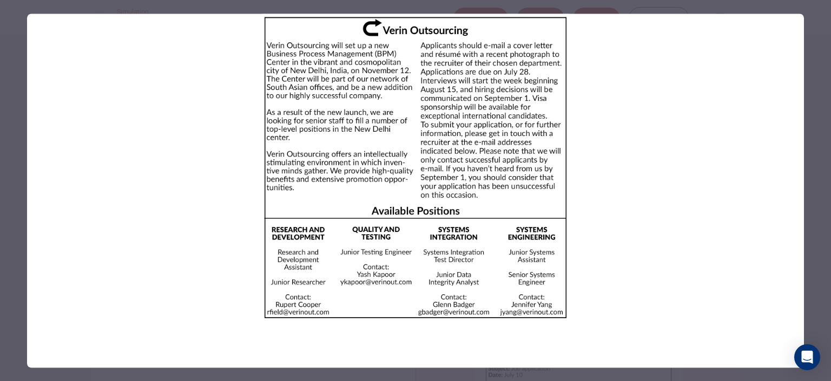
click at [11, 129] on div at bounding box center [415, 190] width 831 height 381
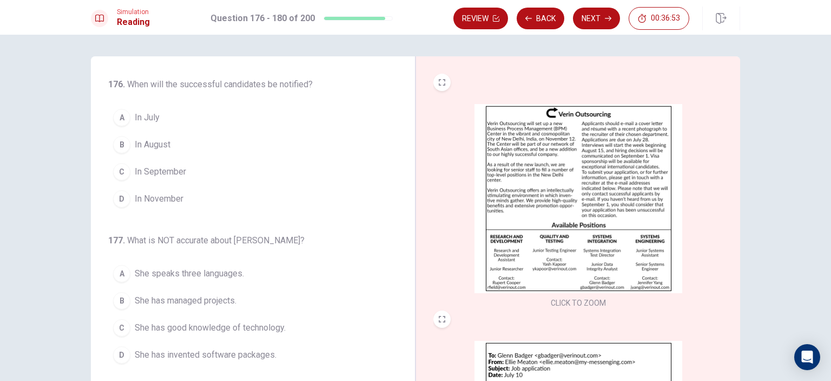
click at [175, 167] on span "In September" at bounding box center [160, 171] width 51 height 13
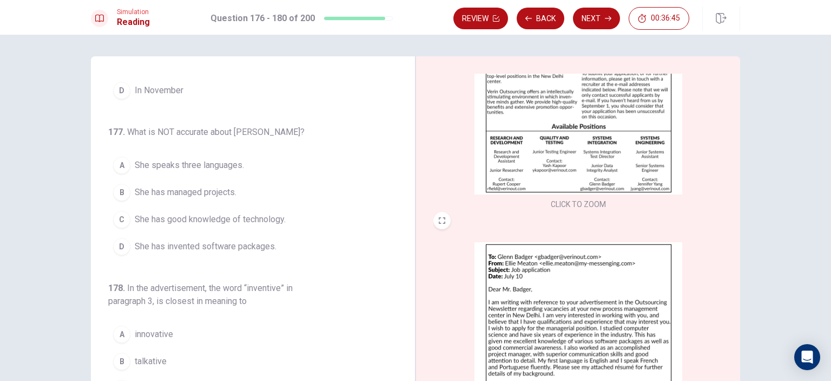
scroll to position [162, 0]
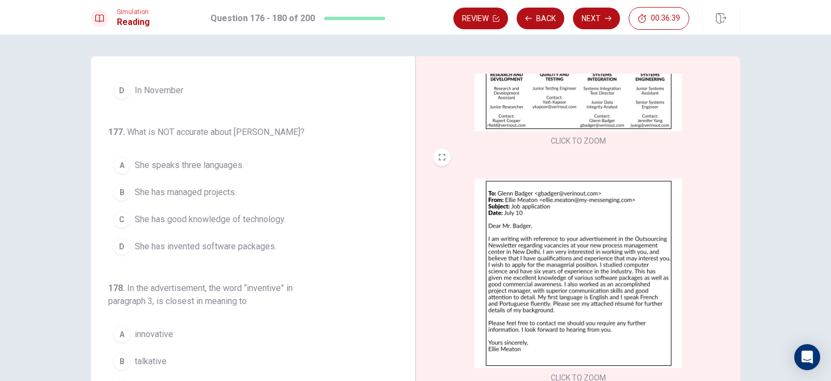
click at [598, 236] on img at bounding box center [579, 273] width 208 height 189
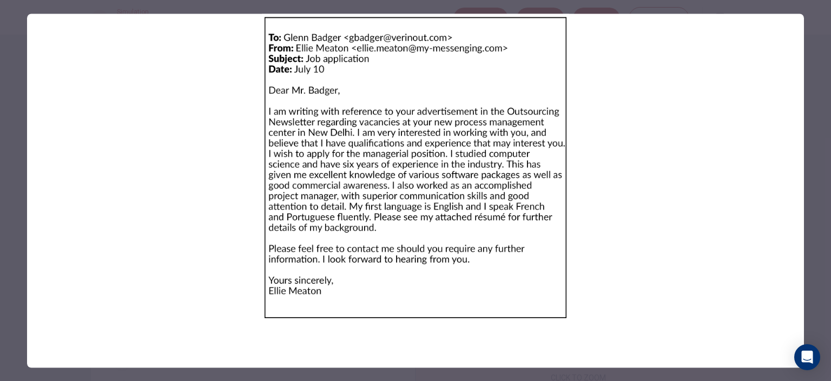
click at [10, 141] on div at bounding box center [415, 190] width 831 height 381
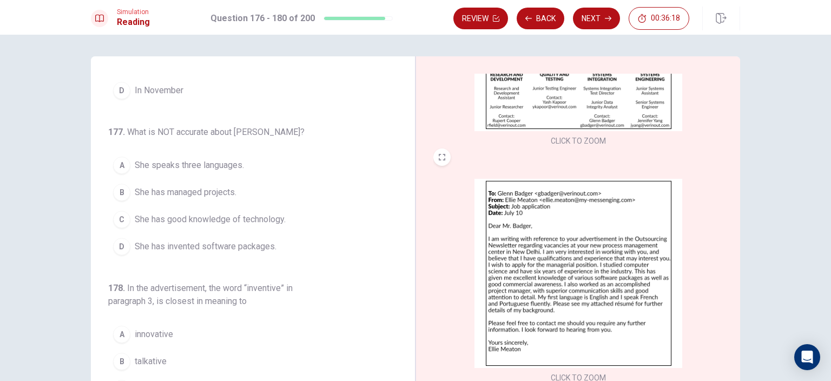
scroll to position [54, 0]
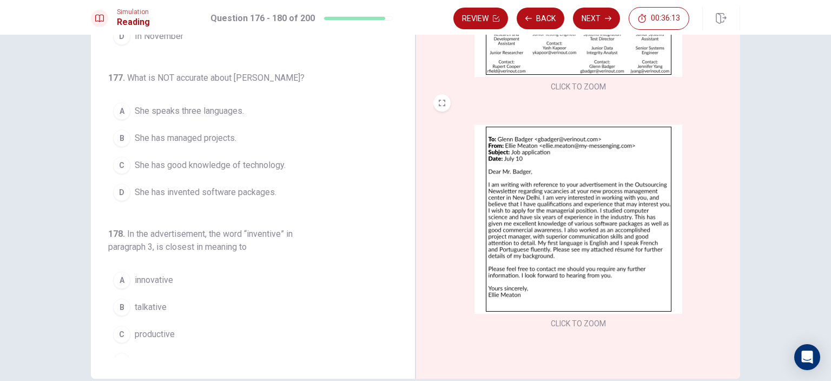
click at [569, 225] on img at bounding box center [579, 219] width 208 height 189
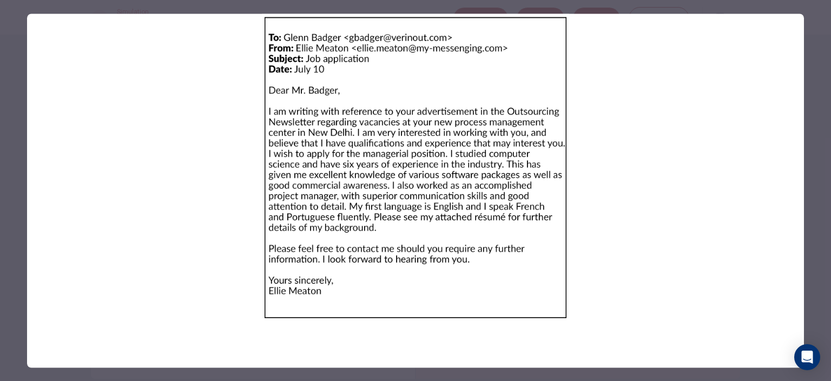
click at [8, 166] on div at bounding box center [415, 190] width 831 height 381
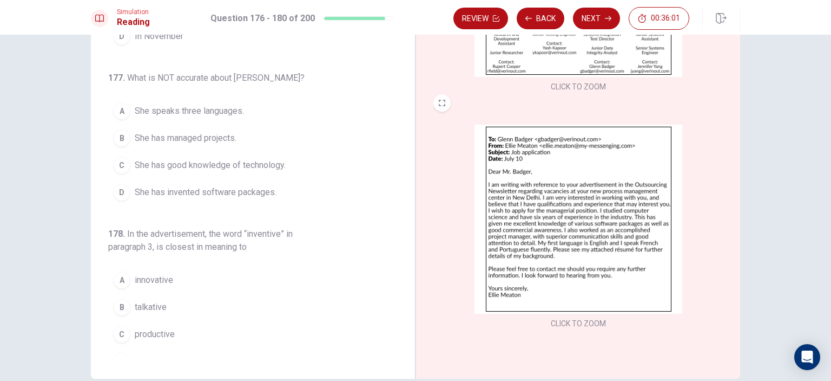
click at [556, 232] on img at bounding box center [579, 219] width 208 height 189
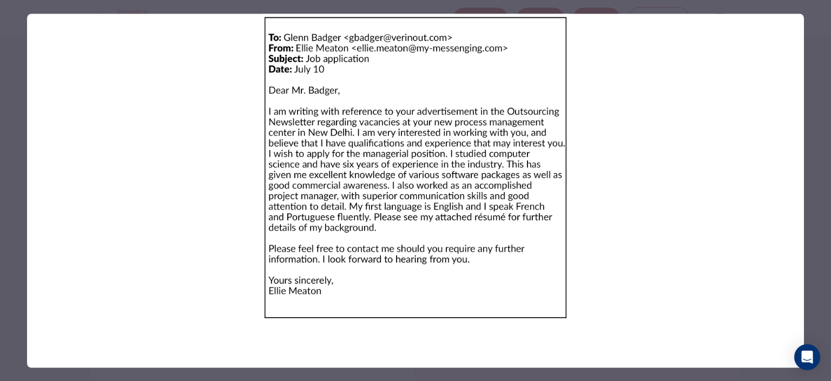
click at [0, 200] on div at bounding box center [415, 190] width 831 height 381
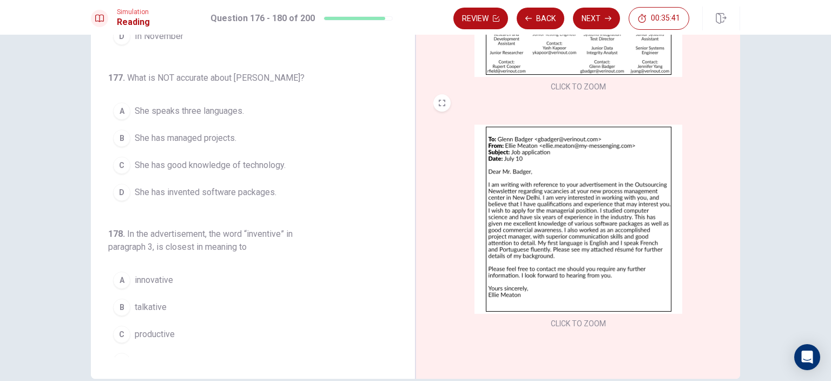
click at [552, 212] on img at bounding box center [579, 219] width 208 height 189
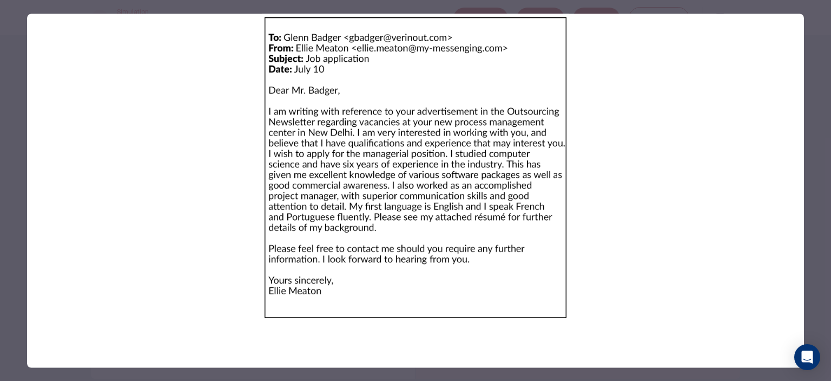
click at [6, 199] on div at bounding box center [415, 190] width 831 height 381
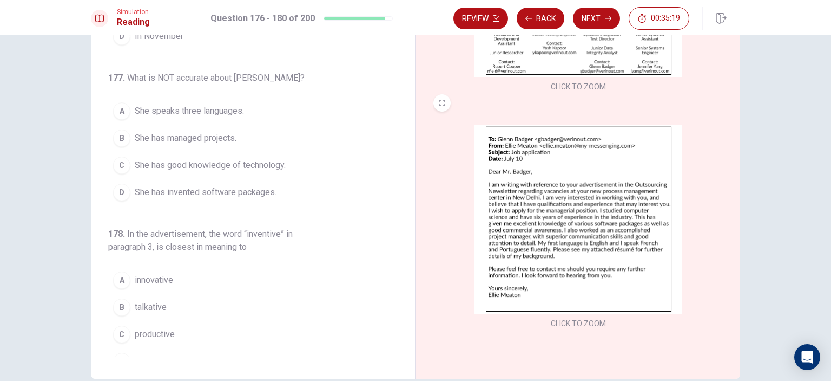
click at [212, 187] on span "She has invented software packages." at bounding box center [206, 192] width 142 height 13
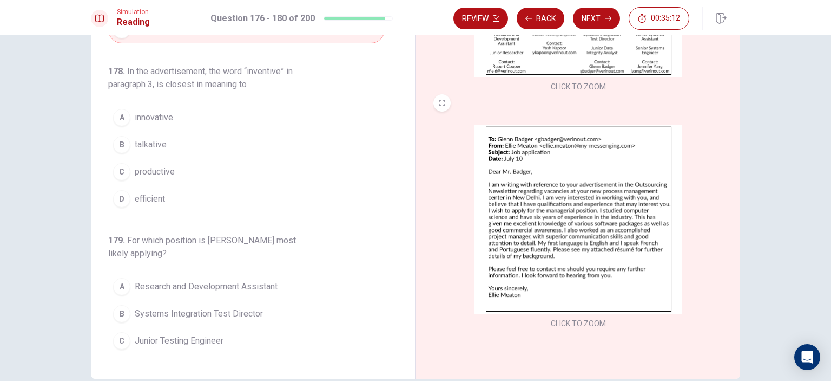
scroll to position [0, 0]
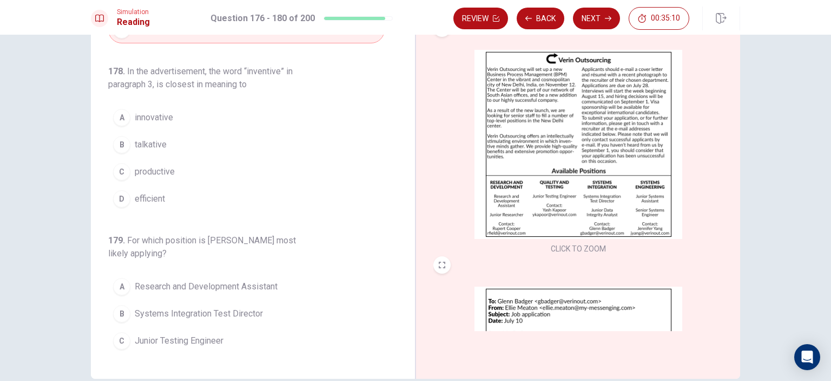
click at [513, 143] on img at bounding box center [579, 144] width 208 height 189
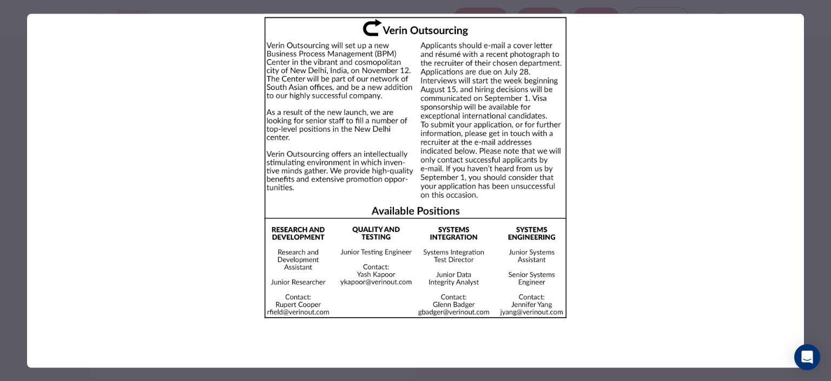
click at [11, 94] on div at bounding box center [415, 190] width 831 height 381
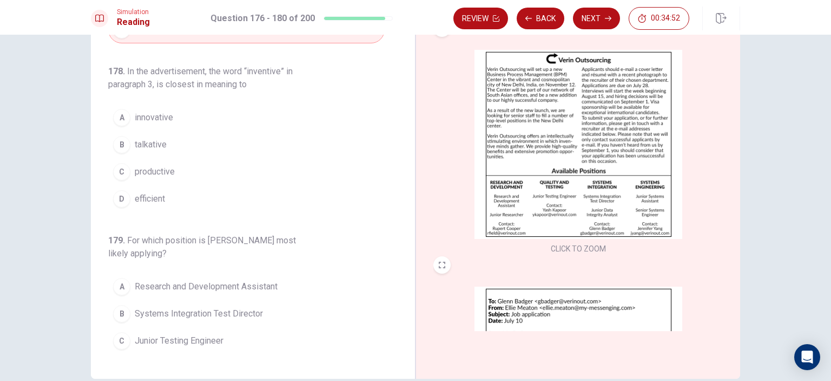
click at [146, 167] on span "productive" at bounding box center [155, 171] width 40 height 13
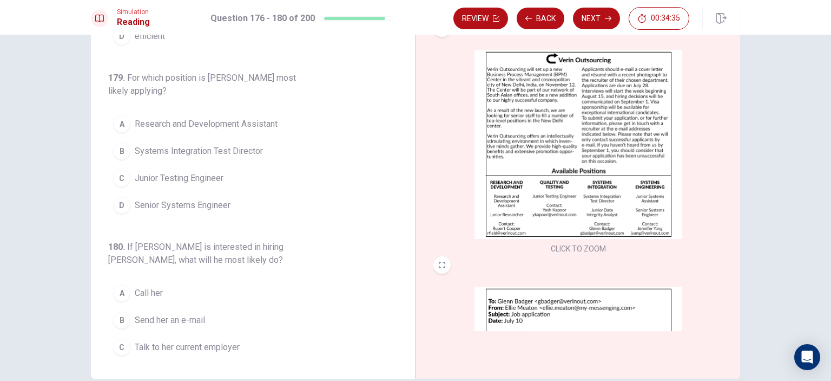
scroll to position [162, 0]
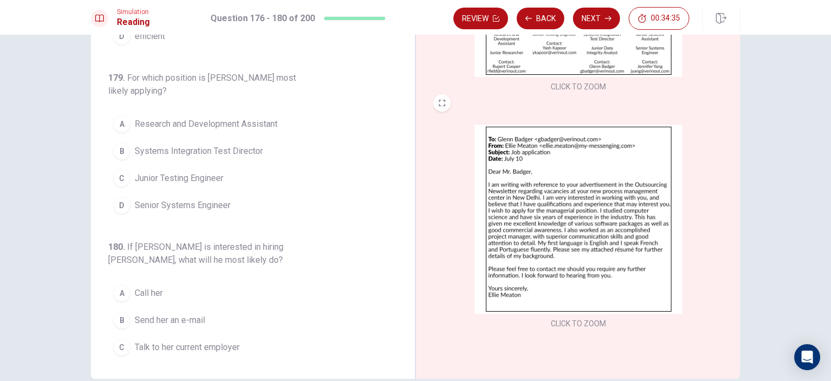
click at [580, 186] on img at bounding box center [579, 219] width 208 height 189
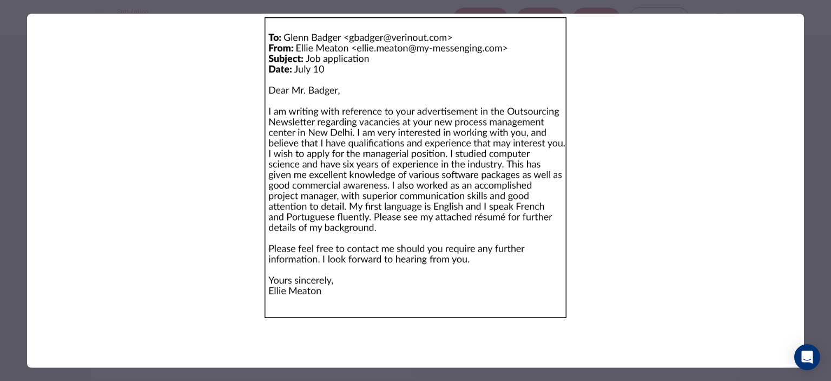
click at [6, 80] on div at bounding box center [415, 190] width 831 height 381
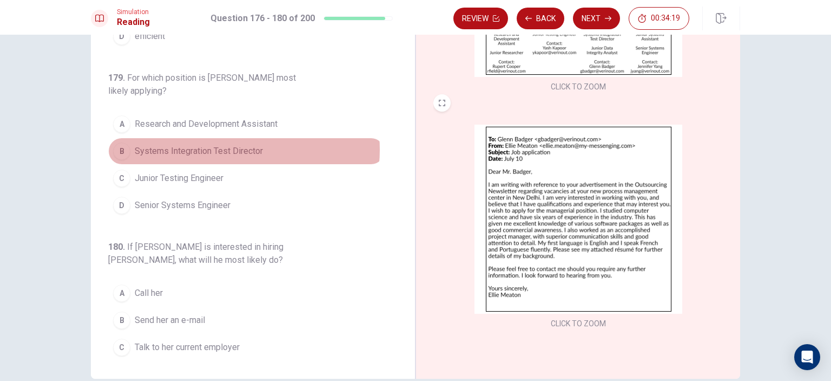
click at [222, 147] on span "Systems Integration Test Director" at bounding box center [199, 151] width 128 height 13
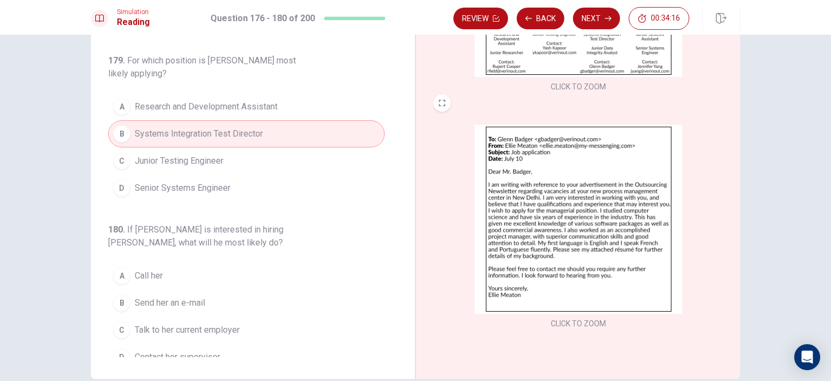
scroll to position [459, 0]
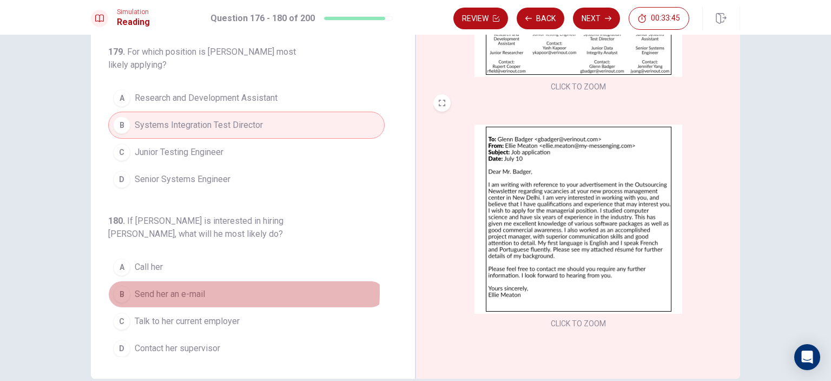
click at [186, 287] on span "Send her an e-mail" at bounding box center [170, 293] width 70 height 13
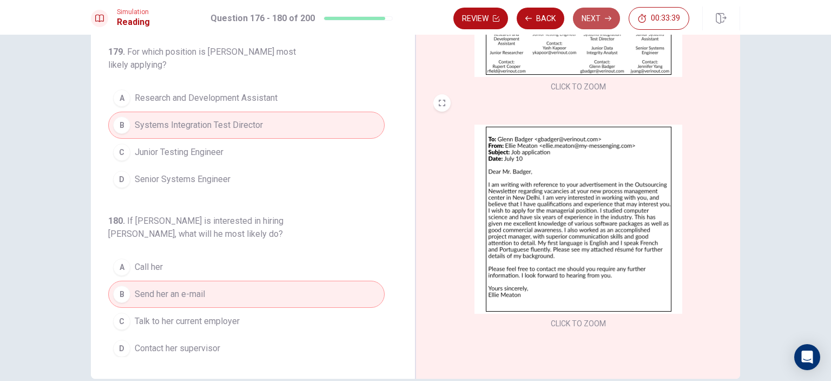
click at [591, 18] on button "Next" at bounding box center [596, 19] width 47 height 22
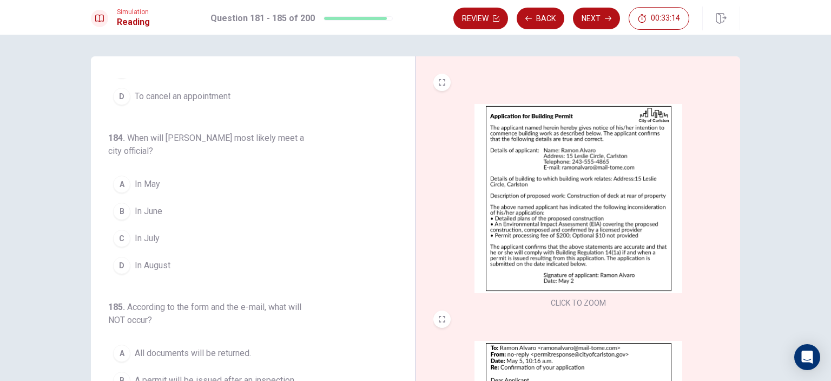
scroll to position [446, 0]
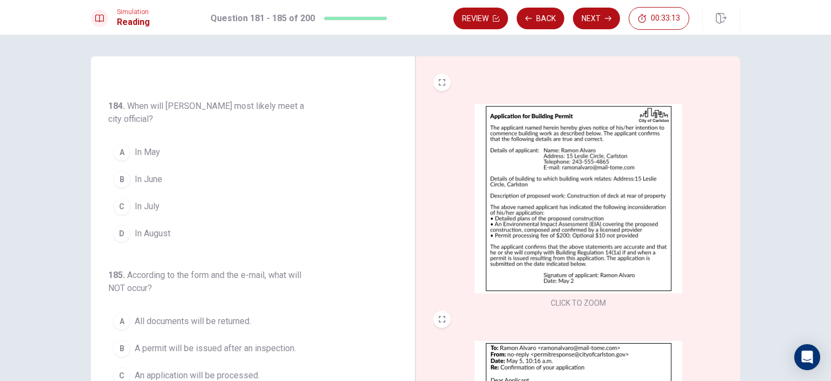
click at [565, 169] on img at bounding box center [579, 198] width 208 height 189
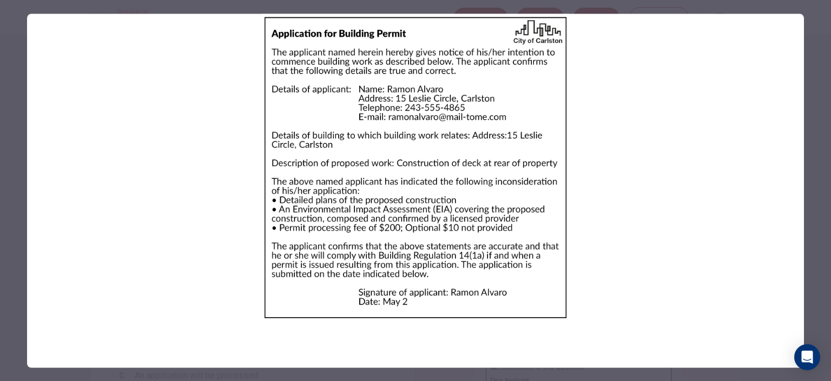
click at [8, 137] on div at bounding box center [415, 190] width 831 height 381
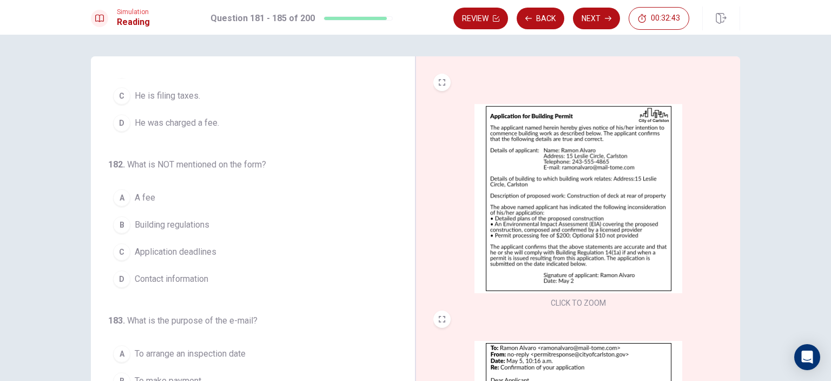
scroll to position [0, 0]
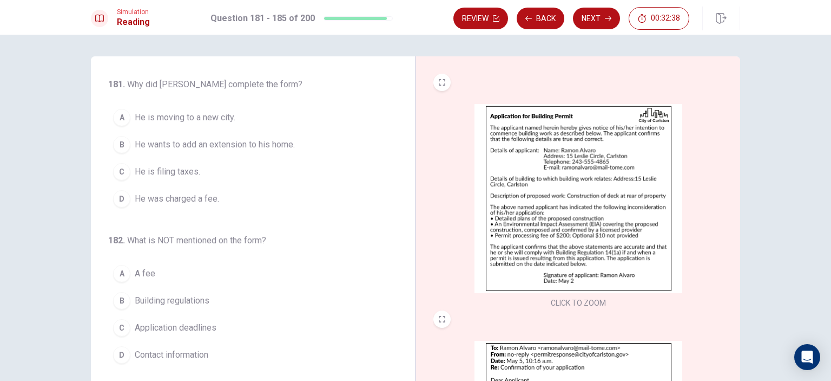
click at [260, 142] on span "He wants to add an extension to his home." at bounding box center [215, 144] width 160 height 13
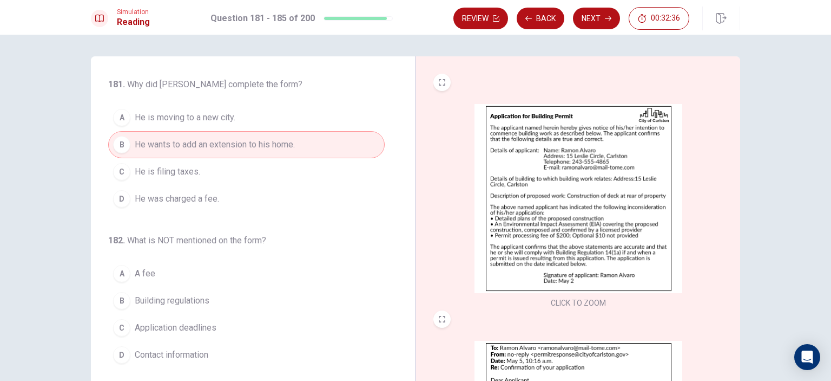
click at [549, 198] on img at bounding box center [579, 198] width 208 height 189
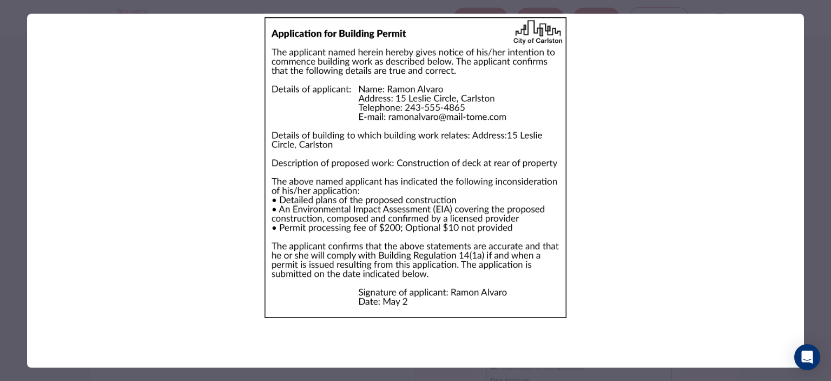
click at [17, 168] on div at bounding box center [415, 190] width 831 height 381
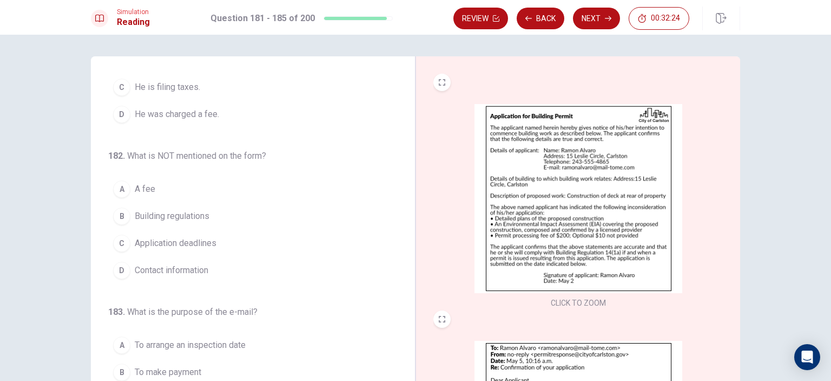
scroll to position [108, 0]
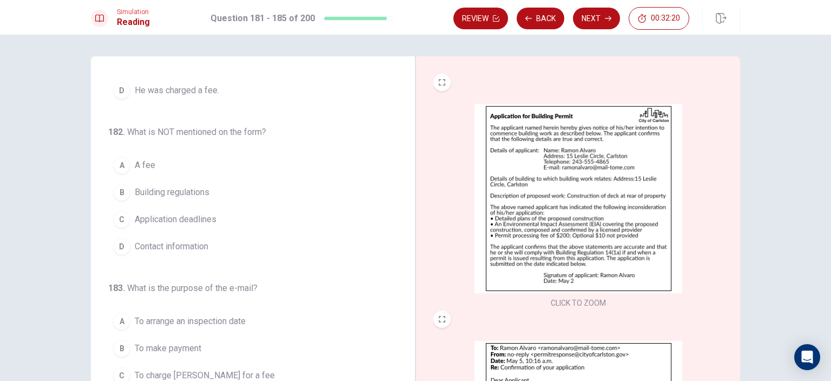
click at [556, 205] on img at bounding box center [579, 198] width 208 height 189
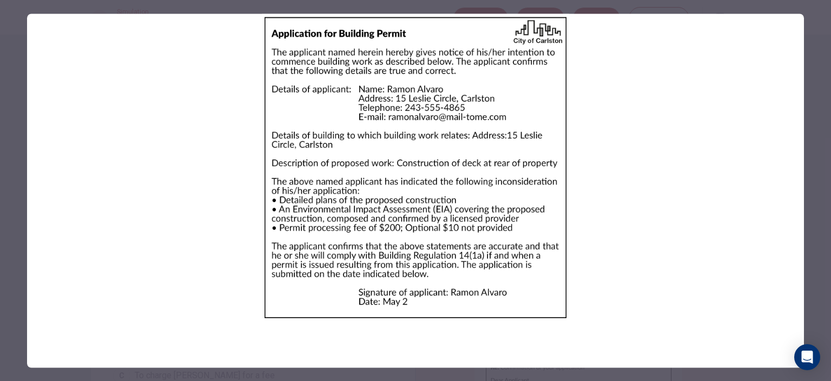
click at [6, 176] on div at bounding box center [415, 190] width 831 height 381
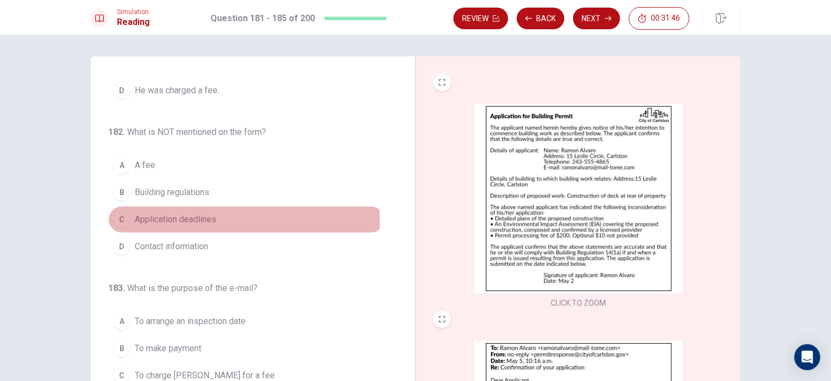
click at [174, 220] on span "Application deadlines" at bounding box center [176, 219] width 82 height 13
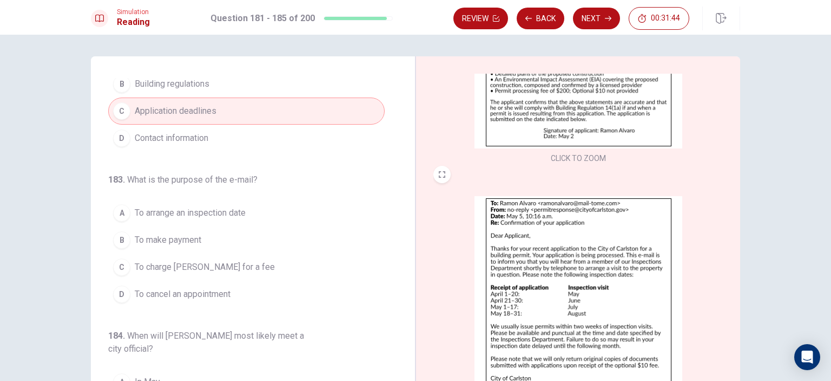
scroll to position [162, 0]
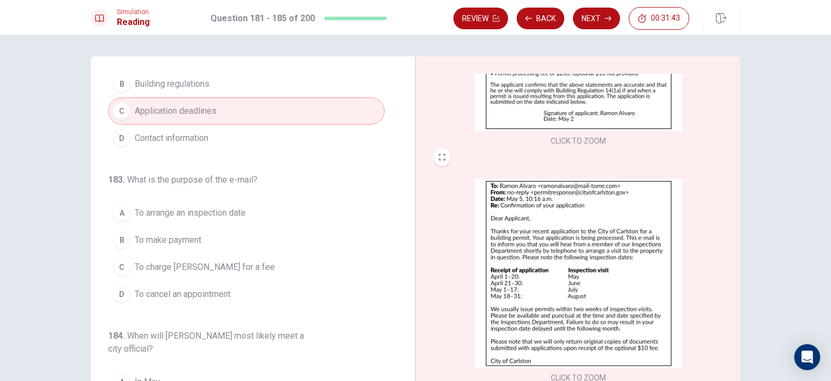
click at [559, 231] on img at bounding box center [579, 273] width 208 height 189
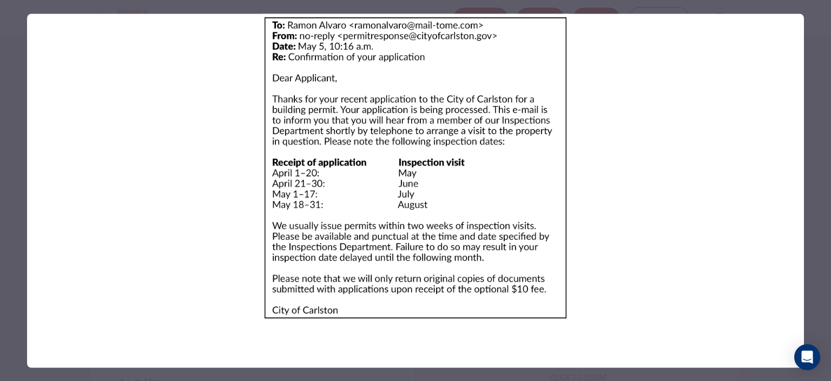
click at [5, 196] on div at bounding box center [415, 190] width 831 height 381
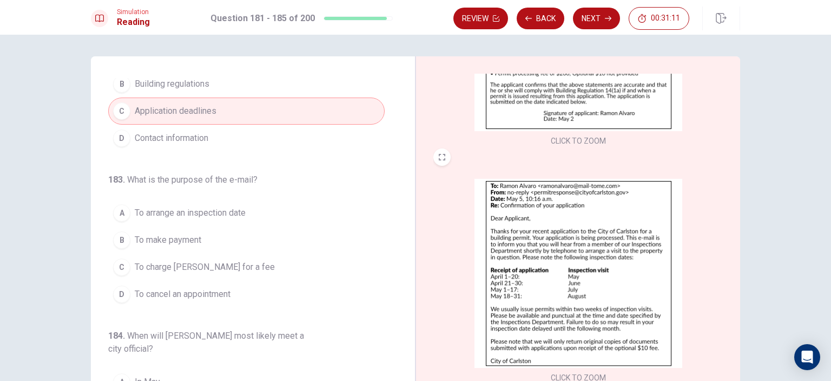
click at [570, 266] on img at bounding box center [579, 273] width 208 height 189
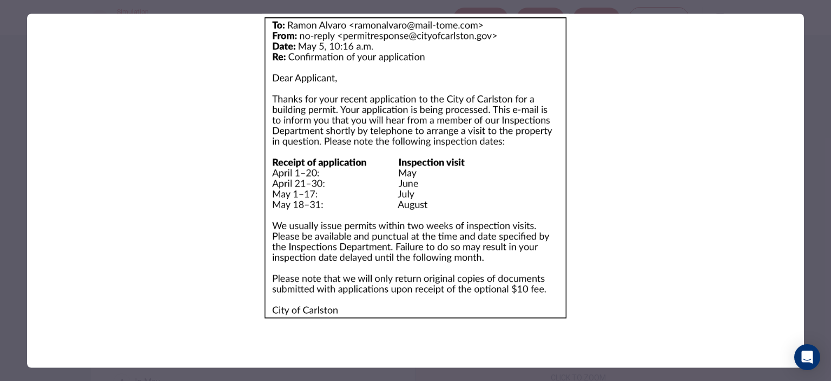
click at [8, 175] on div at bounding box center [415, 190] width 831 height 381
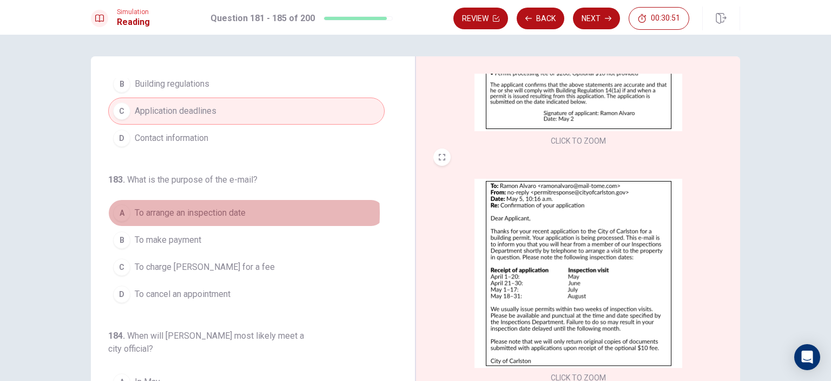
click at [208, 211] on span "To arrange an inspection date" at bounding box center [190, 212] width 111 height 13
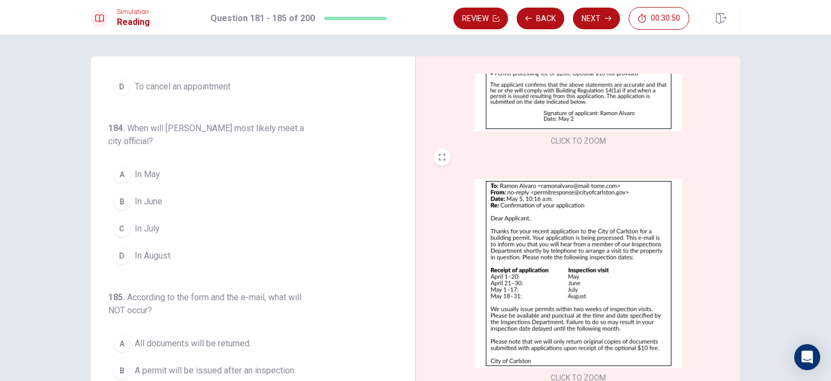
scroll to position [433, 0]
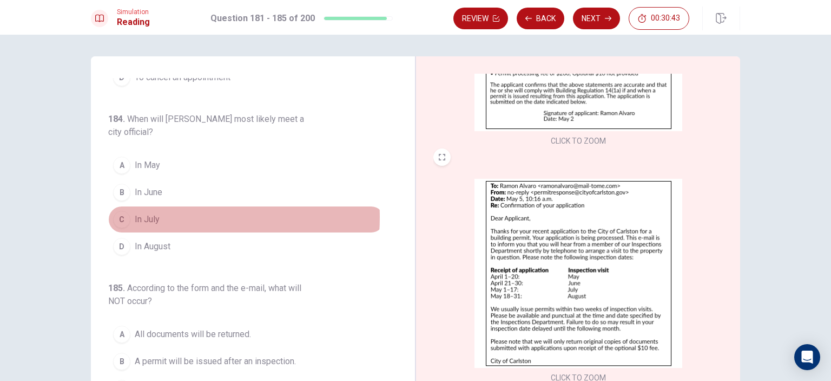
click at [147, 214] on span "In July" at bounding box center [147, 219] width 25 height 13
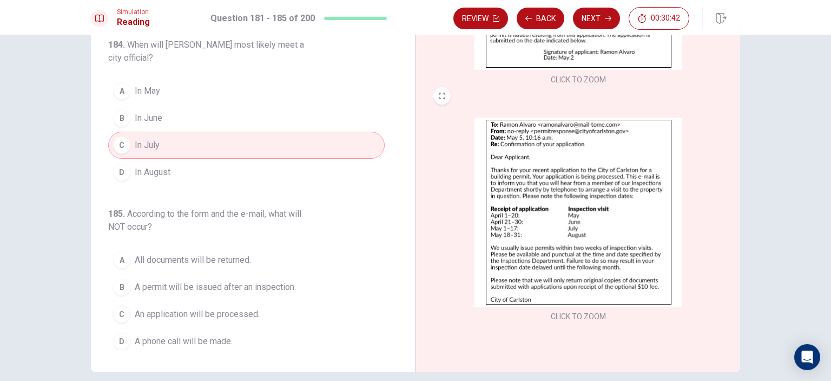
scroll to position [108, 0]
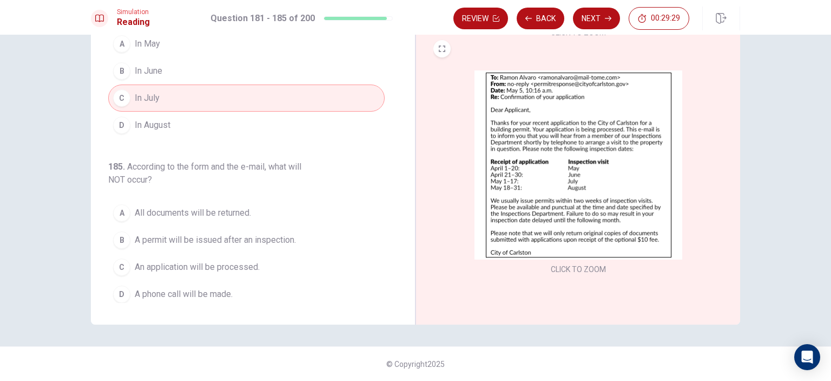
click at [186, 201] on button "A All documents will be returned." at bounding box center [246, 212] width 277 height 27
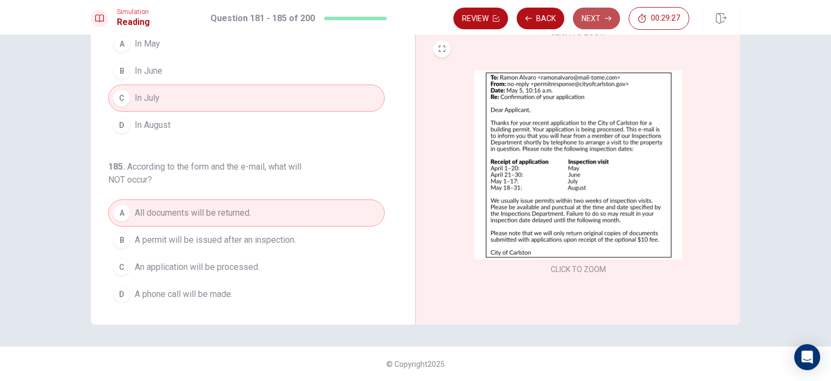
click at [580, 19] on button "Next" at bounding box center [596, 19] width 47 height 22
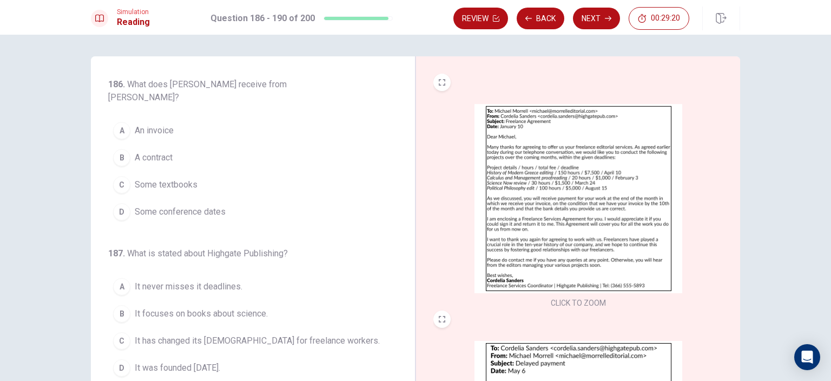
scroll to position [0, 0]
click at [547, 164] on img at bounding box center [579, 198] width 208 height 189
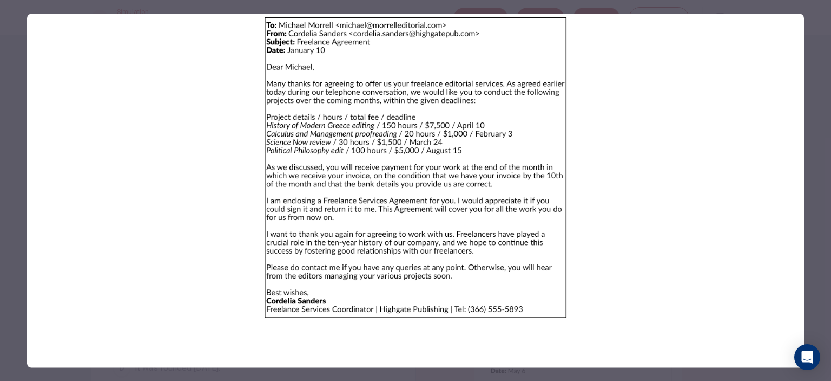
click at [11, 165] on div at bounding box center [415, 190] width 831 height 381
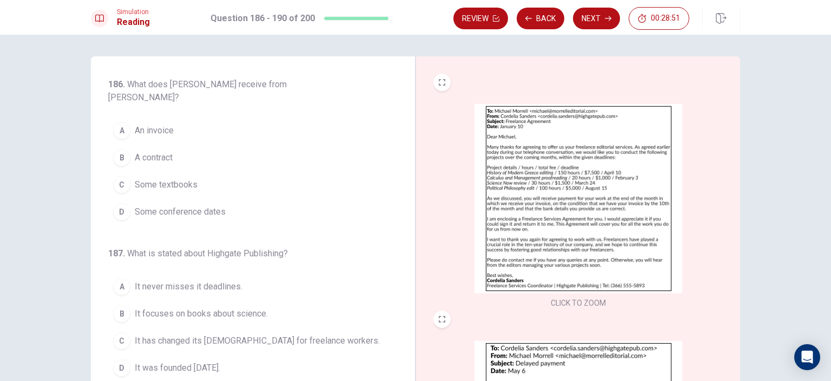
click at [582, 227] on img at bounding box center [579, 198] width 208 height 189
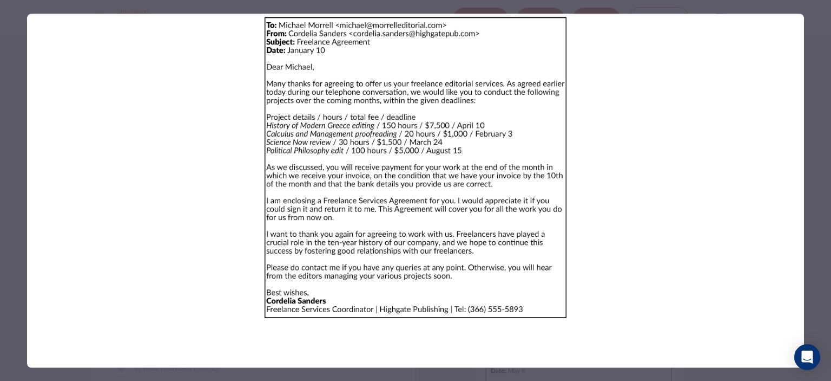
click at [5, 214] on div at bounding box center [415, 190] width 831 height 381
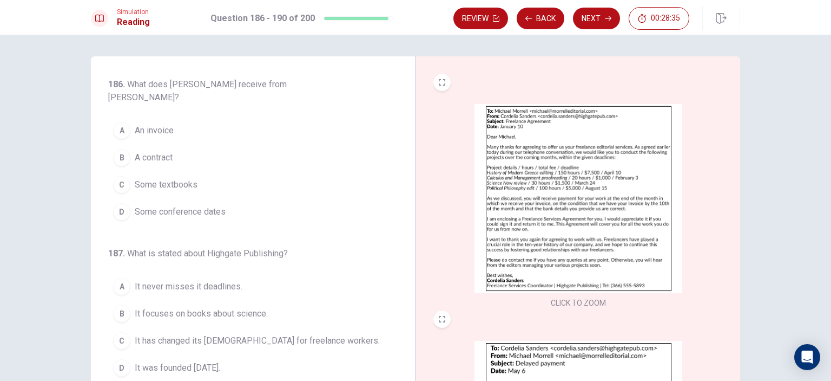
click at [588, 212] on img at bounding box center [579, 198] width 208 height 189
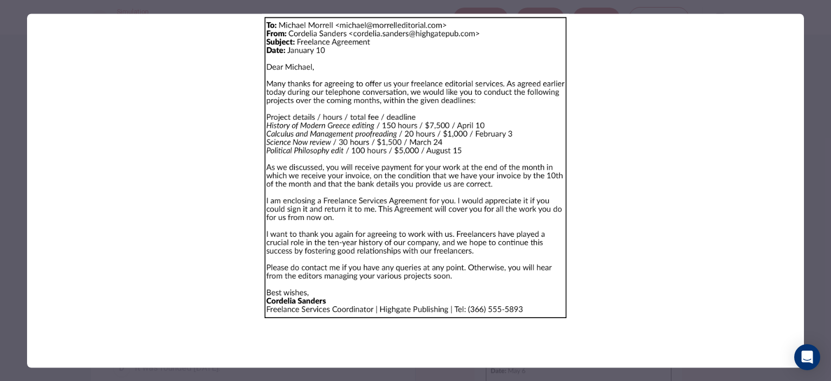
click at [6, 162] on div at bounding box center [415, 190] width 831 height 381
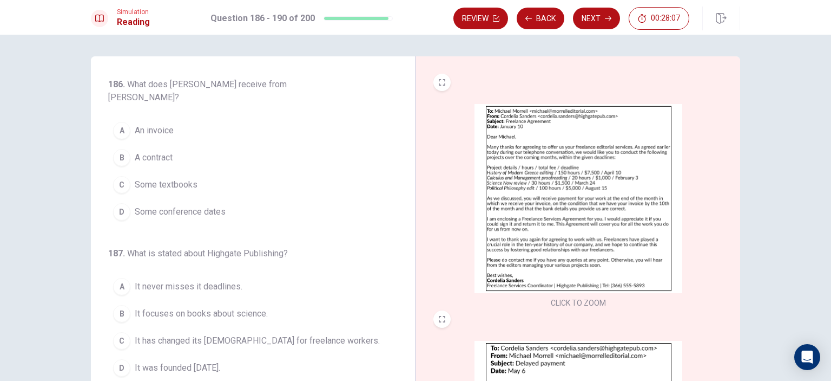
drag, startPoint x: 159, startPoint y: 160, endPoint x: 182, endPoint y: 161, distance: 22.8
click at [159, 160] on span "A contract" at bounding box center [154, 157] width 38 height 13
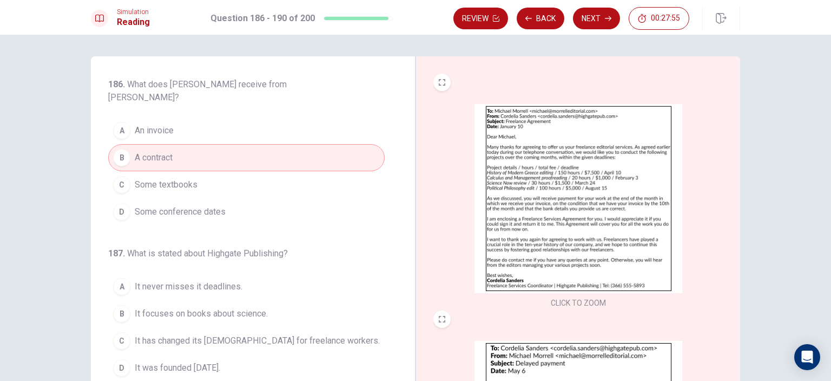
click at [561, 193] on img at bounding box center [579, 198] width 208 height 189
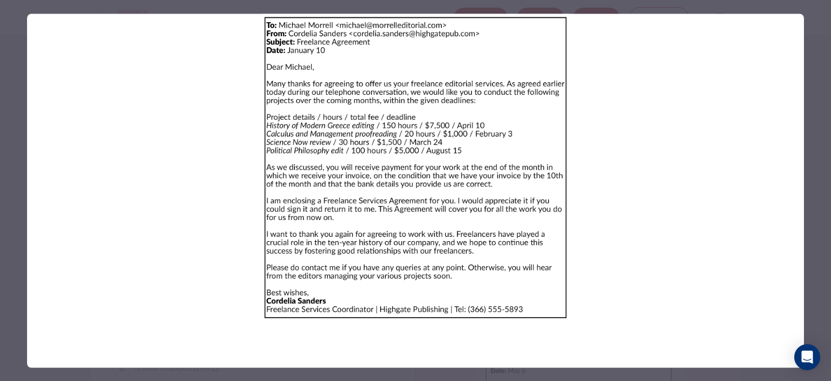
click at [821, 222] on div at bounding box center [415, 190] width 831 height 381
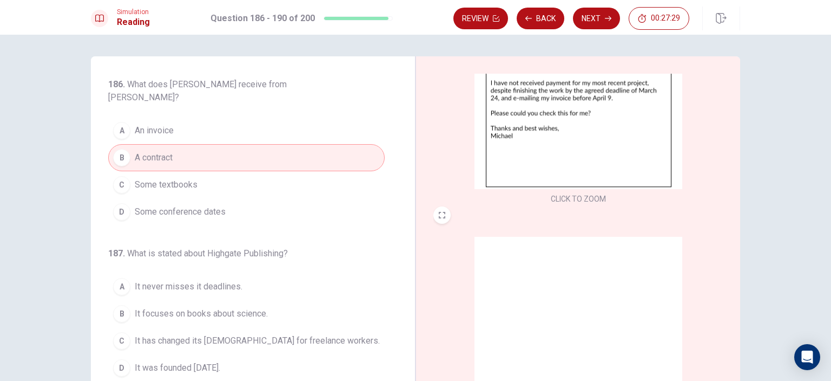
scroll to position [271, 0]
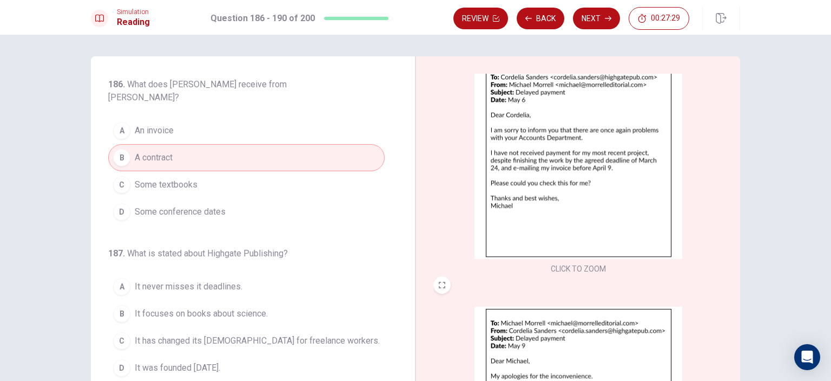
click at [561, 179] on img at bounding box center [579, 164] width 208 height 189
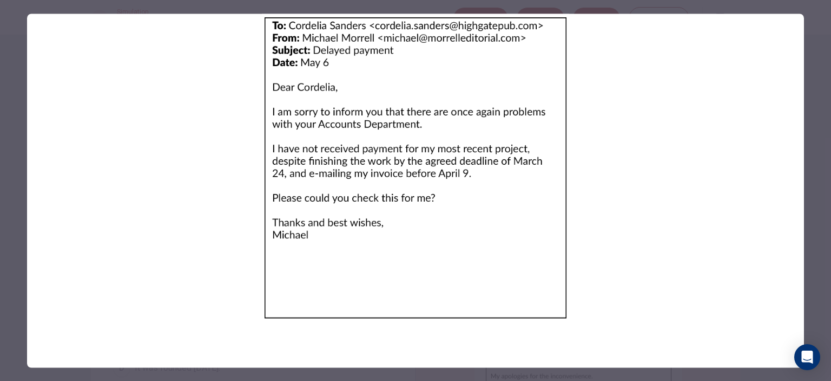
drag, startPoint x: 823, startPoint y: 182, endPoint x: 777, endPoint y: 181, distance: 45.5
click at [823, 183] on div at bounding box center [415, 190] width 831 height 381
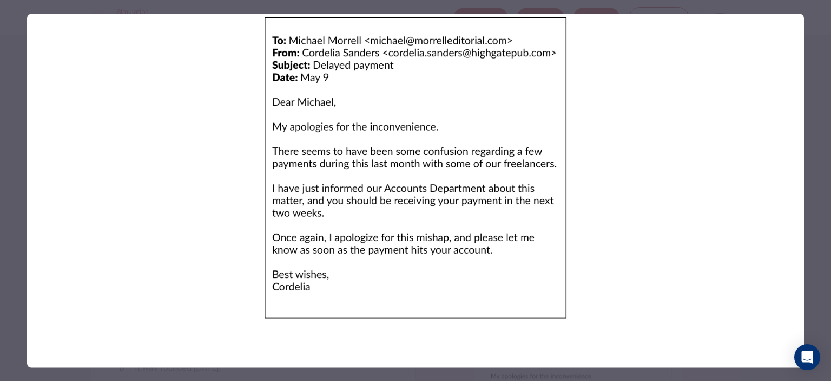
click at [814, 192] on div at bounding box center [415, 190] width 831 height 381
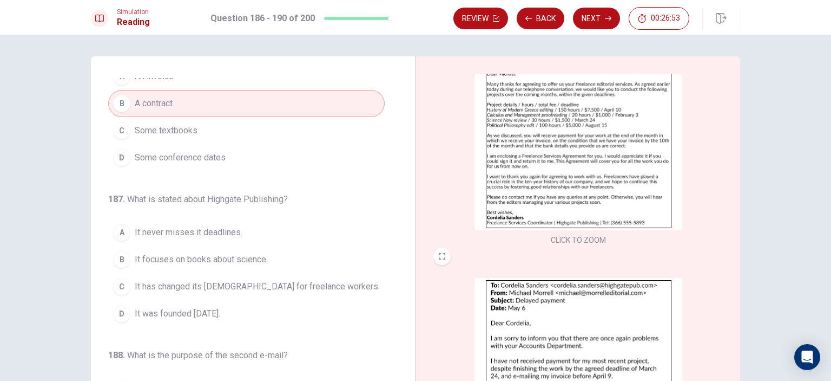
scroll to position [0, 0]
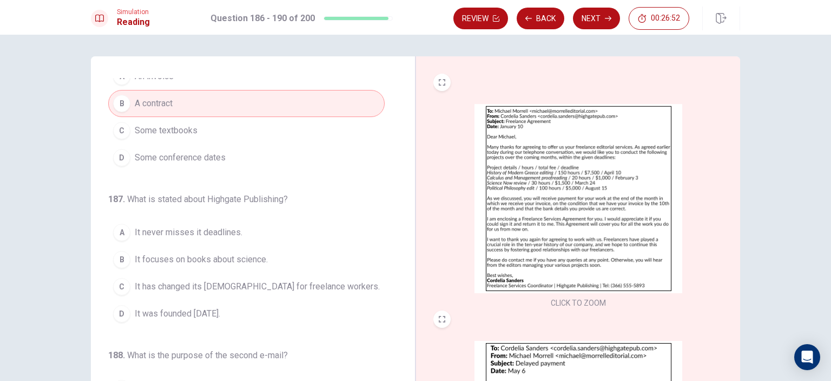
click at [589, 204] on img at bounding box center [579, 198] width 208 height 189
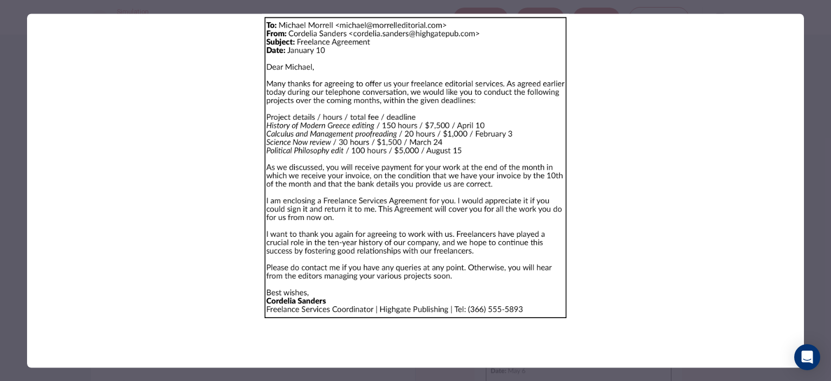
click at [11, 187] on div at bounding box center [415, 190] width 831 height 381
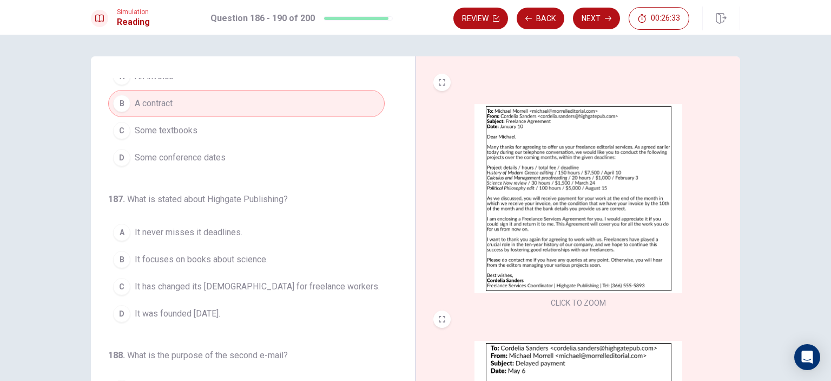
click at [527, 219] on img at bounding box center [579, 198] width 208 height 189
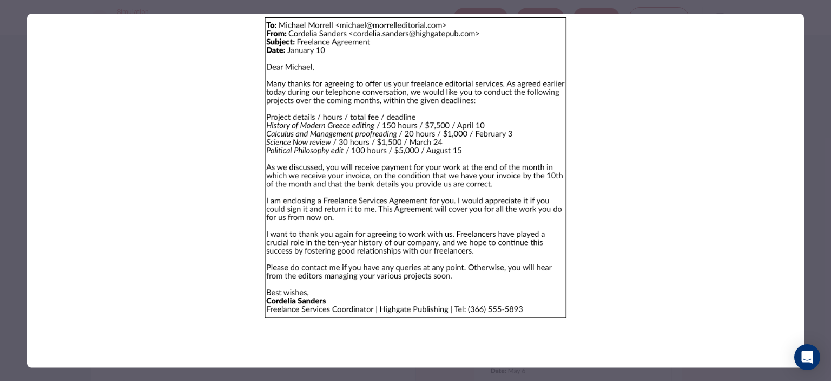
click at [10, 209] on div at bounding box center [415, 190] width 831 height 381
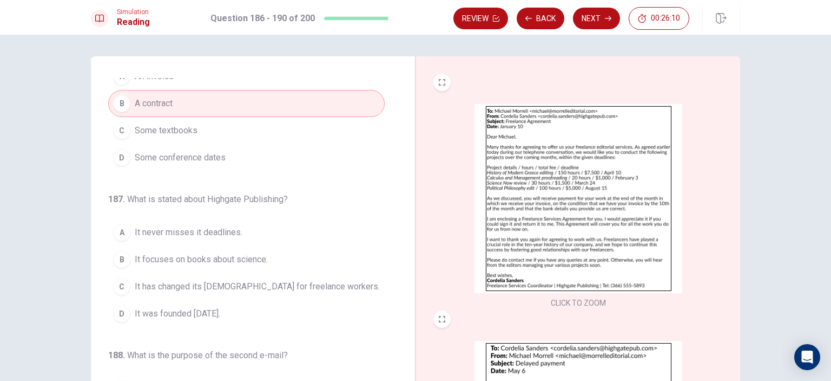
click at [215, 307] on span "It was founded [DATE]." at bounding box center [178, 313] width 86 height 13
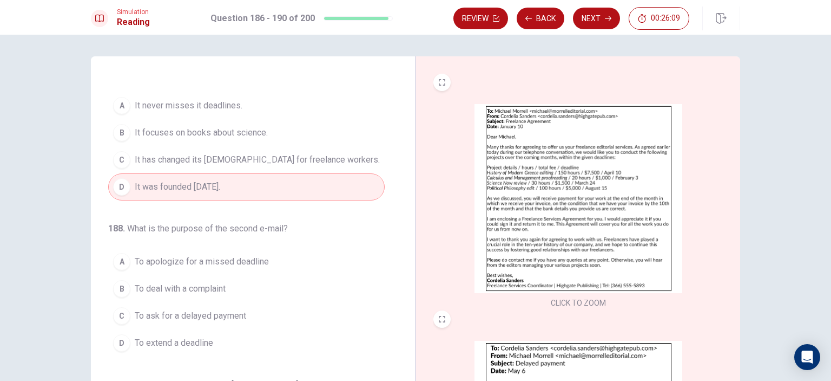
scroll to position [325, 0]
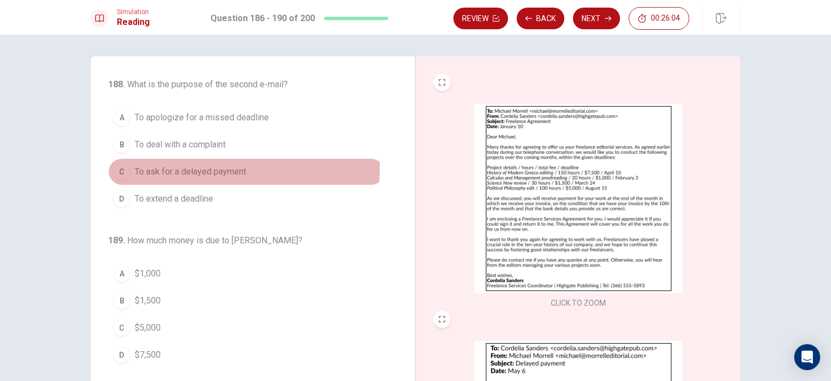
click at [208, 167] on span "To ask for a delayed payment" at bounding box center [191, 171] width 112 height 13
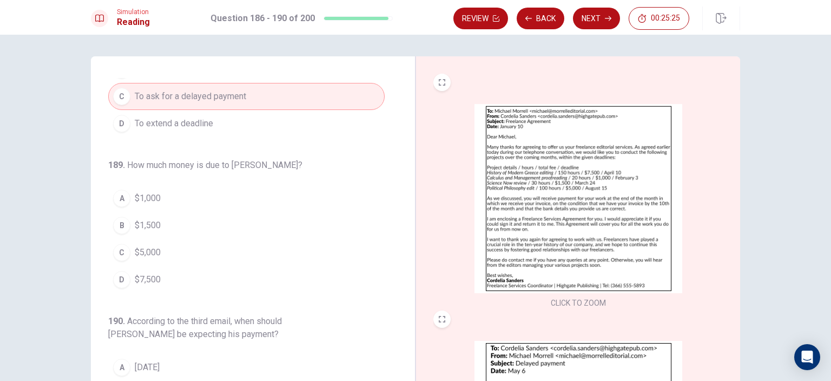
scroll to position [446, 0]
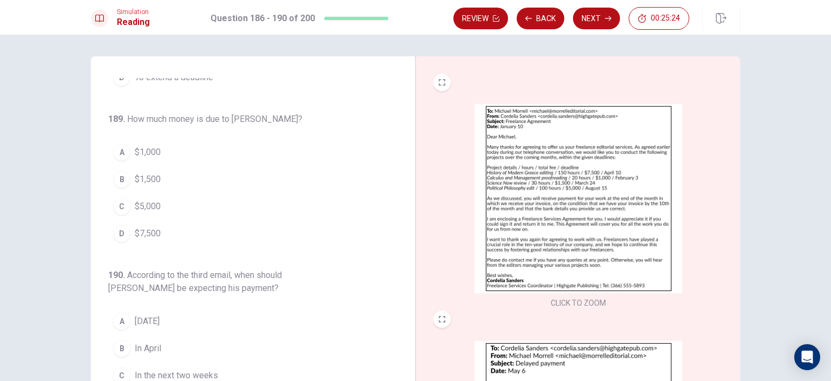
drag, startPoint x: 166, startPoint y: 172, endPoint x: 207, endPoint y: 180, distance: 41.8
click at [168, 173] on button "B $1,500" at bounding box center [246, 179] width 277 height 27
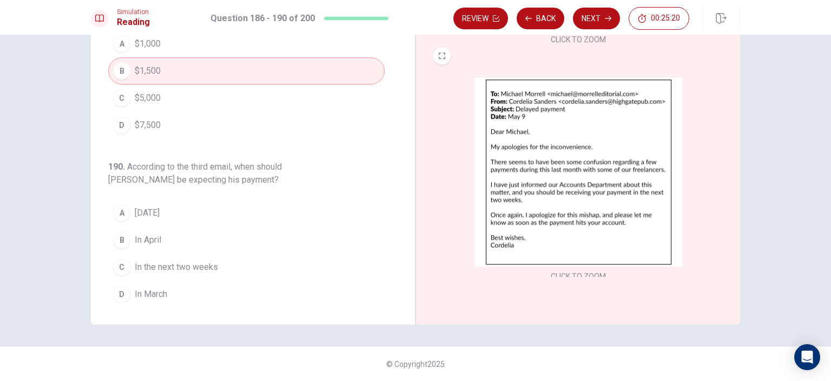
scroll to position [398, 0]
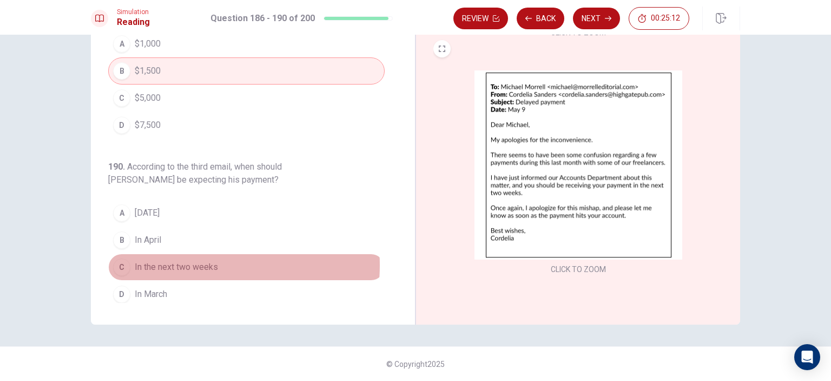
click at [178, 260] on span "In the next two weeks" at bounding box center [176, 266] width 83 height 13
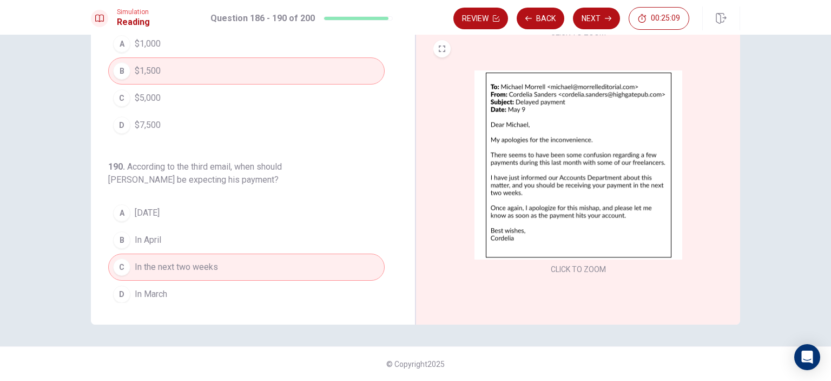
click at [597, 21] on button "Next" at bounding box center [596, 19] width 47 height 22
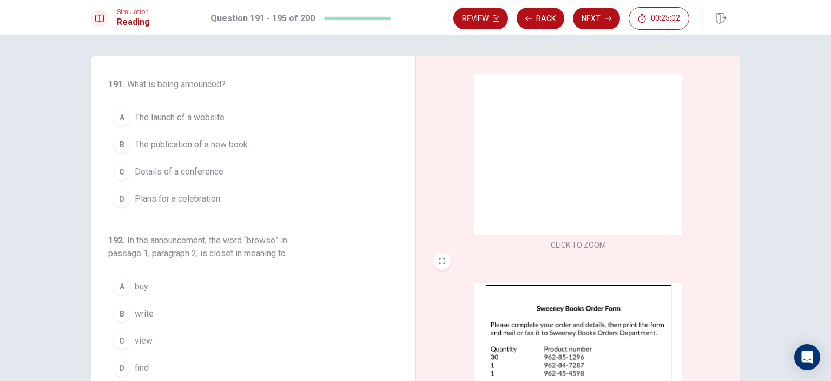
scroll to position [0, 0]
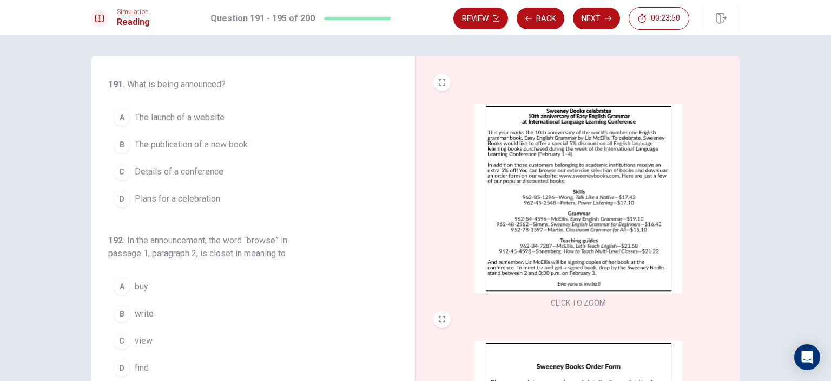
click at [593, 160] on img at bounding box center [579, 198] width 208 height 189
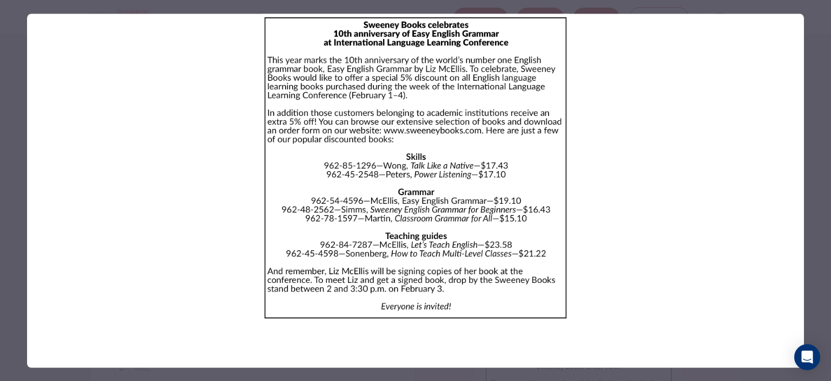
click at [823, 167] on div at bounding box center [415, 190] width 831 height 381
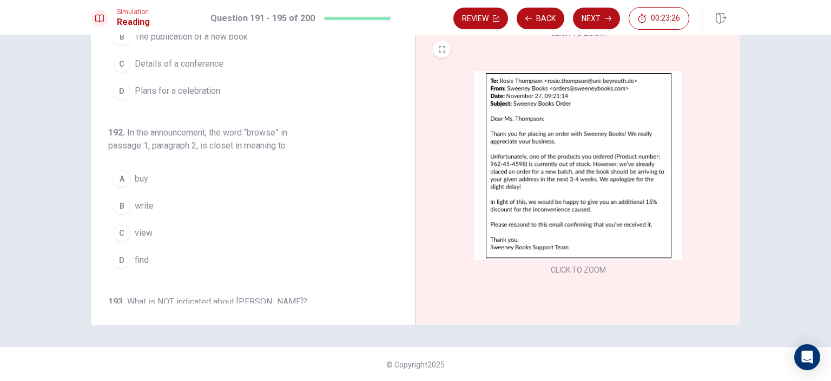
scroll to position [108, 0]
click at [588, 175] on img at bounding box center [579, 164] width 208 height 189
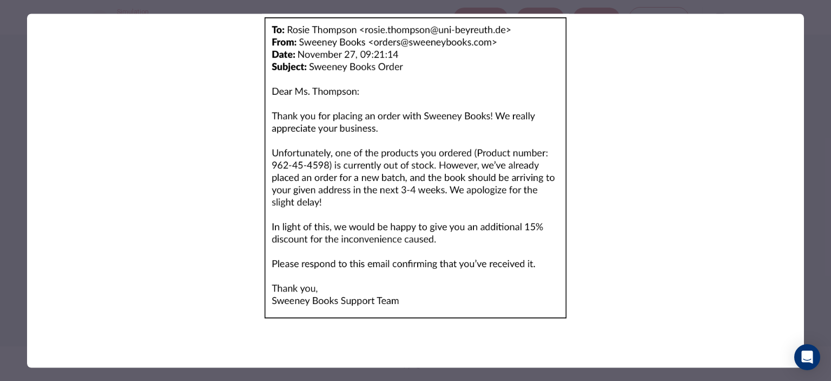
click at [816, 200] on div at bounding box center [415, 190] width 831 height 381
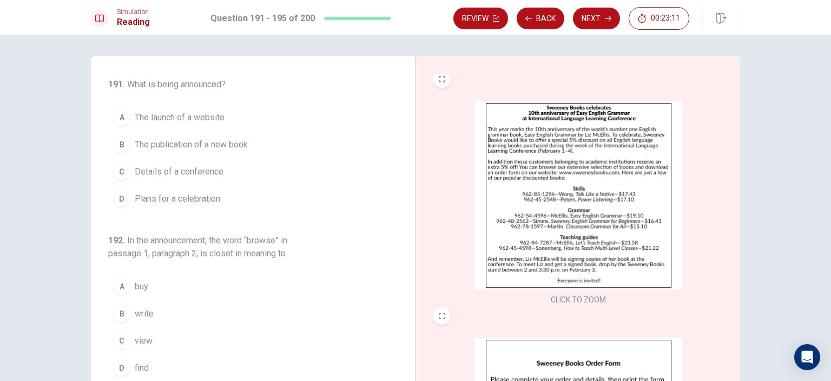
scroll to position [0, 0]
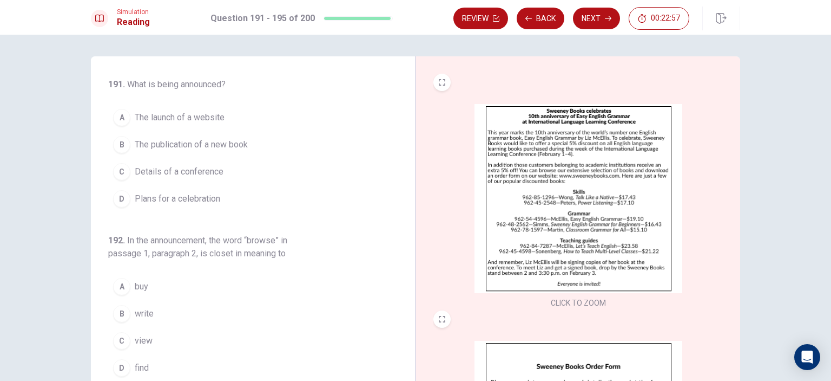
click at [198, 198] on span "Plans for a celebration" at bounding box center [178, 198] width 86 height 13
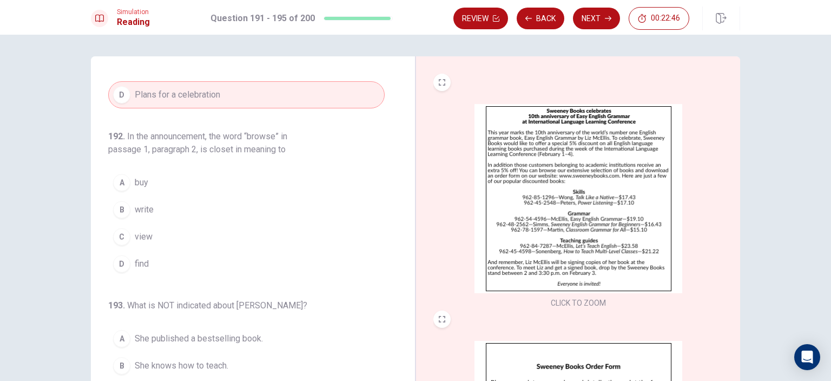
scroll to position [108, 0]
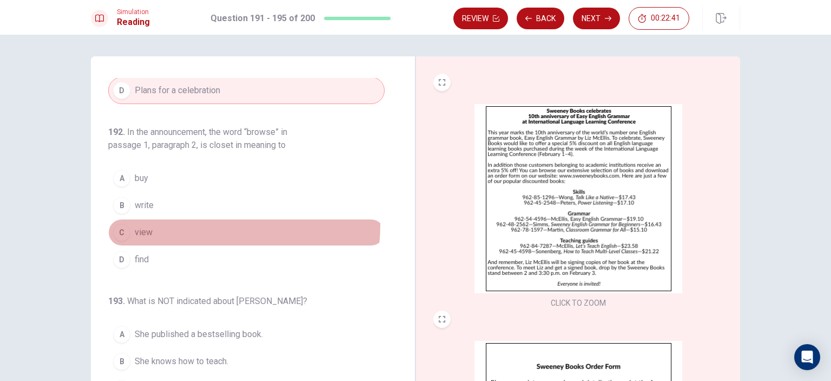
click at [136, 221] on button "C view" at bounding box center [246, 232] width 277 height 27
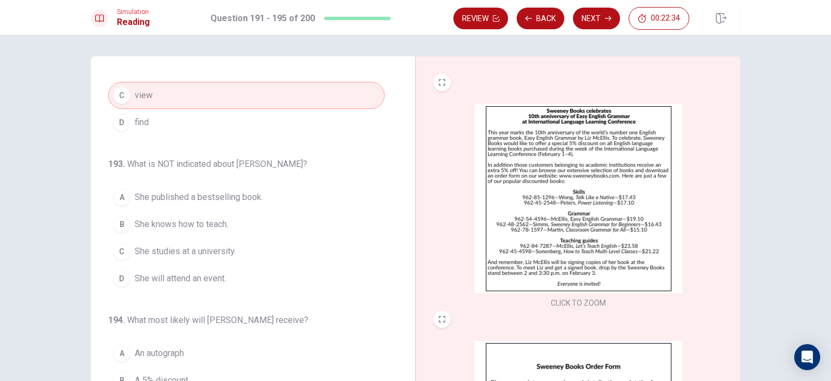
scroll to position [271, 0]
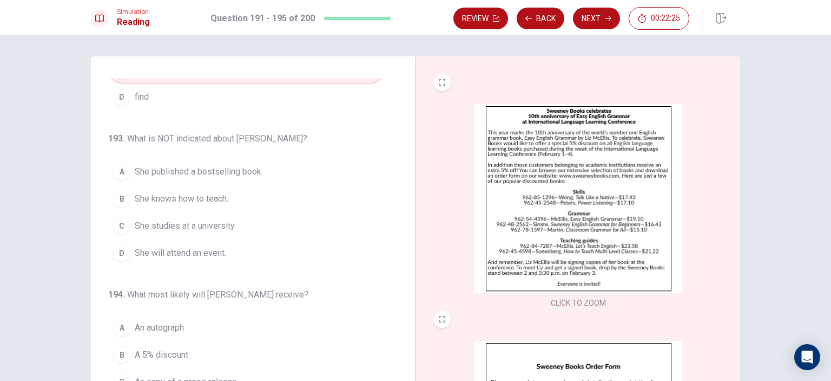
click at [561, 152] on img at bounding box center [579, 198] width 208 height 189
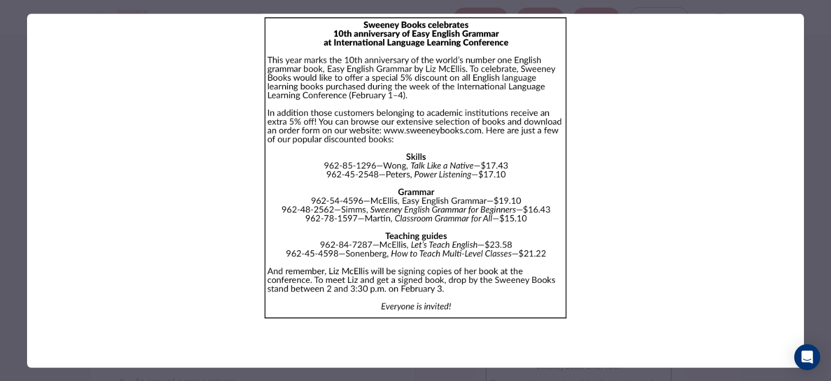
click at [7, 206] on div at bounding box center [415, 190] width 831 height 381
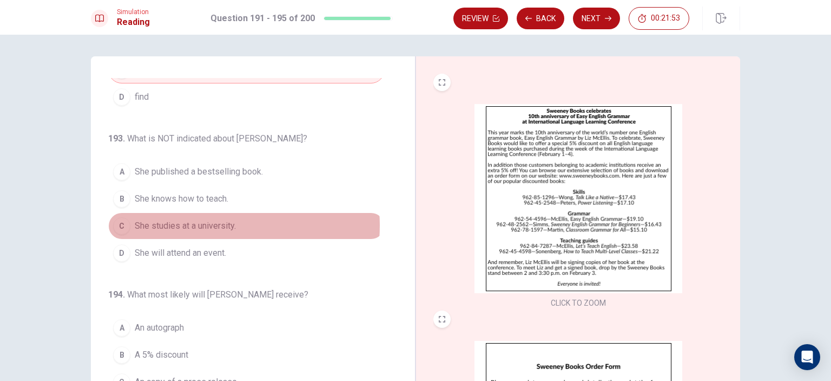
click at [194, 223] on span "She studies at a university." at bounding box center [185, 225] width 101 height 13
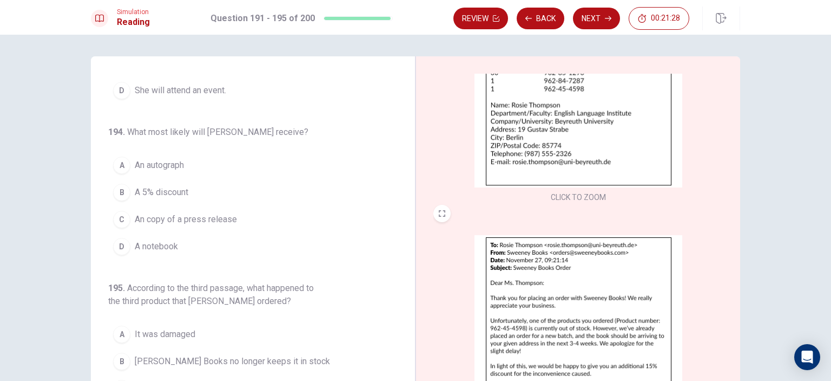
scroll to position [398, 0]
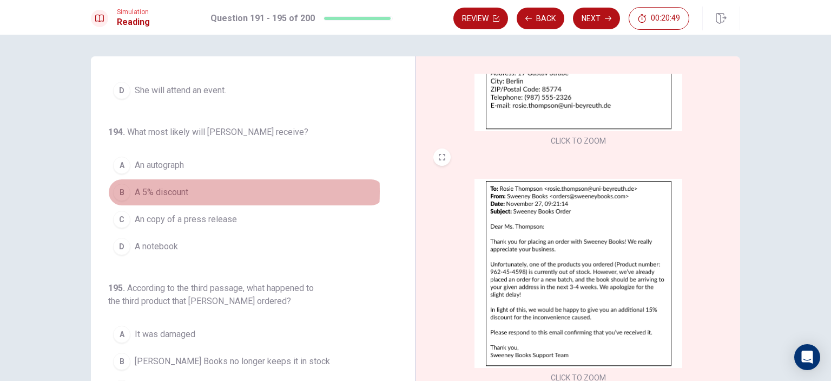
click at [160, 188] on span "A 5% discount" at bounding box center [162, 192] width 54 height 13
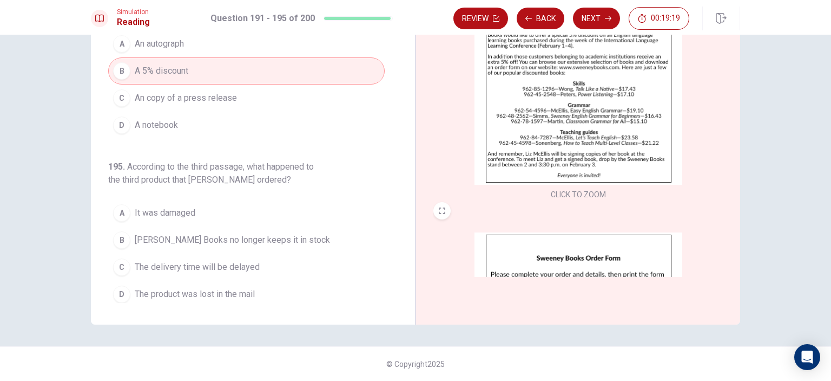
scroll to position [0, 0]
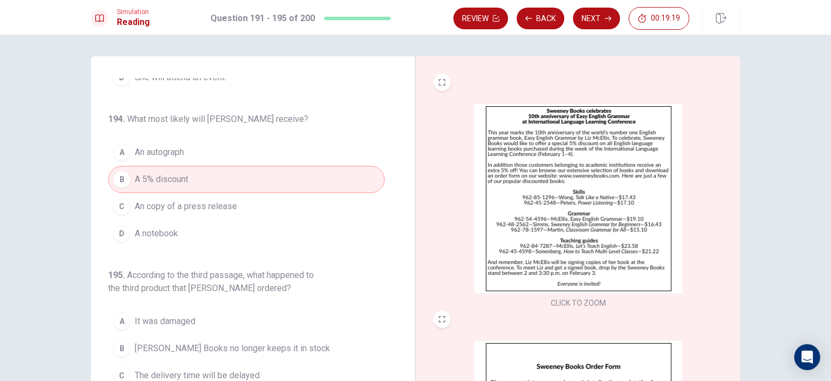
click at [608, 164] on img at bounding box center [579, 198] width 208 height 189
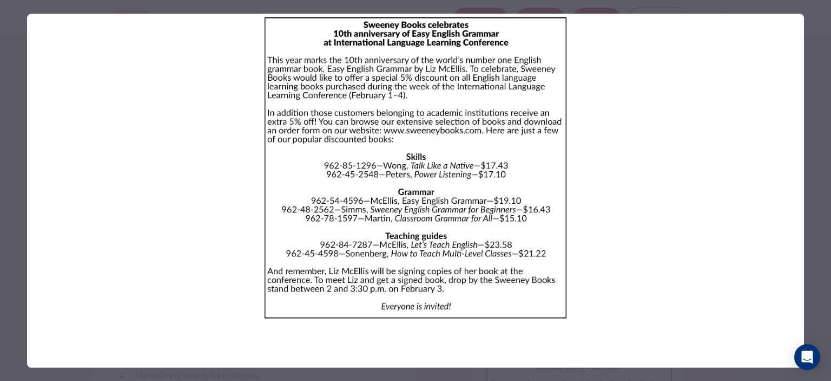
click at [823, 215] on div at bounding box center [415, 190] width 831 height 381
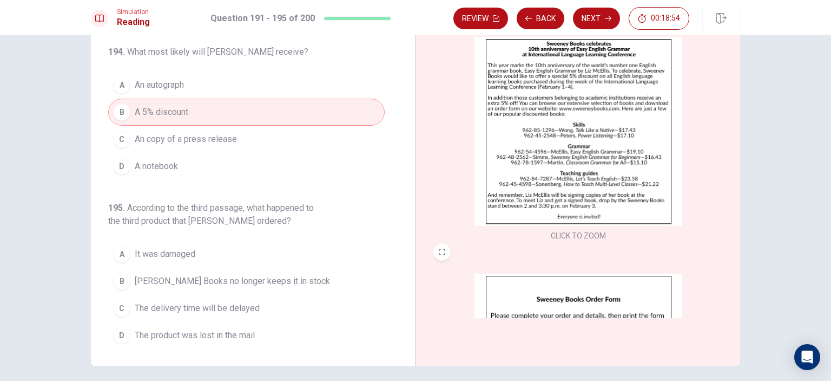
scroll to position [108, 0]
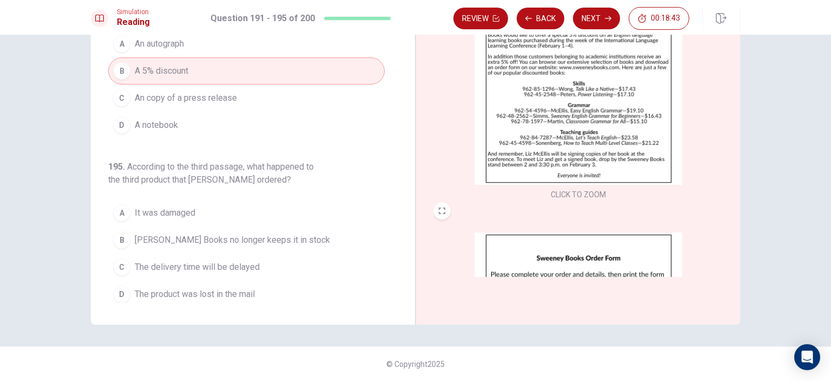
click at [219, 253] on button "C The delivery time will be delayed" at bounding box center [246, 266] width 277 height 27
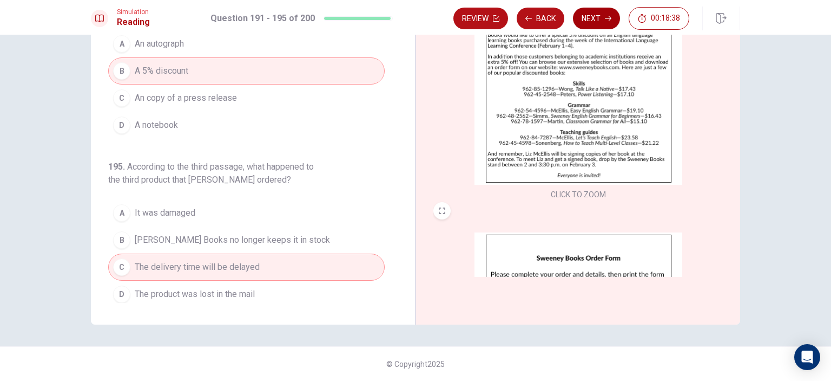
click at [591, 21] on button "Next" at bounding box center [596, 19] width 47 height 22
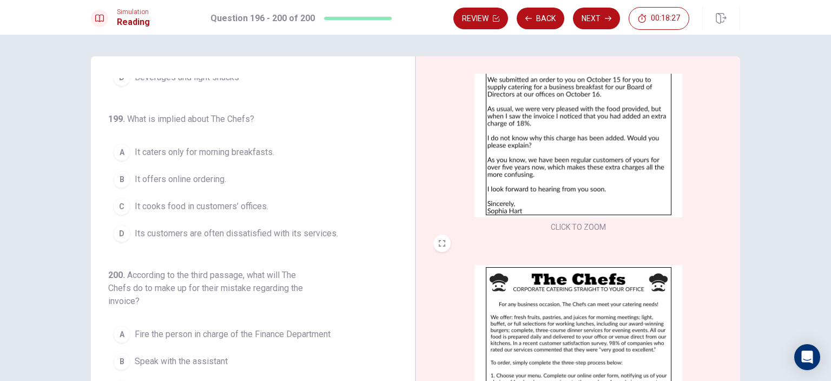
scroll to position [0, 0]
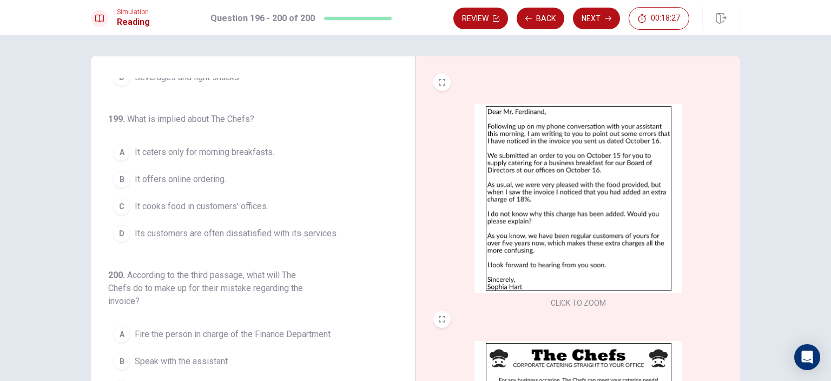
click at [566, 173] on img at bounding box center [579, 198] width 208 height 189
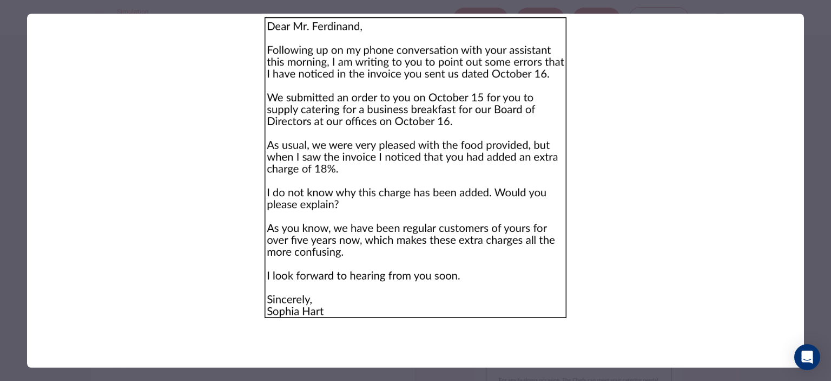
click at [816, 222] on div at bounding box center [415, 190] width 831 height 381
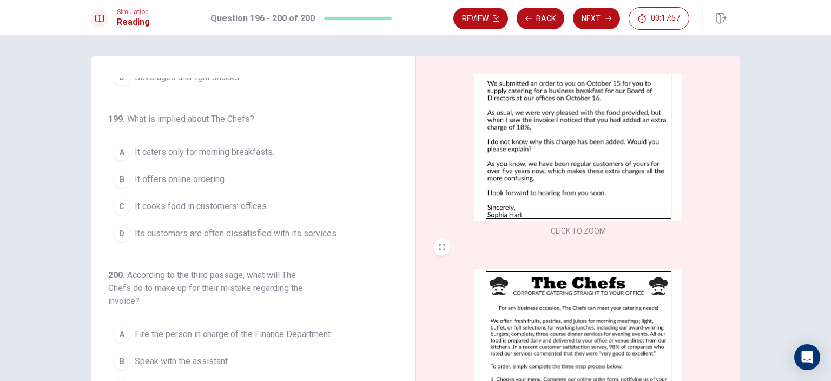
scroll to position [217, 0]
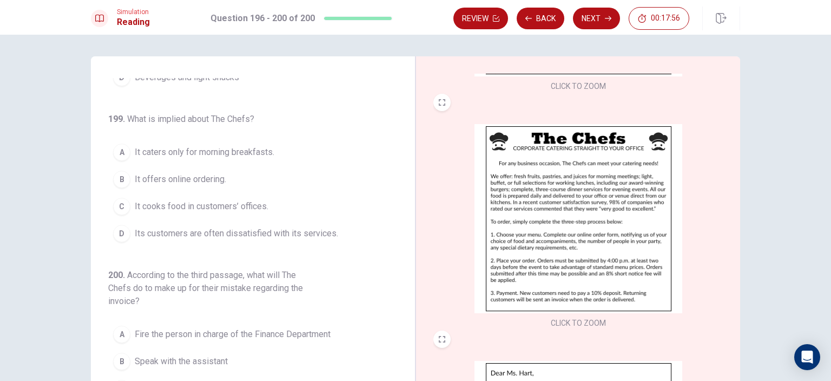
click at [554, 216] on img at bounding box center [579, 218] width 208 height 189
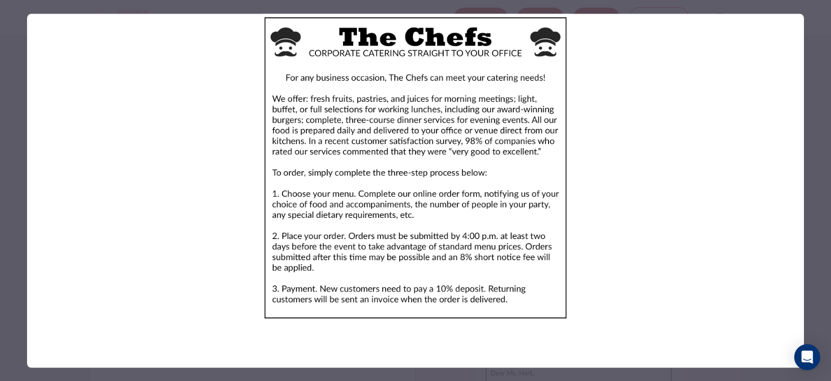
click at [818, 184] on div at bounding box center [415, 190] width 831 height 381
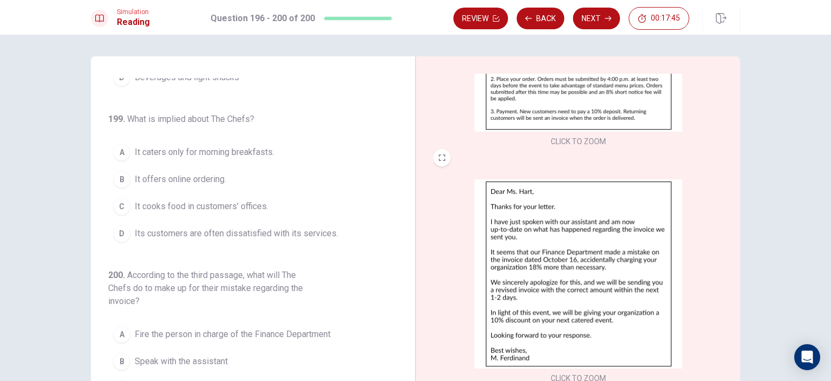
scroll to position [398, 0]
click at [588, 240] on img at bounding box center [579, 273] width 208 height 189
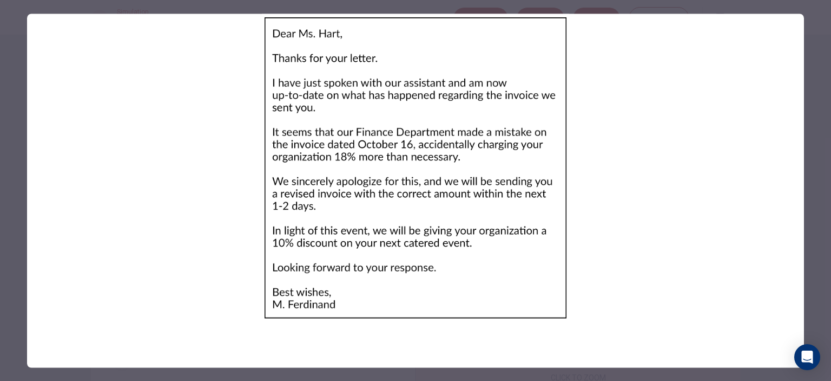
click at [818, 226] on div at bounding box center [415, 190] width 831 height 381
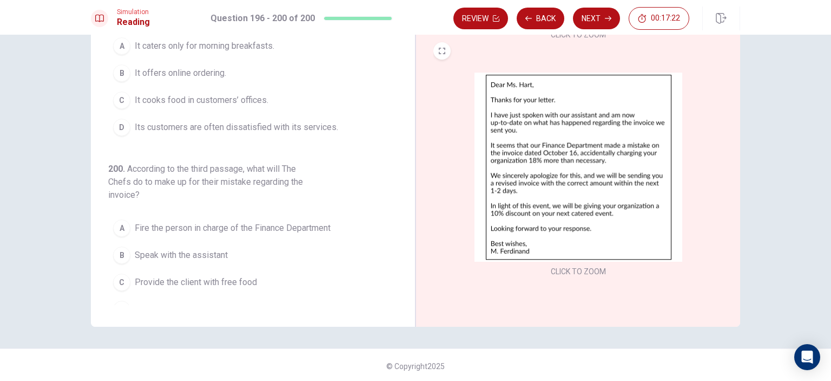
scroll to position [108, 0]
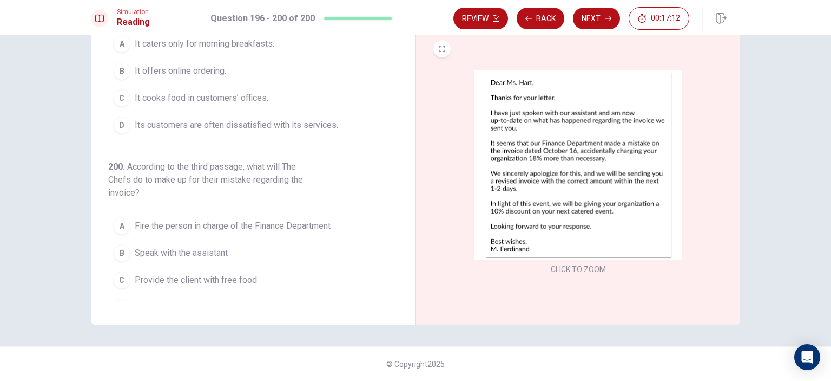
click at [227, 300] on span "Give the client a 10% discount on their next purchase" at bounding box center [234, 306] width 199 height 13
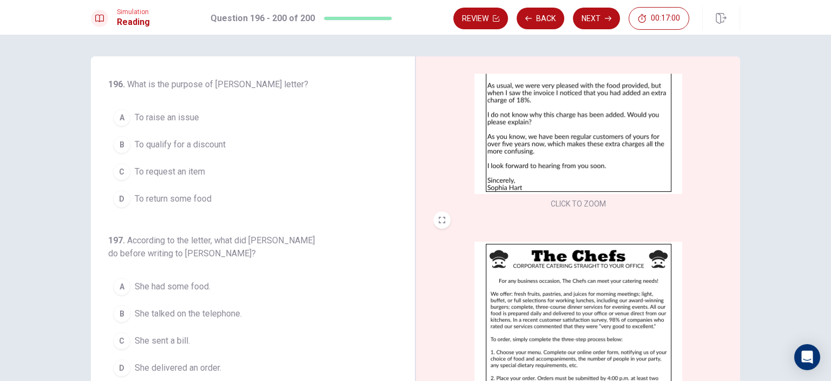
scroll to position [0, 0]
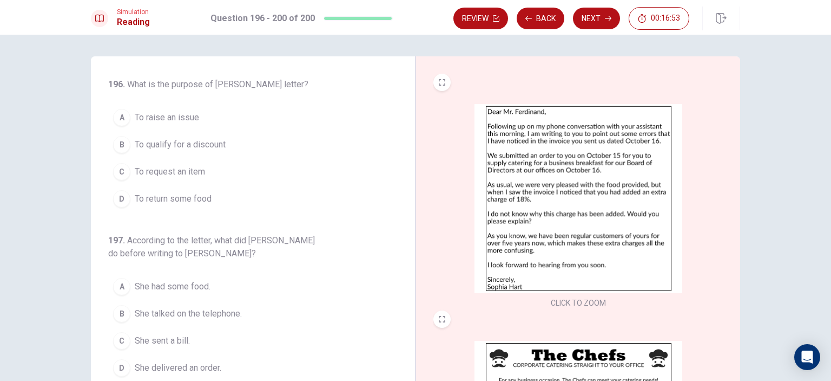
drag, startPoint x: 181, startPoint y: 114, endPoint x: 215, endPoint y: 123, distance: 35.3
click at [181, 114] on span "To raise an issue" at bounding box center [167, 117] width 64 height 13
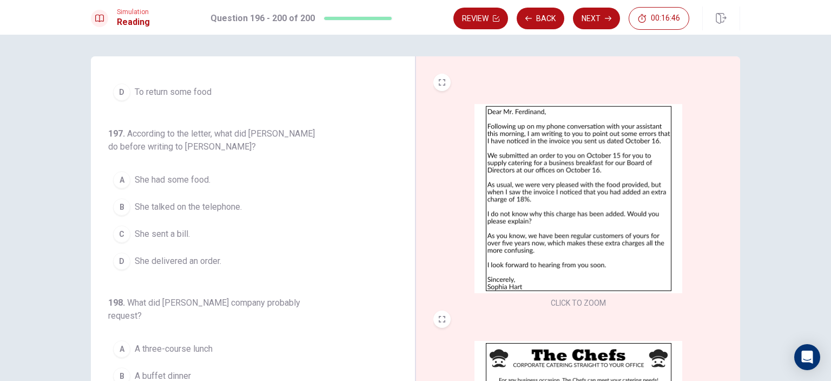
scroll to position [108, 0]
click at [217, 207] on span "She talked on the telephone." at bounding box center [188, 205] width 107 height 13
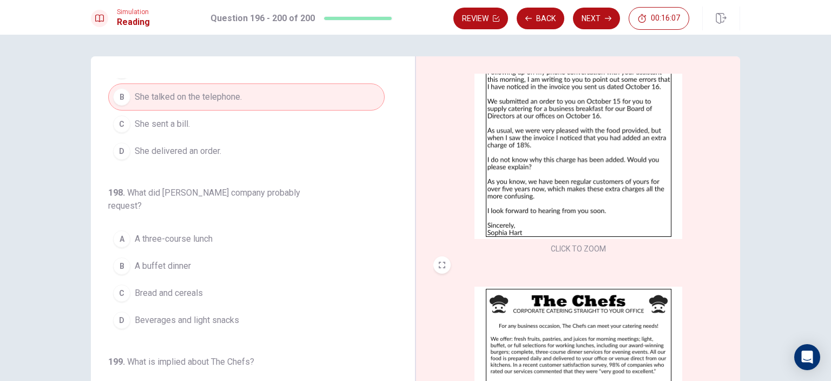
scroll to position [217, 0]
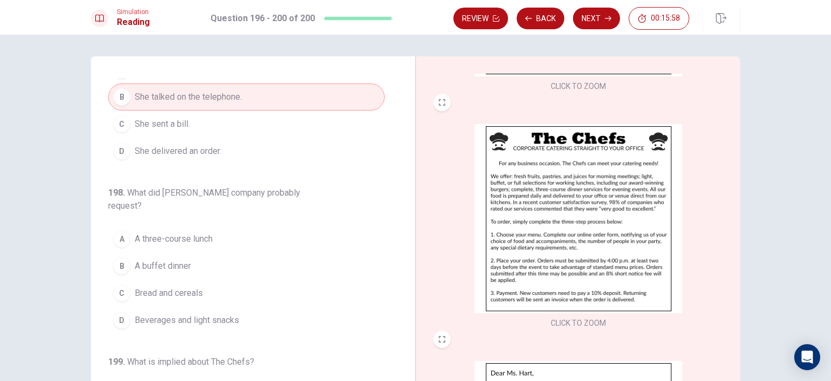
click at [179, 313] on span "Beverages and light snacks" at bounding box center [187, 319] width 104 height 13
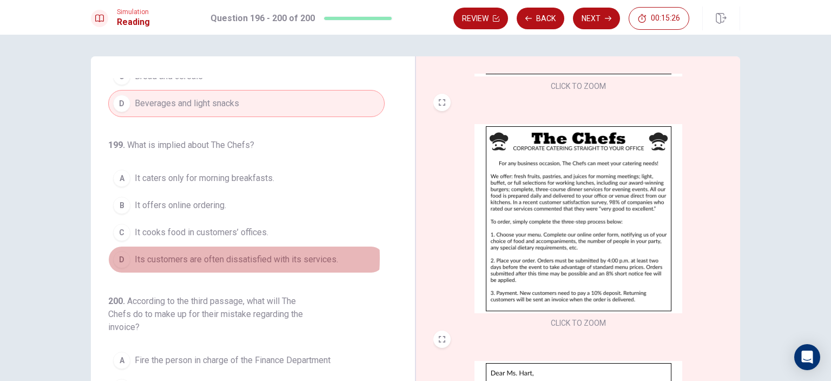
click at [197, 253] on span "Its customers are often dissatisfied with its services." at bounding box center [237, 259] width 204 height 13
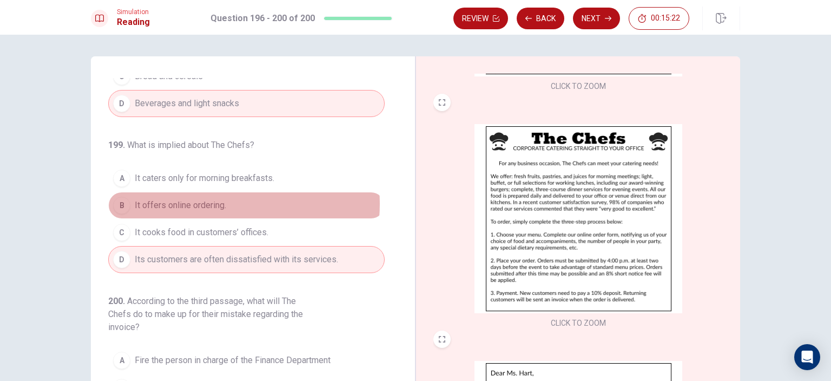
click at [200, 199] on span "It offers online ordering." at bounding box center [180, 205] width 91 height 13
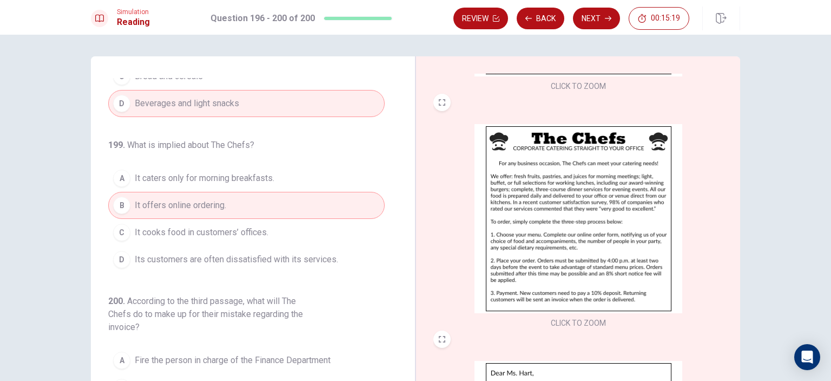
click at [552, 233] on img at bounding box center [579, 218] width 208 height 189
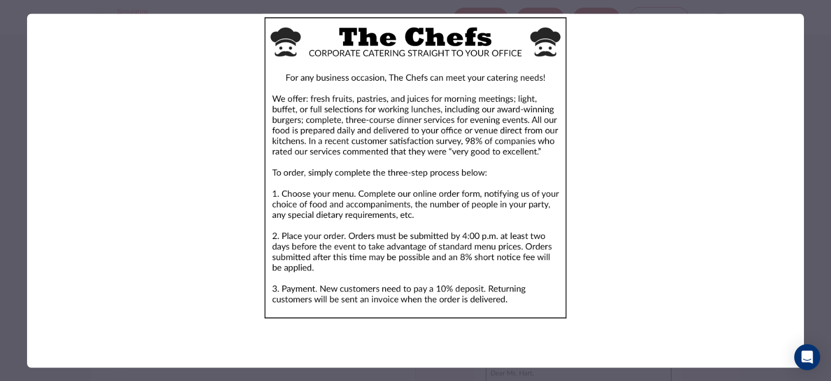
click at [826, 180] on div at bounding box center [415, 190] width 831 height 381
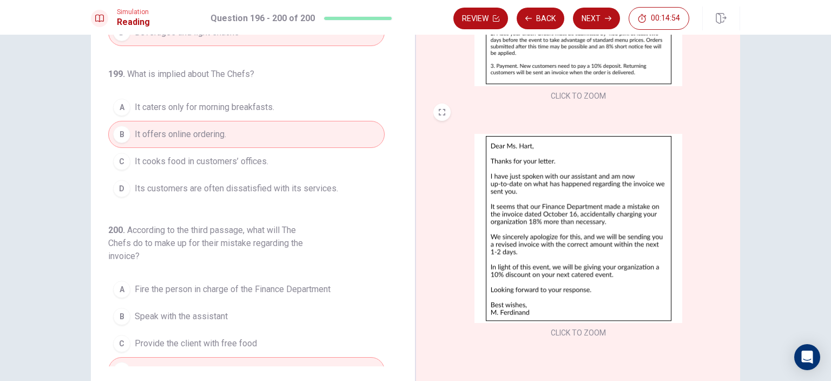
scroll to position [108, 0]
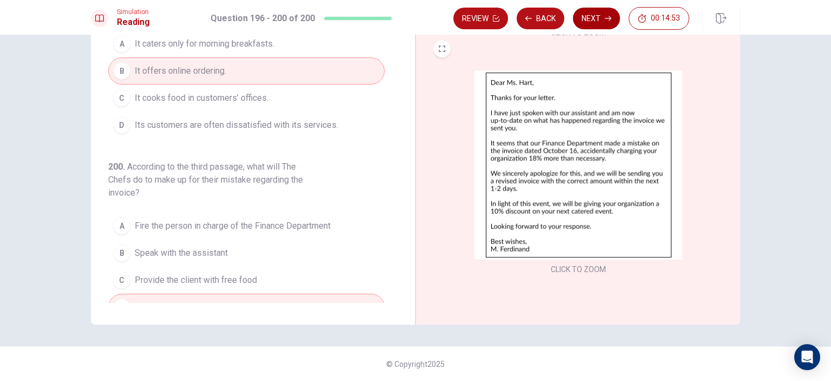
click at [602, 16] on button "Next" at bounding box center [596, 19] width 47 height 22
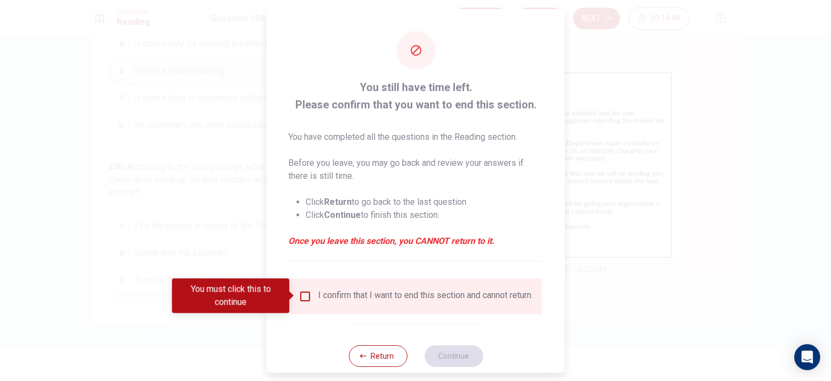
click at [306, 297] on input "You must click this to continue" at bounding box center [305, 295] width 13 height 13
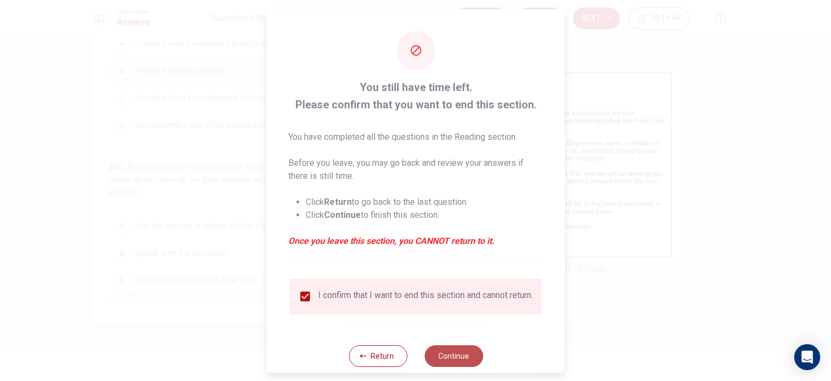
click at [457, 361] on button "Continue" at bounding box center [453, 355] width 58 height 22
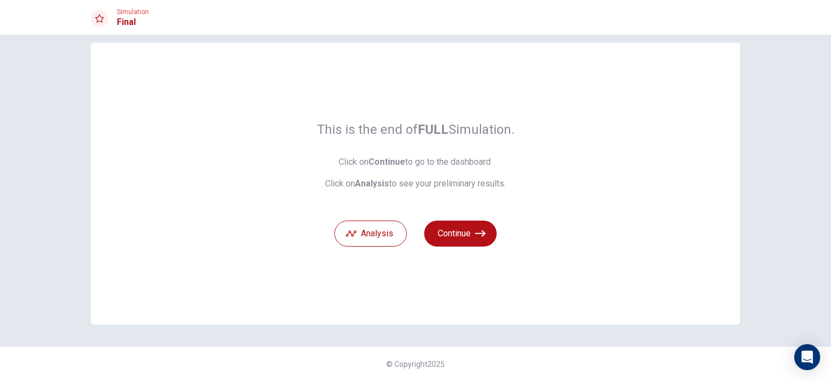
scroll to position [13, 0]
click at [359, 238] on button "Analysis" at bounding box center [371, 234] width 73 height 26
